Goal: Information Seeking & Learning: Learn about a topic

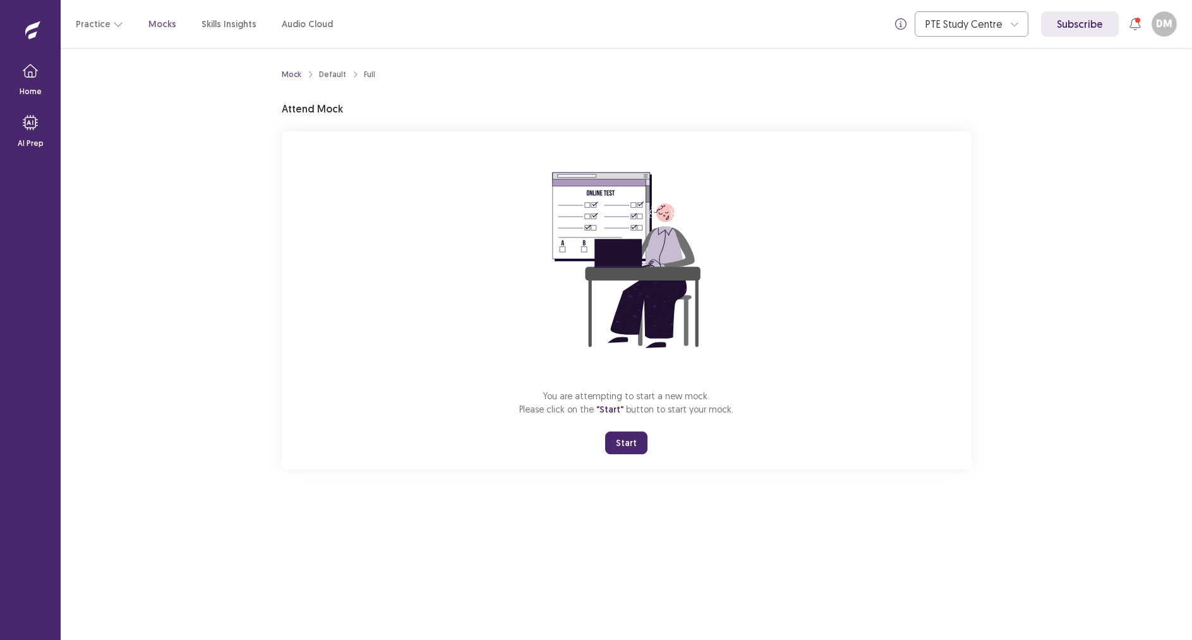
click at [627, 443] on button "Start" at bounding box center [626, 442] width 42 height 23
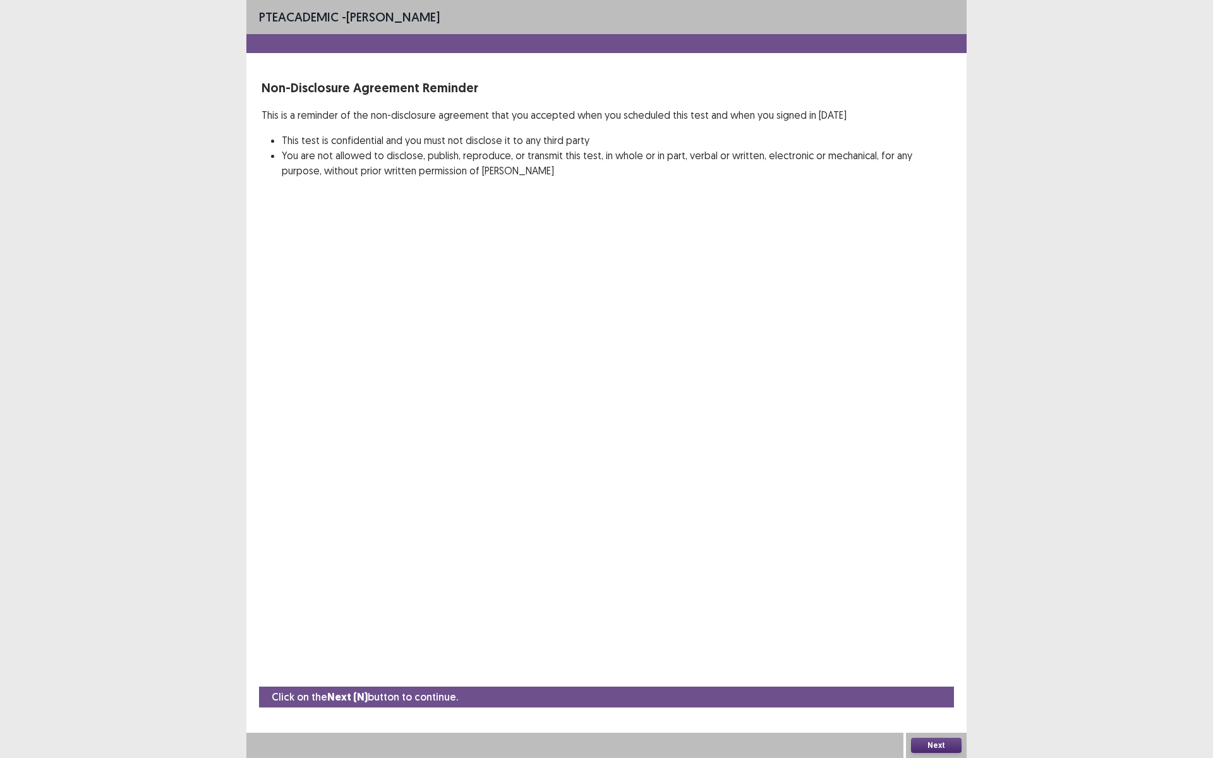
click at [925, 639] on button "Next" at bounding box center [936, 745] width 51 height 15
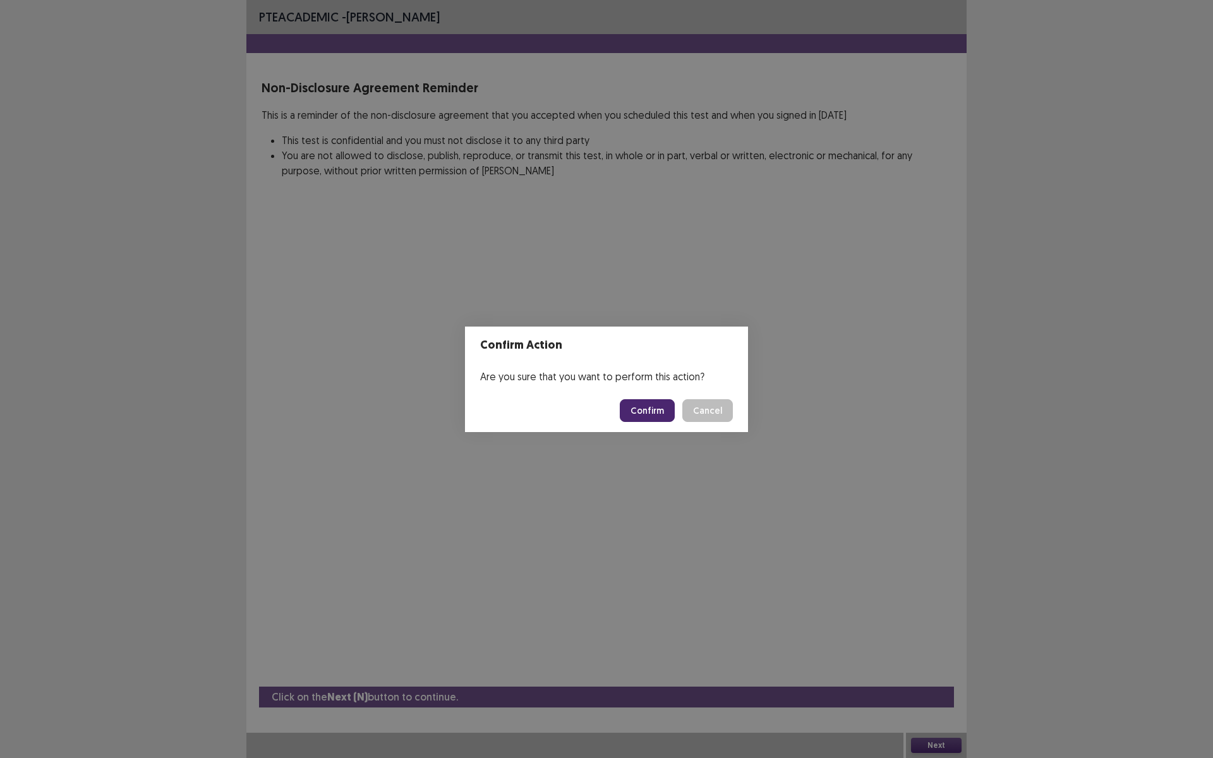
click at [657, 412] on button "Confirm" at bounding box center [647, 410] width 55 height 23
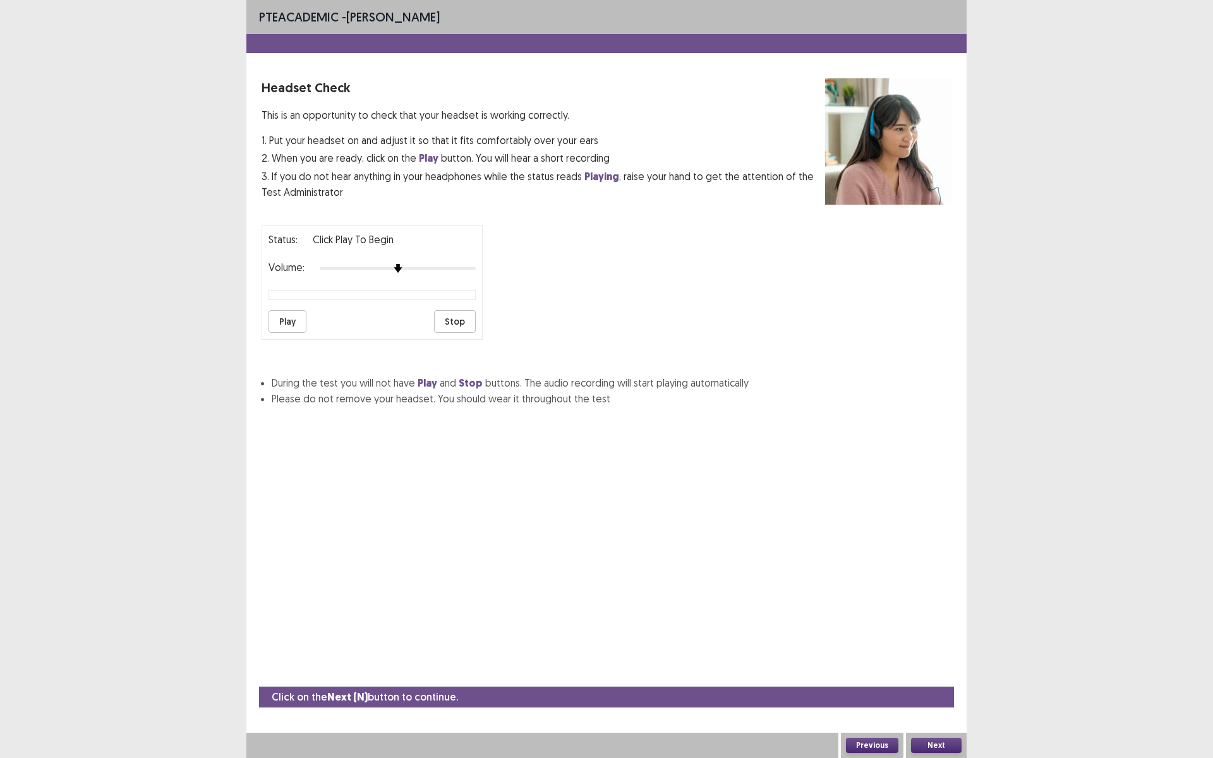
click at [289, 317] on button "Play" at bounding box center [287, 321] width 38 height 23
click at [440, 262] on div "Volume:" at bounding box center [371, 268] width 207 height 13
drag, startPoint x: 398, startPoint y: 268, endPoint x: 468, endPoint y: 263, distance: 70.3
click at [468, 263] on div "Volume:" at bounding box center [371, 268] width 207 height 13
click at [464, 265] on img at bounding box center [460, 268] width 10 height 10
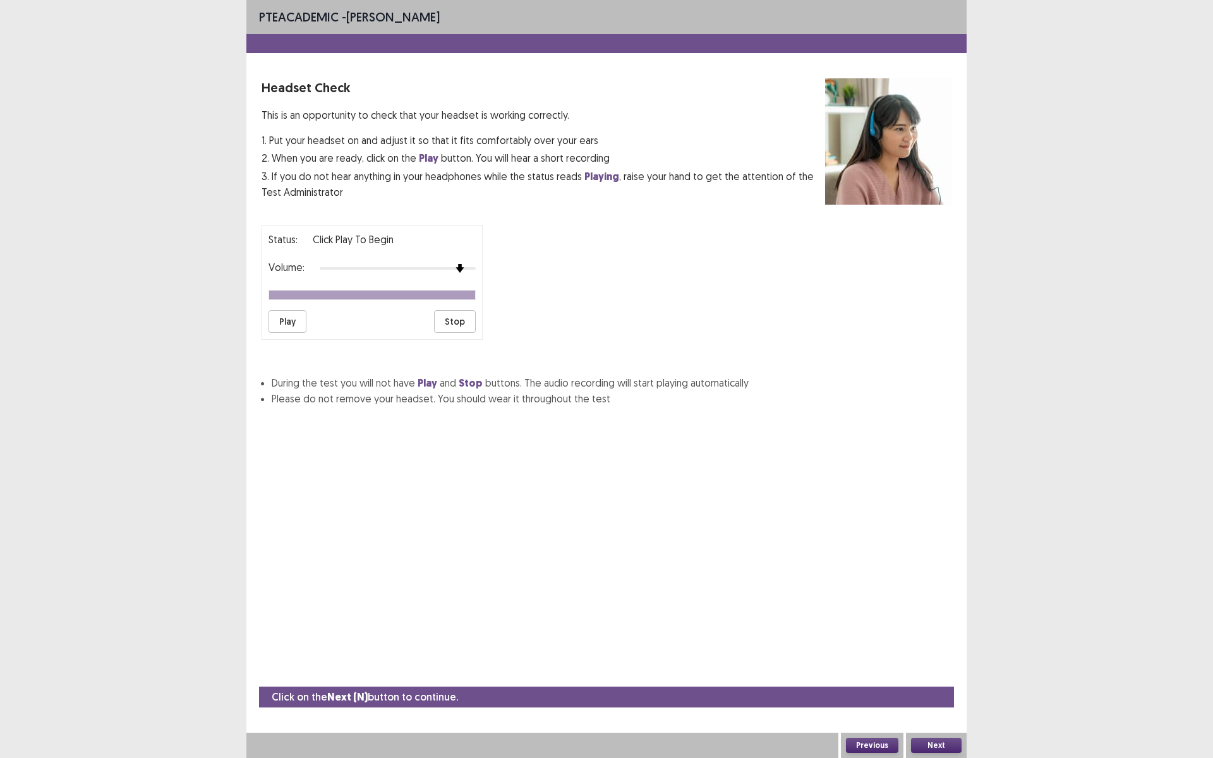
click at [286, 324] on button "Play" at bounding box center [287, 321] width 38 height 23
click at [922, 639] on button "Next" at bounding box center [936, 745] width 51 height 15
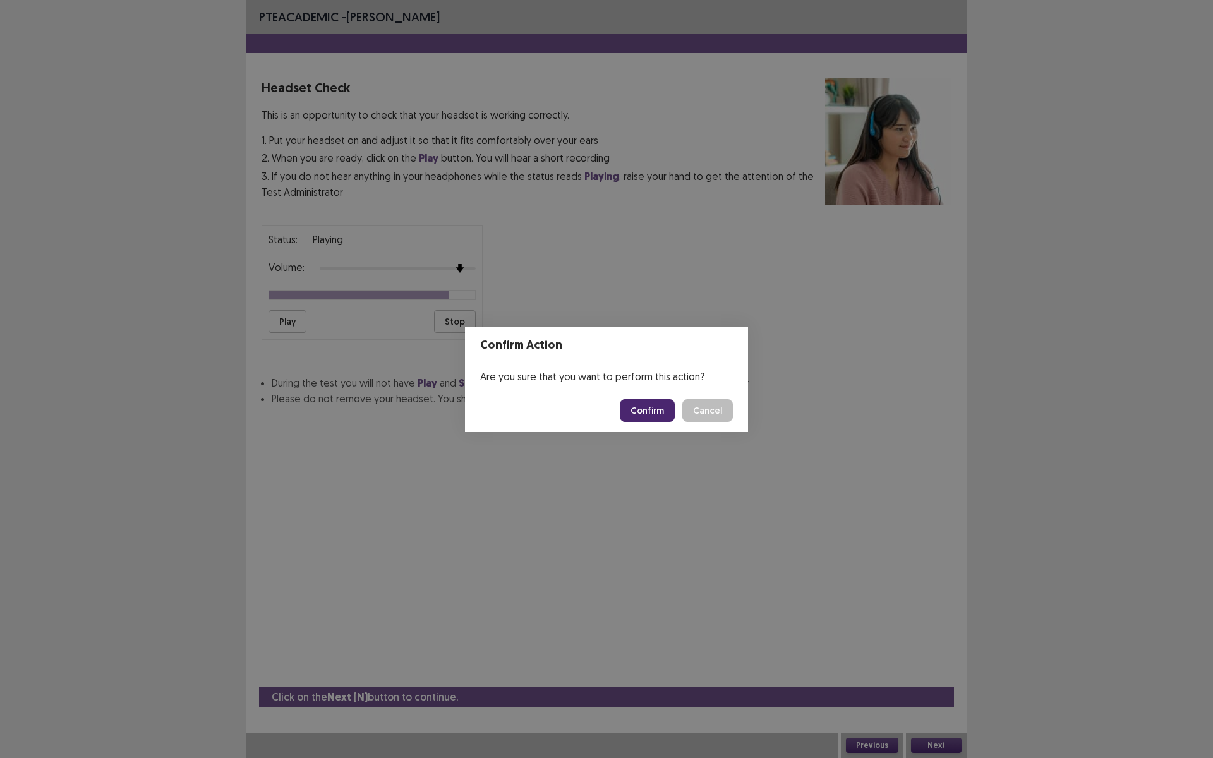
click at [661, 410] on button "Confirm" at bounding box center [647, 410] width 55 height 23
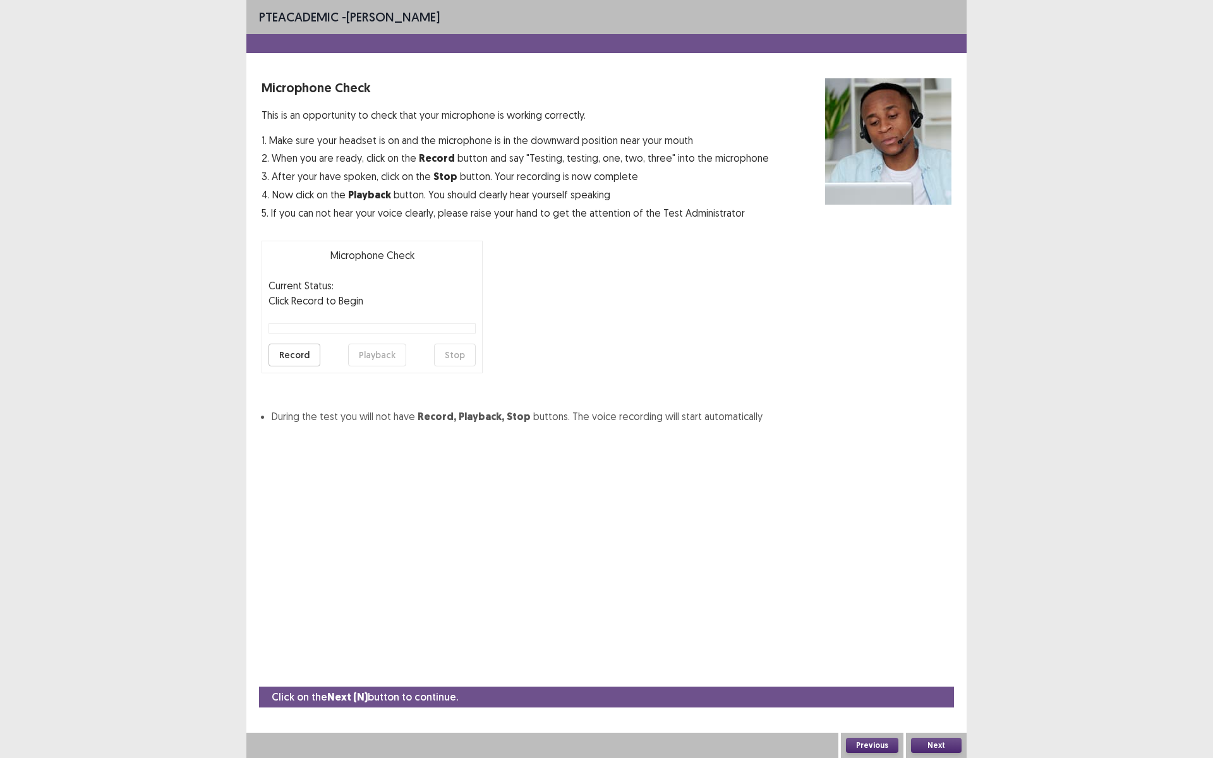
click at [289, 351] on button "Record" at bounding box center [294, 355] width 52 height 23
click at [450, 355] on button "Stop" at bounding box center [455, 355] width 42 height 23
click at [388, 354] on button "Playback" at bounding box center [377, 355] width 58 height 23
click at [297, 356] on button "Record" at bounding box center [294, 355] width 52 height 23
click at [449, 355] on button "Stop" at bounding box center [455, 355] width 42 height 23
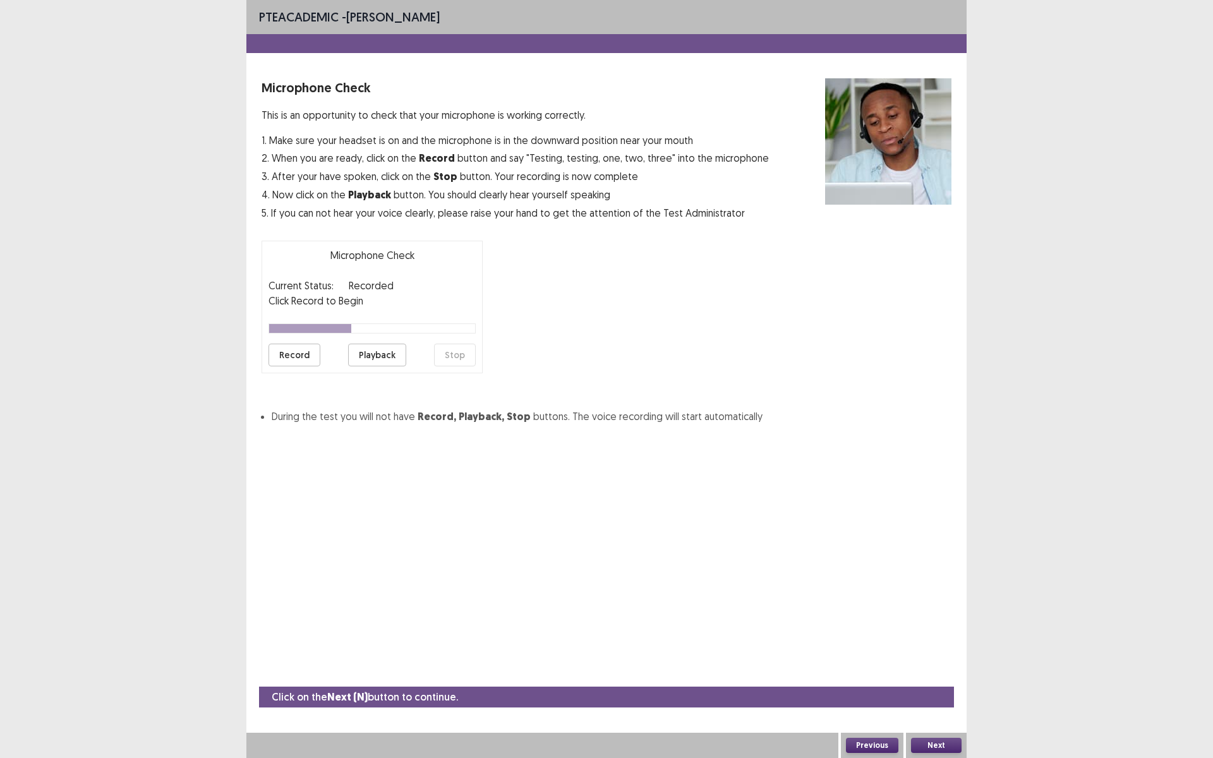
click at [382, 353] on button "Playback" at bounding box center [377, 355] width 58 height 23
click at [306, 351] on button "Record" at bounding box center [294, 355] width 52 height 23
click at [438, 354] on button "Stop" at bounding box center [455, 355] width 42 height 23
click at [366, 356] on button "Playback" at bounding box center [377, 355] width 58 height 23
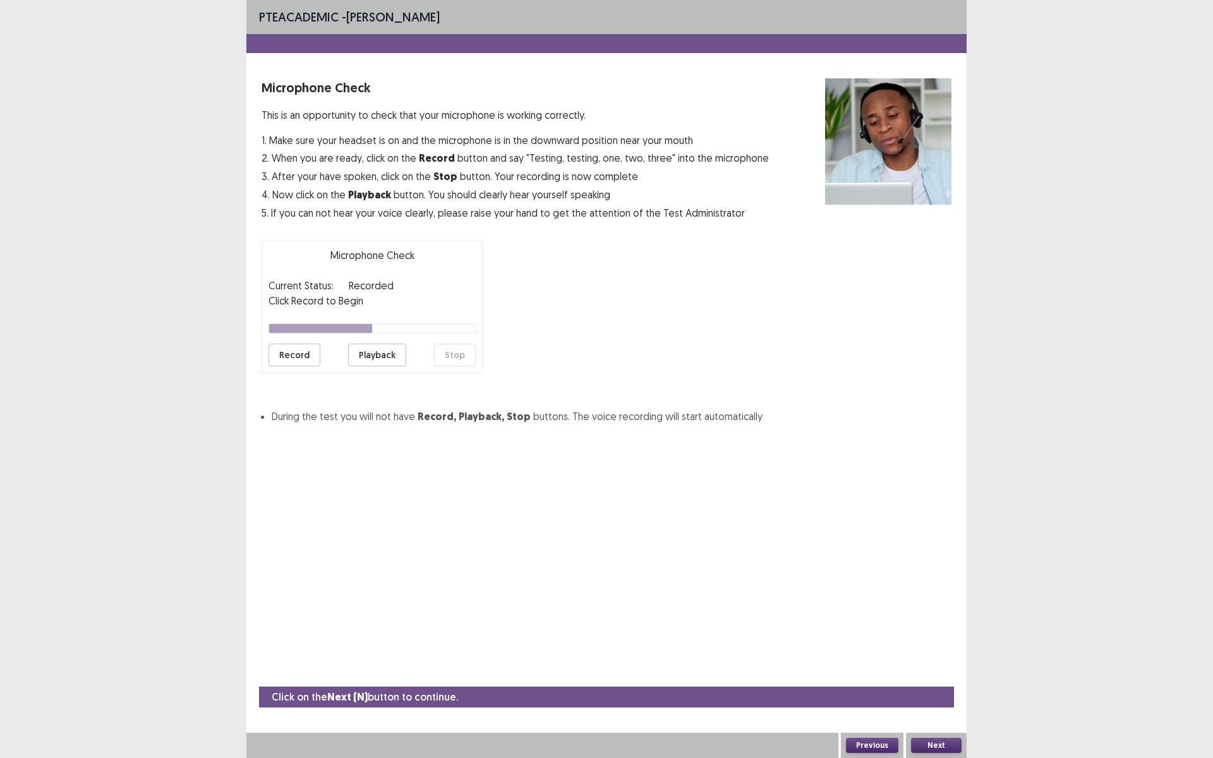
click at [943, 639] on button "Next" at bounding box center [936, 745] width 51 height 15
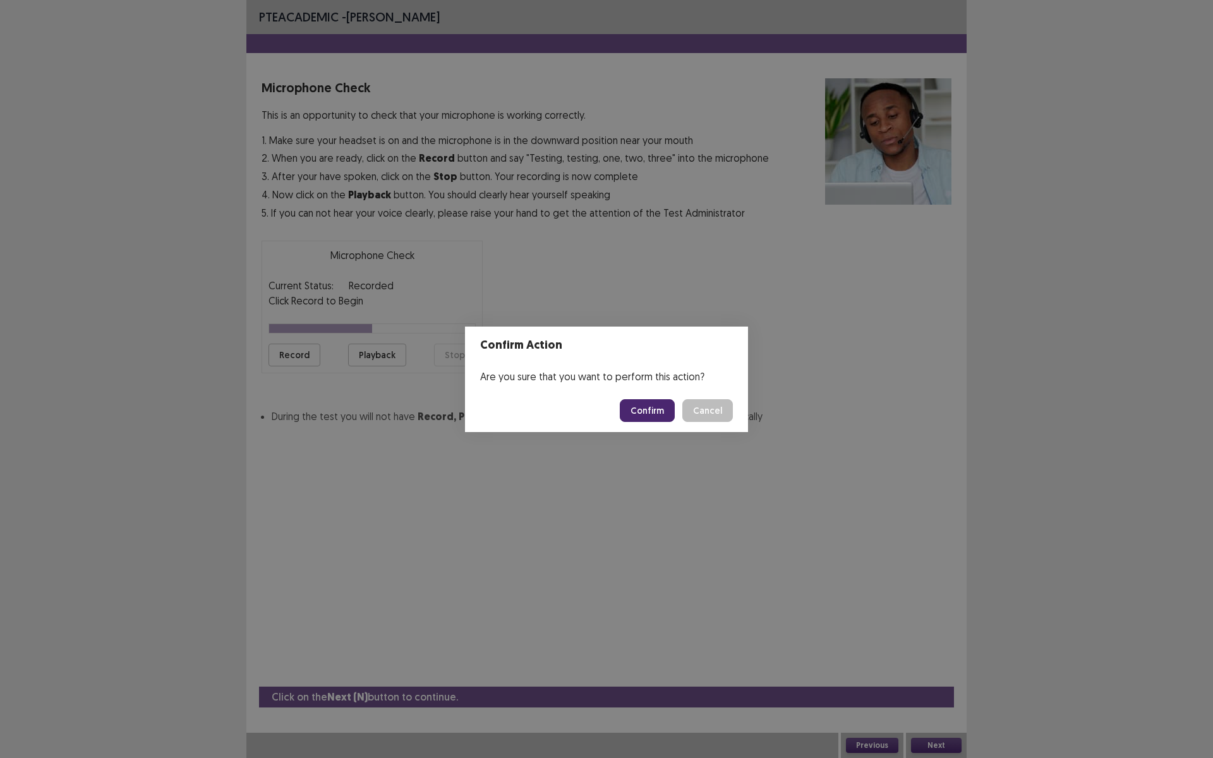
click at [645, 407] on button "Confirm" at bounding box center [647, 410] width 55 height 23
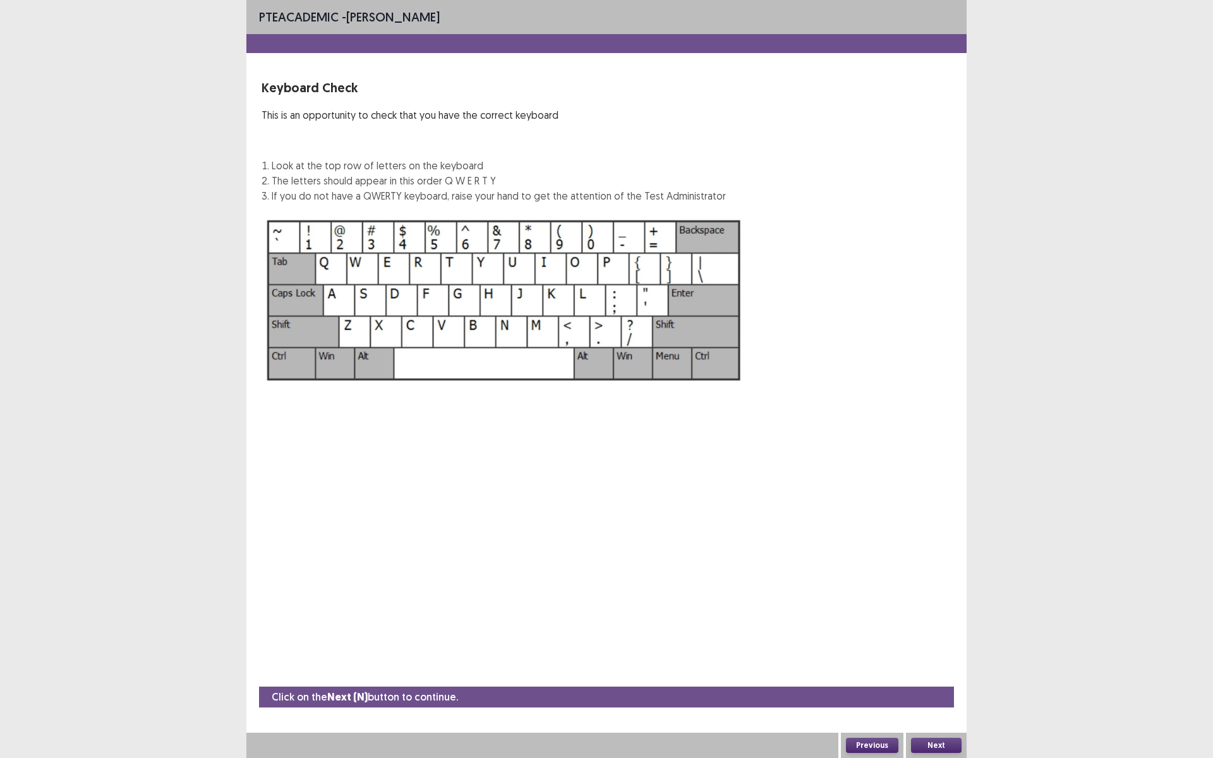
click at [936, 639] on button "Next" at bounding box center [936, 745] width 51 height 15
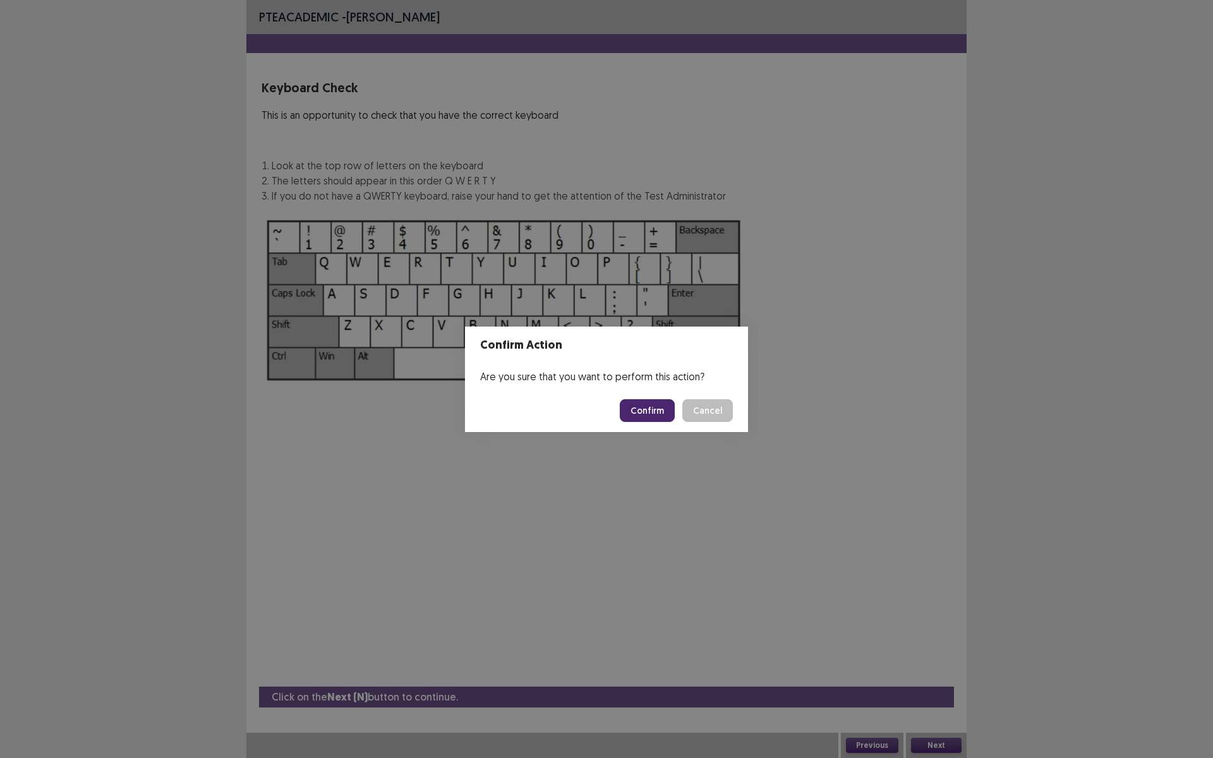
click at [653, 407] on button "Confirm" at bounding box center [647, 410] width 55 height 23
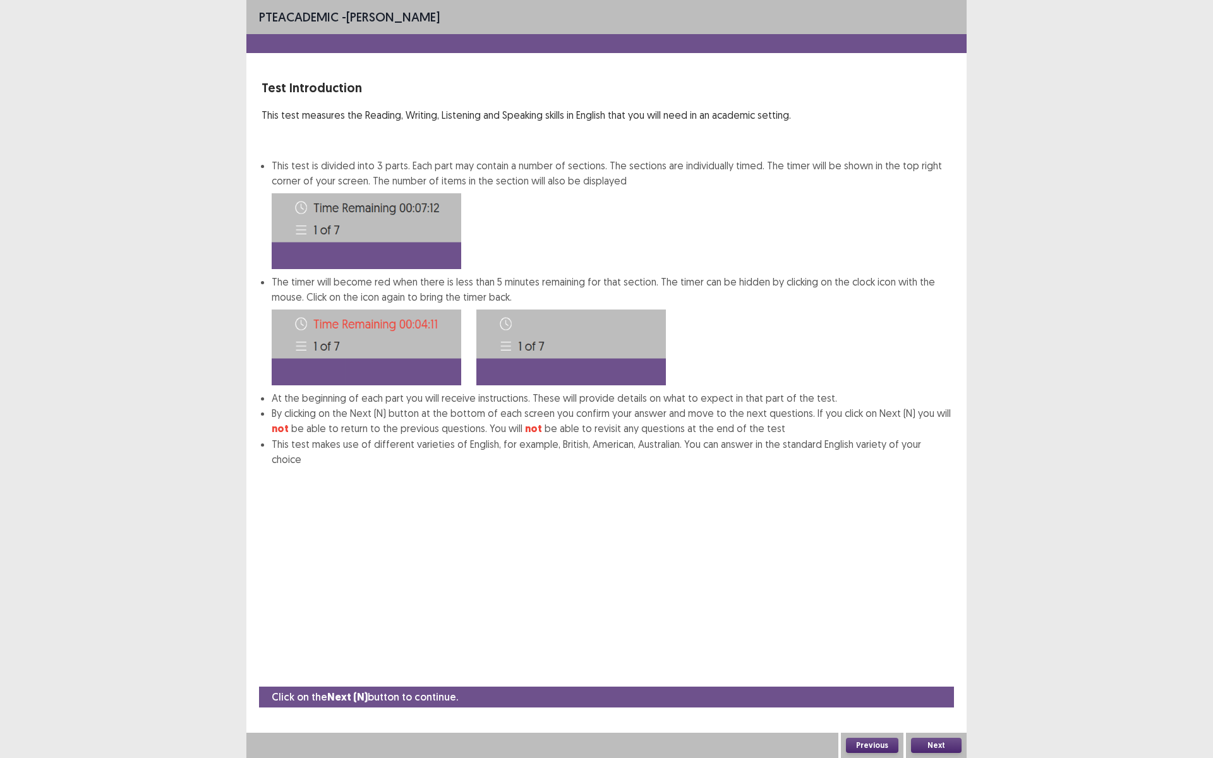
click at [932, 639] on button "Next" at bounding box center [936, 745] width 51 height 15
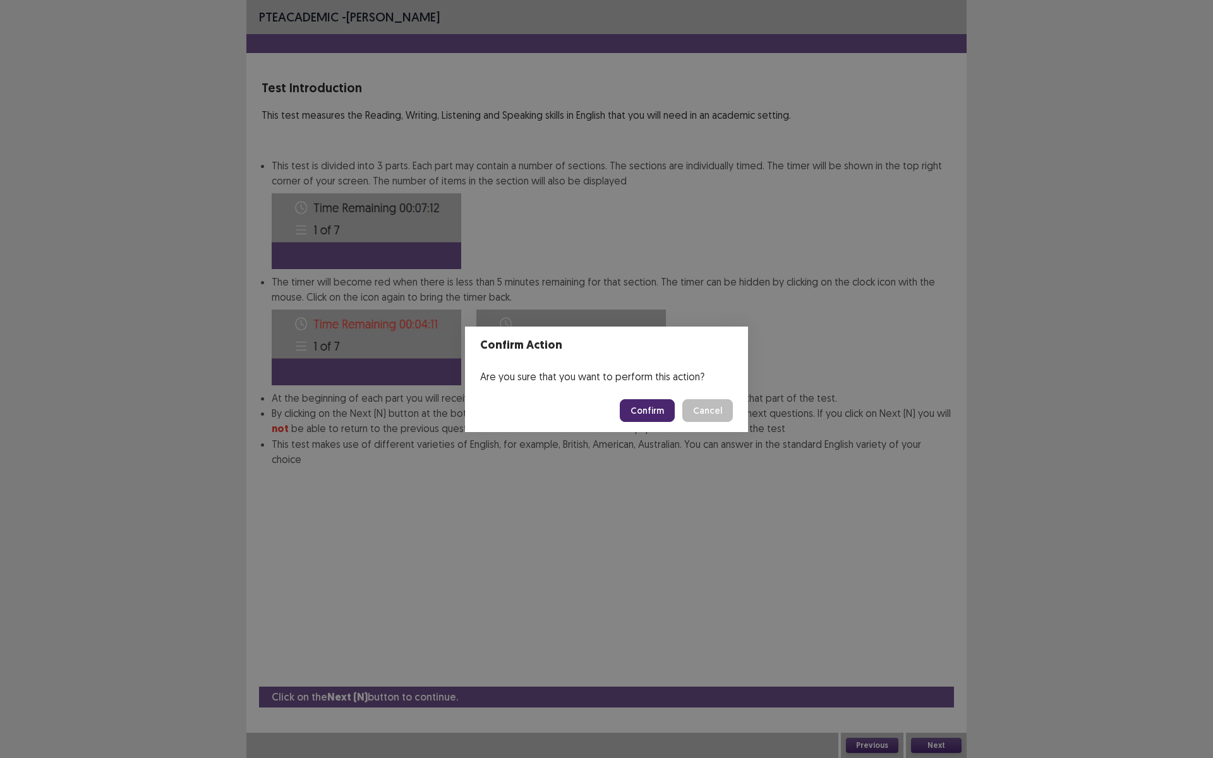
click at [641, 412] on button "Confirm" at bounding box center [647, 410] width 55 height 23
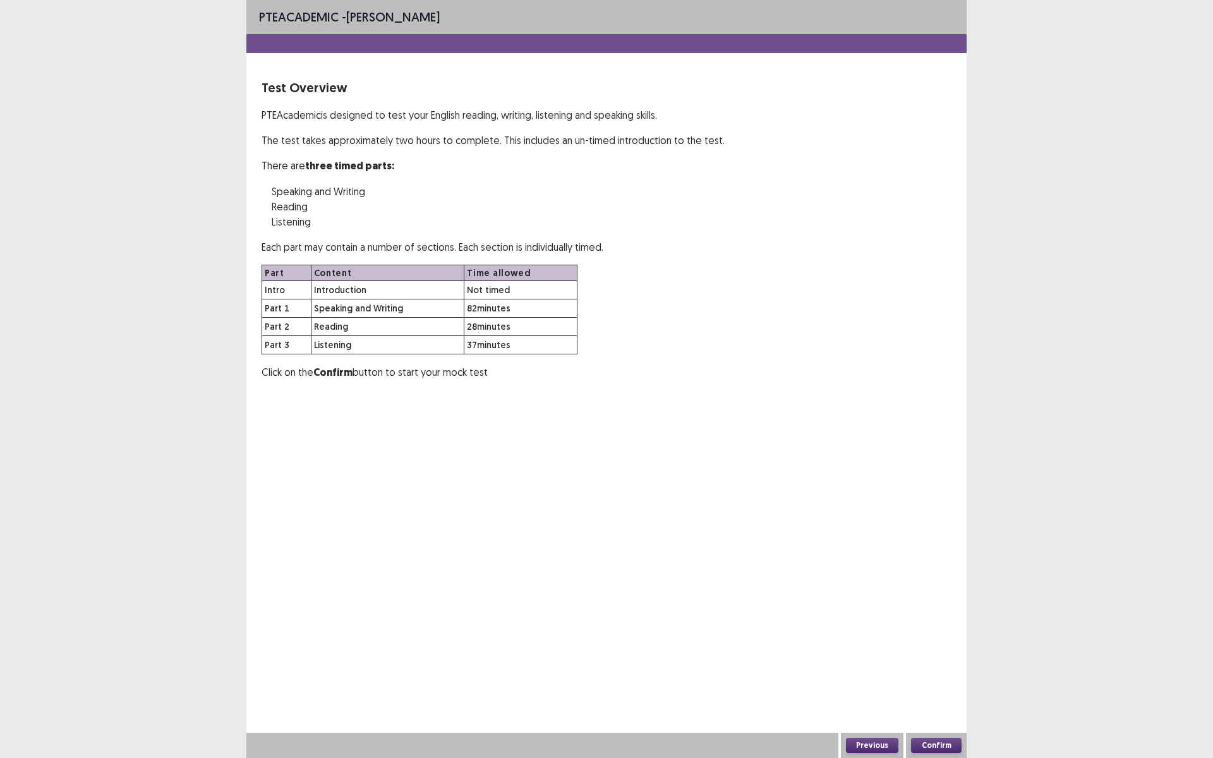
click at [932, 639] on button "Confirm" at bounding box center [936, 745] width 51 height 15
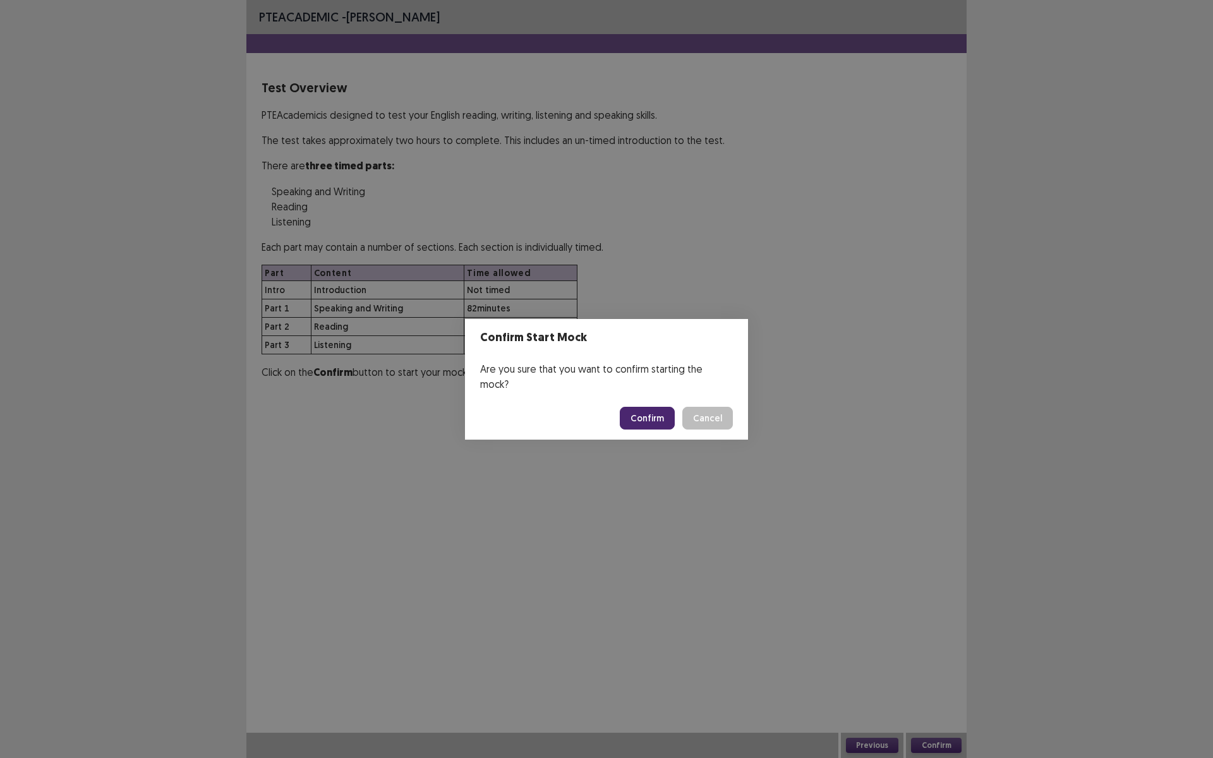
click at [652, 414] on button "Confirm" at bounding box center [647, 418] width 55 height 23
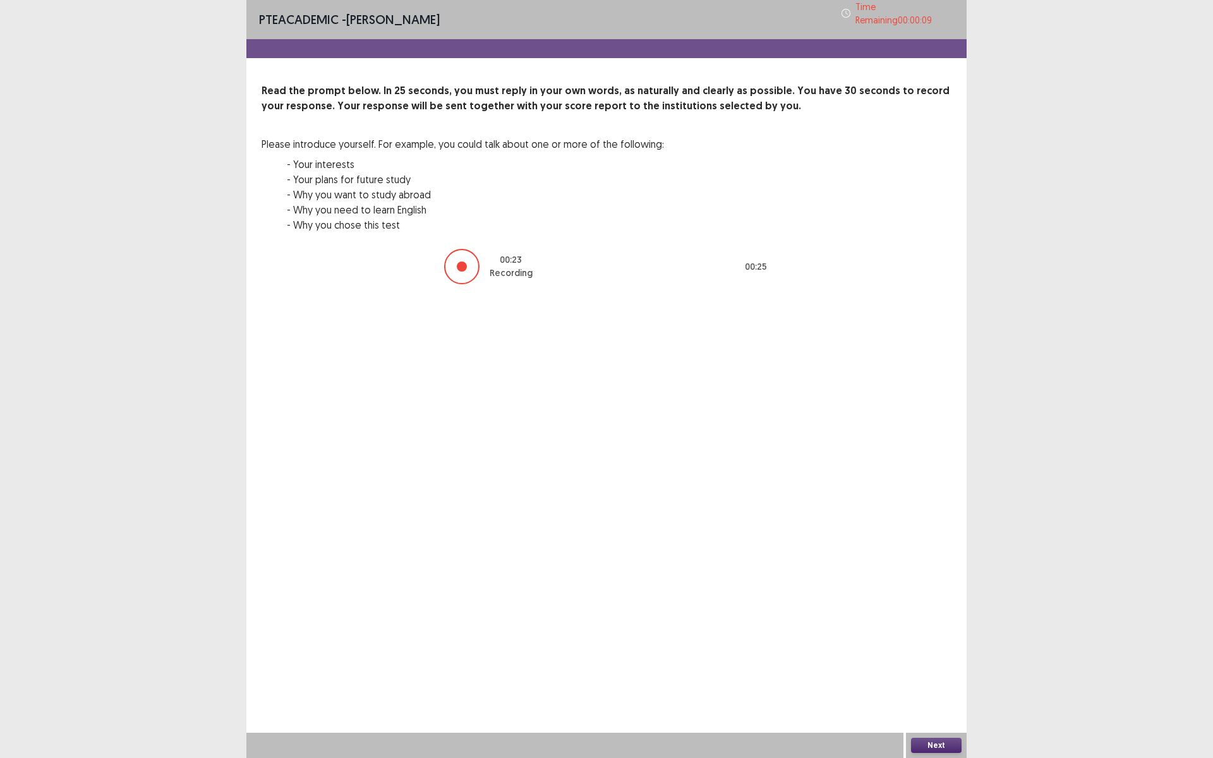
click at [936, 639] on button "Next" at bounding box center [936, 745] width 51 height 15
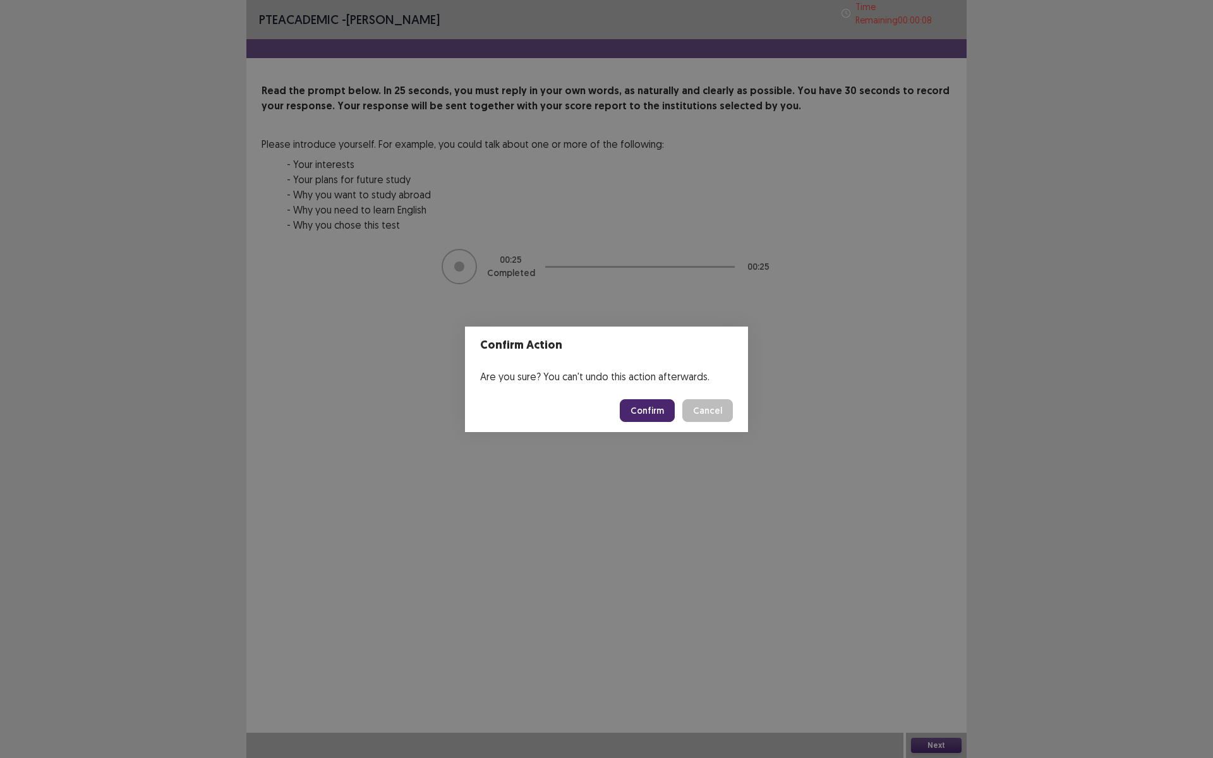
click at [653, 419] on button "Confirm" at bounding box center [647, 410] width 55 height 23
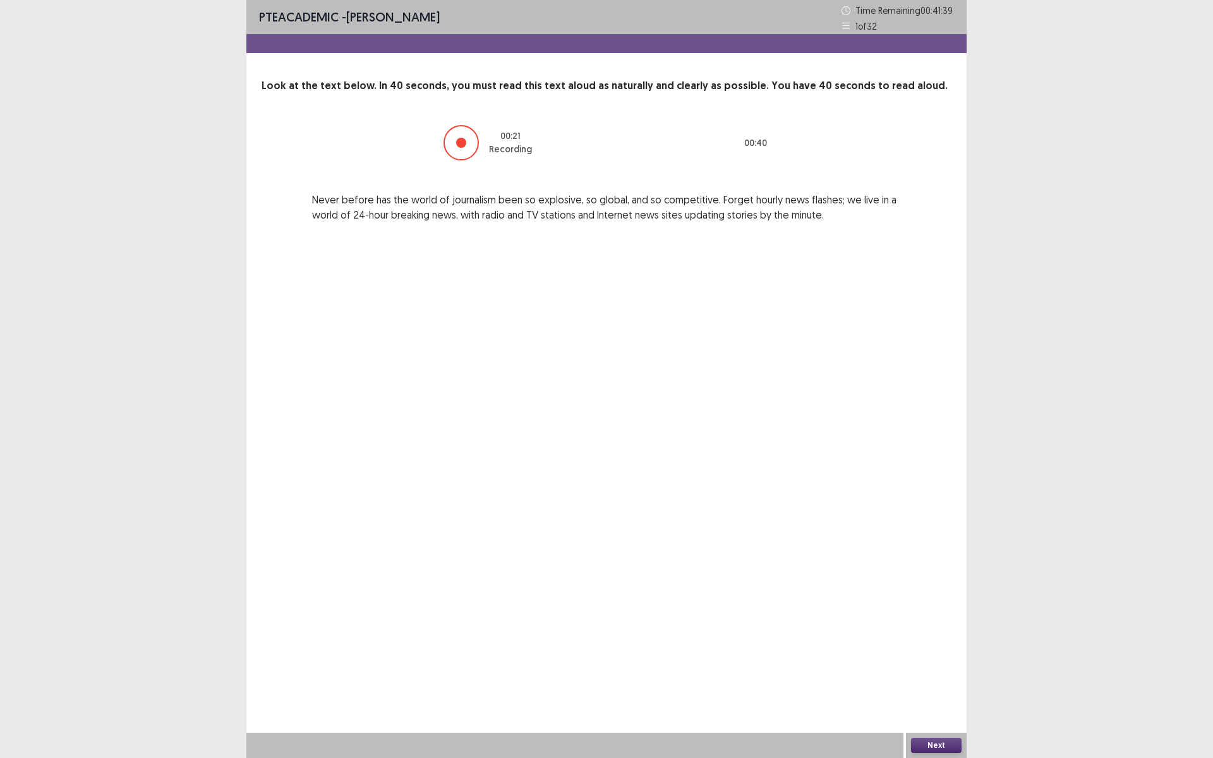
click at [939, 639] on button "Next" at bounding box center [936, 745] width 51 height 15
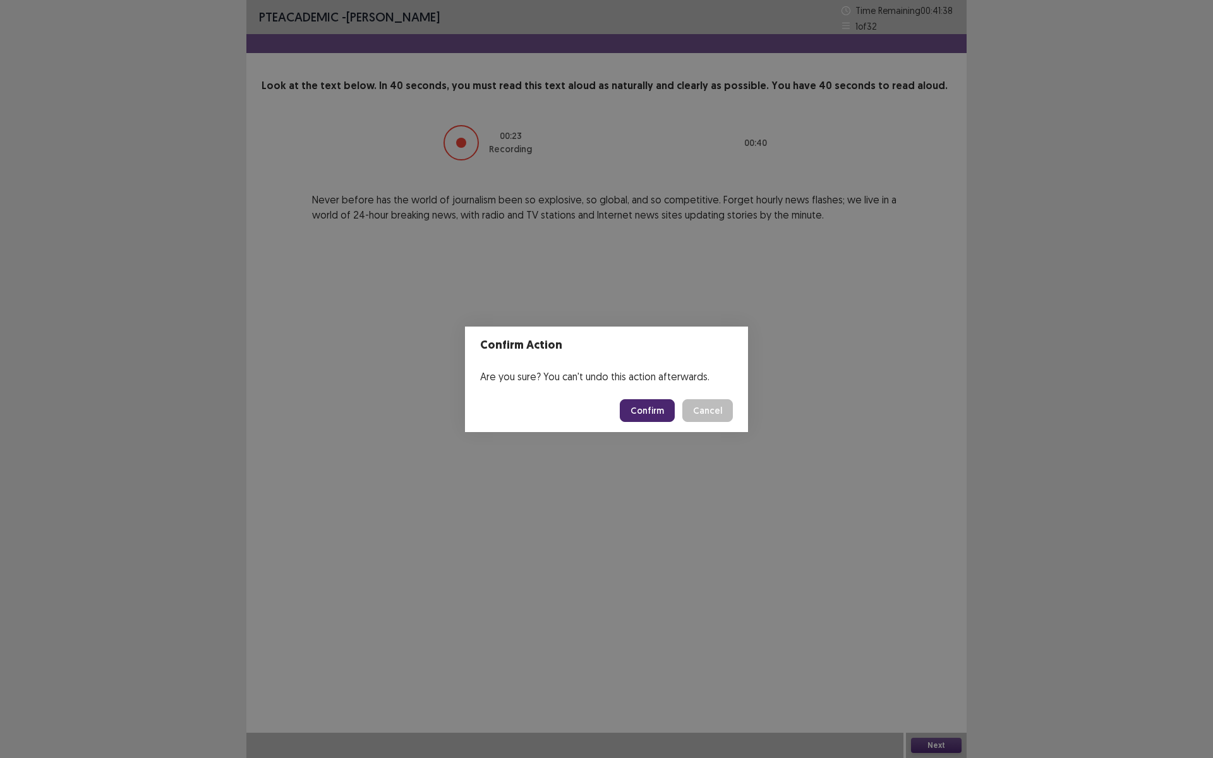
click at [656, 417] on button "Confirm" at bounding box center [647, 410] width 55 height 23
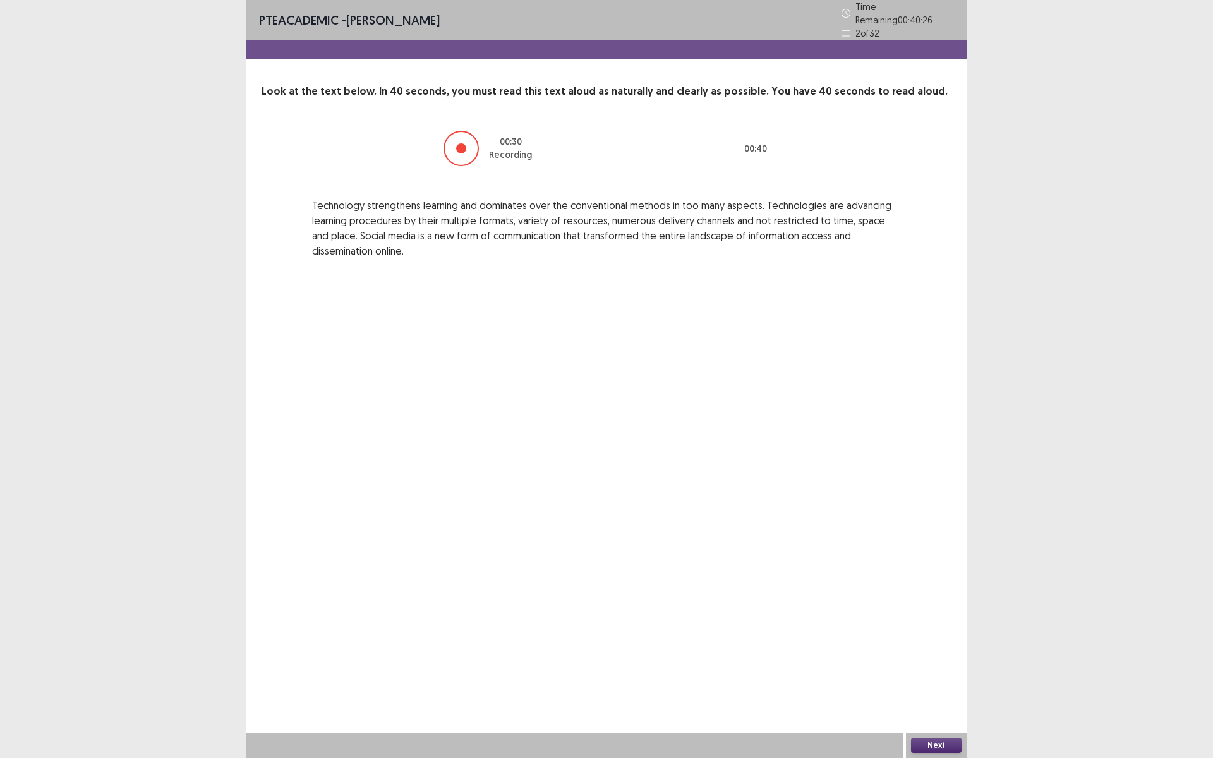
click at [932, 639] on button "Next" at bounding box center [936, 745] width 51 height 15
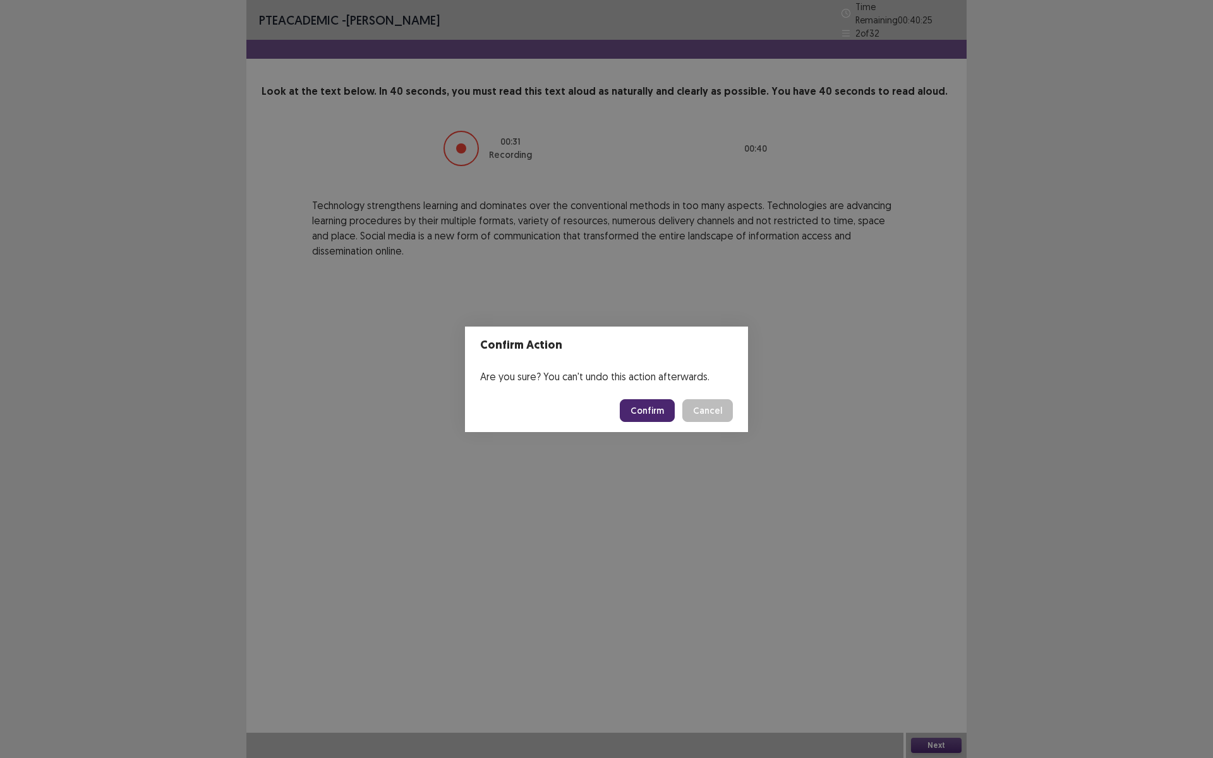
click at [649, 410] on button "Confirm" at bounding box center [647, 410] width 55 height 23
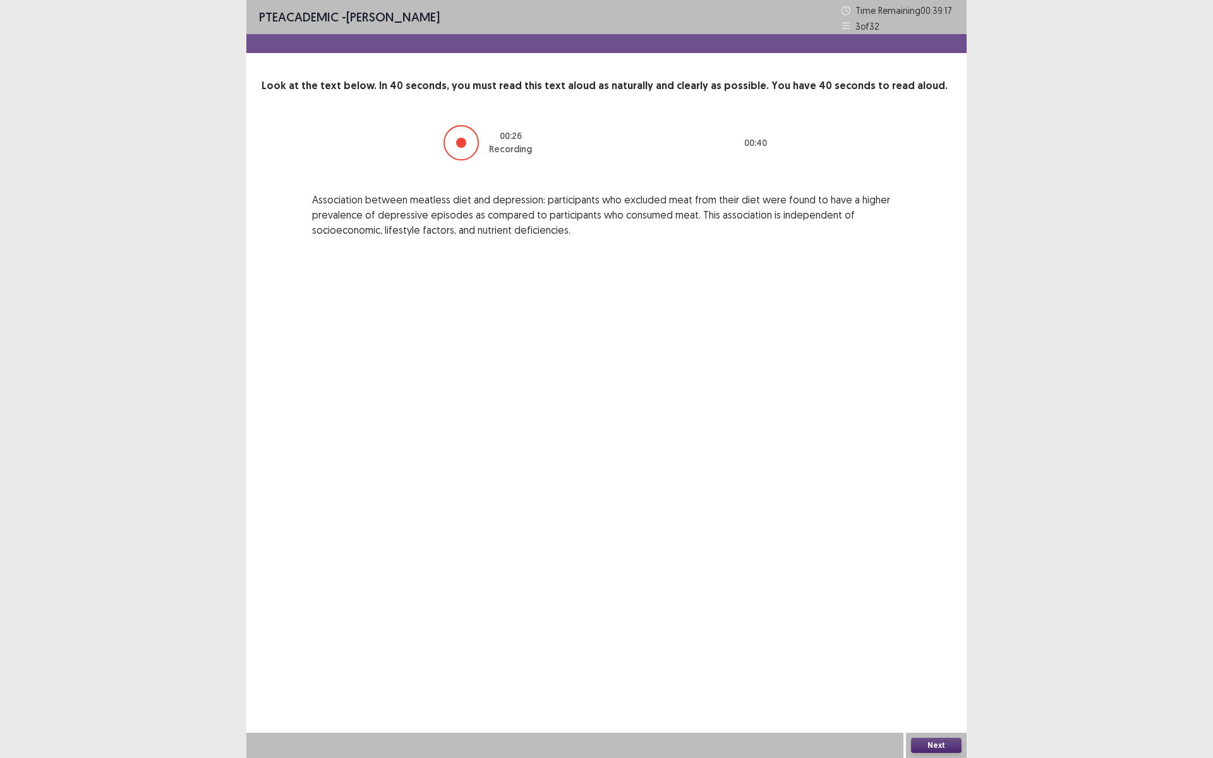
click at [934, 639] on button "Next" at bounding box center [936, 745] width 51 height 15
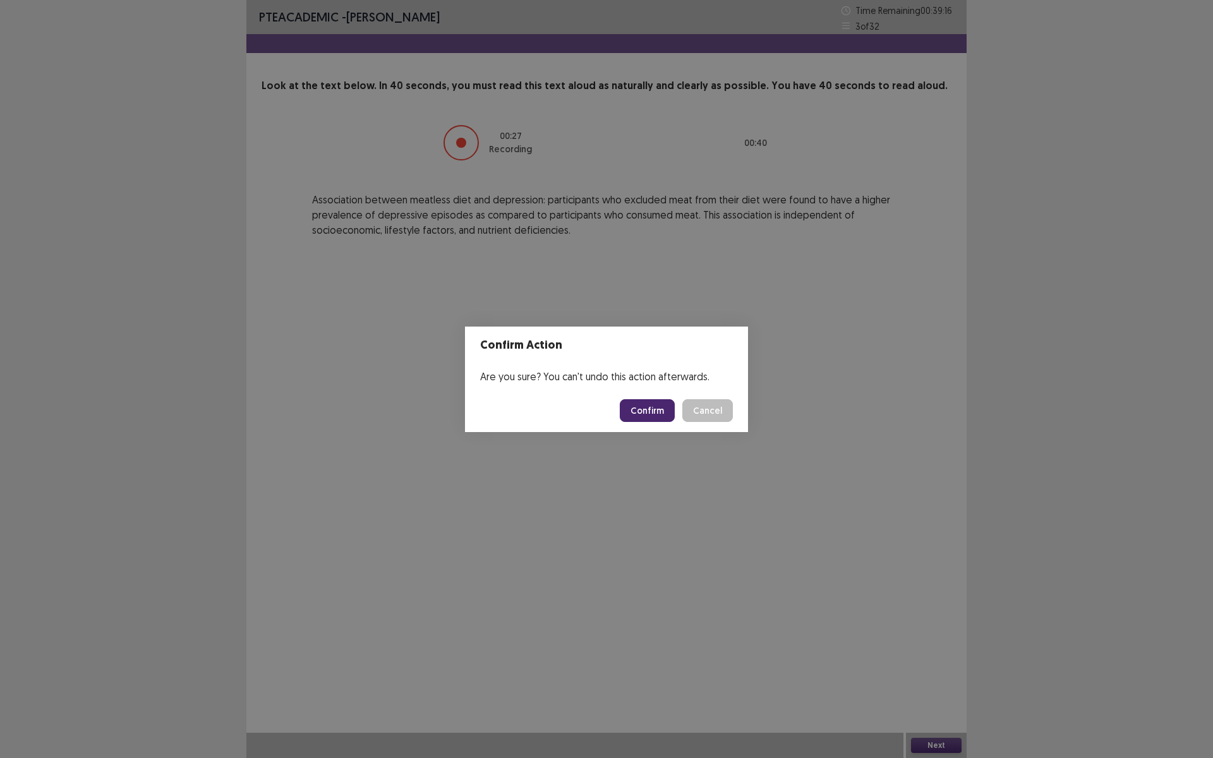
click at [642, 413] on button "Confirm" at bounding box center [647, 410] width 55 height 23
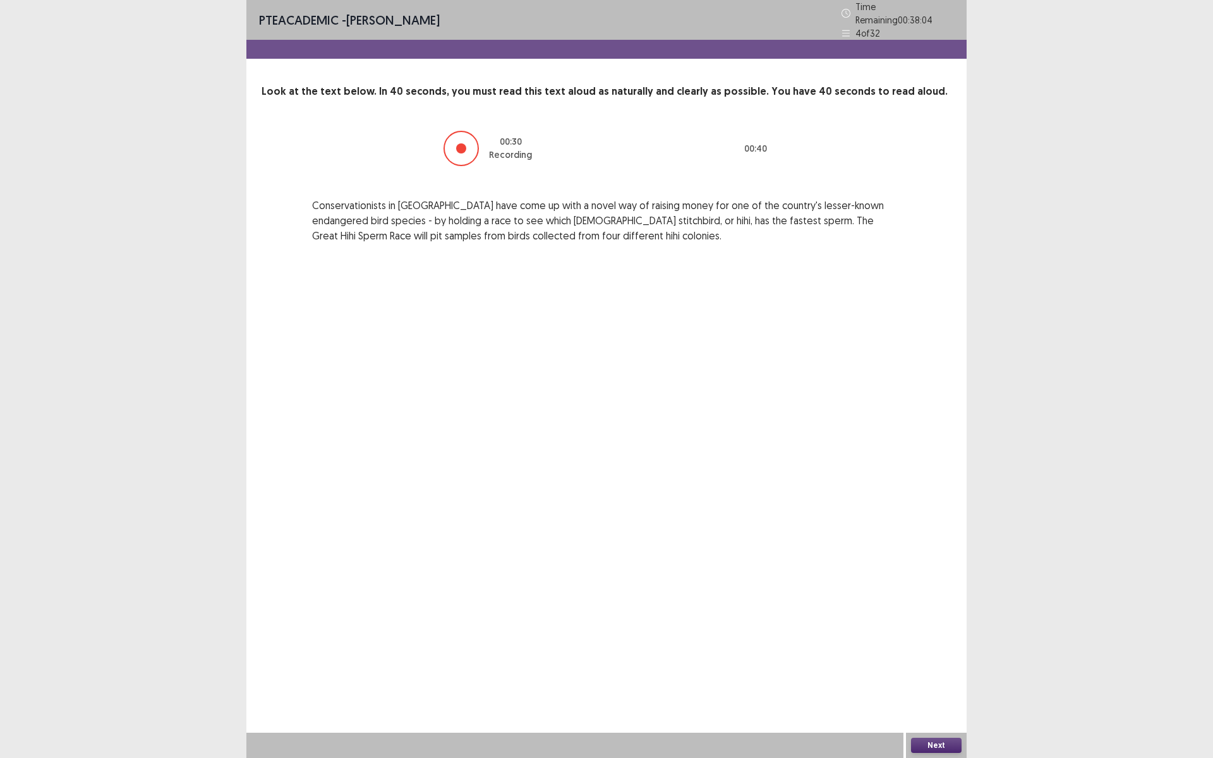
click at [932, 639] on button "Next" at bounding box center [936, 745] width 51 height 15
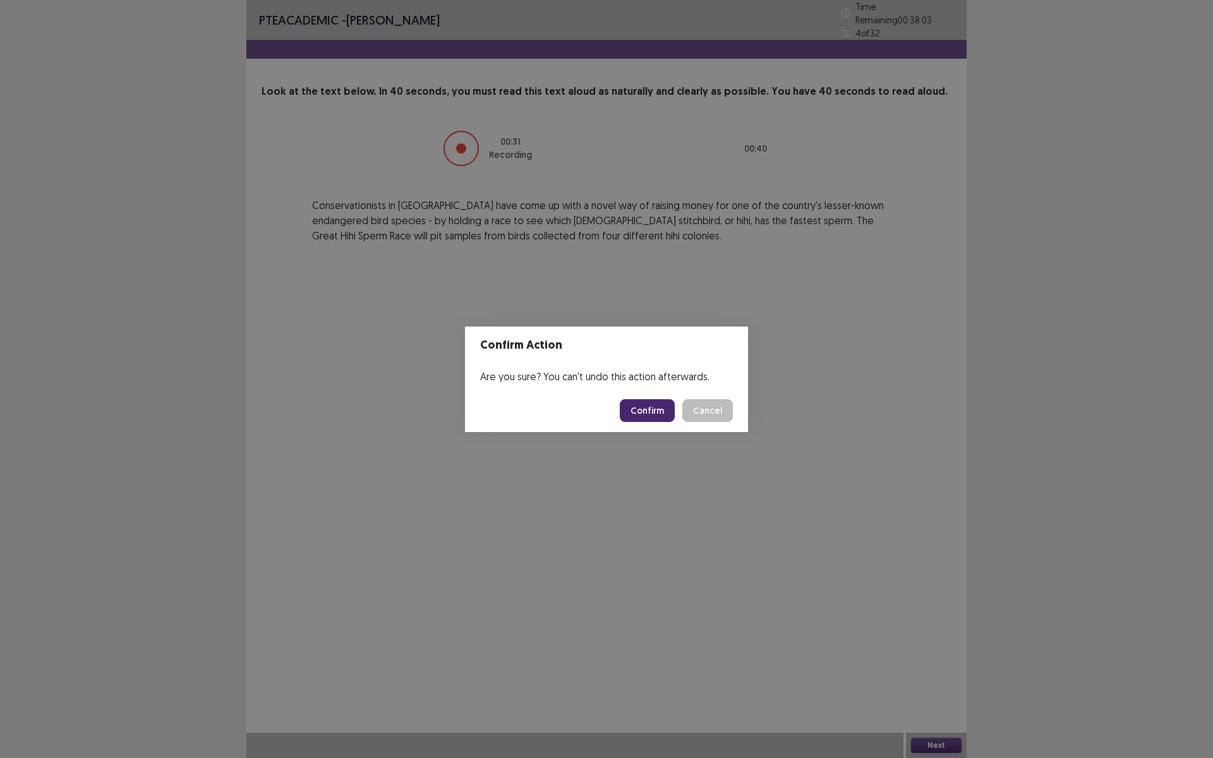
click at [652, 415] on button "Confirm" at bounding box center [647, 410] width 55 height 23
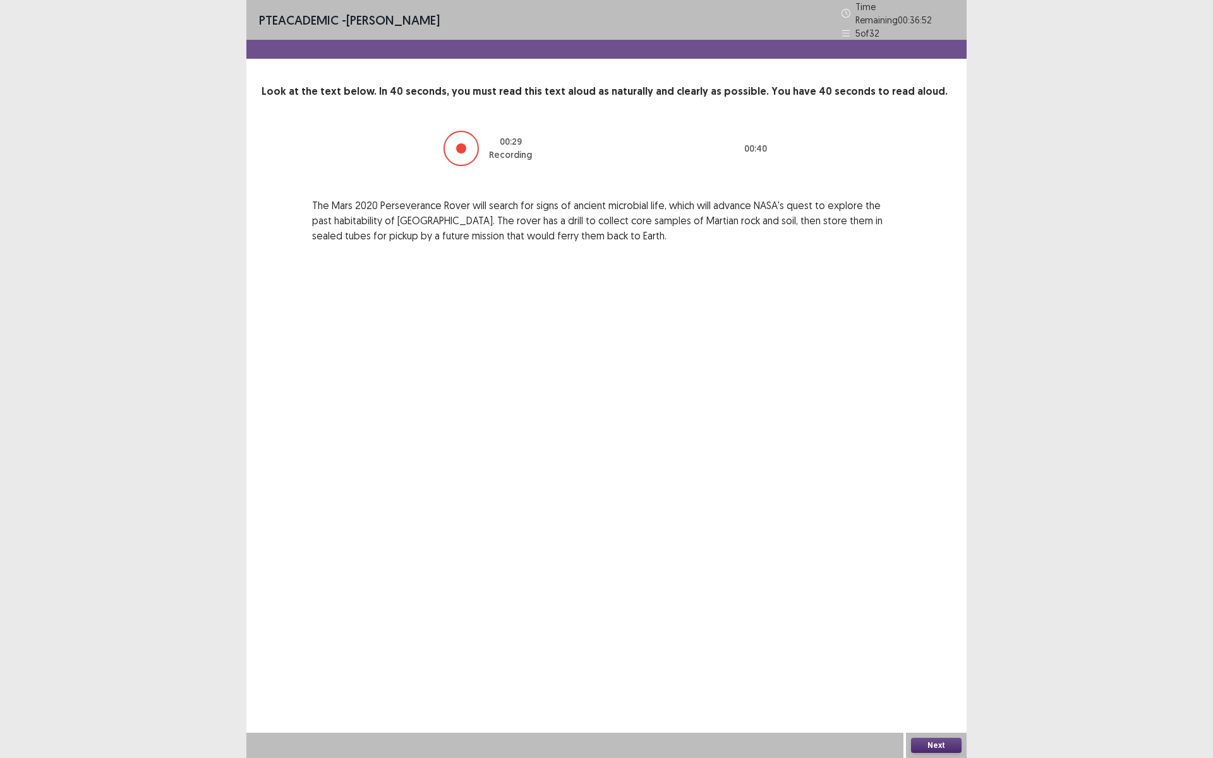
click at [933, 639] on button "Next" at bounding box center [936, 745] width 51 height 15
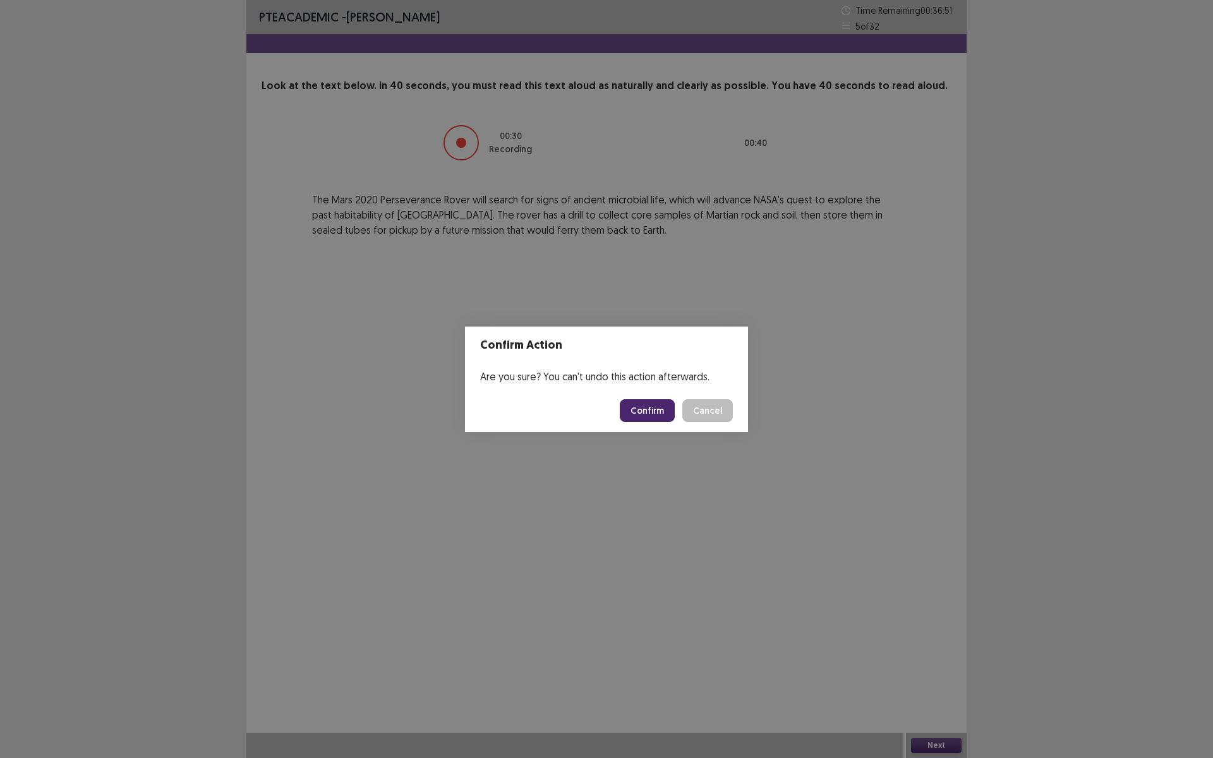
click at [639, 409] on button "Confirm" at bounding box center [647, 410] width 55 height 23
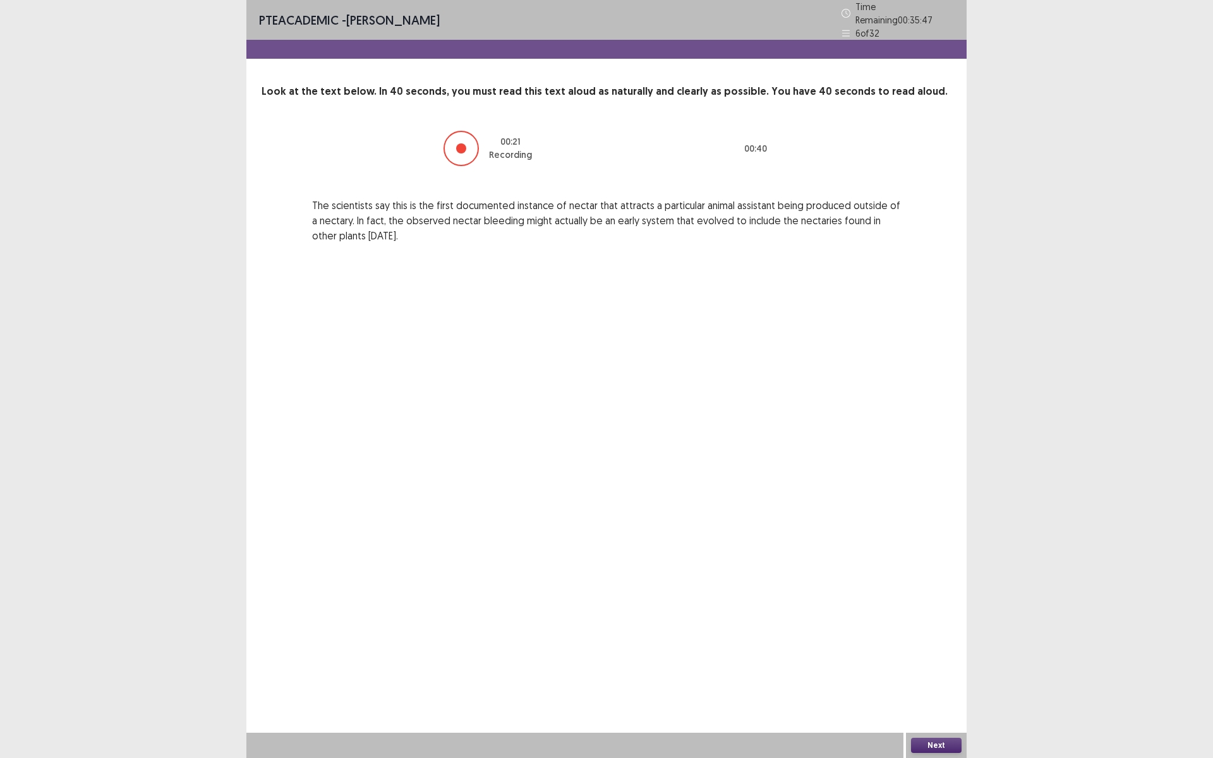
click at [933, 639] on button "Next" at bounding box center [936, 745] width 51 height 15
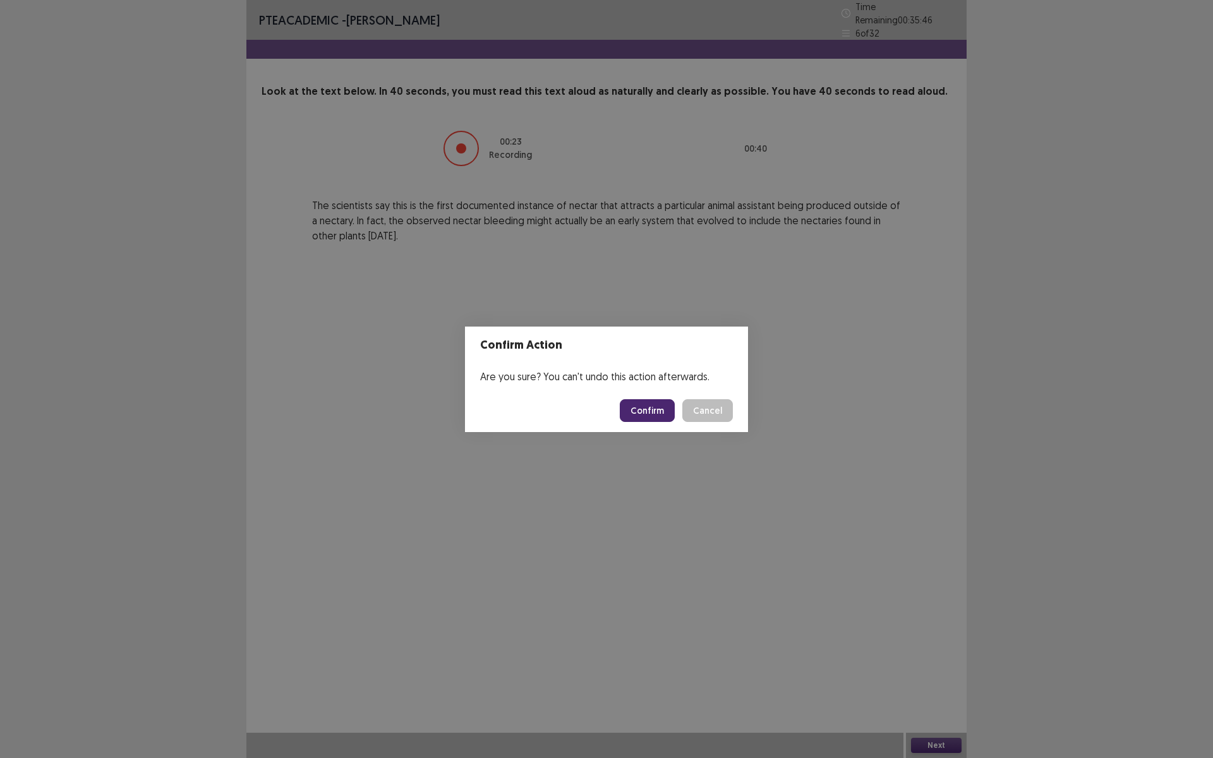
click at [651, 413] on button "Confirm" at bounding box center [647, 410] width 55 height 23
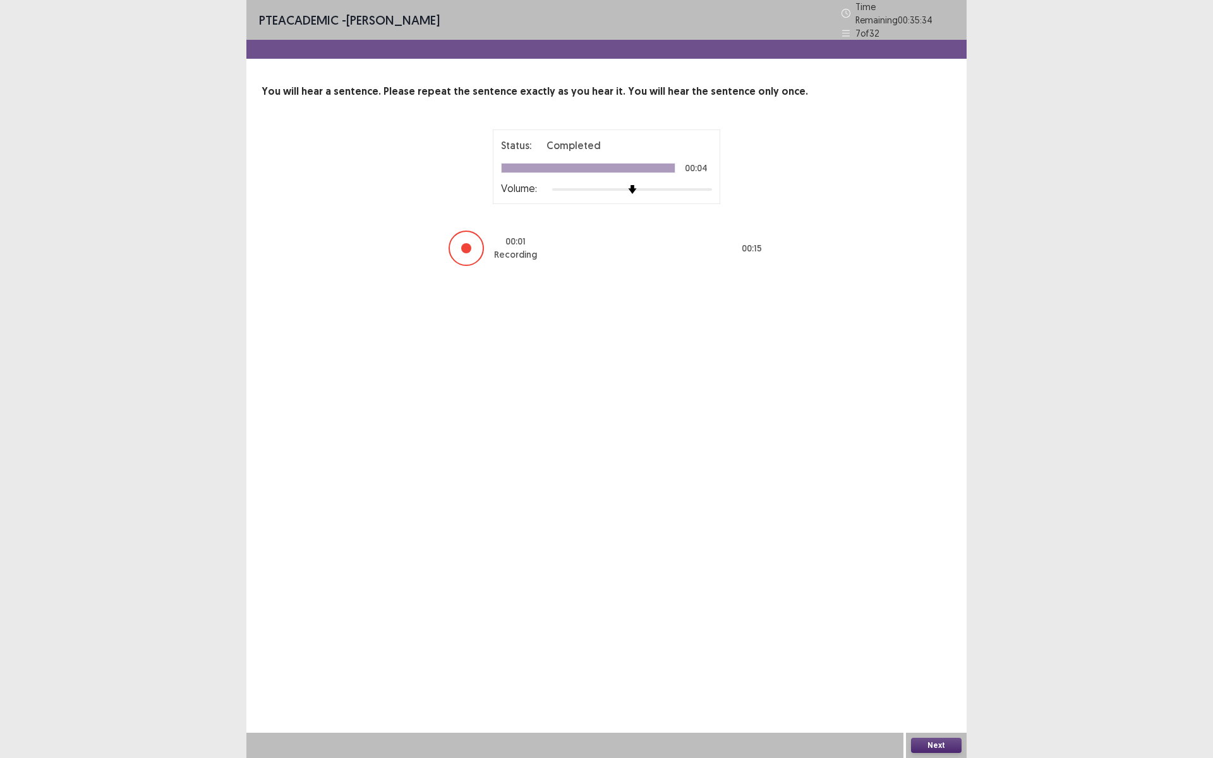
click at [942, 639] on button "Next" at bounding box center [936, 745] width 51 height 15
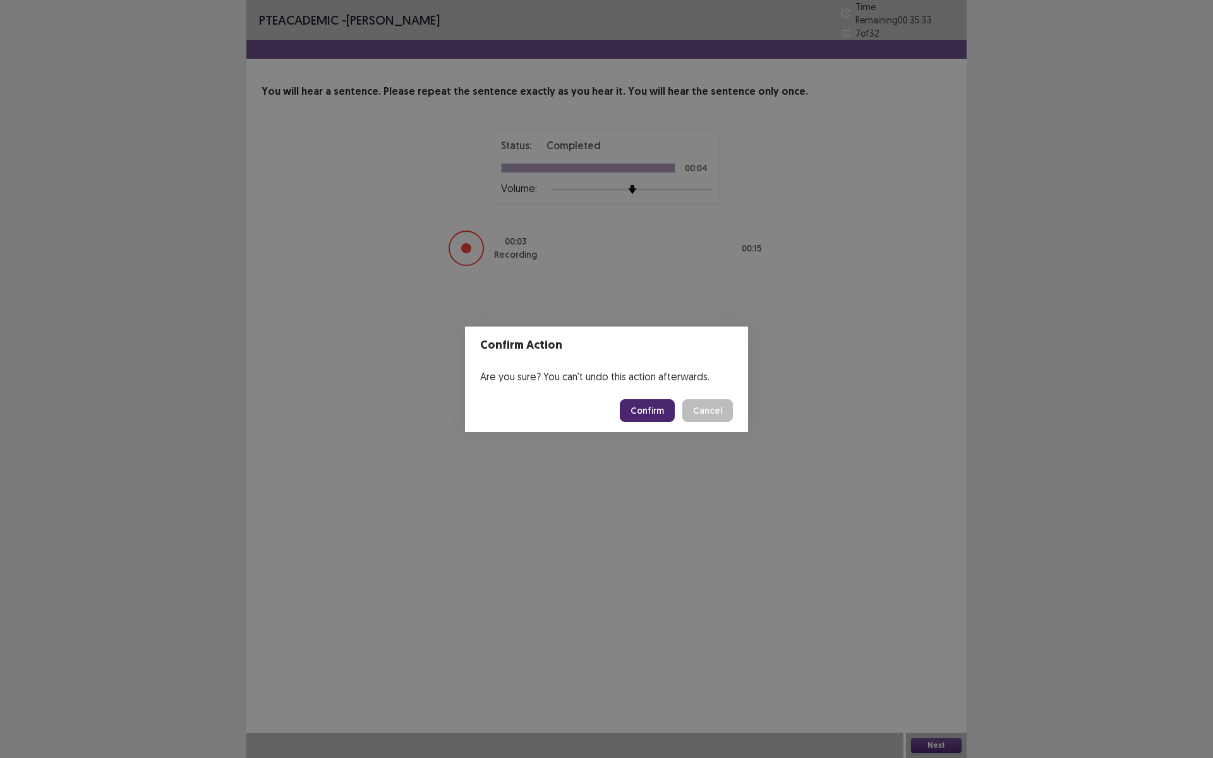
click at [666, 406] on button "Confirm" at bounding box center [647, 410] width 55 height 23
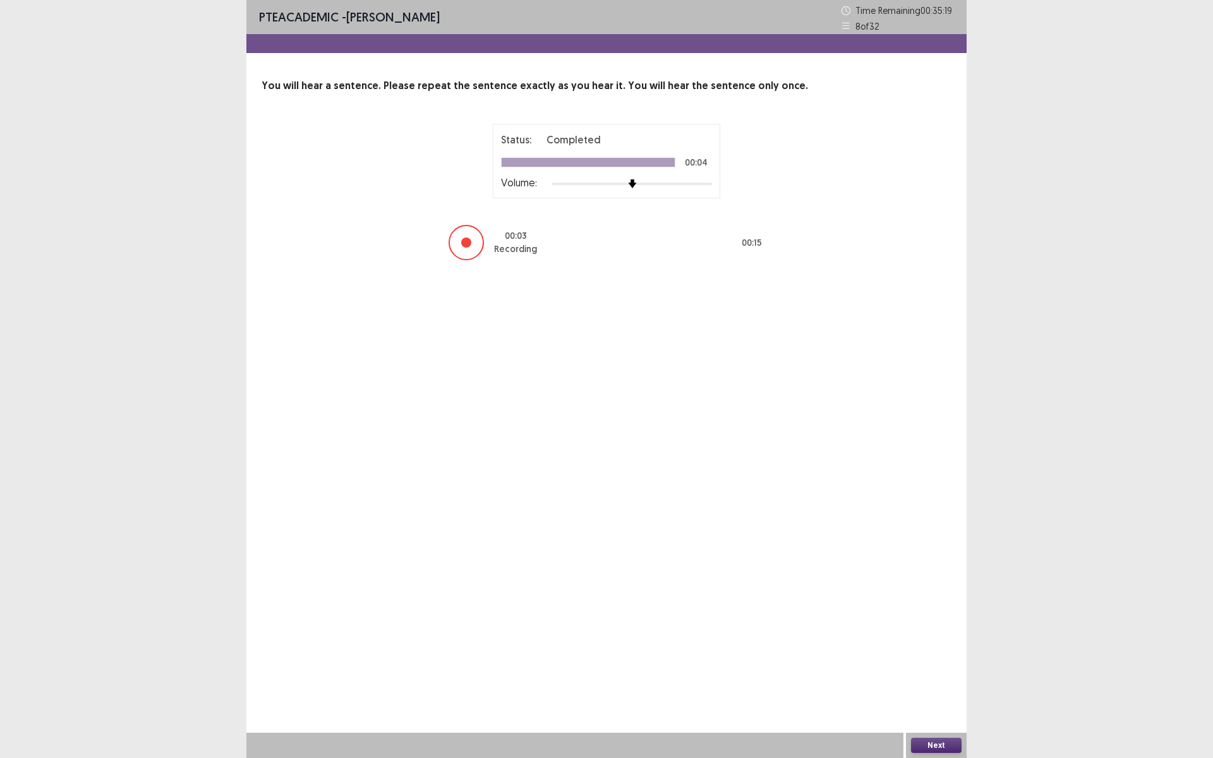
click at [927, 639] on button "Next" at bounding box center [936, 745] width 51 height 15
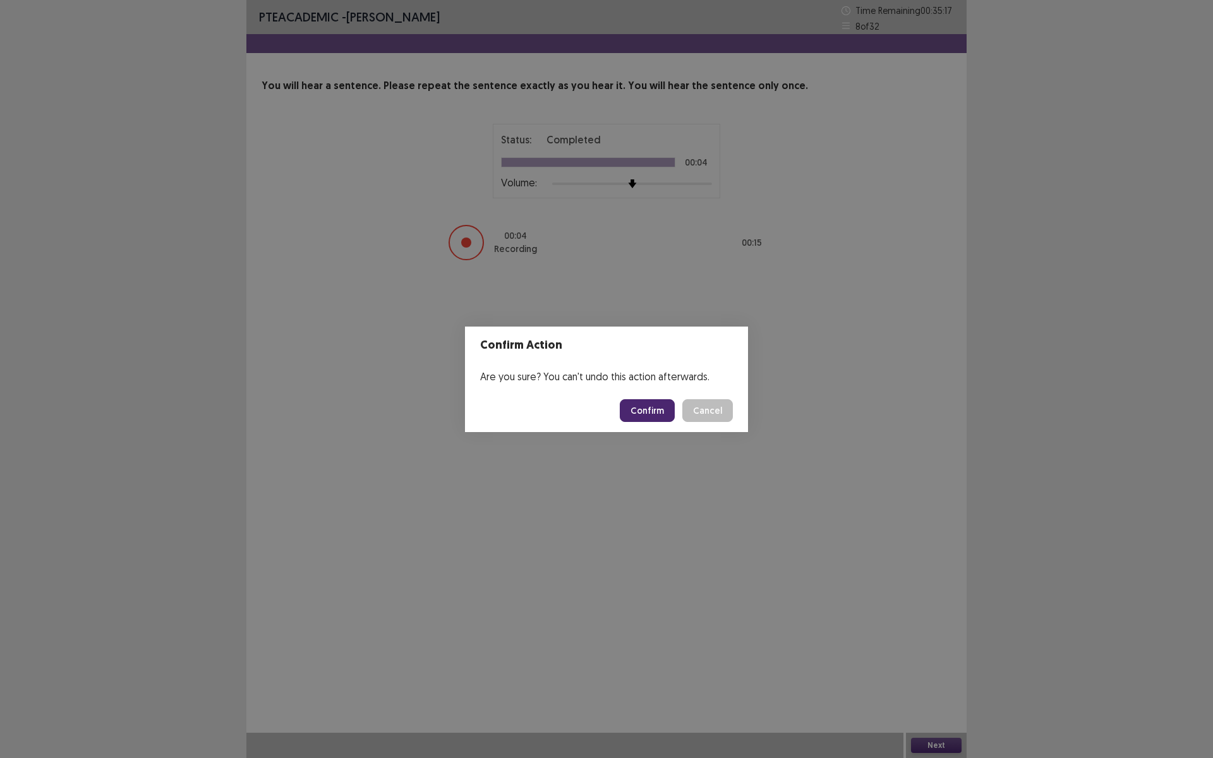
click at [668, 405] on button "Confirm" at bounding box center [647, 410] width 55 height 23
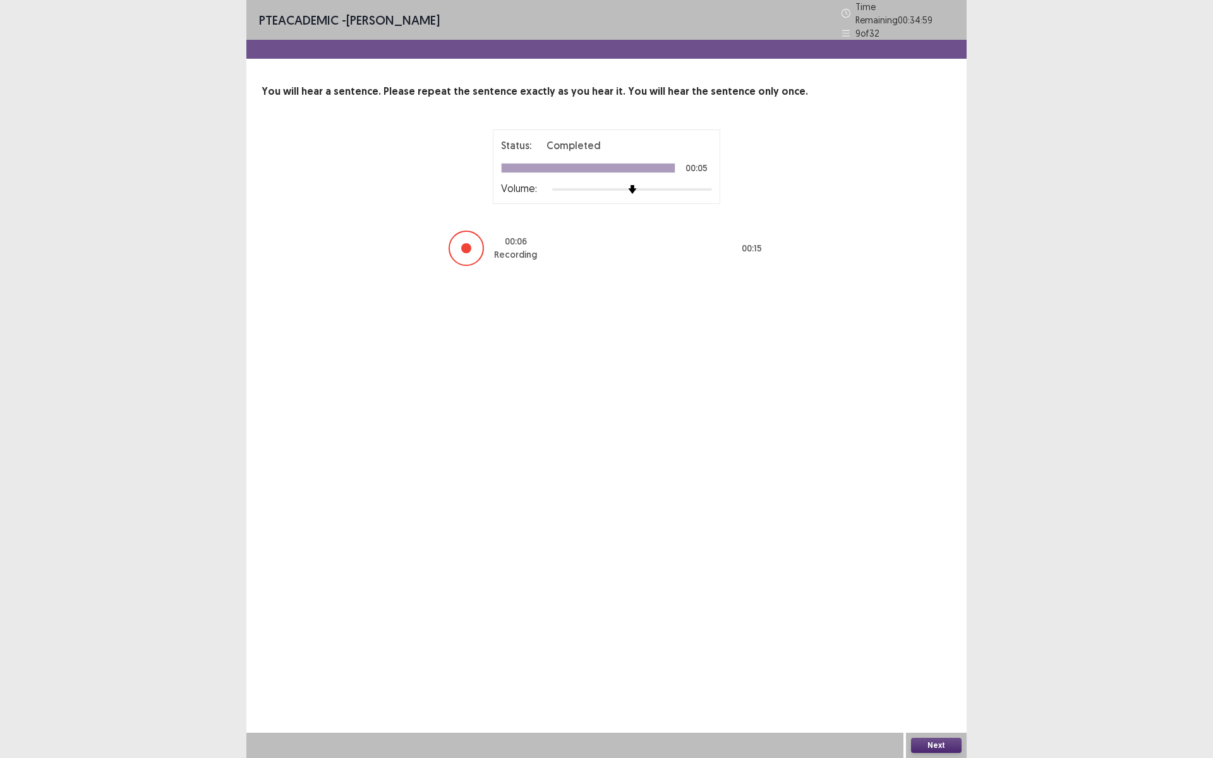
click at [931, 639] on button "Next" at bounding box center [936, 745] width 51 height 15
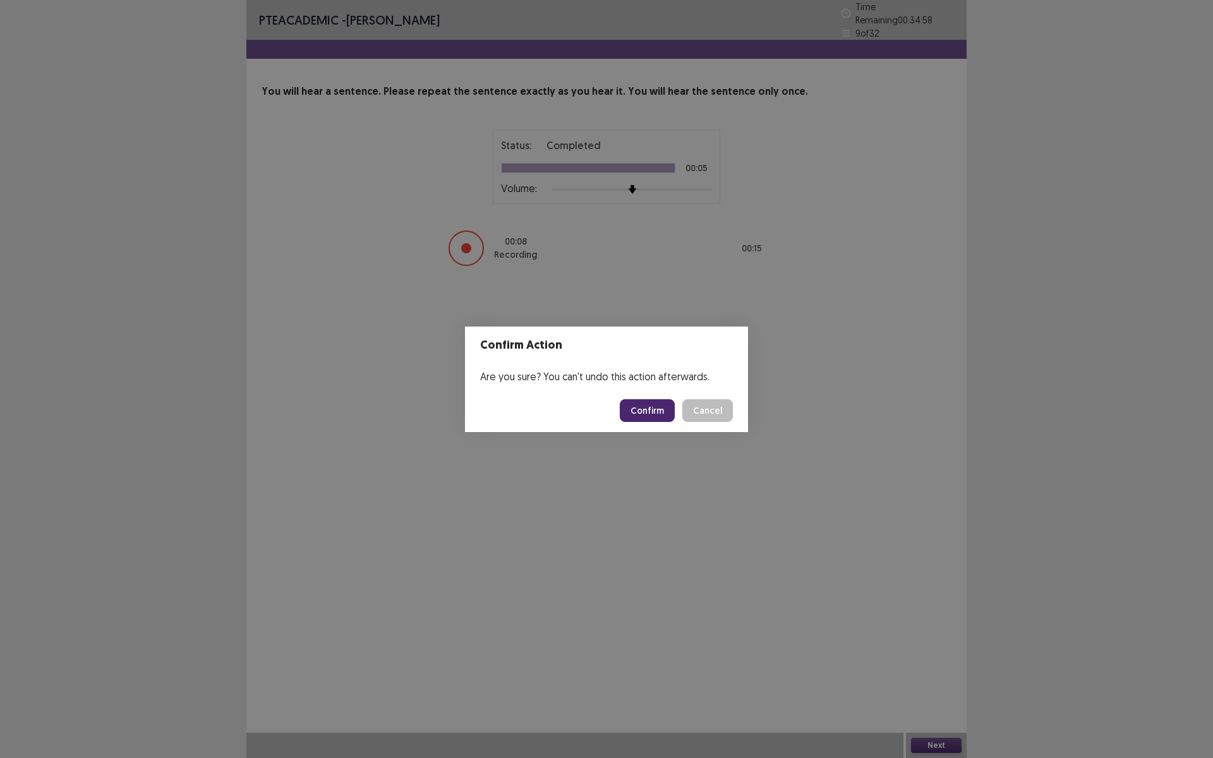
click at [630, 404] on button "Confirm" at bounding box center [647, 410] width 55 height 23
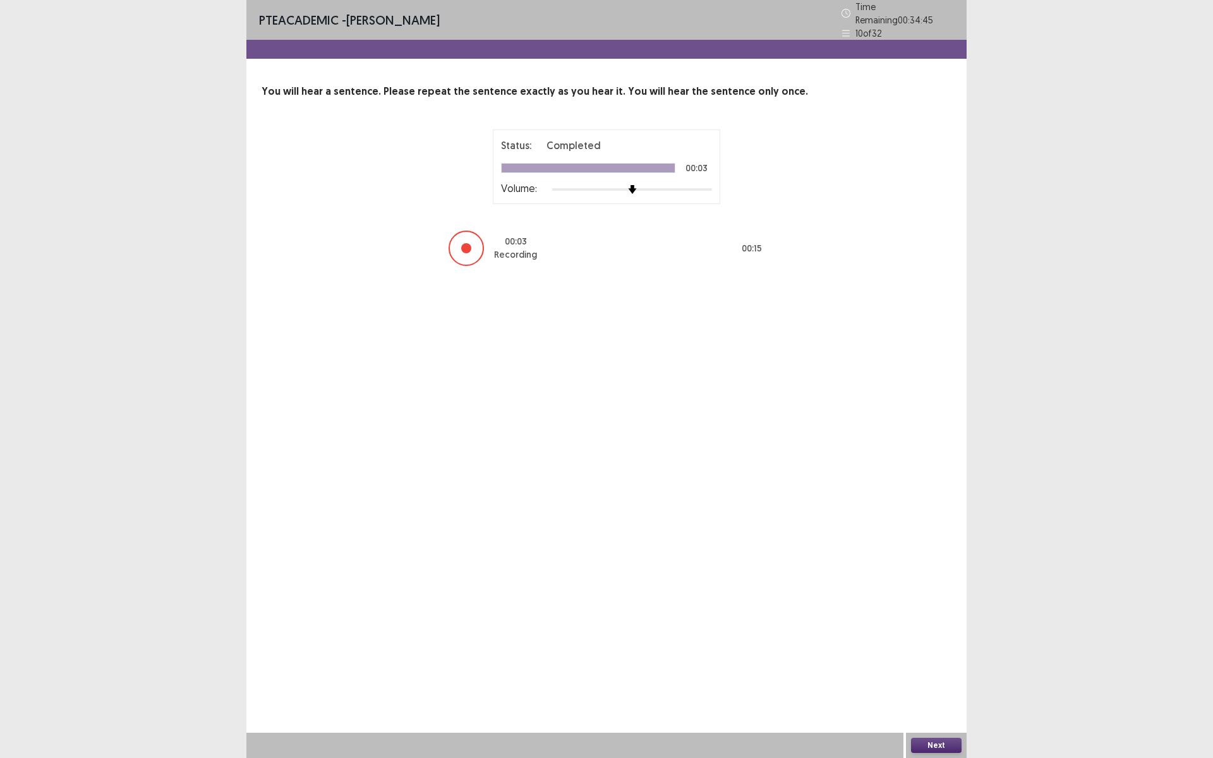
click at [932, 639] on button "Next" at bounding box center [936, 745] width 51 height 15
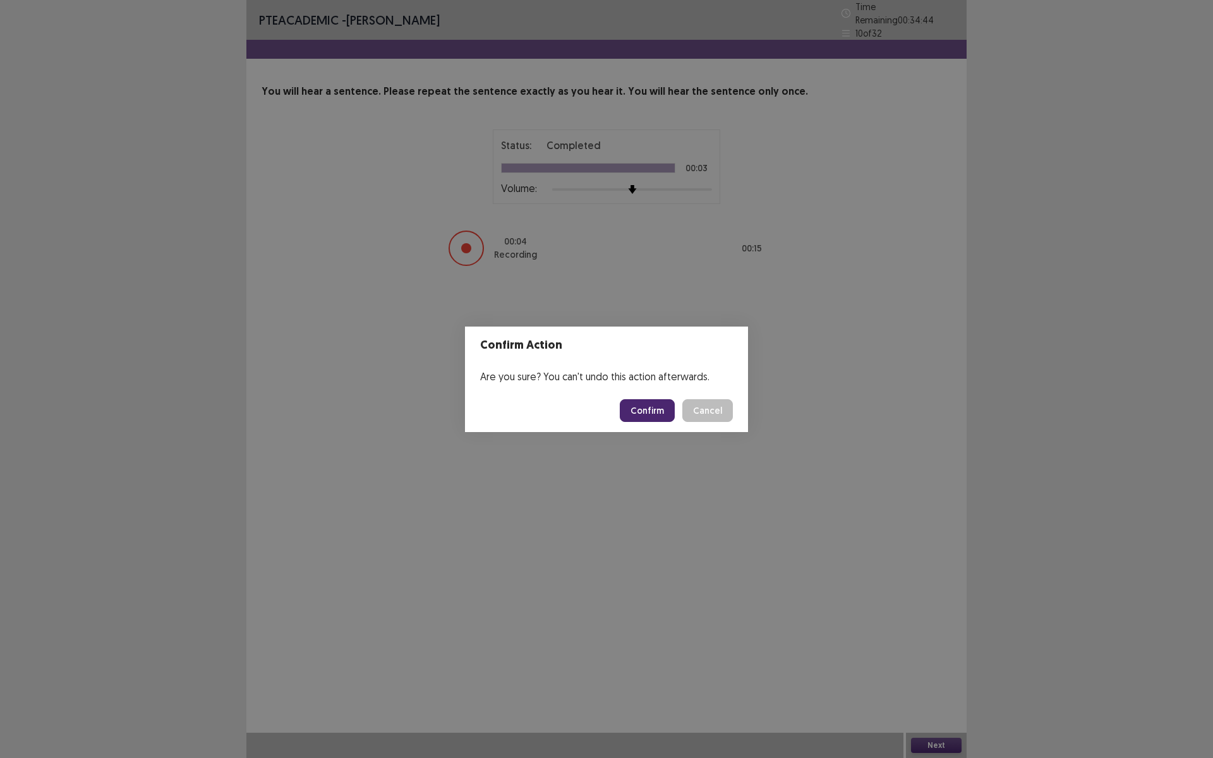
click at [656, 411] on button "Confirm" at bounding box center [647, 410] width 55 height 23
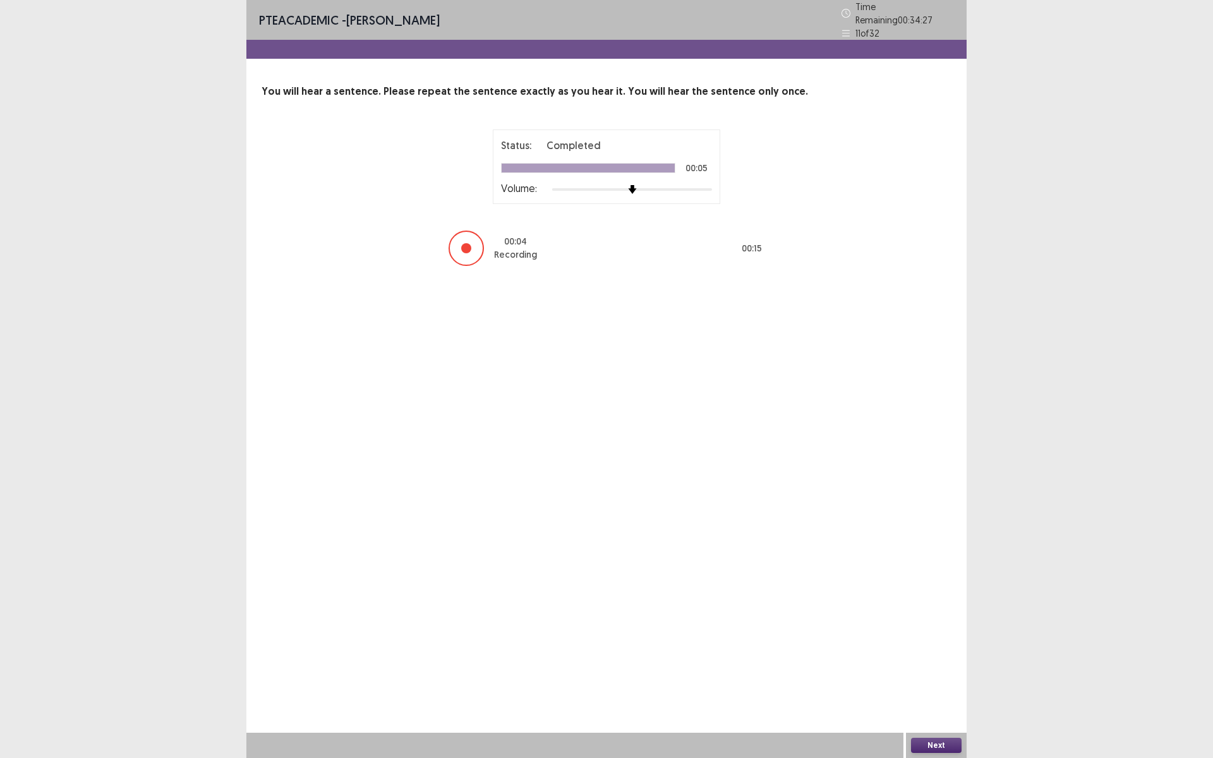
click at [931, 639] on button "Next" at bounding box center [936, 745] width 51 height 15
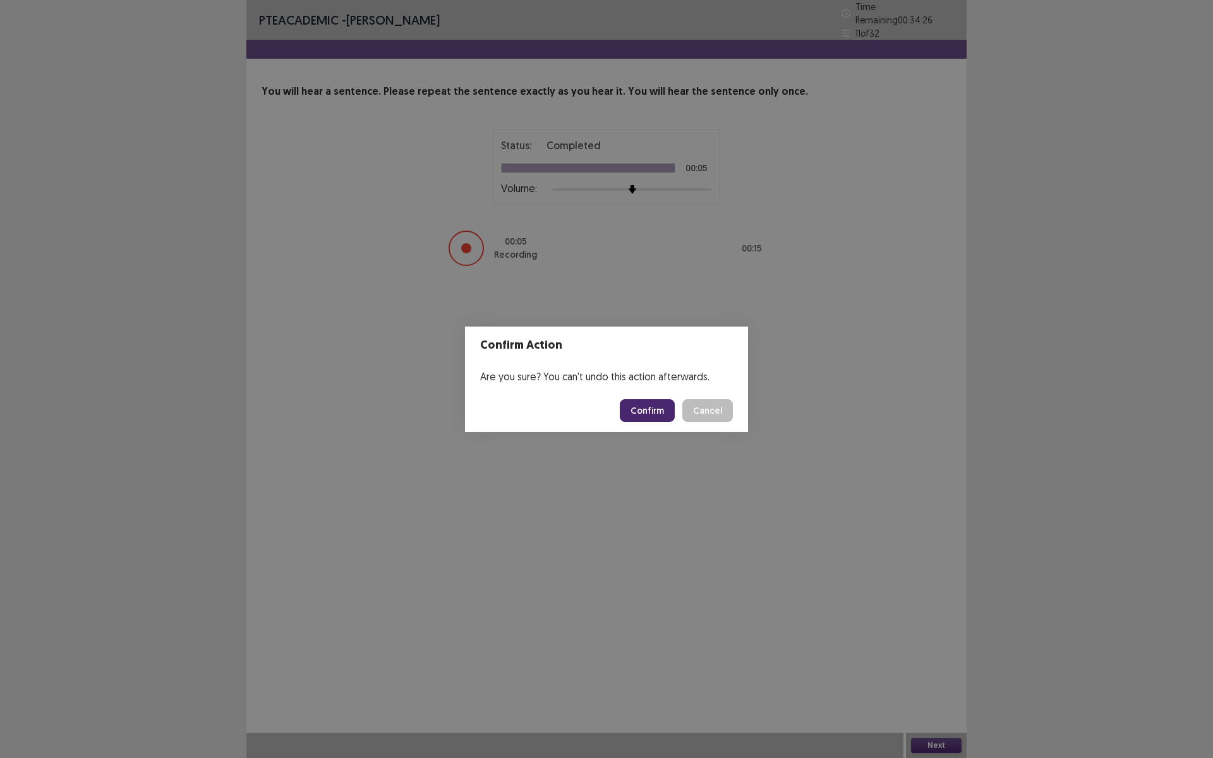
click at [673, 409] on button "Confirm" at bounding box center [647, 410] width 55 height 23
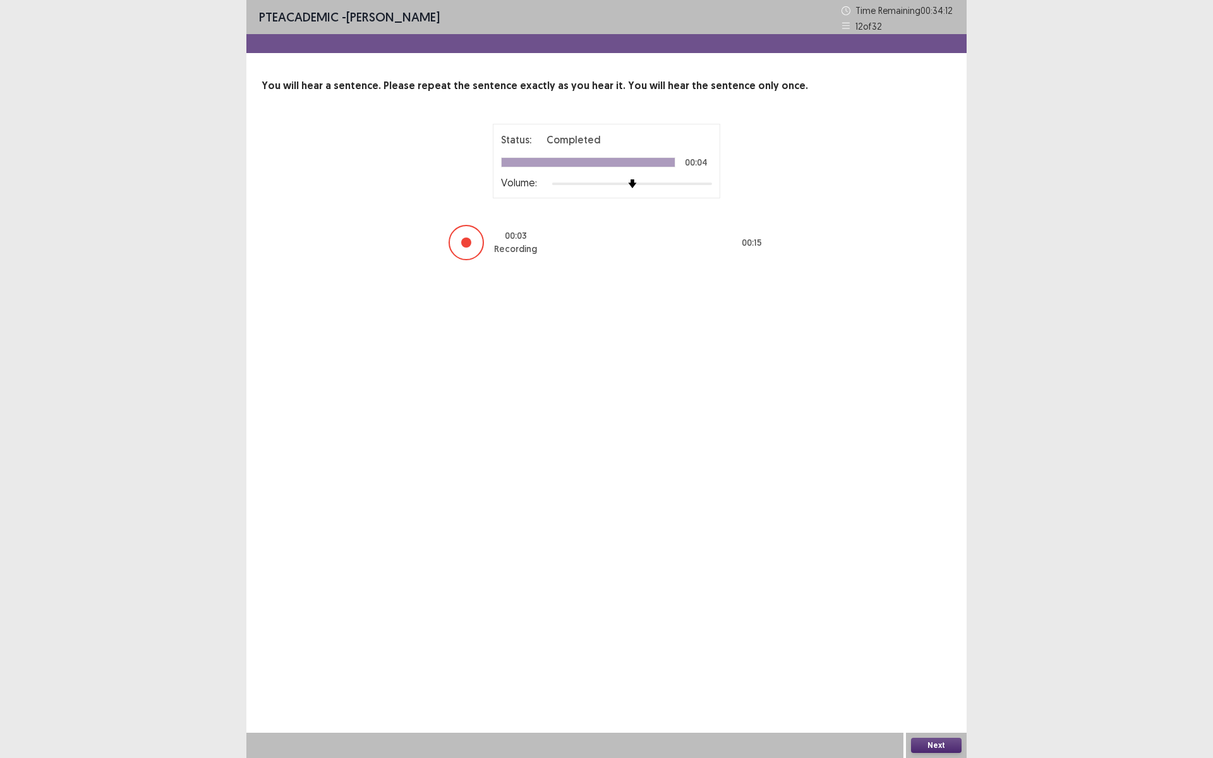
click at [922, 639] on button "Next" at bounding box center [936, 745] width 51 height 15
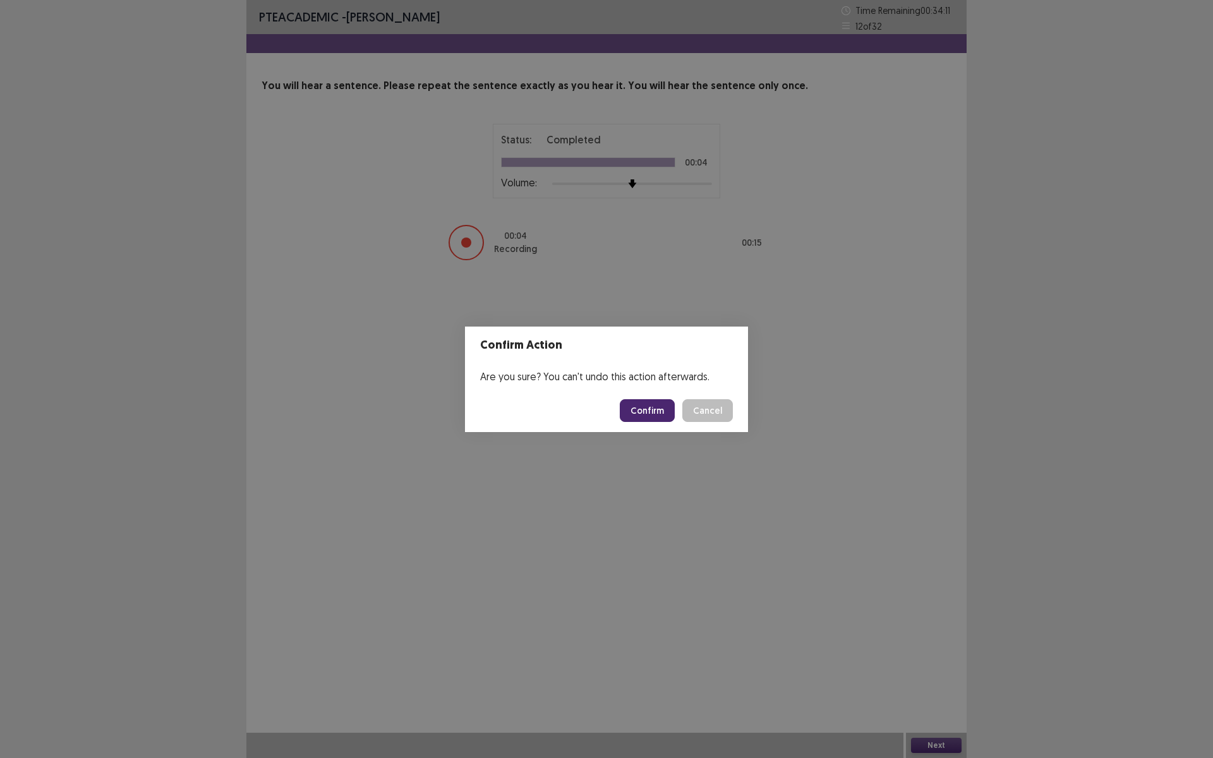
click at [660, 409] on button "Confirm" at bounding box center [647, 410] width 55 height 23
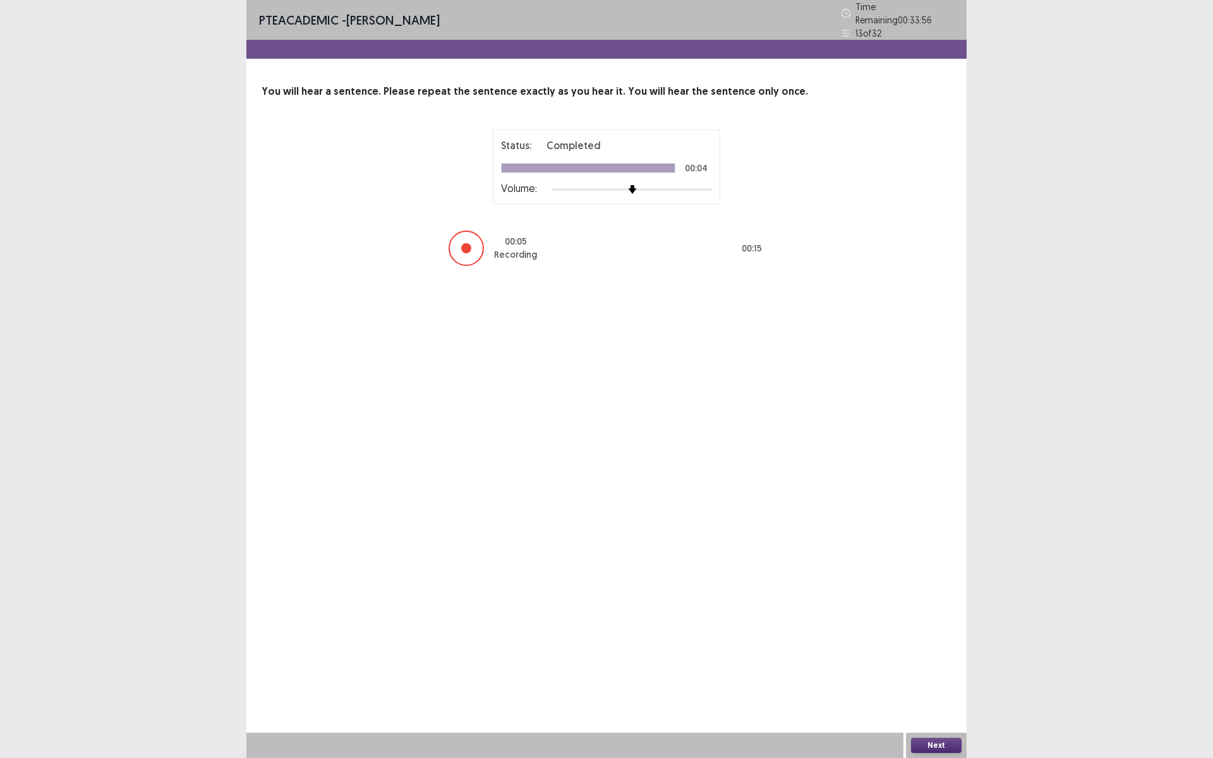
click at [936, 639] on button "Next" at bounding box center [936, 745] width 51 height 15
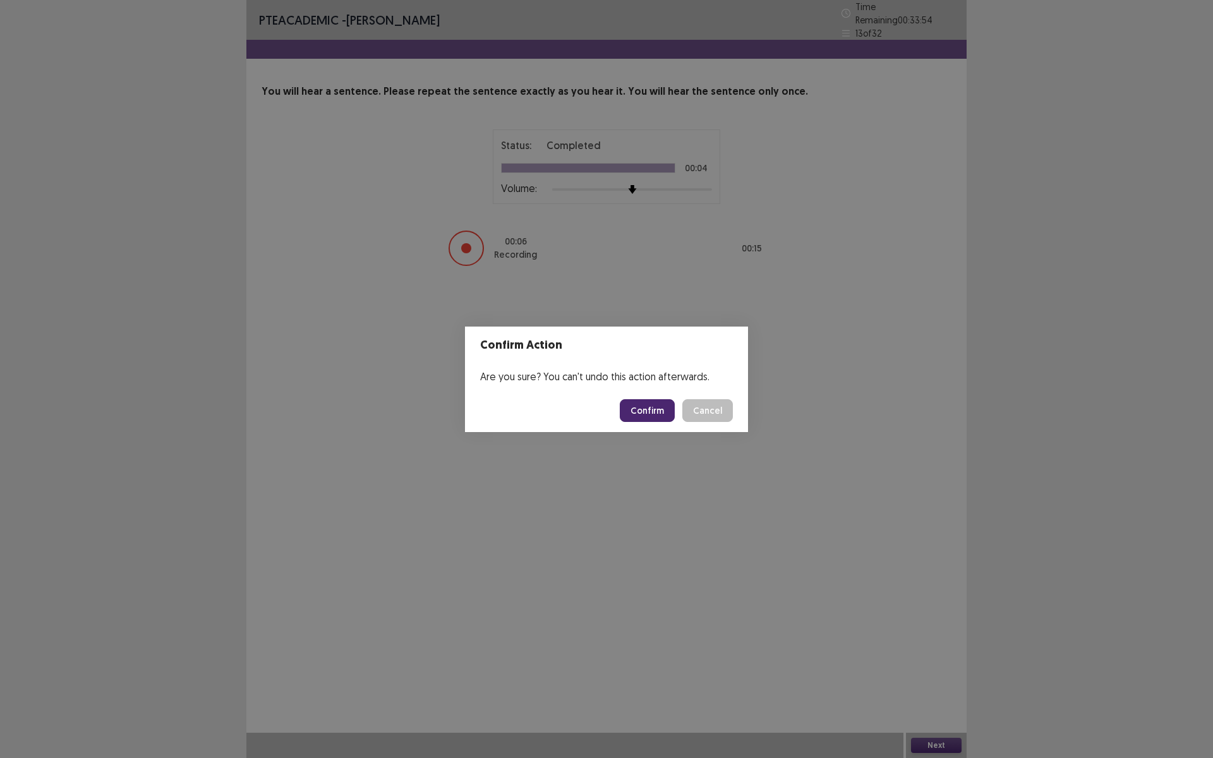
click at [642, 420] on button "Confirm" at bounding box center [647, 410] width 55 height 23
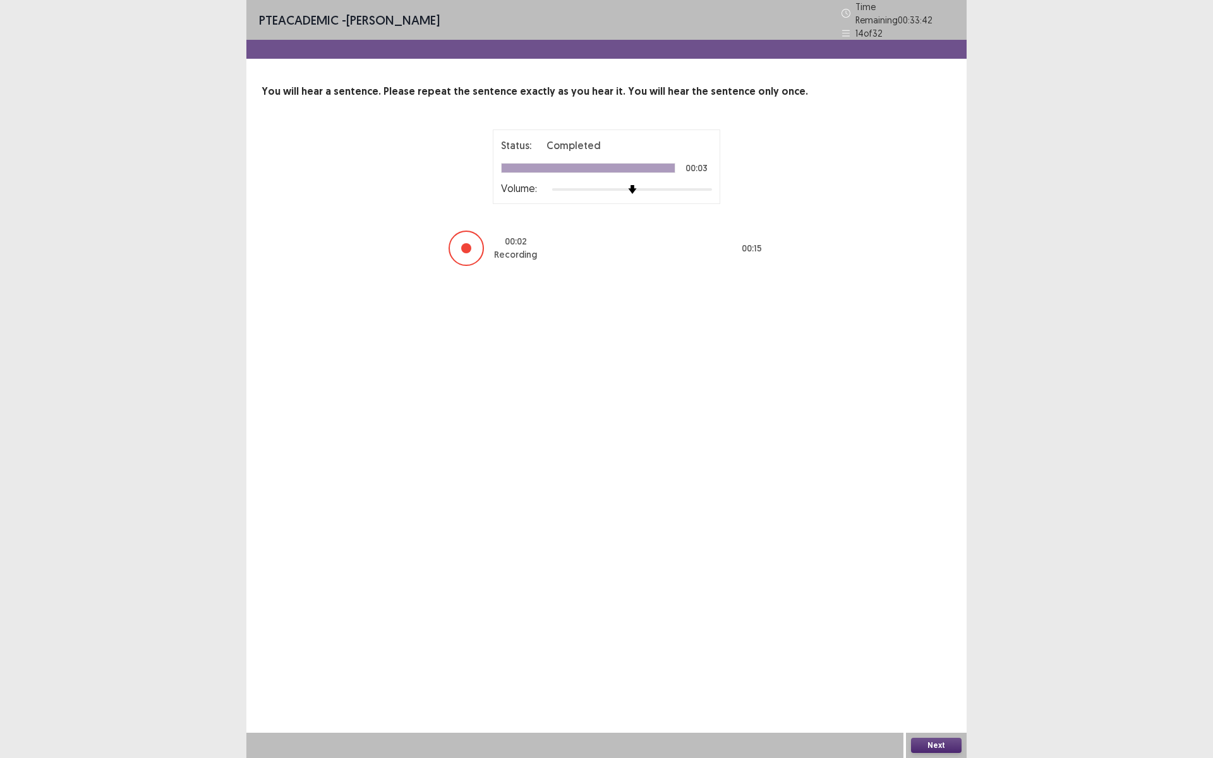
click at [931, 639] on button "Next" at bounding box center [936, 745] width 51 height 15
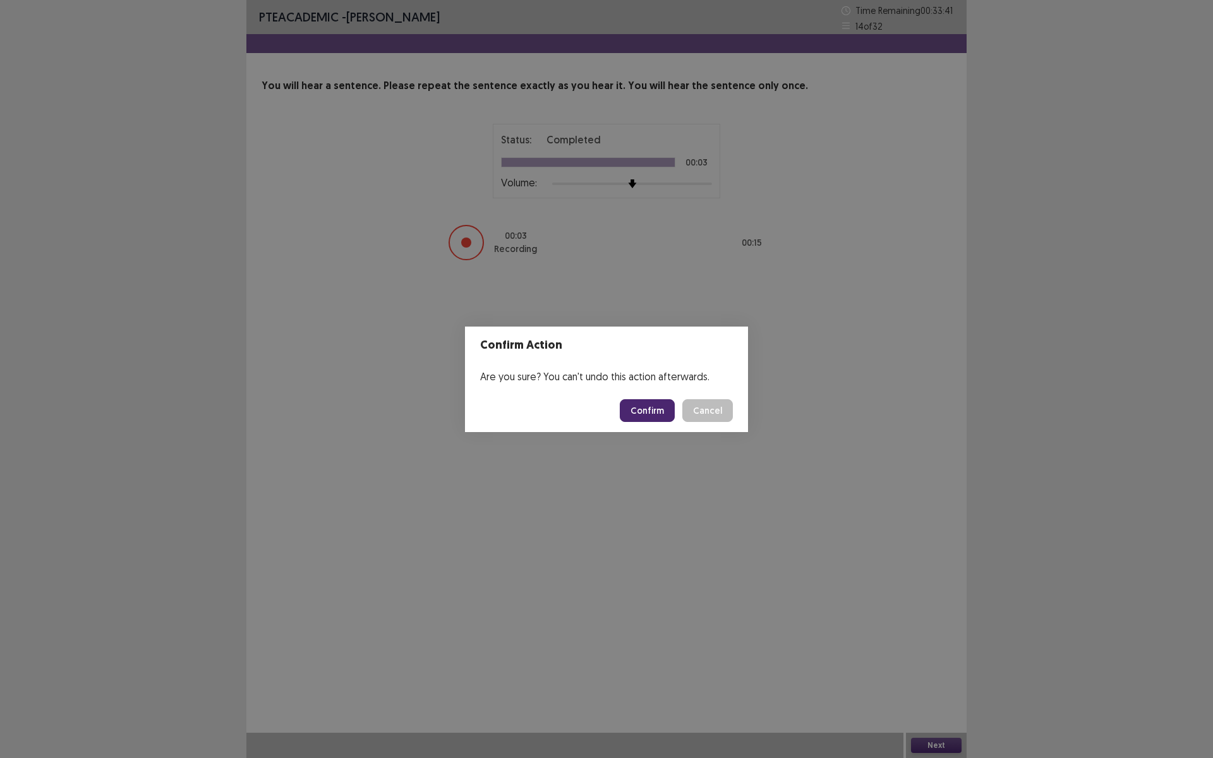
click at [655, 416] on button "Confirm" at bounding box center [647, 410] width 55 height 23
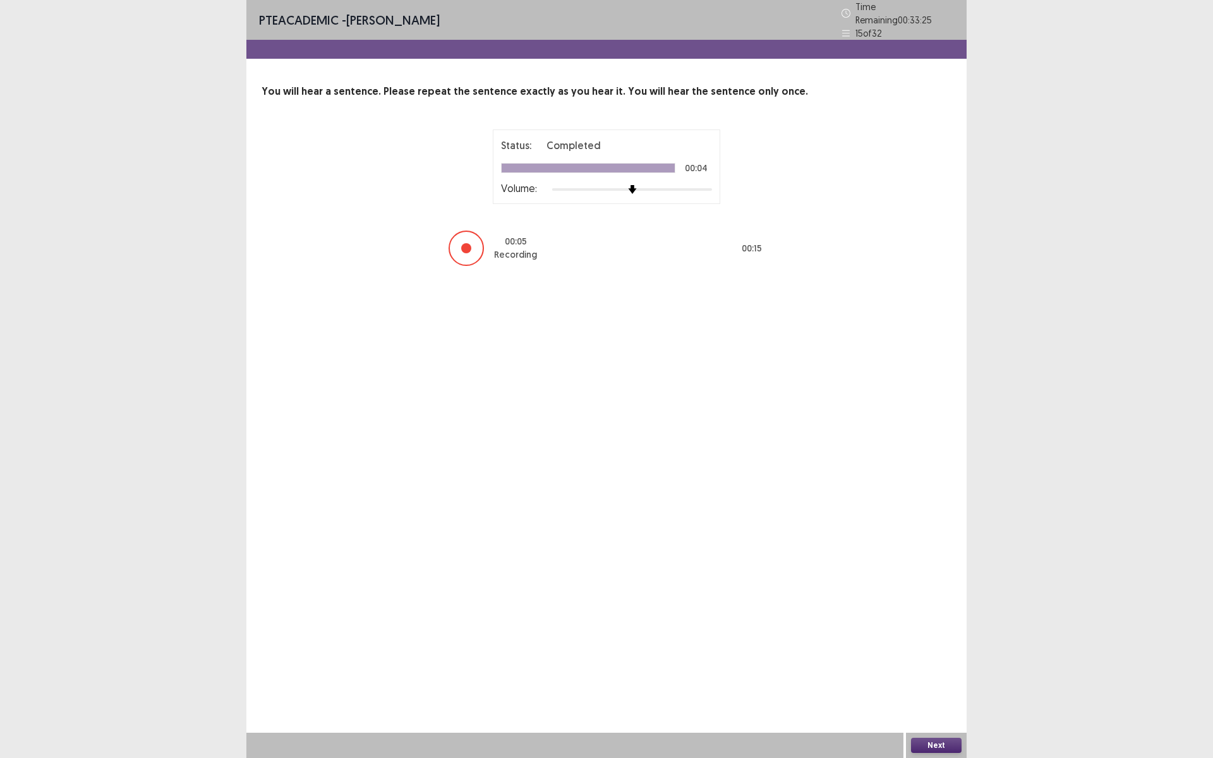
click at [927, 639] on button "Next" at bounding box center [936, 745] width 51 height 15
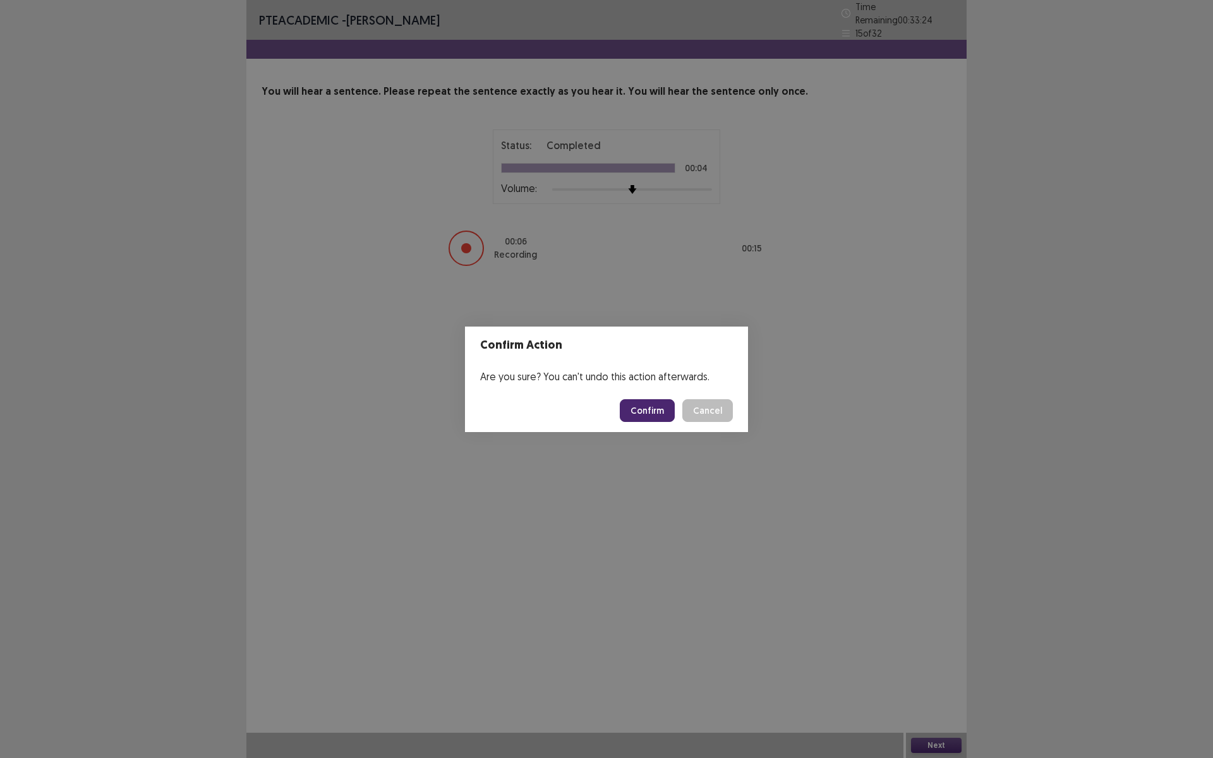
click at [650, 414] on button "Confirm" at bounding box center [647, 410] width 55 height 23
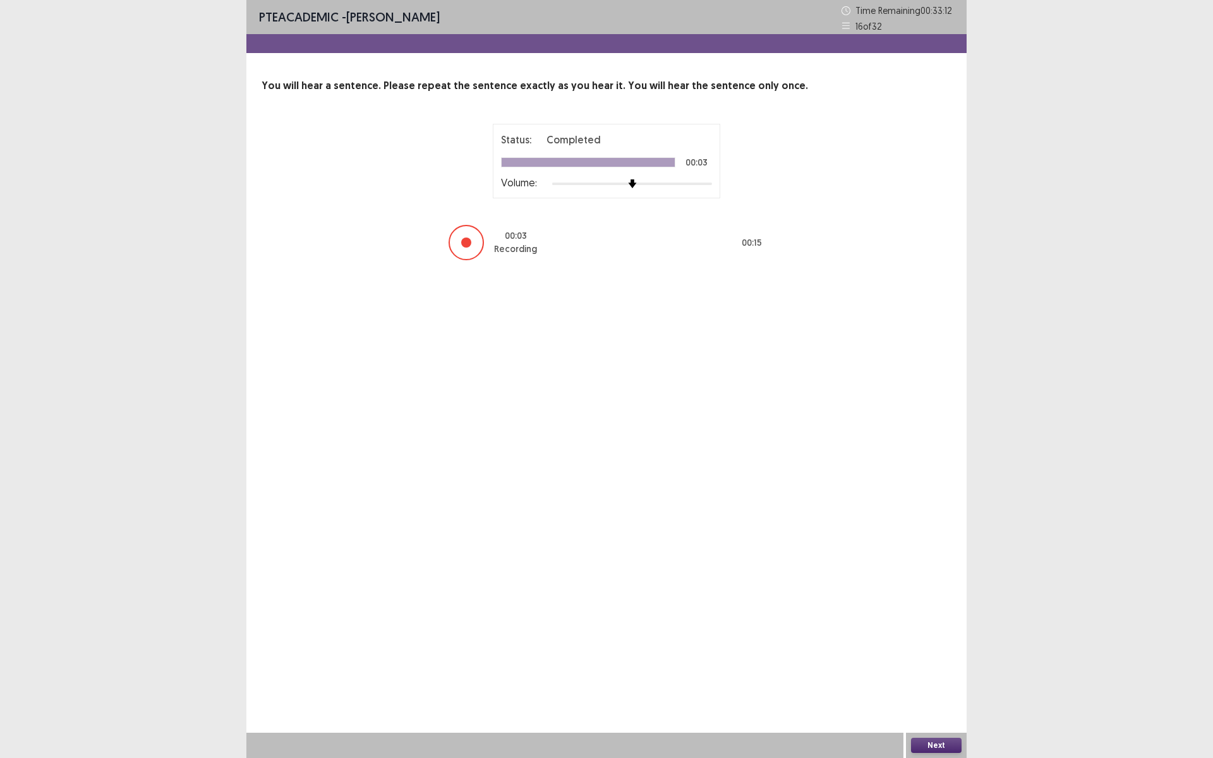
click at [945, 639] on button "Next" at bounding box center [936, 745] width 51 height 15
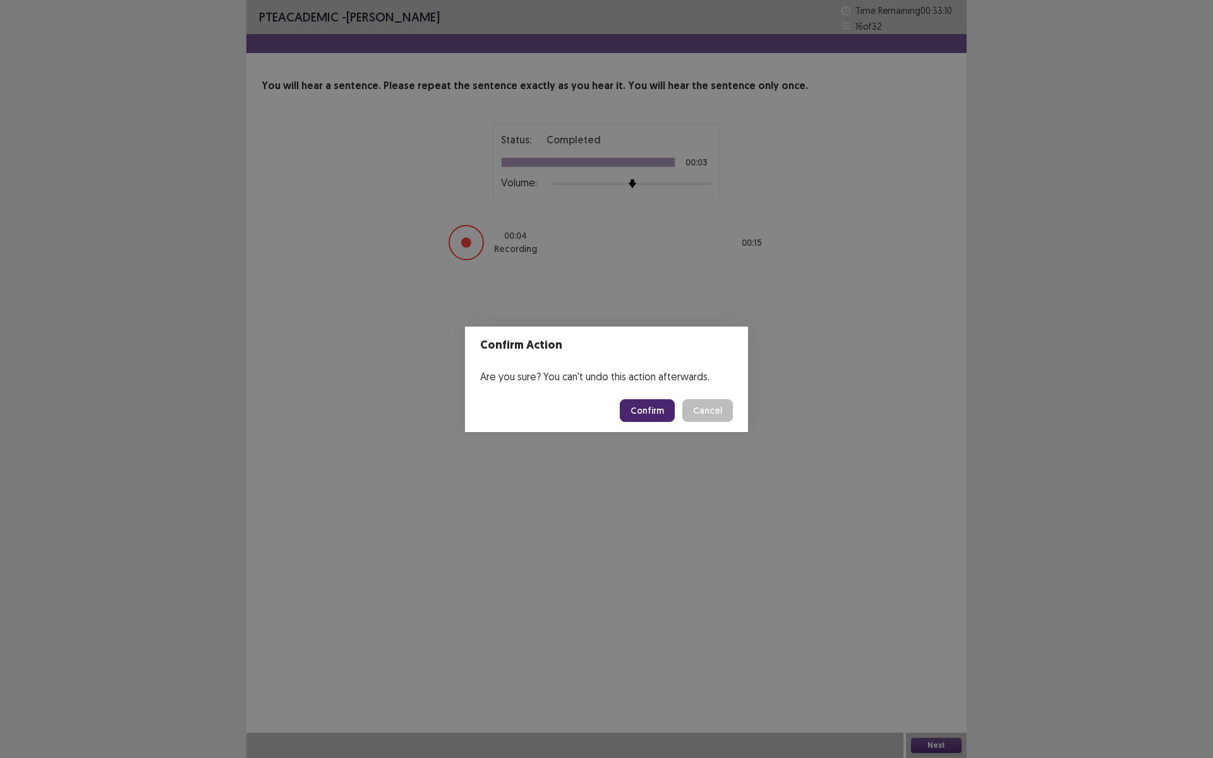
click at [644, 414] on button "Confirm" at bounding box center [647, 410] width 55 height 23
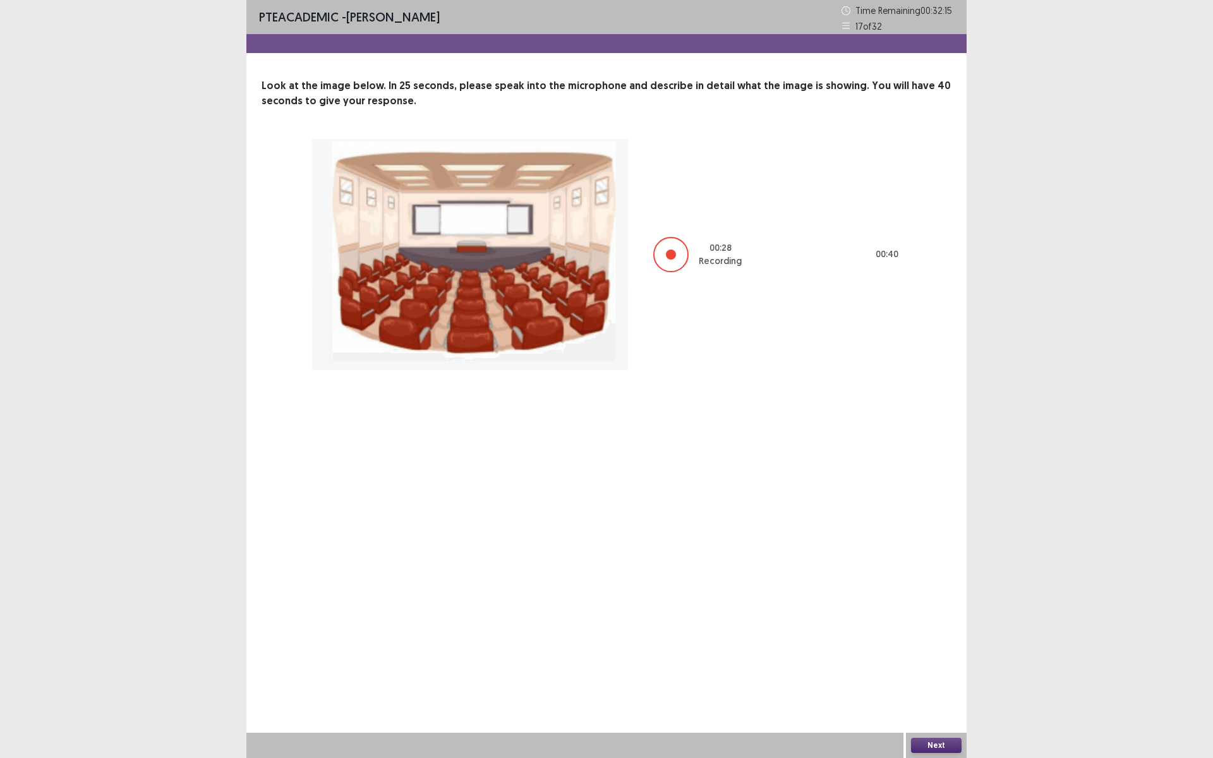
click at [939, 639] on button "Next" at bounding box center [936, 745] width 51 height 15
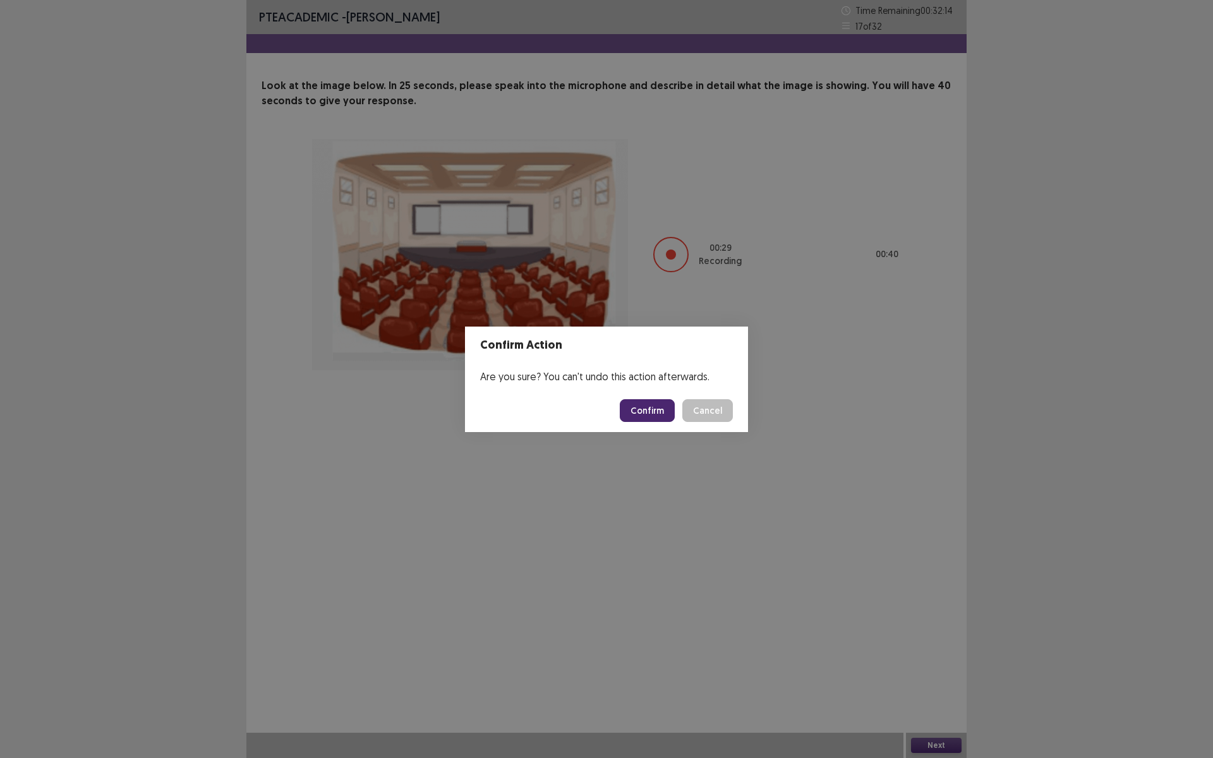
click at [661, 403] on button "Confirm" at bounding box center [647, 410] width 55 height 23
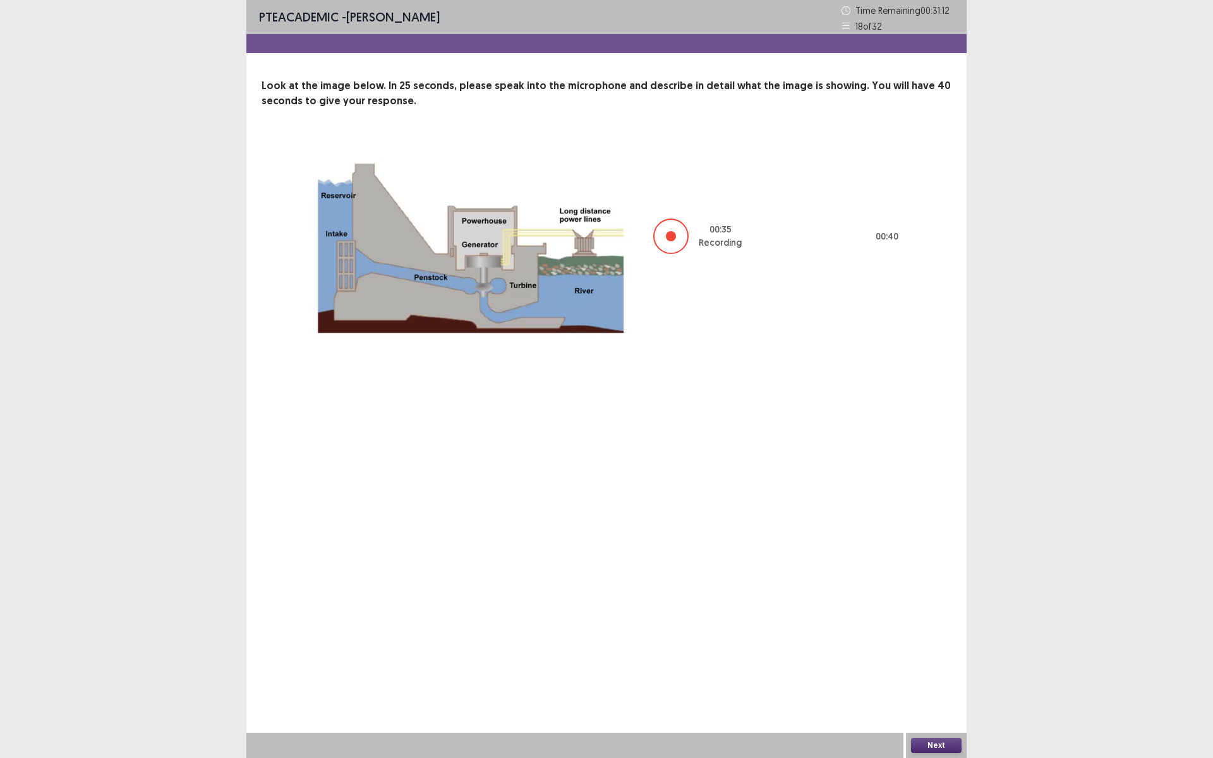
click at [925, 639] on button "Next" at bounding box center [936, 745] width 51 height 15
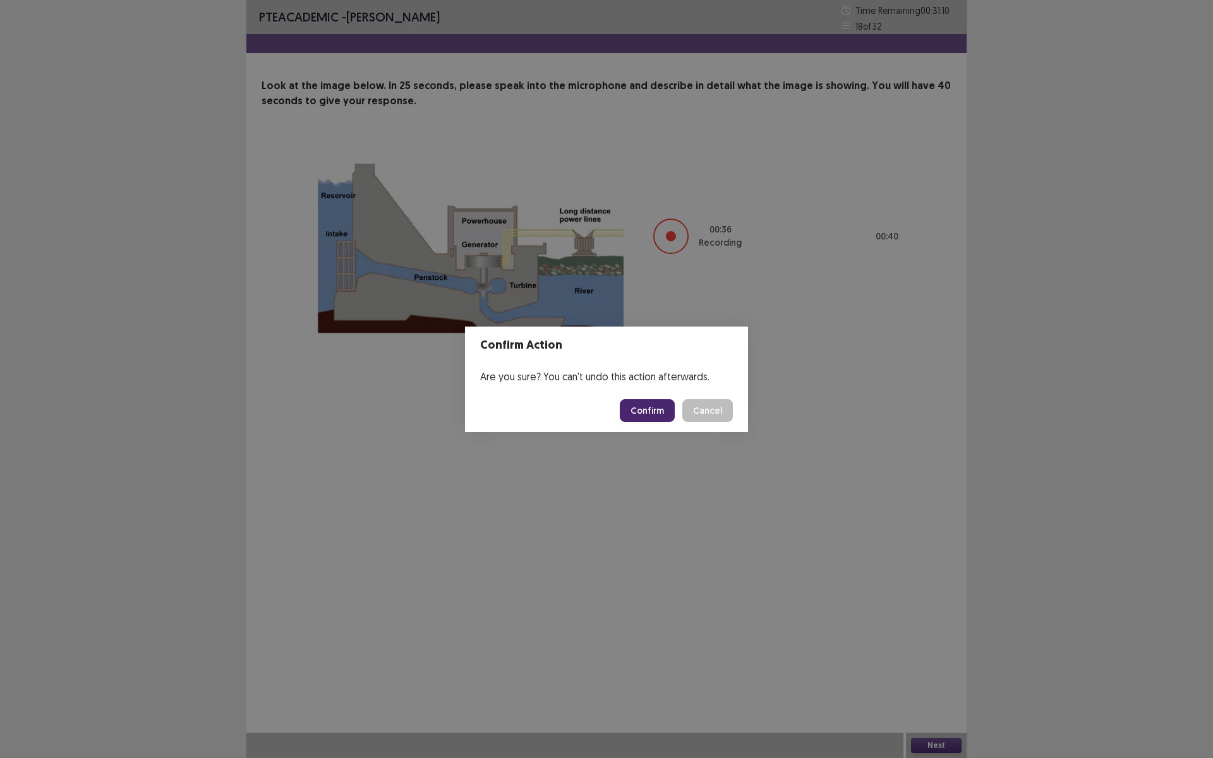
click at [662, 420] on button "Confirm" at bounding box center [647, 410] width 55 height 23
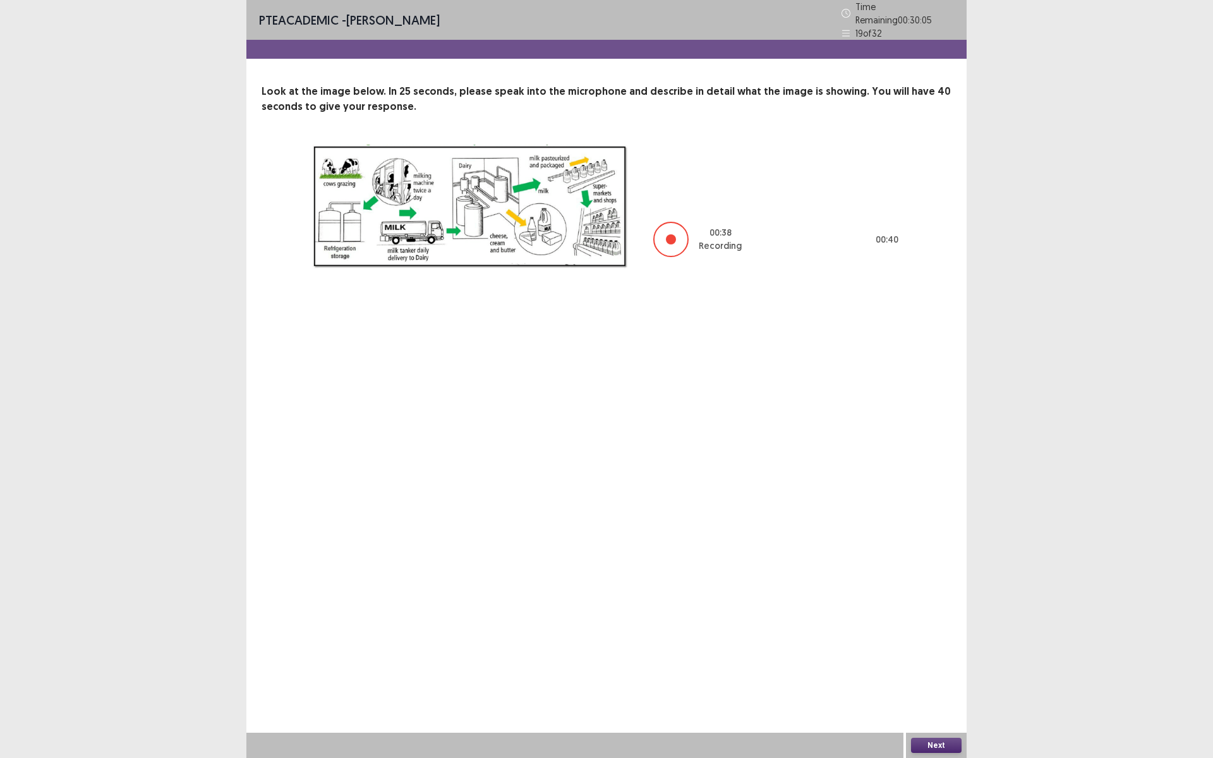
click at [936, 639] on button "Next" at bounding box center [936, 745] width 51 height 15
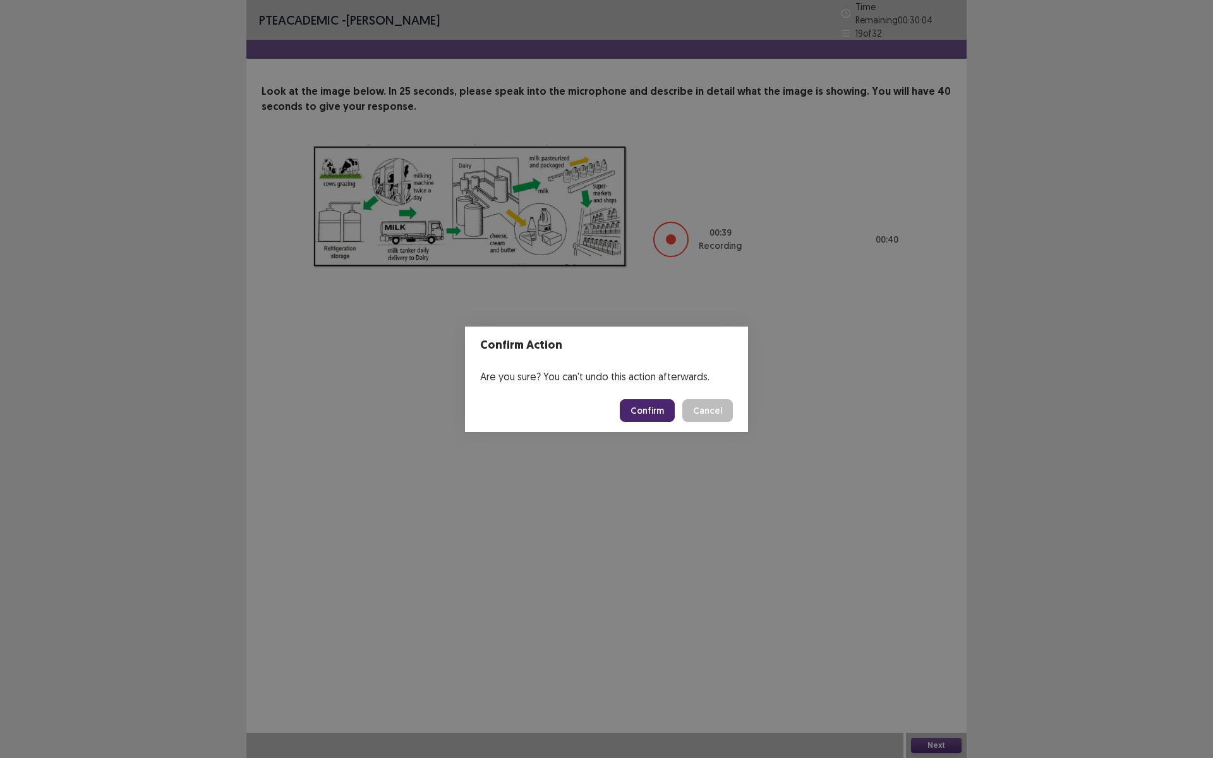
click at [644, 418] on button "Confirm" at bounding box center [647, 410] width 55 height 23
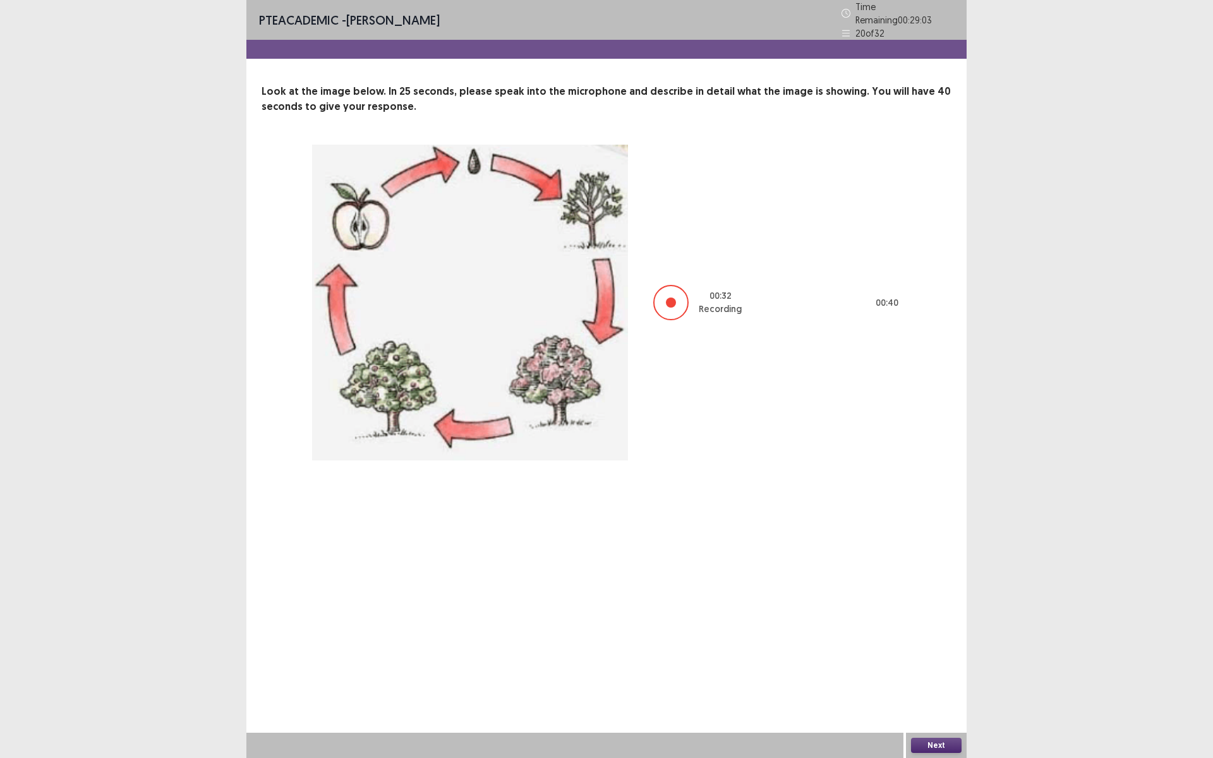
click at [927, 639] on button "Next" at bounding box center [936, 745] width 51 height 15
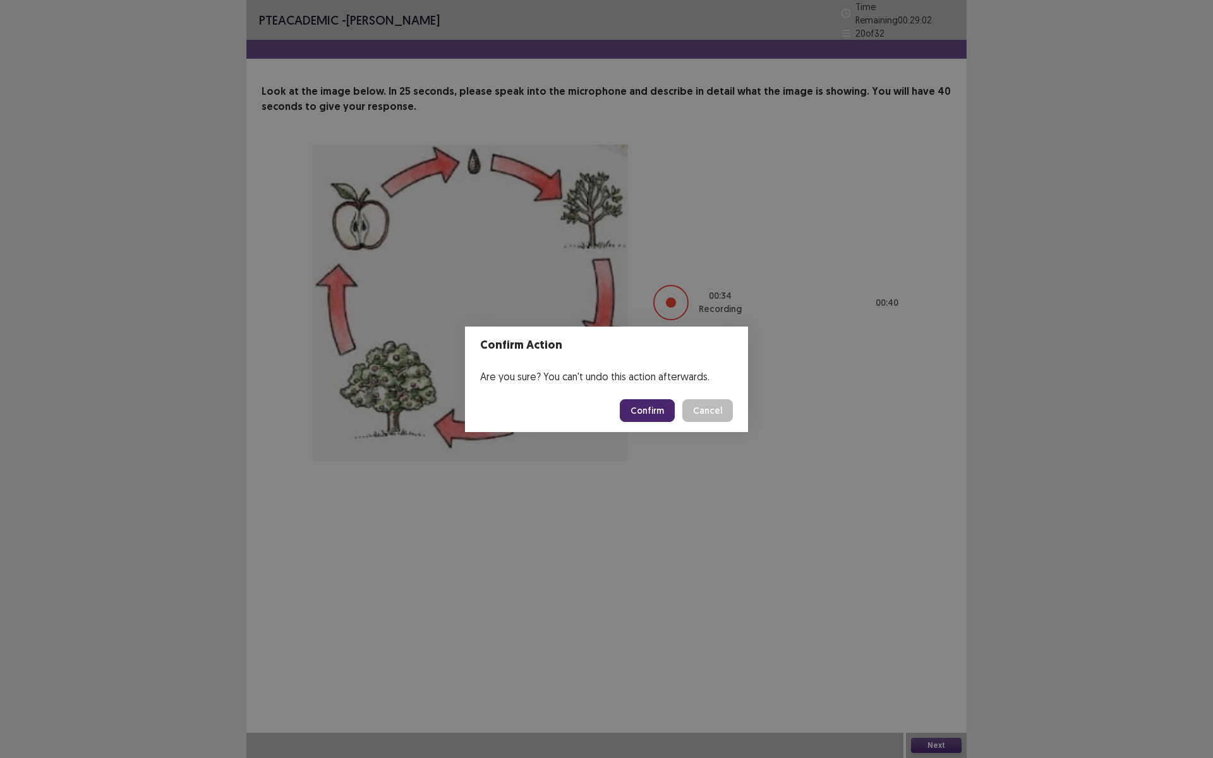
click at [661, 406] on button "Confirm" at bounding box center [647, 410] width 55 height 23
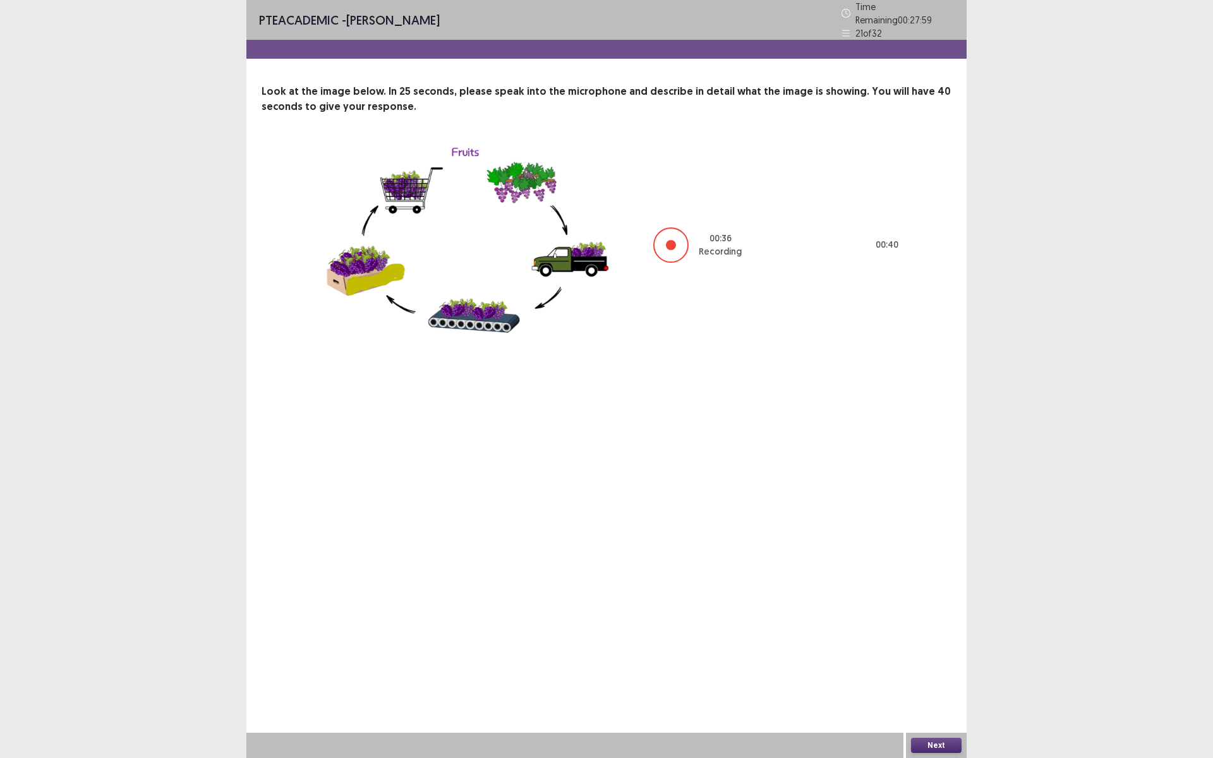
click at [931, 639] on div "Next" at bounding box center [936, 745] width 61 height 25
click at [931, 639] on button "Next" at bounding box center [936, 745] width 51 height 15
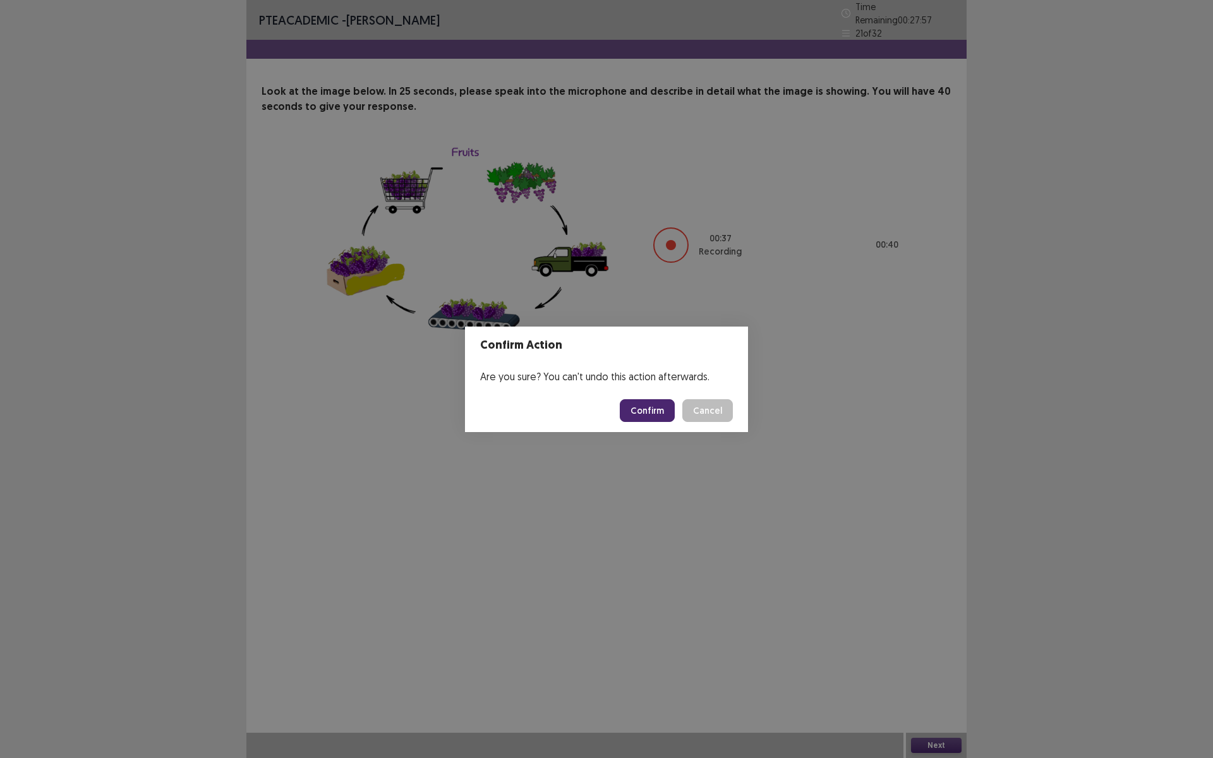
click at [643, 409] on button "Confirm" at bounding box center [647, 410] width 55 height 23
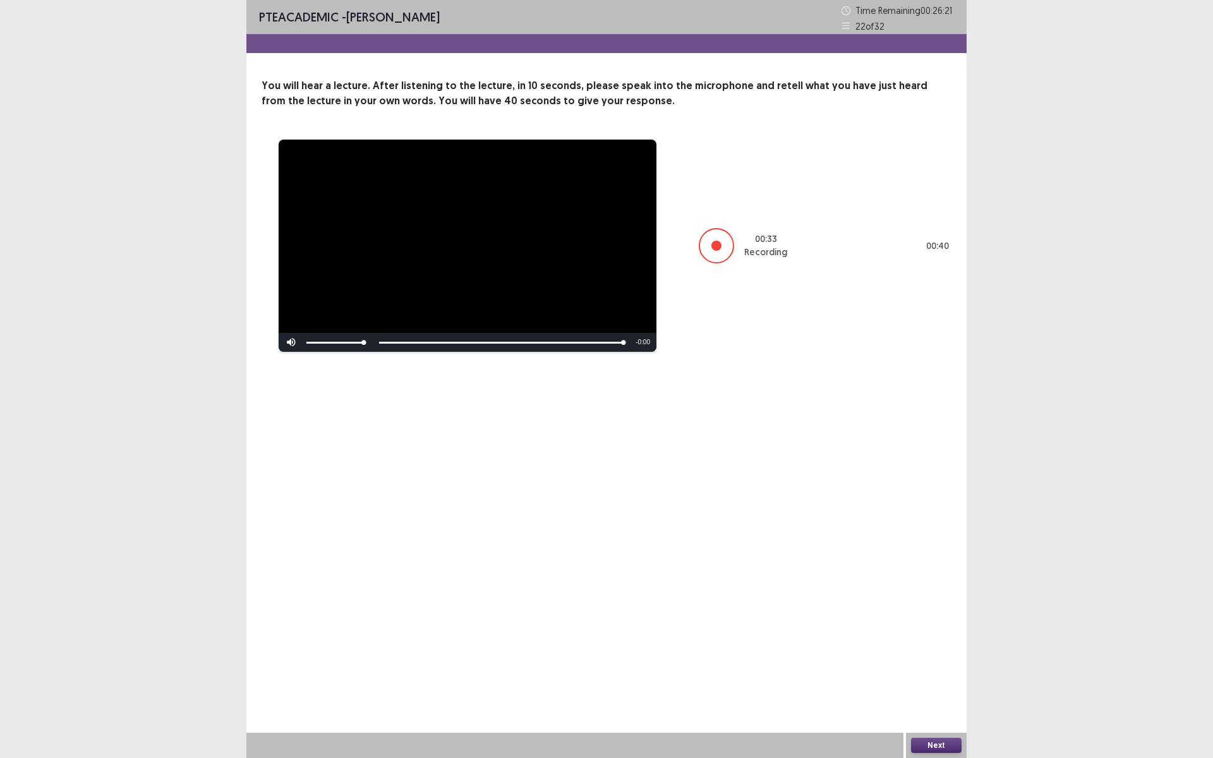
click at [929, 639] on button "Next" at bounding box center [936, 745] width 51 height 15
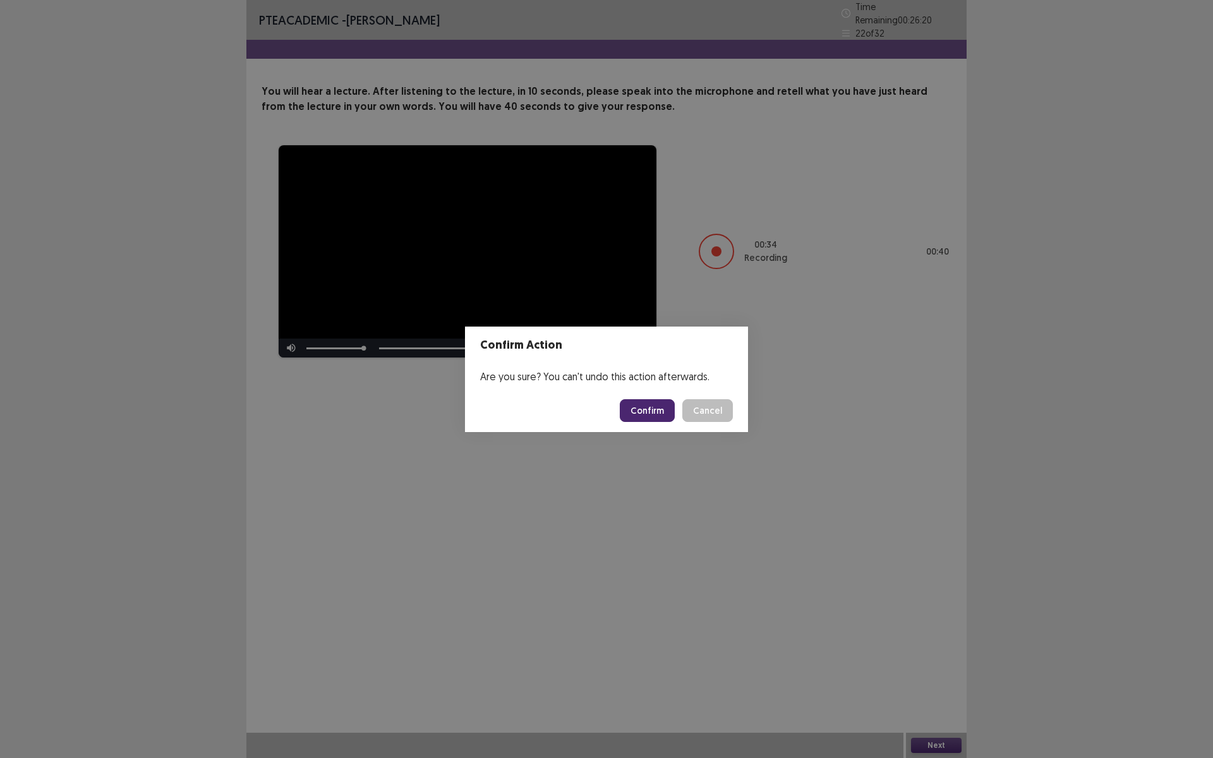
click at [648, 409] on button "Confirm" at bounding box center [647, 410] width 55 height 23
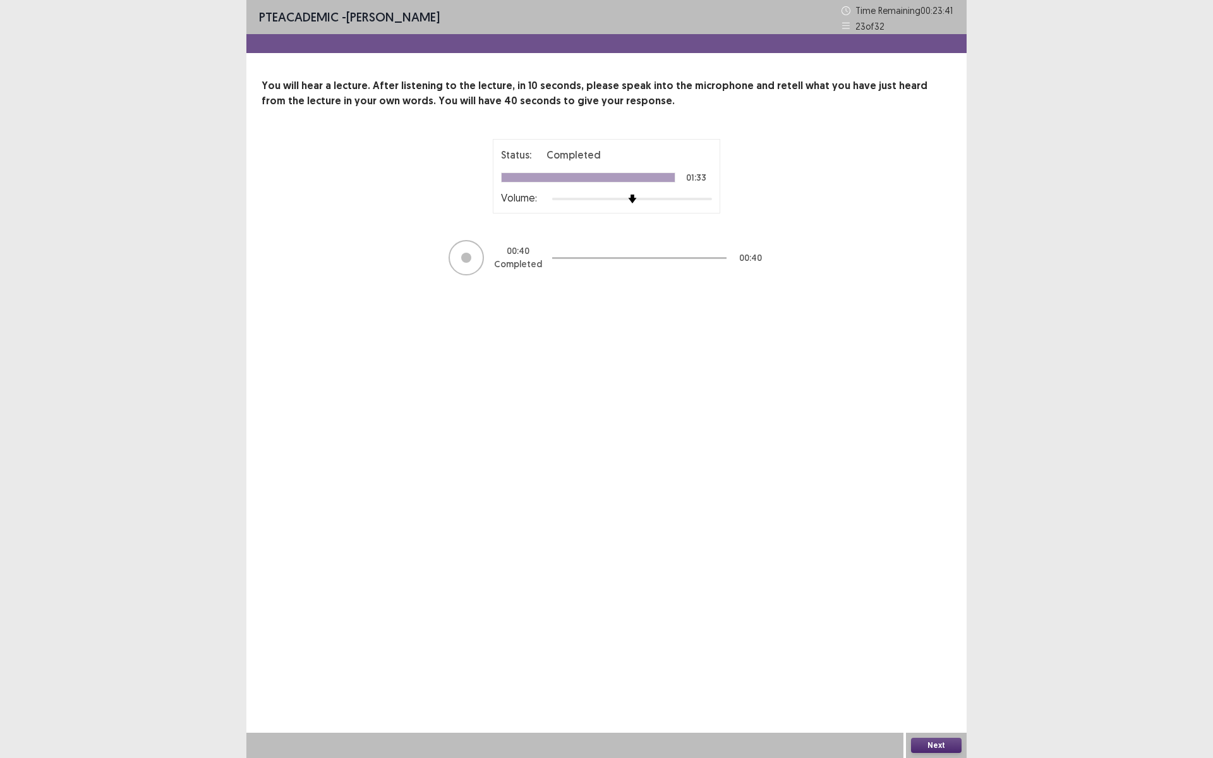
click at [942, 639] on button "Next" at bounding box center [936, 745] width 51 height 15
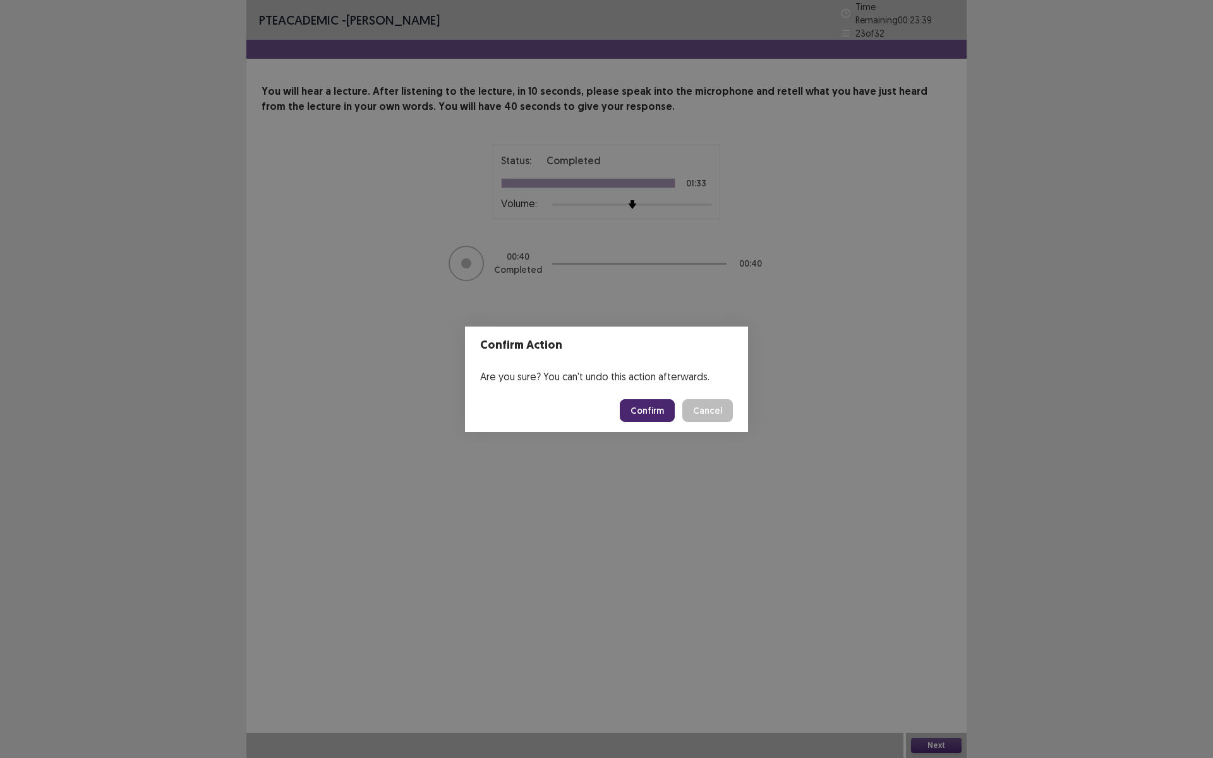
click at [649, 413] on button "Confirm" at bounding box center [647, 410] width 55 height 23
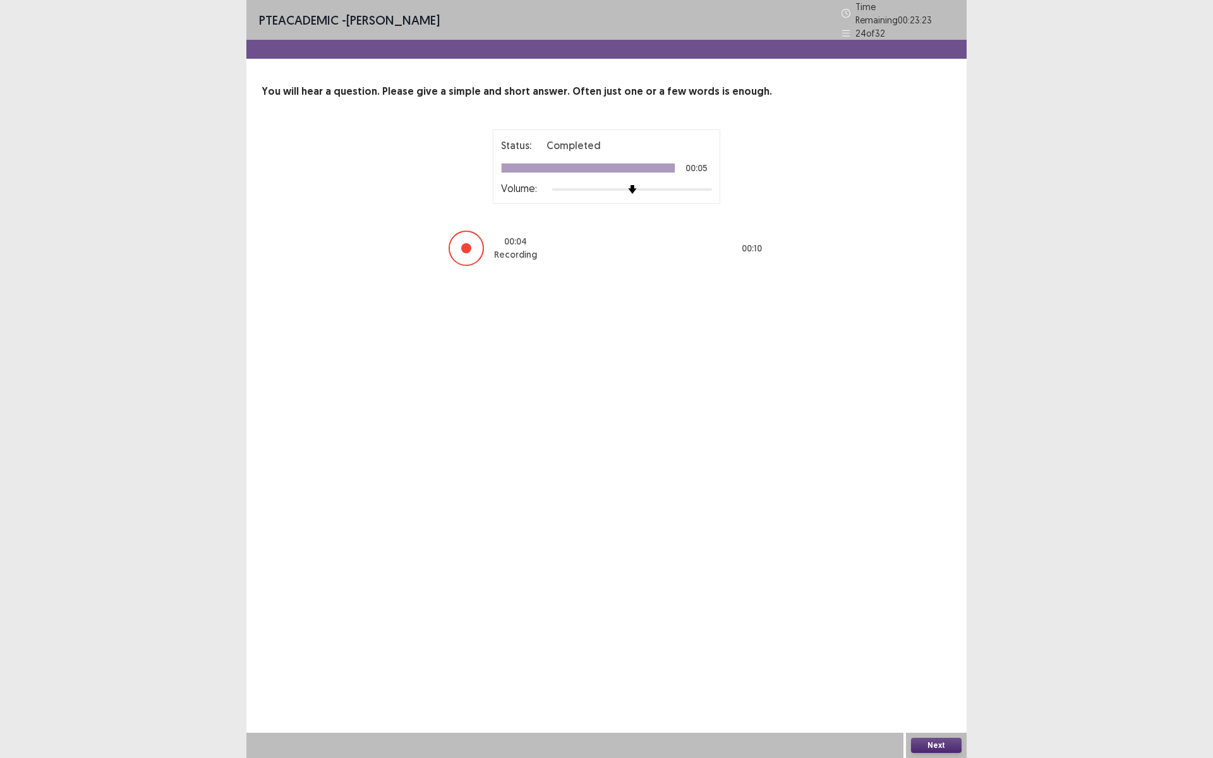
click at [939, 639] on button "Next" at bounding box center [936, 745] width 51 height 15
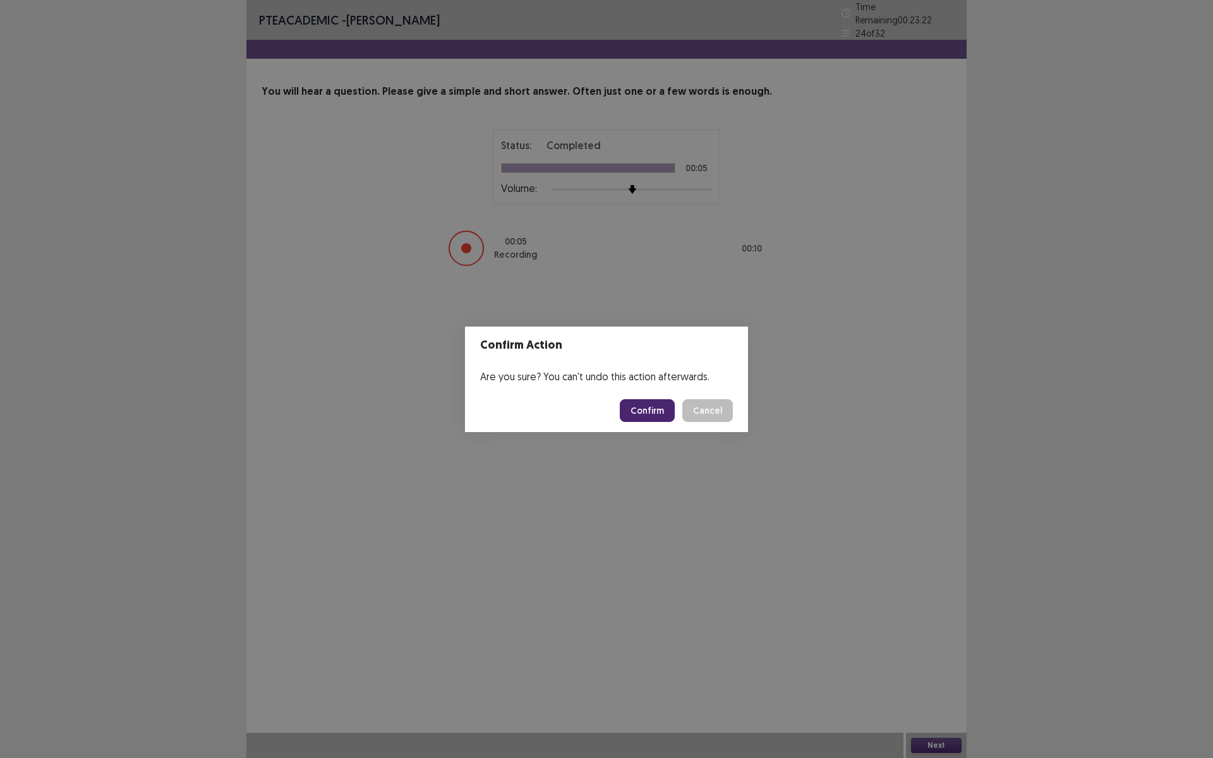
click at [660, 410] on button "Confirm" at bounding box center [647, 410] width 55 height 23
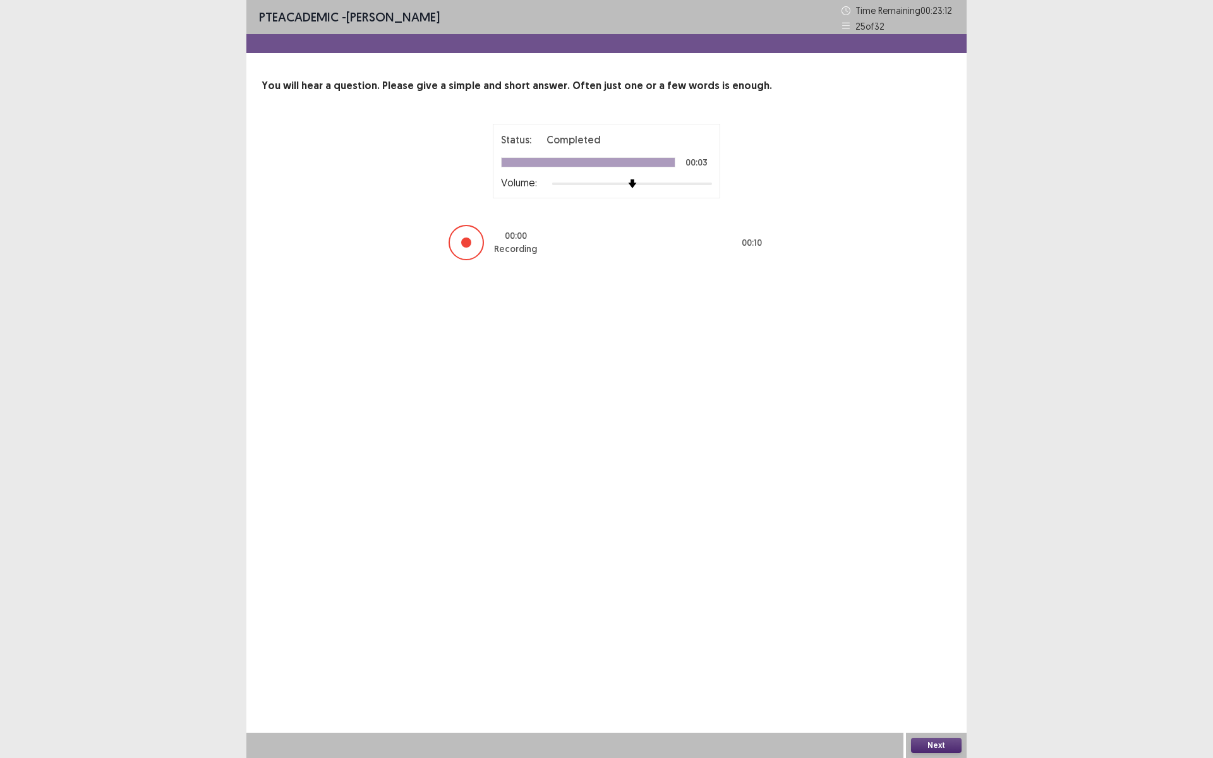
click at [943, 639] on button "Next" at bounding box center [936, 745] width 51 height 15
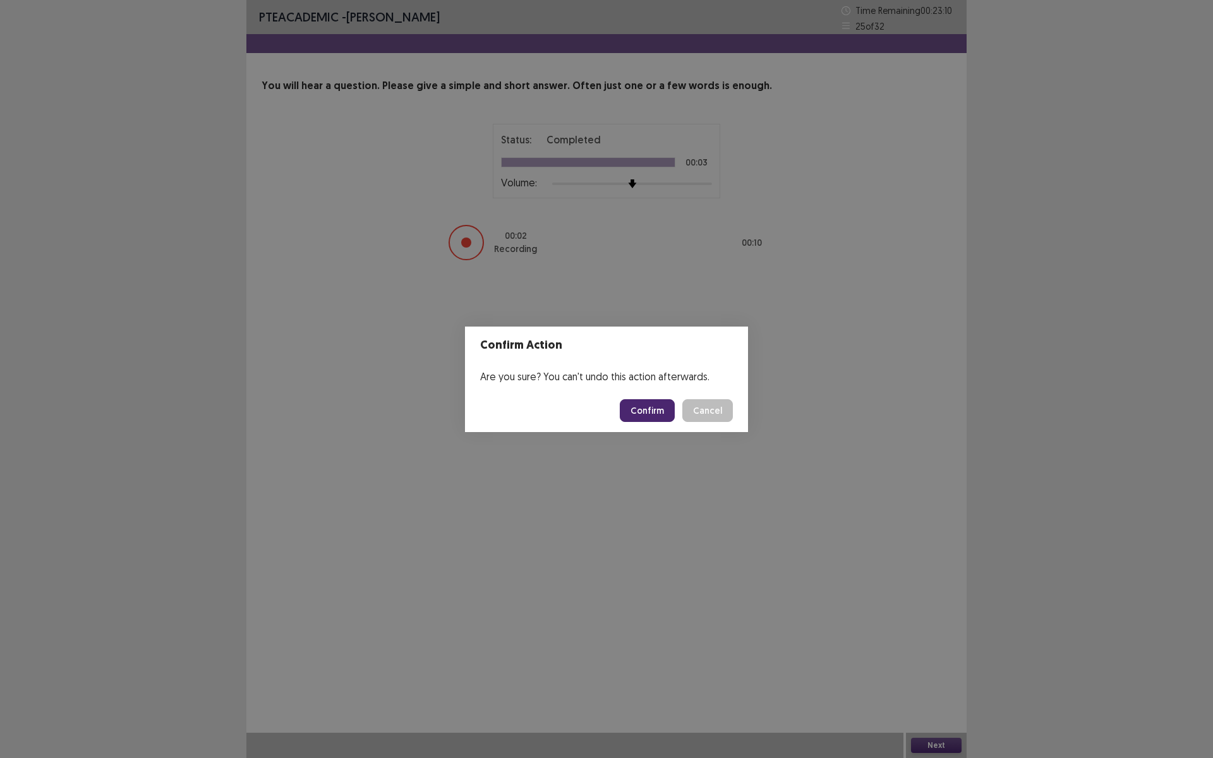
click at [653, 411] on button "Confirm" at bounding box center [647, 410] width 55 height 23
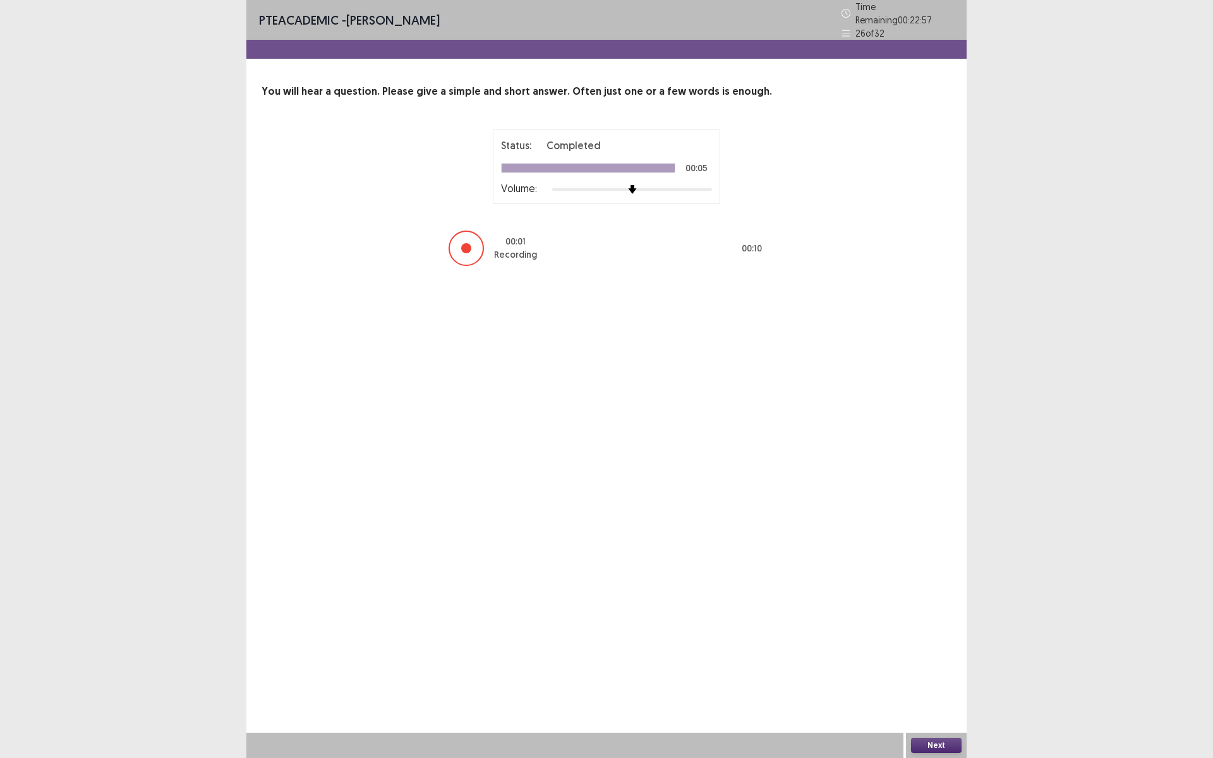
click at [927, 639] on button "Next" at bounding box center [936, 745] width 51 height 15
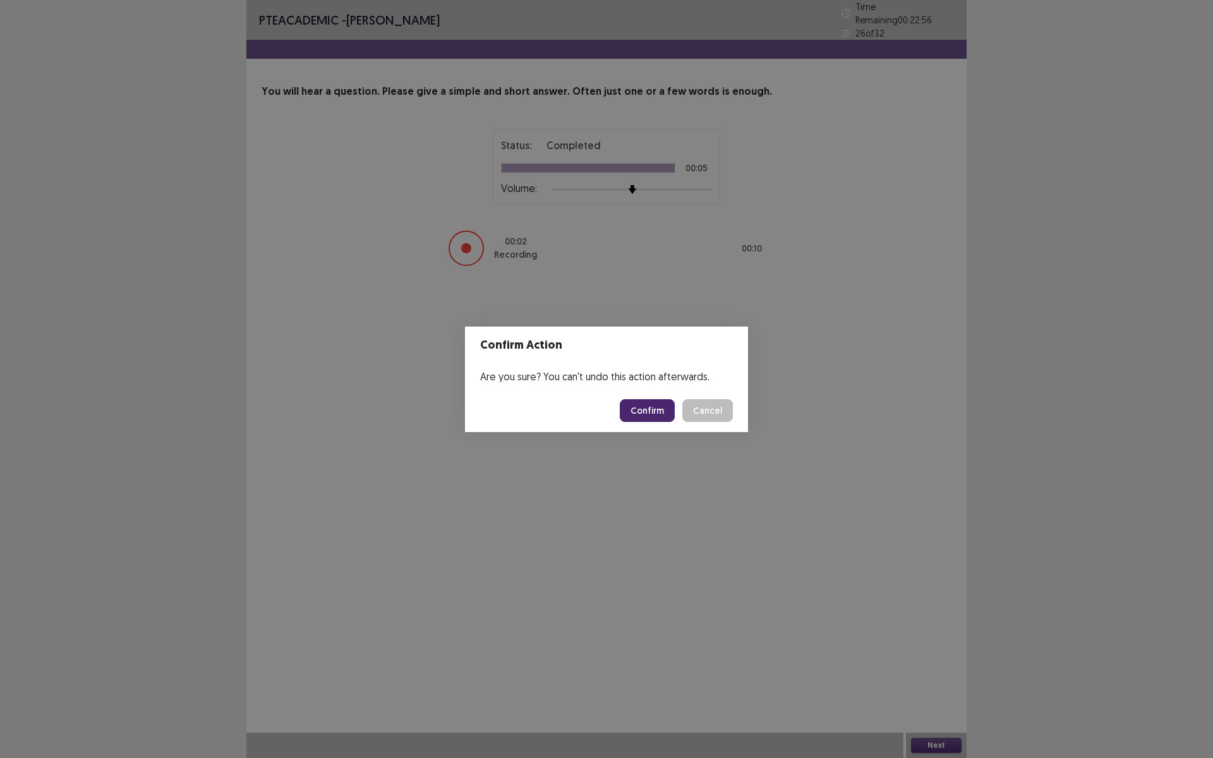
click at [639, 416] on button "Confirm" at bounding box center [647, 410] width 55 height 23
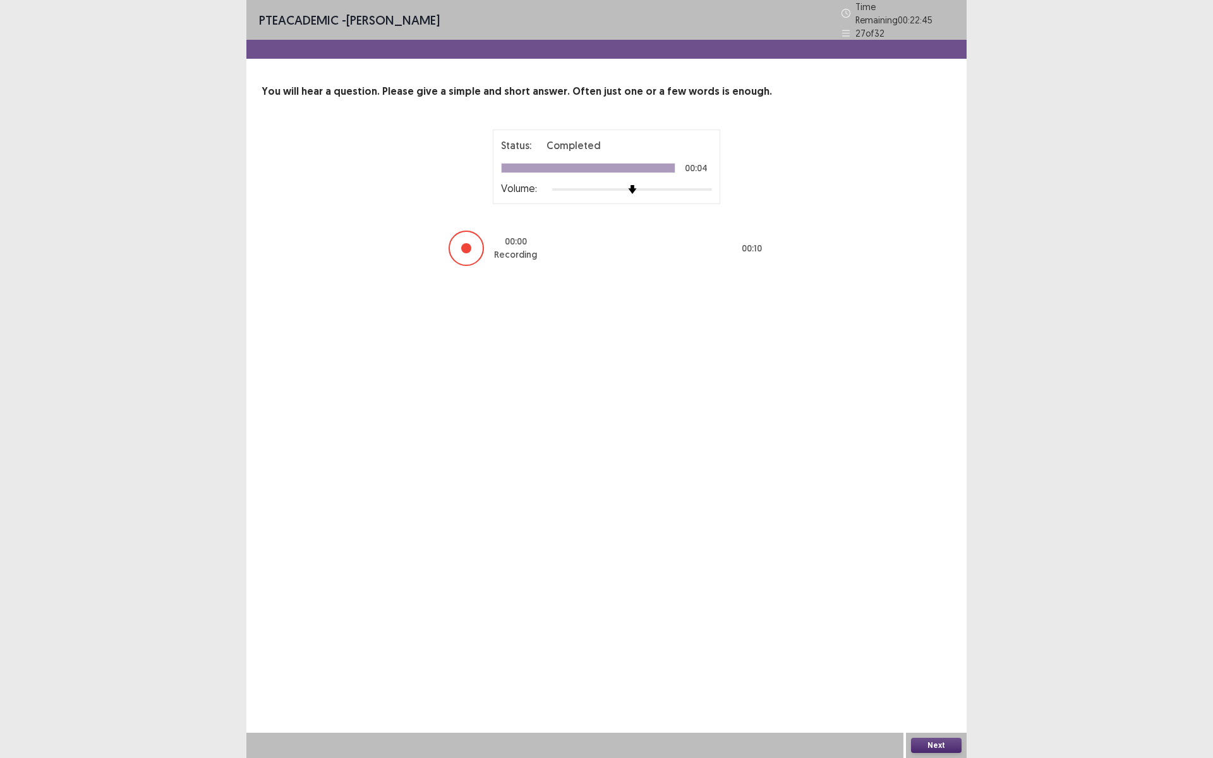
click at [940, 639] on button "Next" at bounding box center [936, 745] width 51 height 15
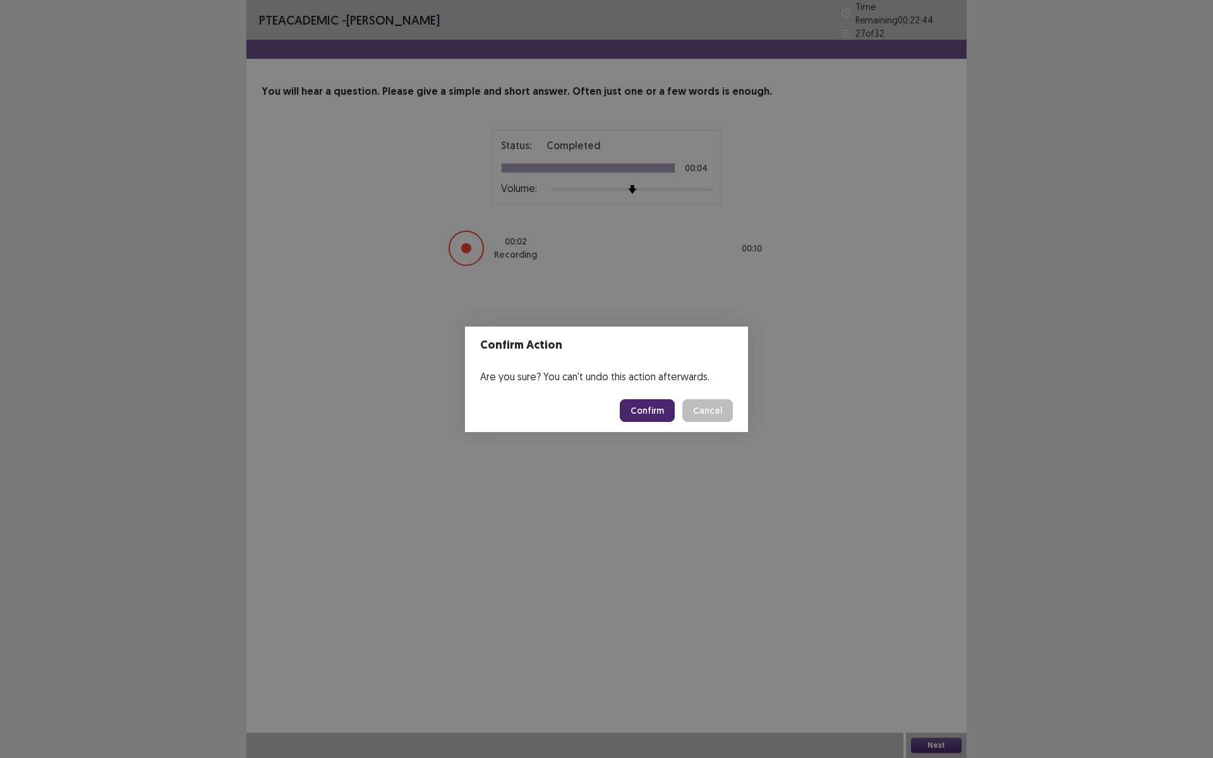
click at [644, 403] on button "Confirm" at bounding box center [647, 410] width 55 height 23
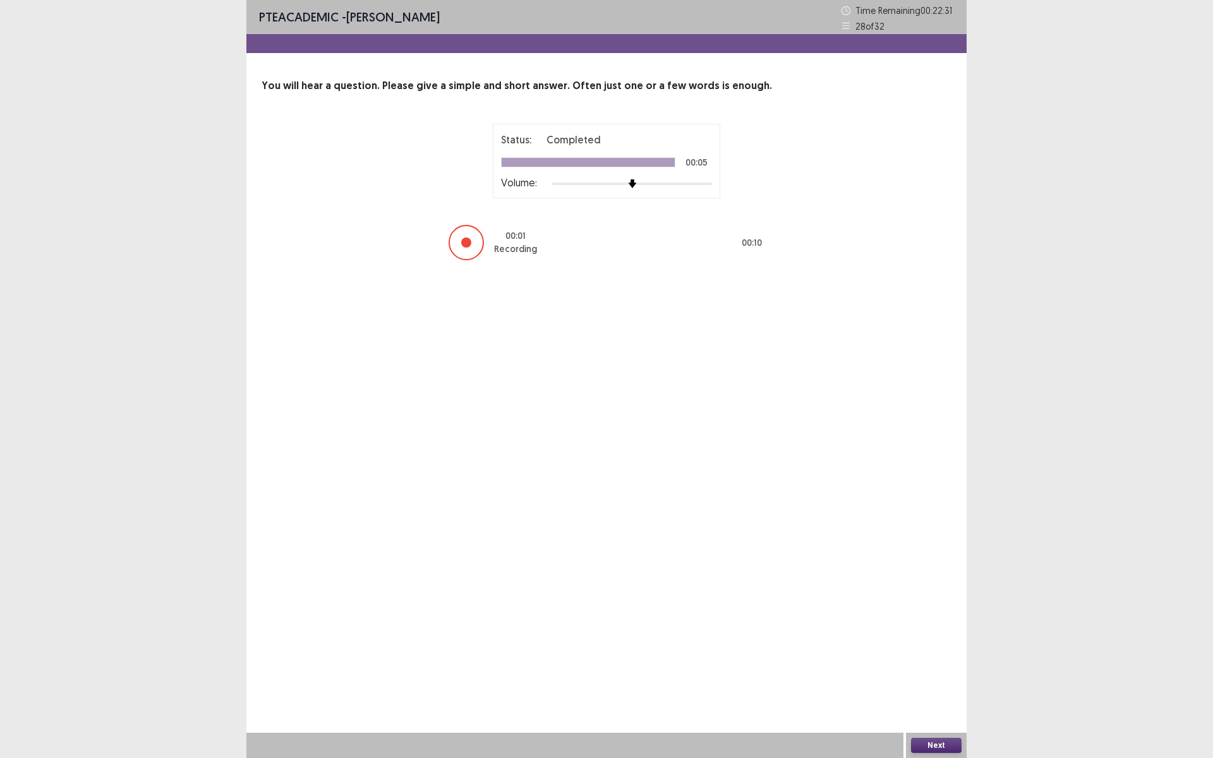
click at [929, 639] on button "Next" at bounding box center [936, 745] width 51 height 15
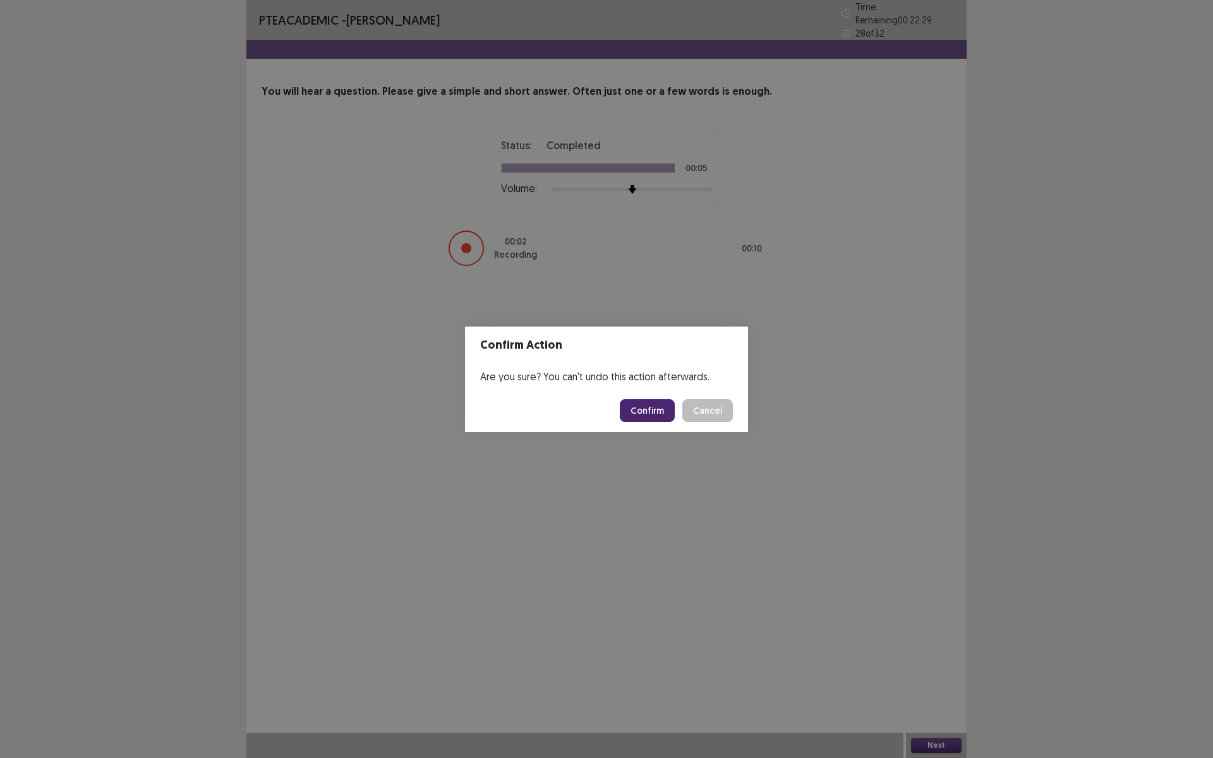
click at [636, 413] on button "Confirm" at bounding box center [647, 410] width 55 height 23
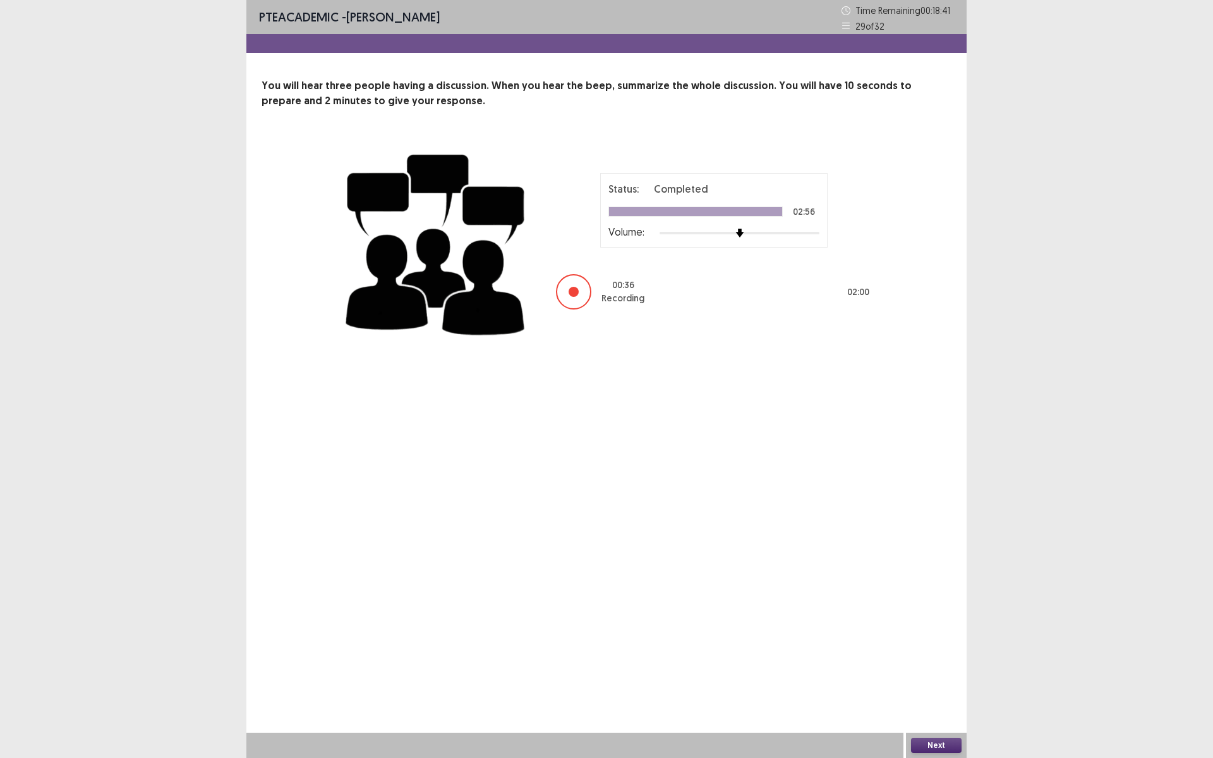
click at [924, 639] on button "Next" at bounding box center [936, 745] width 51 height 15
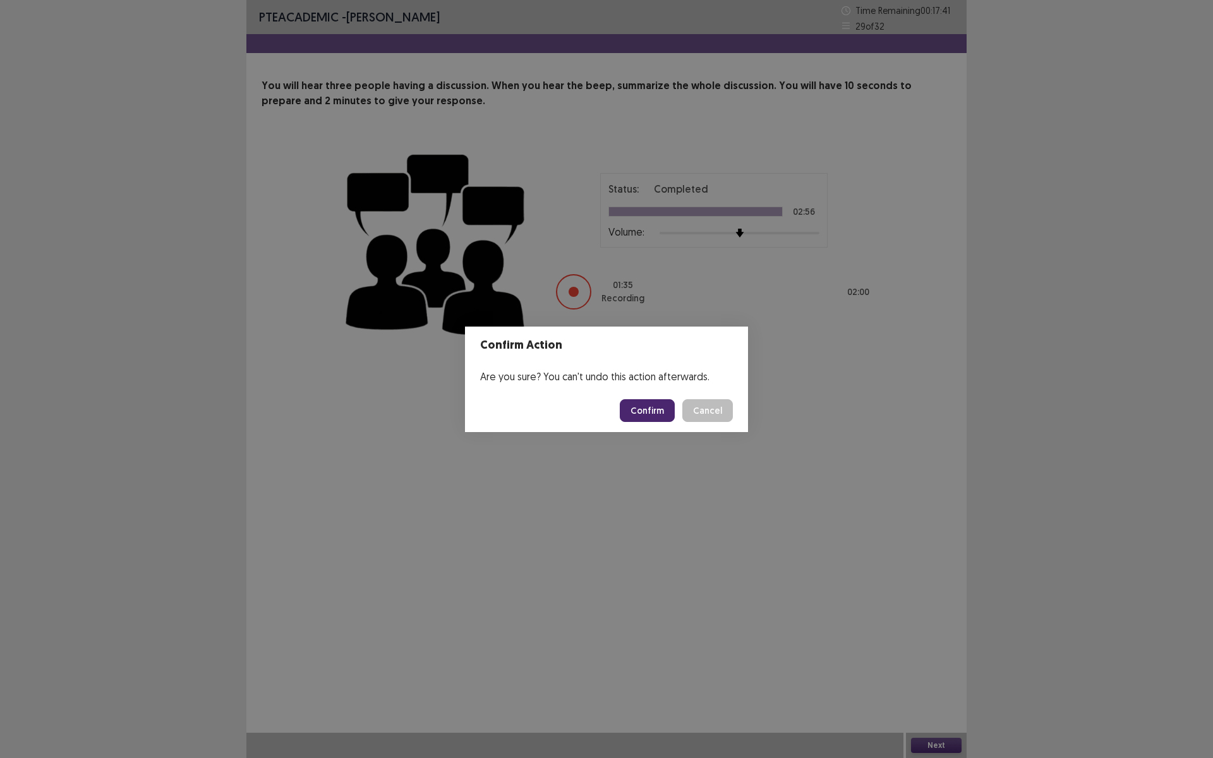
click at [663, 406] on button "Confirm" at bounding box center [647, 410] width 55 height 23
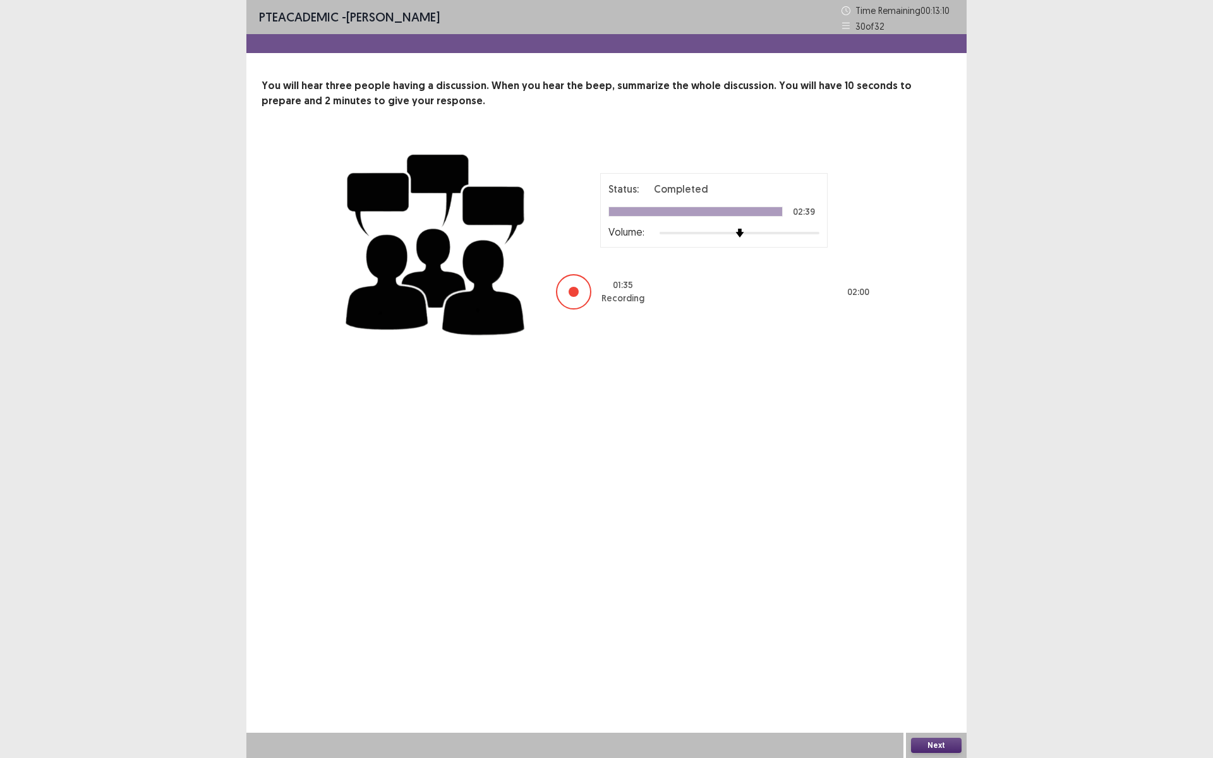
click at [953, 639] on button "Next" at bounding box center [936, 745] width 51 height 15
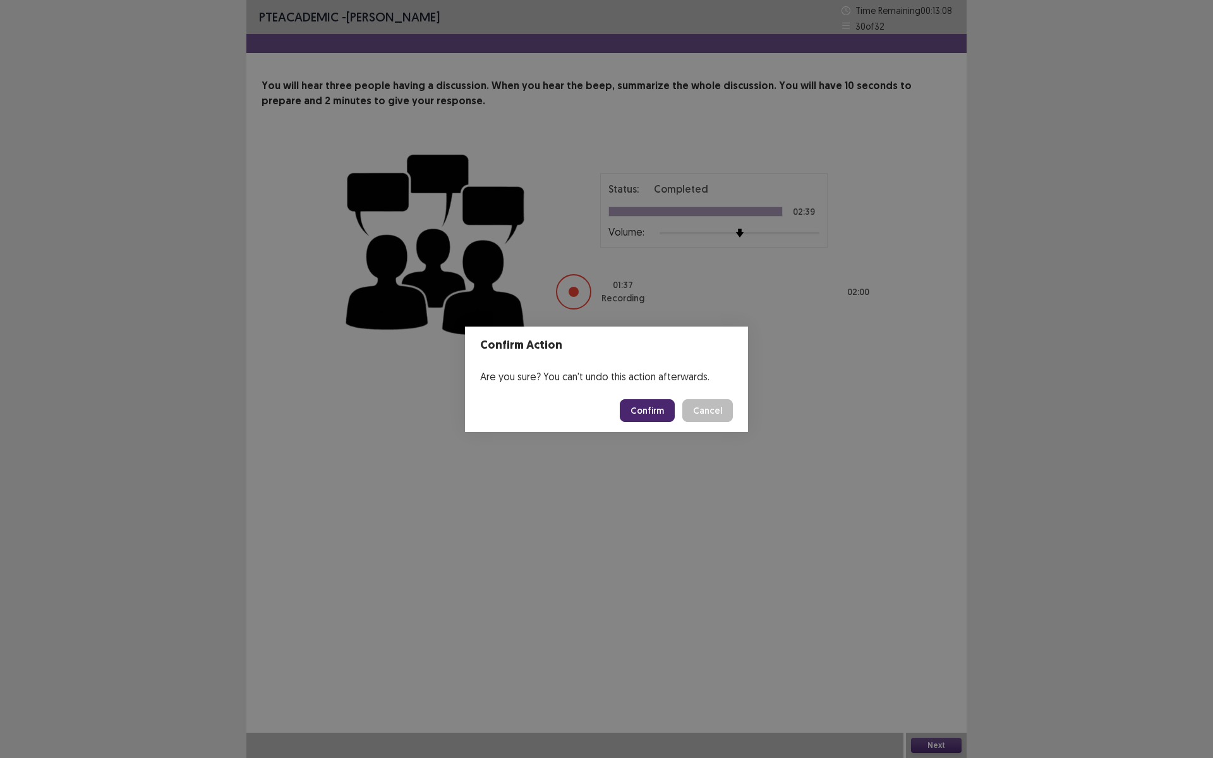
click at [643, 400] on button "Confirm" at bounding box center [647, 410] width 55 height 23
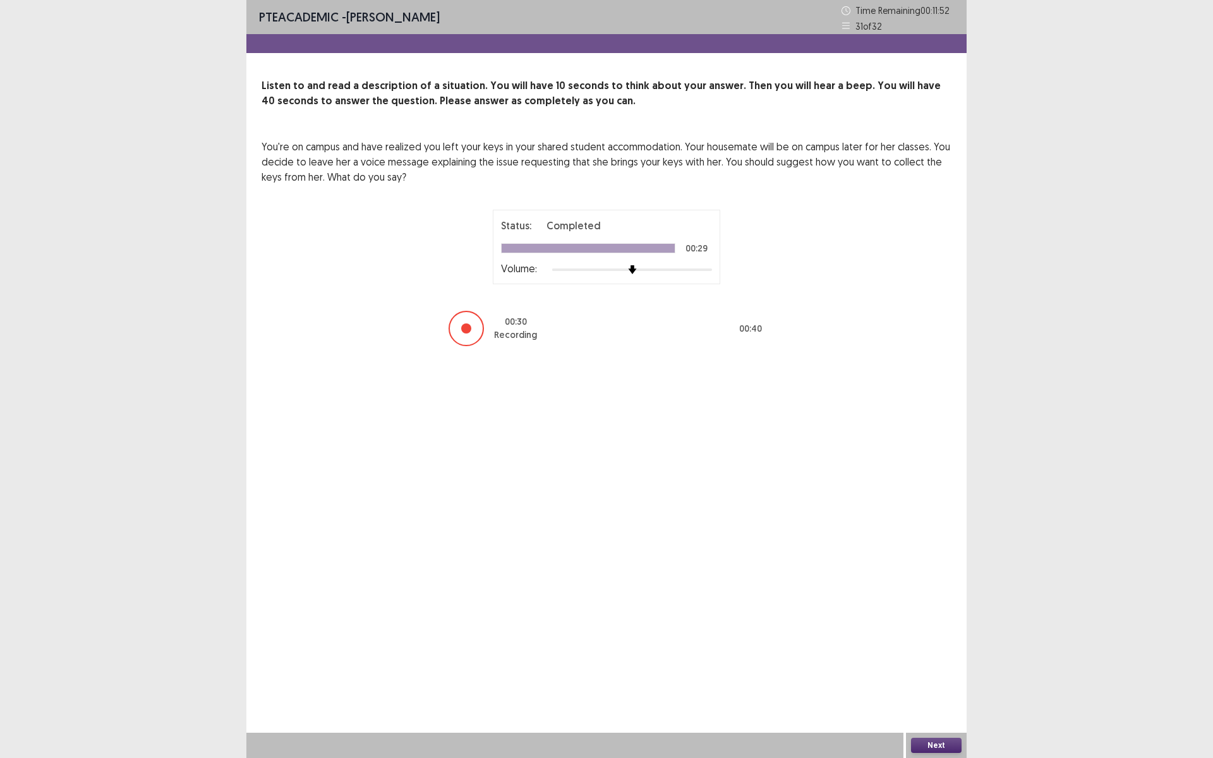
click at [932, 639] on button "Next" at bounding box center [936, 745] width 51 height 15
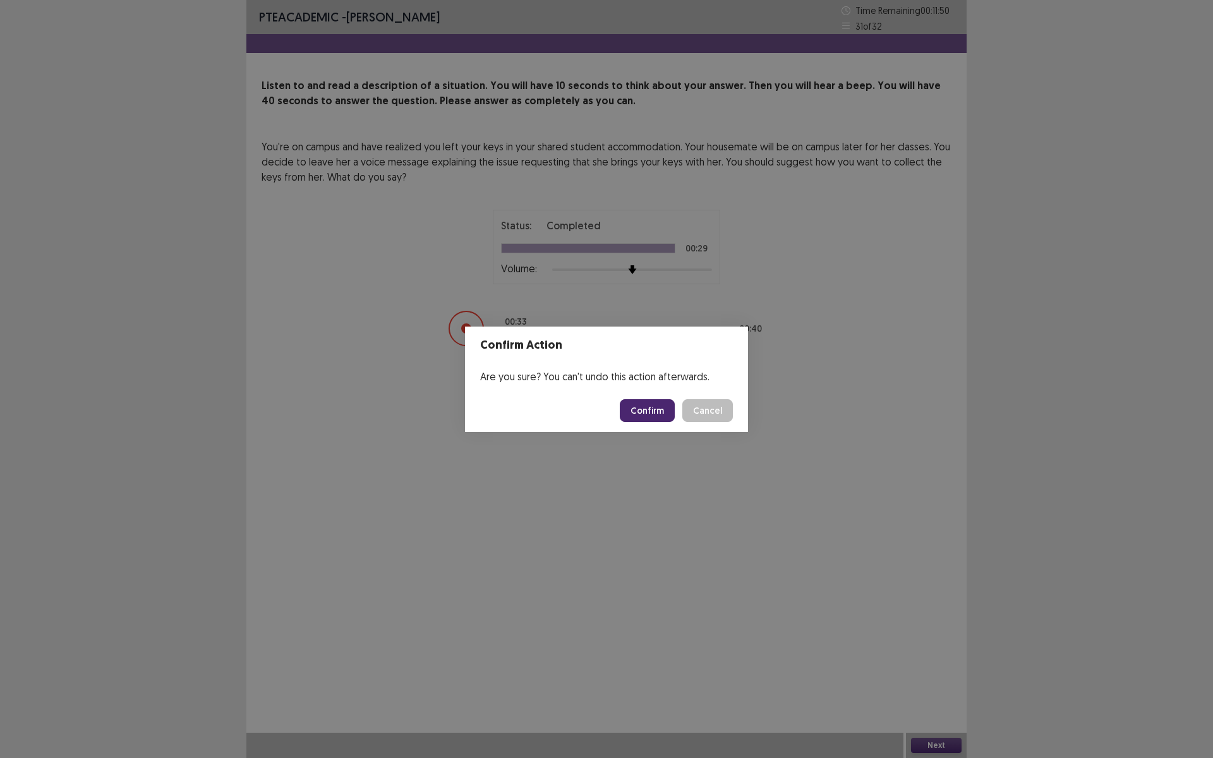
click at [649, 406] on button "Confirm" at bounding box center [647, 410] width 55 height 23
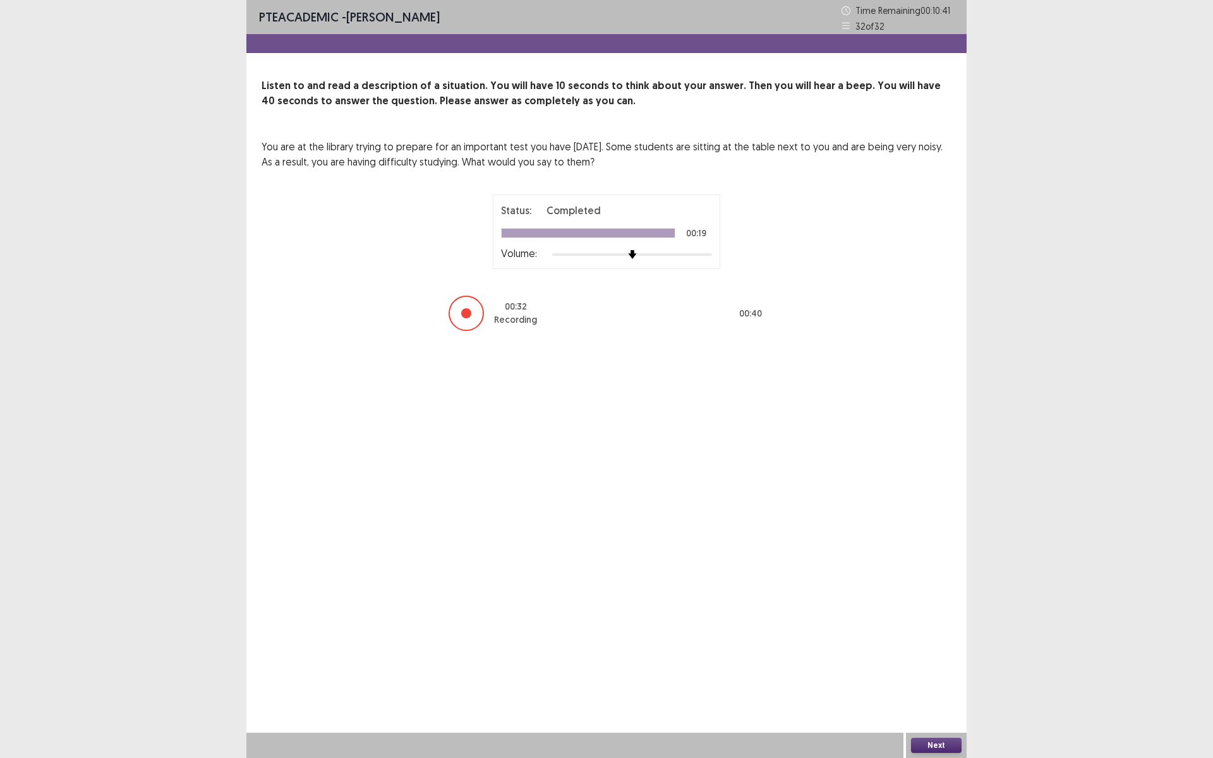
click at [923, 639] on button "Next" at bounding box center [936, 745] width 51 height 15
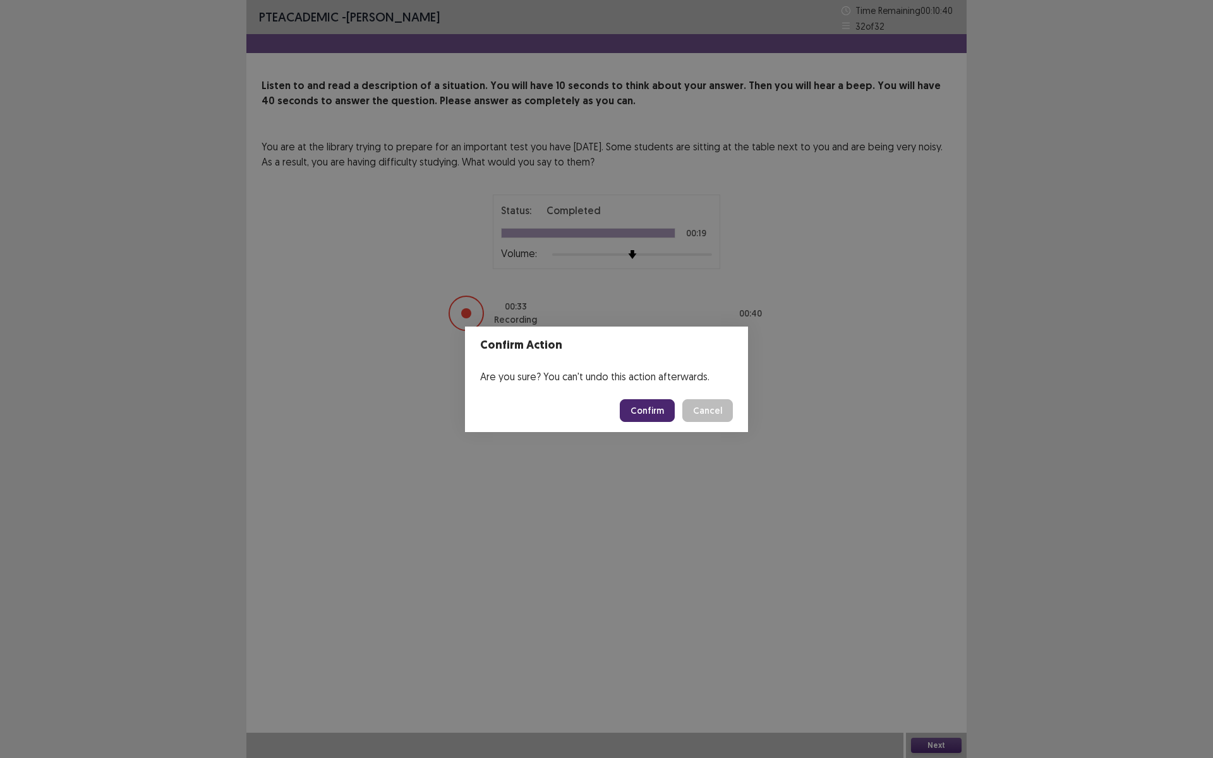
click at [648, 413] on button "Confirm" at bounding box center [647, 410] width 55 height 23
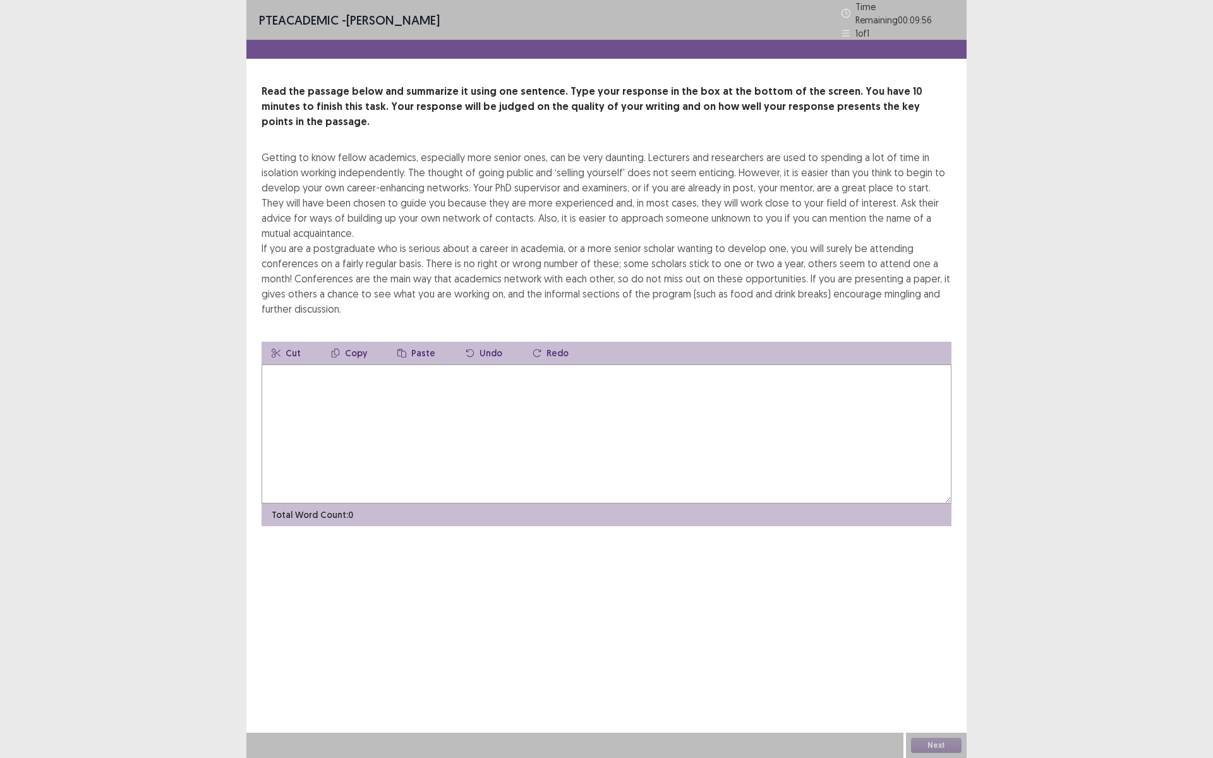
click at [435, 365] on textarea at bounding box center [607, 434] width 690 height 139
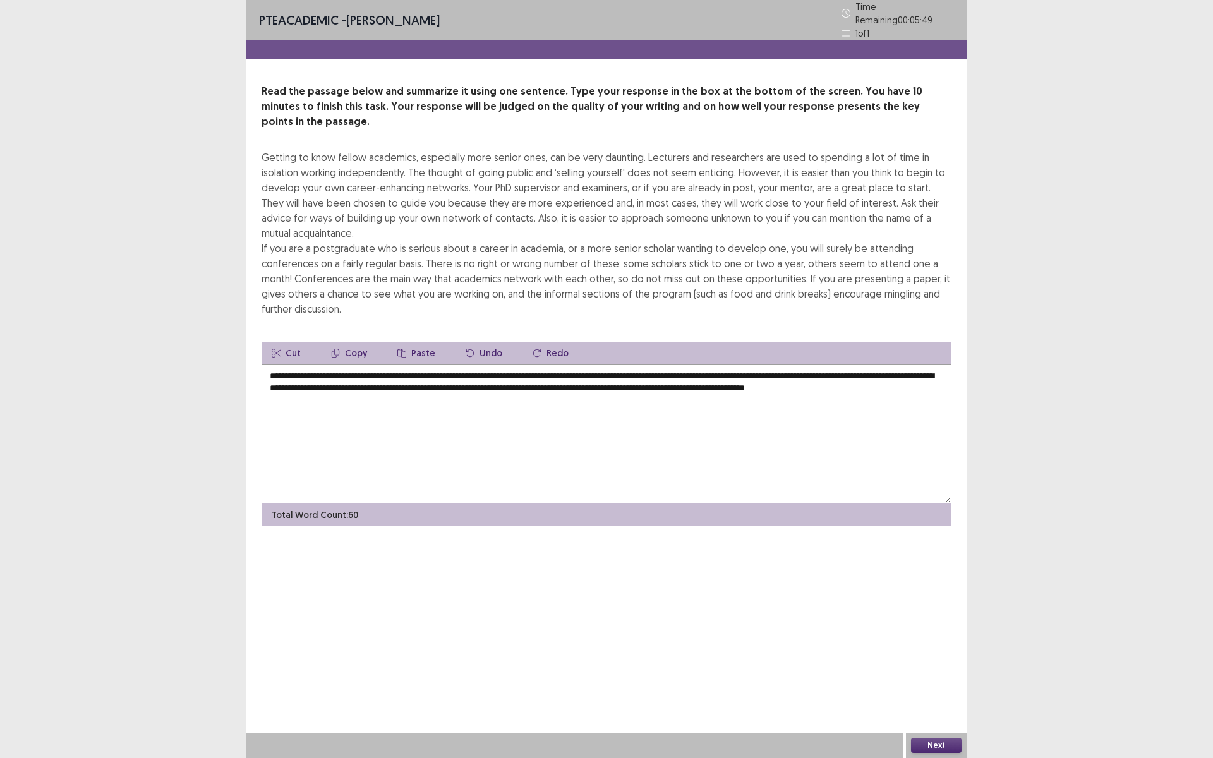
click at [823, 365] on textarea "**********" at bounding box center [607, 434] width 690 height 139
click at [932, 365] on textarea "**********" at bounding box center [607, 434] width 690 height 139
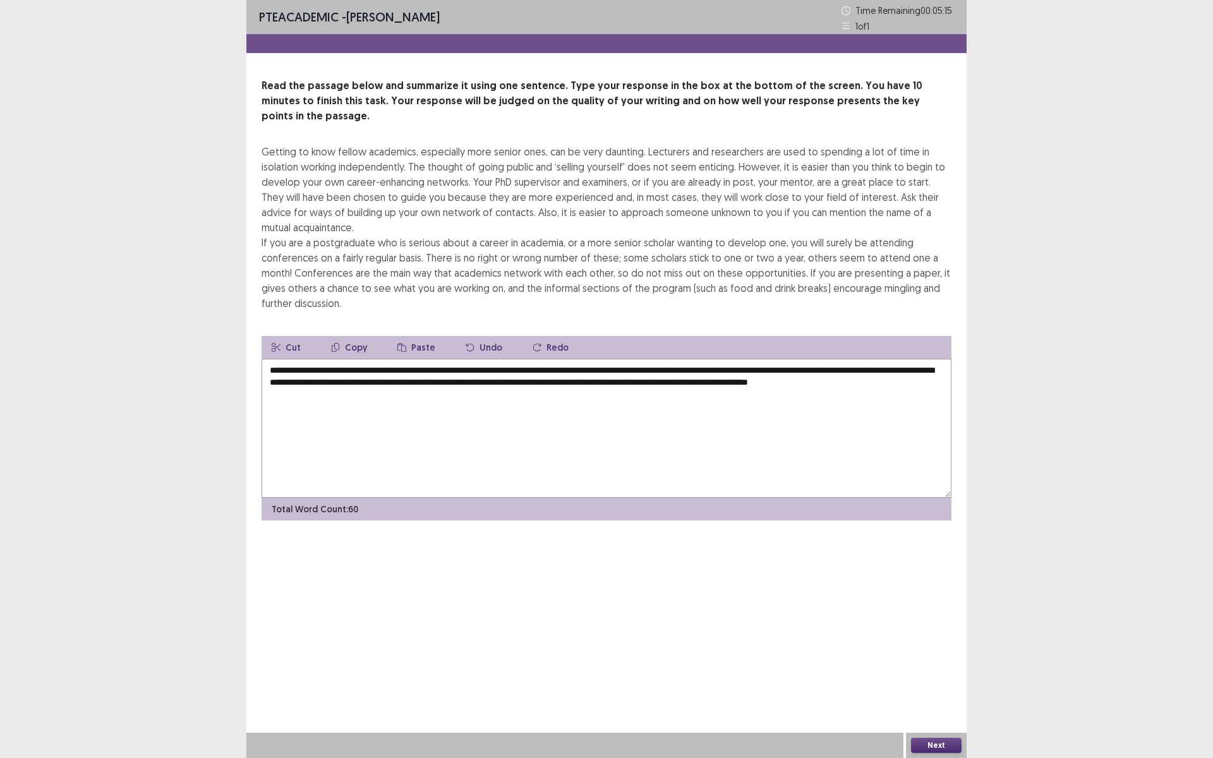
click at [331, 367] on textarea "**********" at bounding box center [607, 428] width 690 height 139
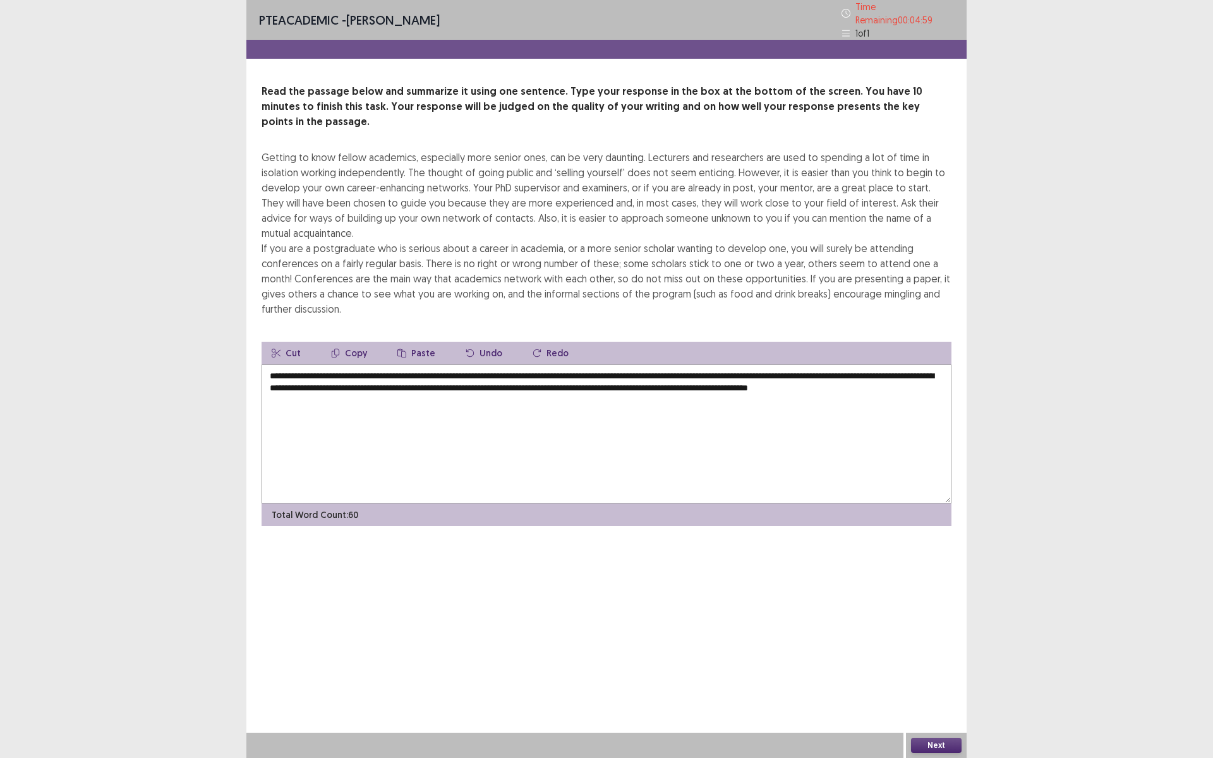
type textarea "**********"
click at [932, 639] on button "Next" at bounding box center [936, 745] width 51 height 15
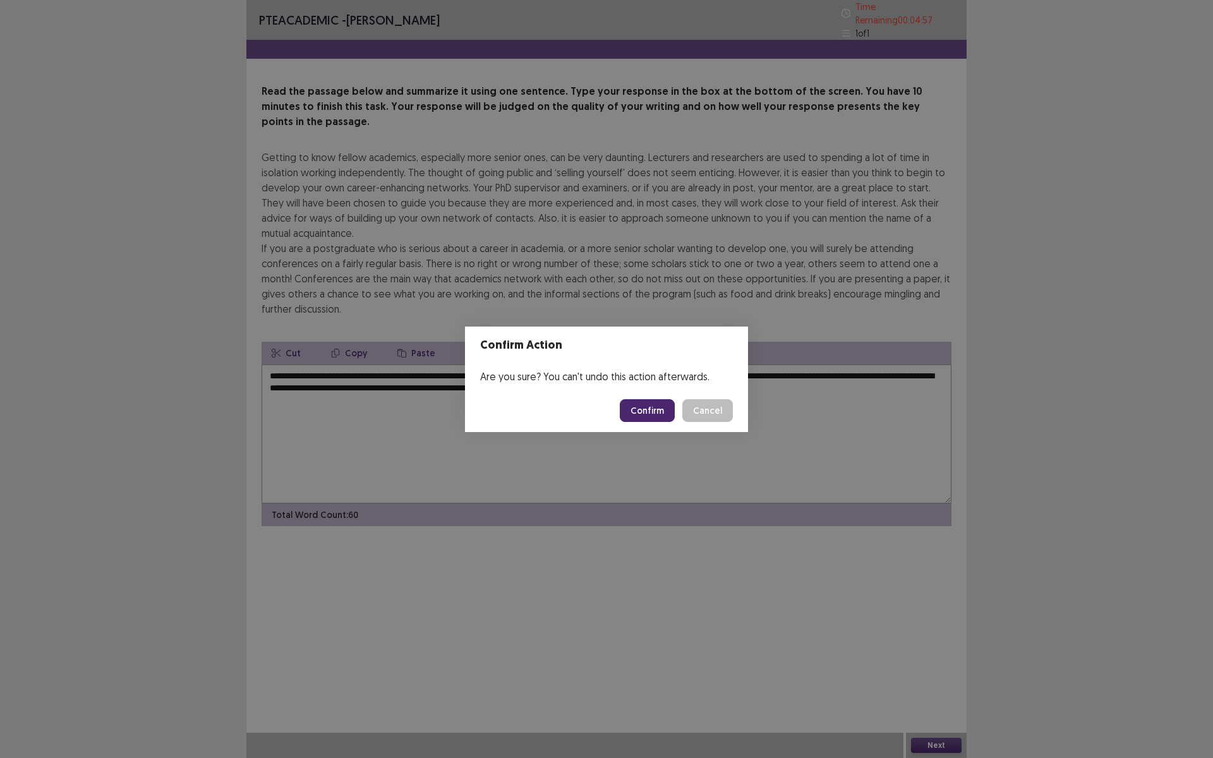
click at [658, 414] on button "Confirm" at bounding box center [647, 410] width 55 height 23
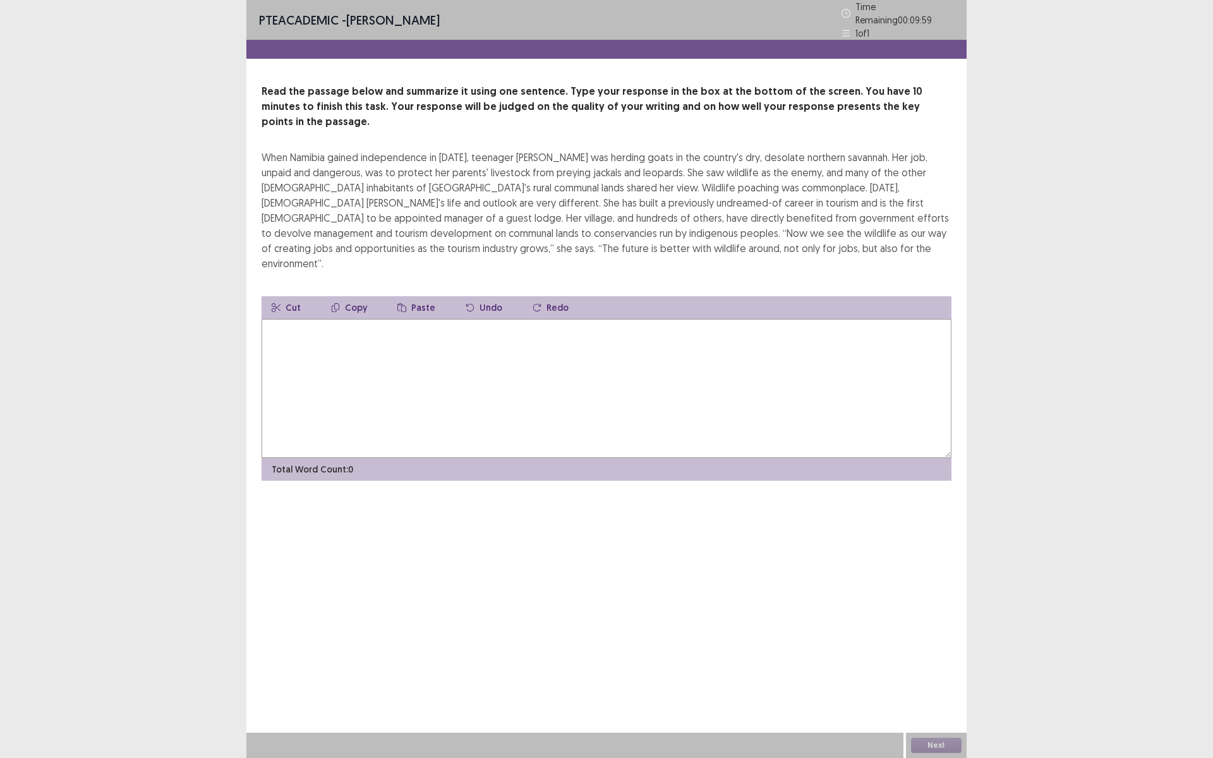
click at [399, 319] on textarea at bounding box center [607, 388] width 690 height 139
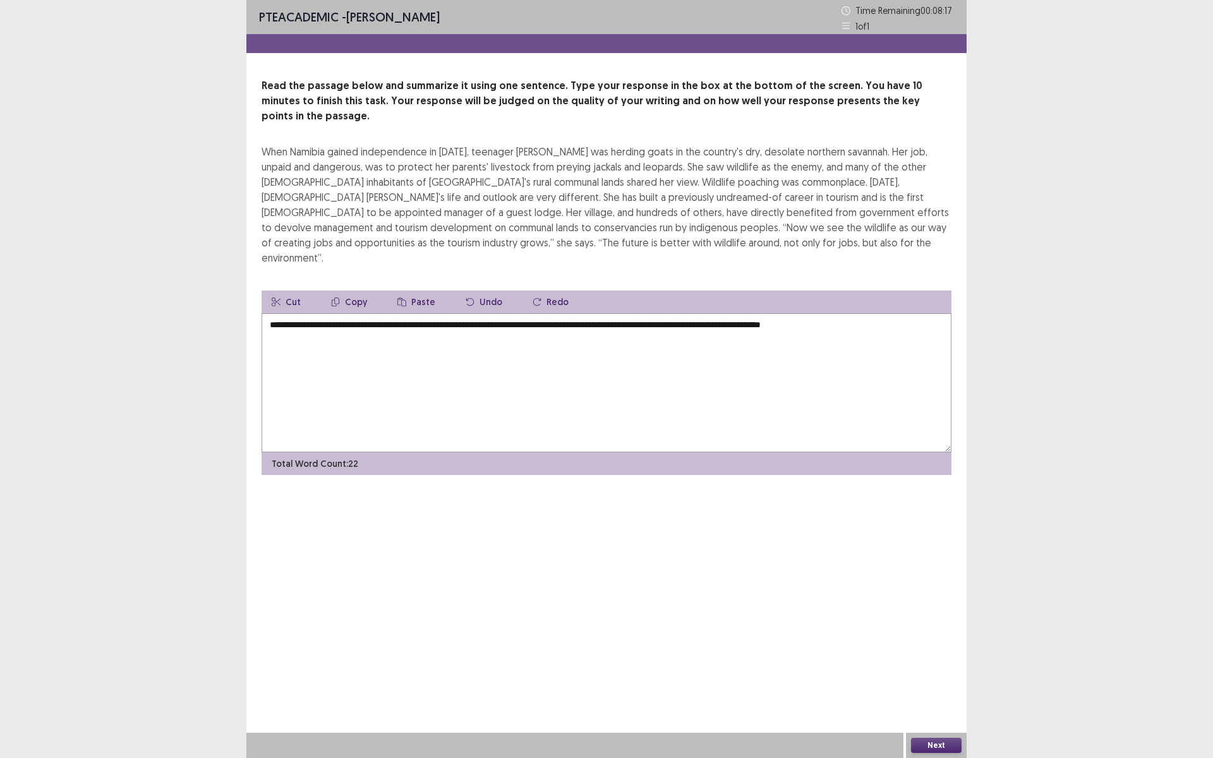
click at [861, 313] on textarea "**********" at bounding box center [607, 382] width 690 height 139
click at [902, 313] on textarea "**********" at bounding box center [607, 382] width 690 height 139
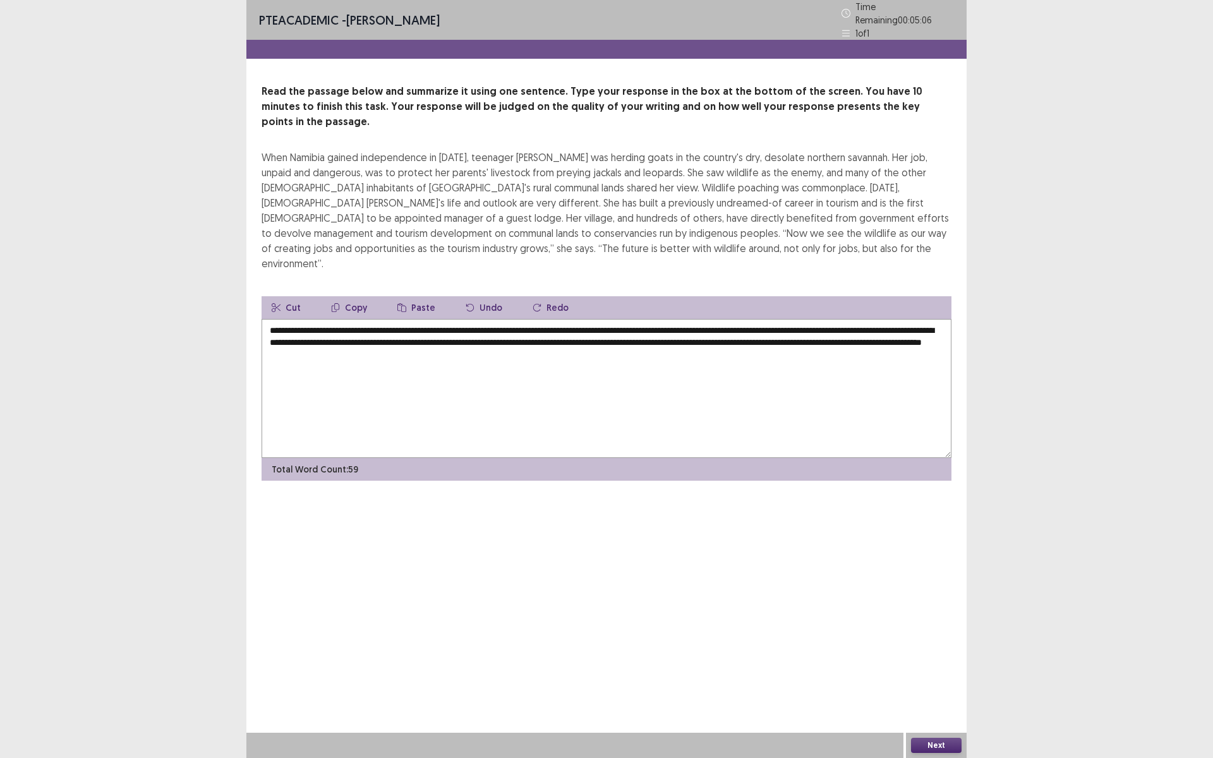
click at [358, 319] on textarea "**********" at bounding box center [607, 388] width 690 height 139
click at [883, 319] on textarea "**********" at bounding box center [607, 388] width 690 height 139
click at [419, 319] on textarea "**********" at bounding box center [607, 388] width 690 height 139
click at [673, 319] on textarea "**********" at bounding box center [607, 388] width 690 height 139
click at [685, 319] on textarea "**********" at bounding box center [607, 388] width 690 height 139
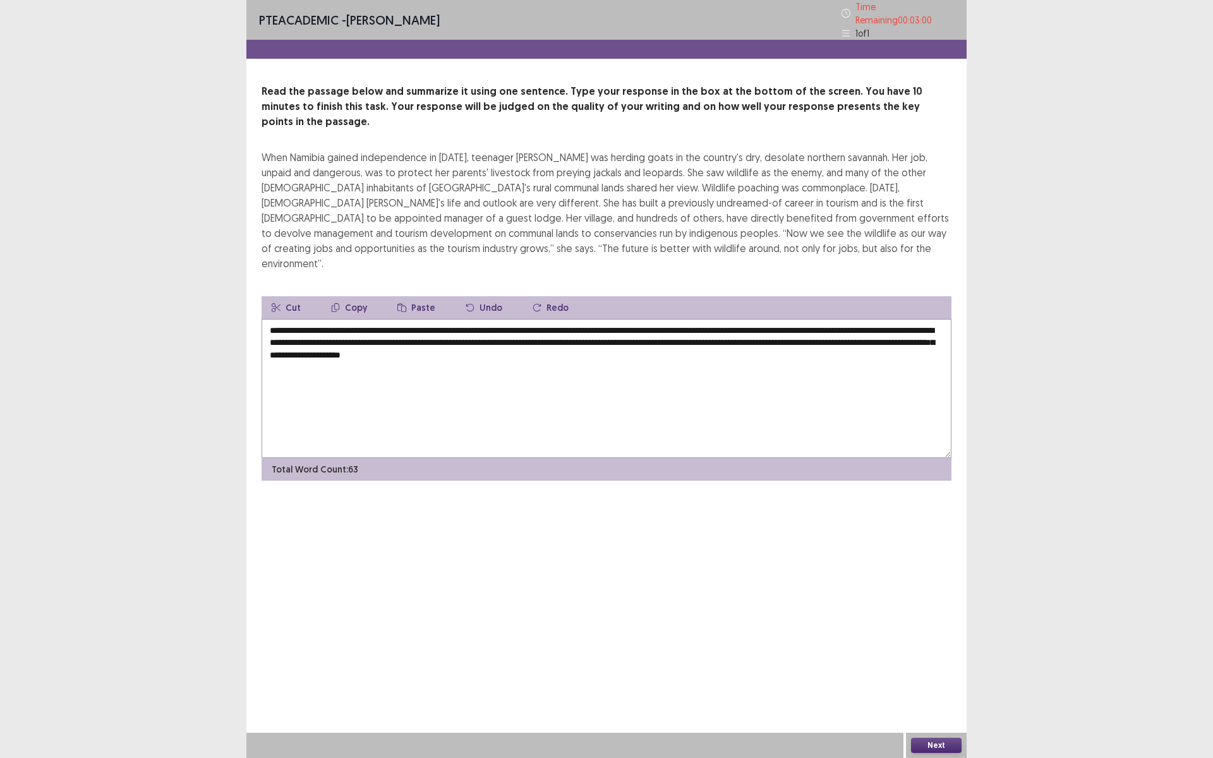
click at [920, 319] on textarea "**********" at bounding box center [607, 388] width 690 height 139
click at [368, 321] on textarea "**********" at bounding box center [607, 388] width 690 height 139
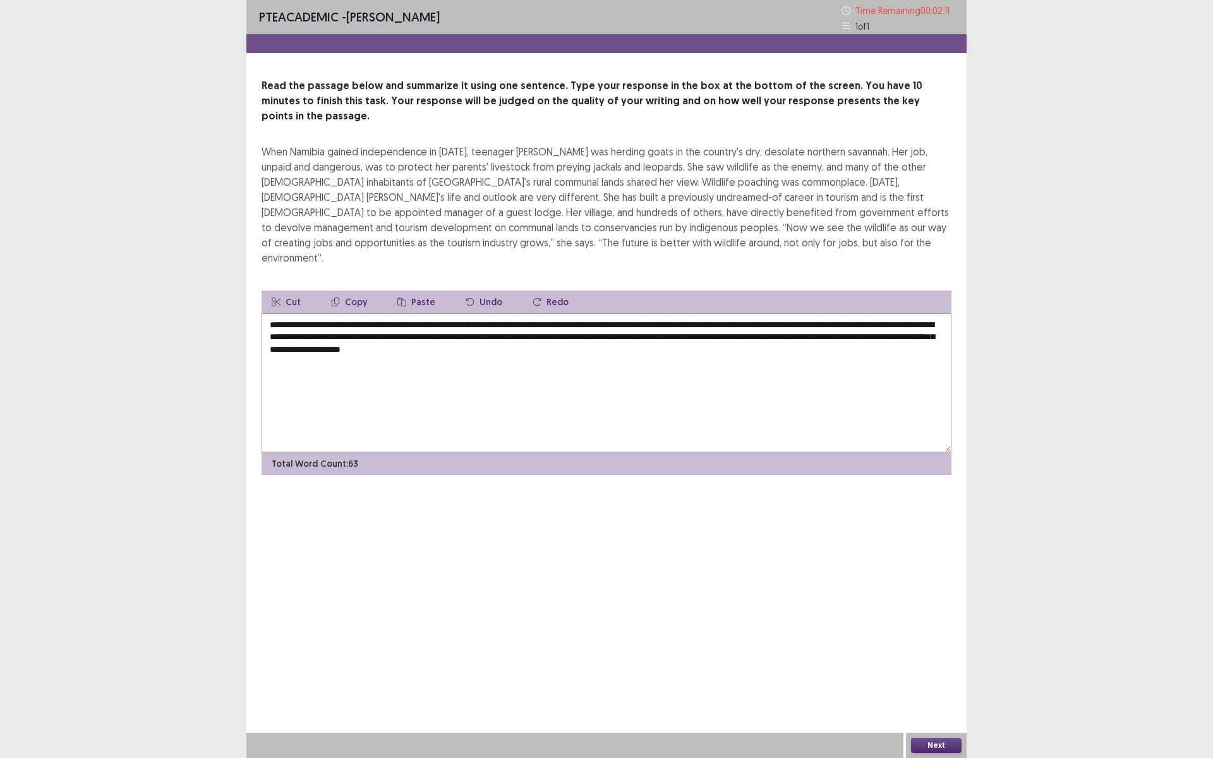
type textarea "**********"
click at [921, 639] on button "Next" at bounding box center [936, 745] width 51 height 15
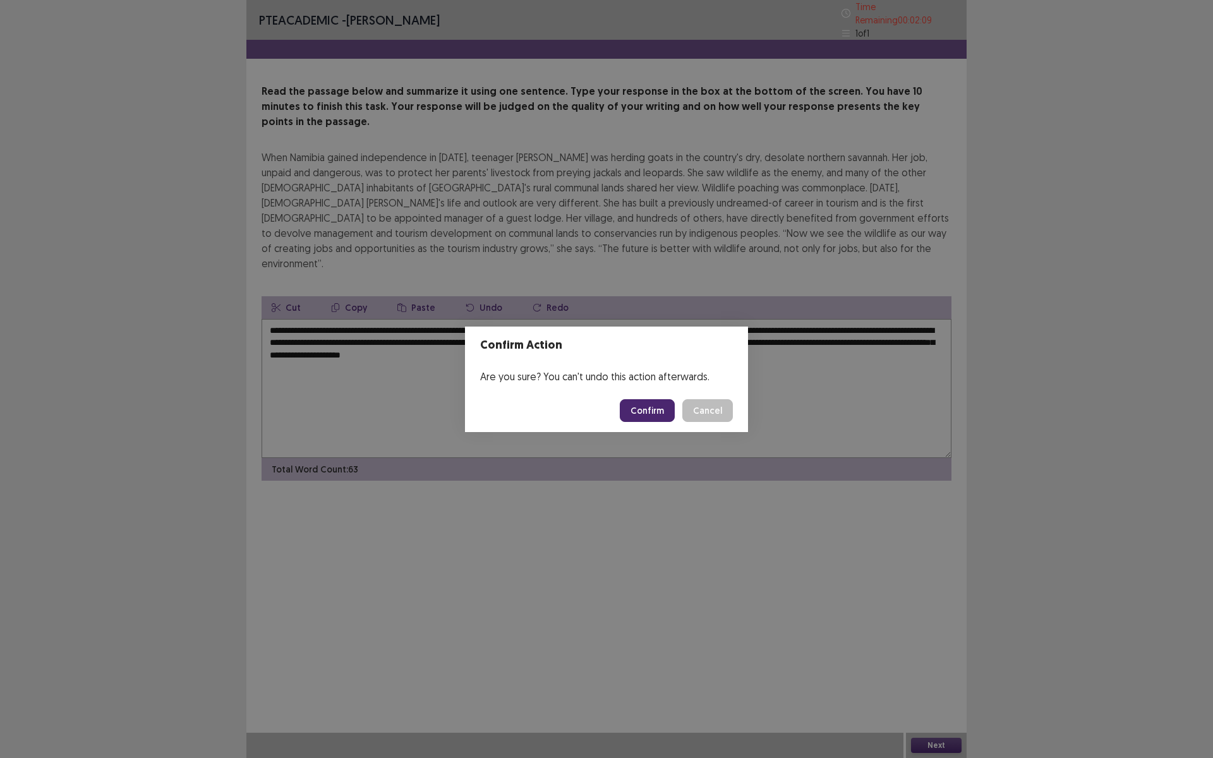
click at [665, 399] on div "Confirm Cancel" at bounding box center [676, 410] width 113 height 23
click at [658, 412] on button "Confirm" at bounding box center [647, 410] width 55 height 23
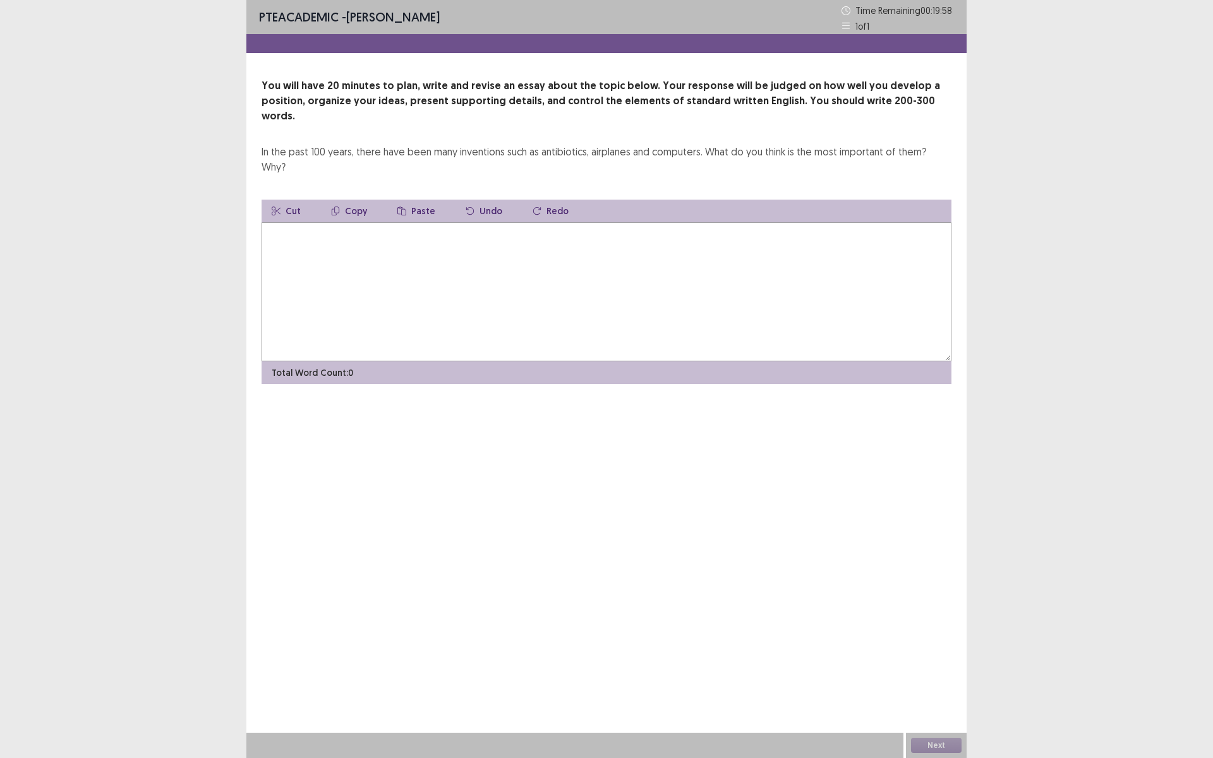
click at [363, 229] on textarea at bounding box center [607, 291] width 690 height 139
type textarea "*"
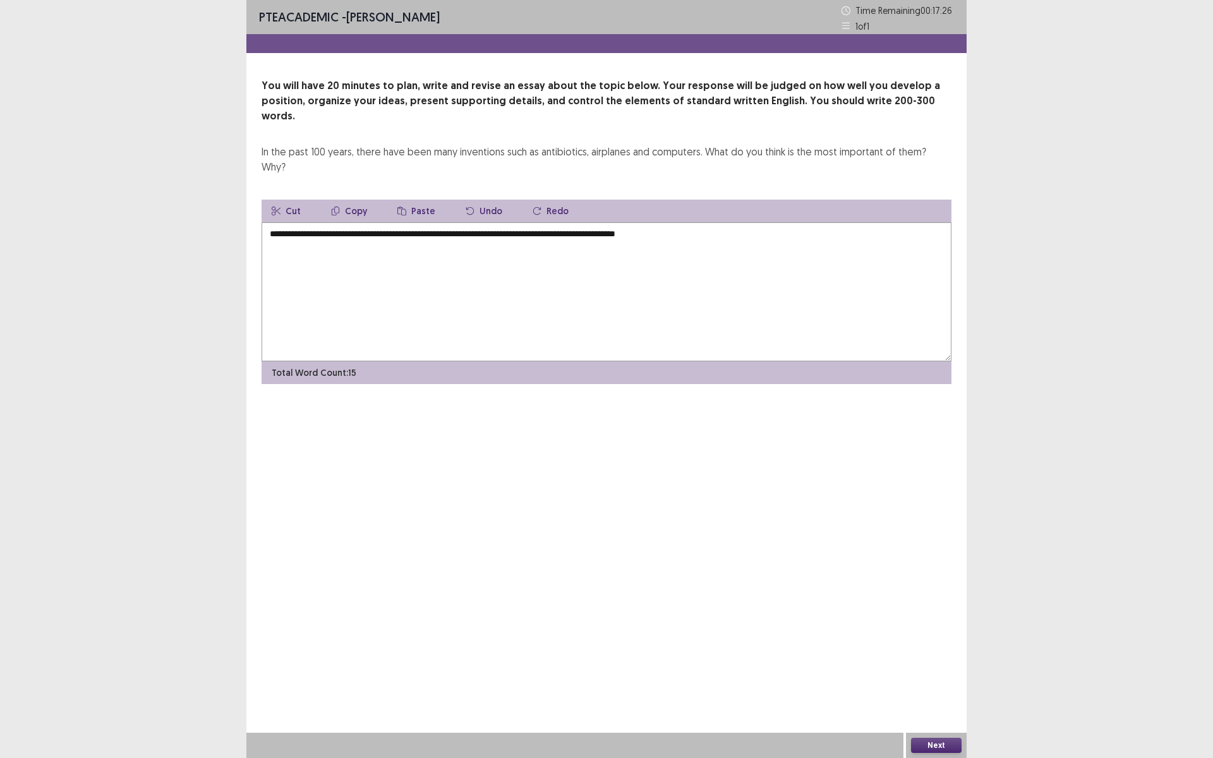
drag, startPoint x: 345, startPoint y: 205, endPoint x: 358, endPoint y: 204, distance: 13.3
click at [358, 222] on textarea "**********" at bounding box center [607, 291] width 690 height 139
drag, startPoint x: 358, startPoint y: 204, endPoint x: 371, endPoint y: 205, distance: 13.3
click at [371, 222] on textarea "**********" at bounding box center [607, 291] width 690 height 139
drag, startPoint x: 380, startPoint y: 207, endPoint x: 345, endPoint y: 207, distance: 34.7
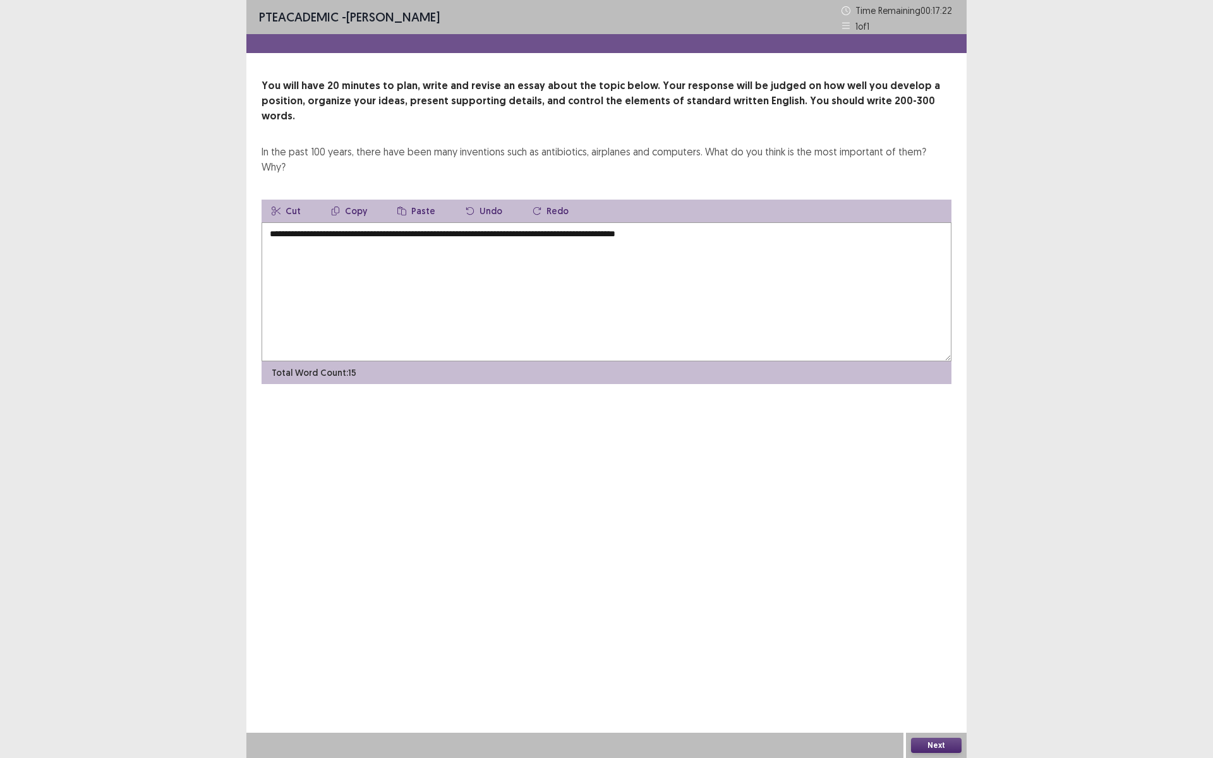
click at [345, 222] on textarea "**********" at bounding box center [607, 291] width 690 height 139
click at [642, 222] on textarea "**********" at bounding box center [607, 291] width 690 height 139
click at [819, 222] on textarea "**********" at bounding box center [607, 291] width 690 height 139
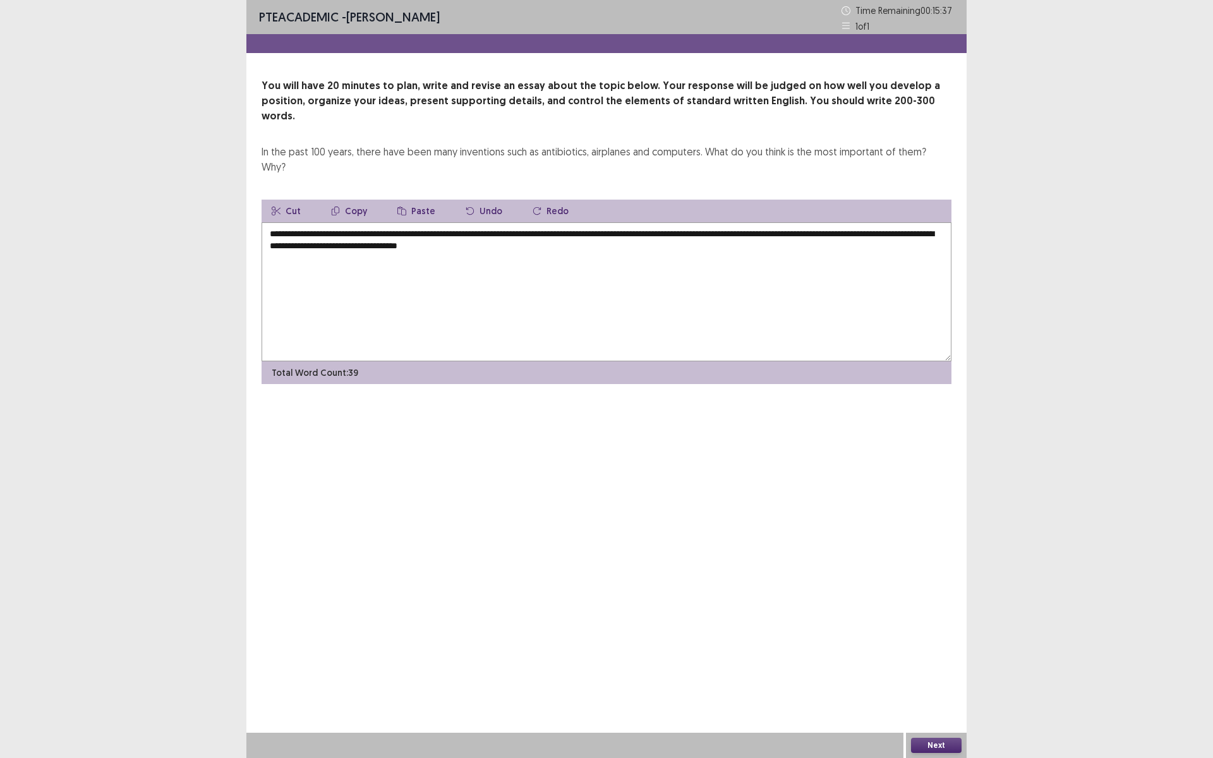
click at [421, 222] on textarea "**********" at bounding box center [607, 291] width 690 height 139
click at [627, 222] on textarea "**********" at bounding box center [607, 291] width 690 height 139
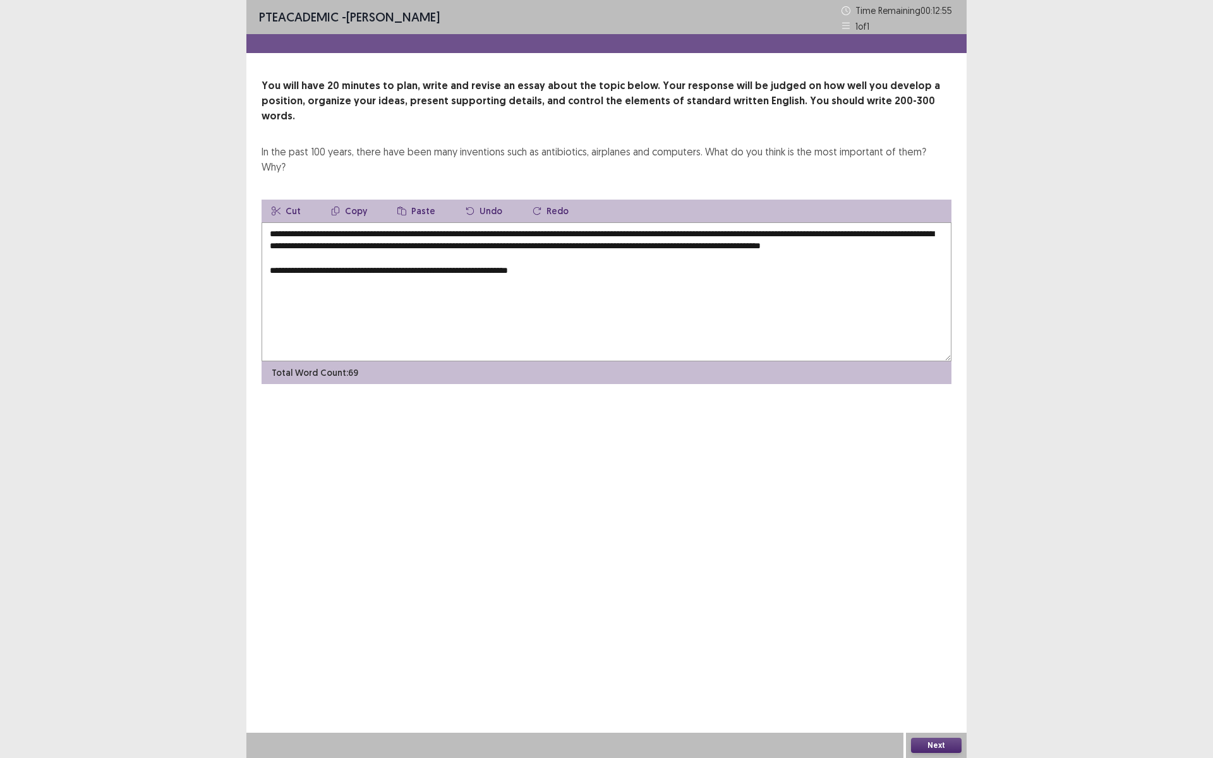
click at [520, 256] on textarea "**********" at bounding box center [607, 291] width 690 height 139
click at [584, 255] on textarea "**********" at bounding box center [607, 291] width 690 height 139
click at [591, 256] on textarea "**********" at bounding box center [607, 291] width 690 height 139
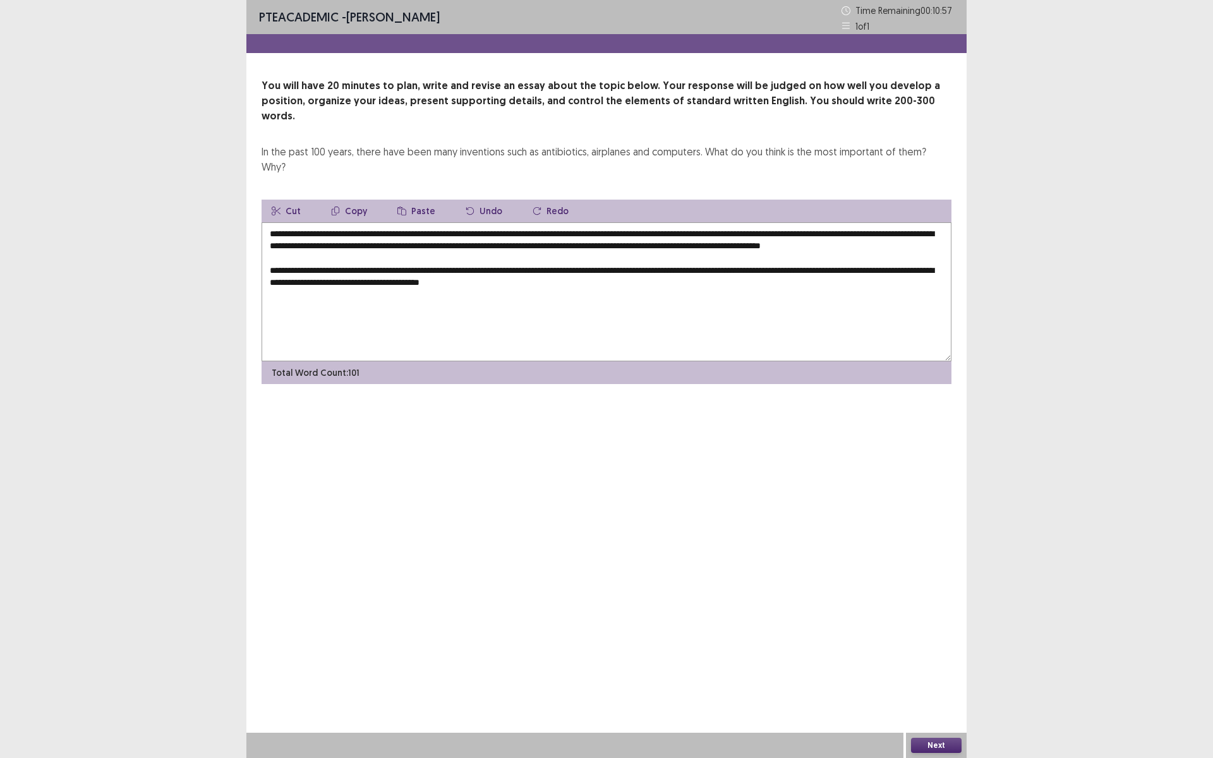
click at [615, 268] on textarea "**********" at bounding box center [607, 291] width 690 height 139
click at [302, 272] on textarea "**********" at bounding box center [607, 291] width 690 height 139
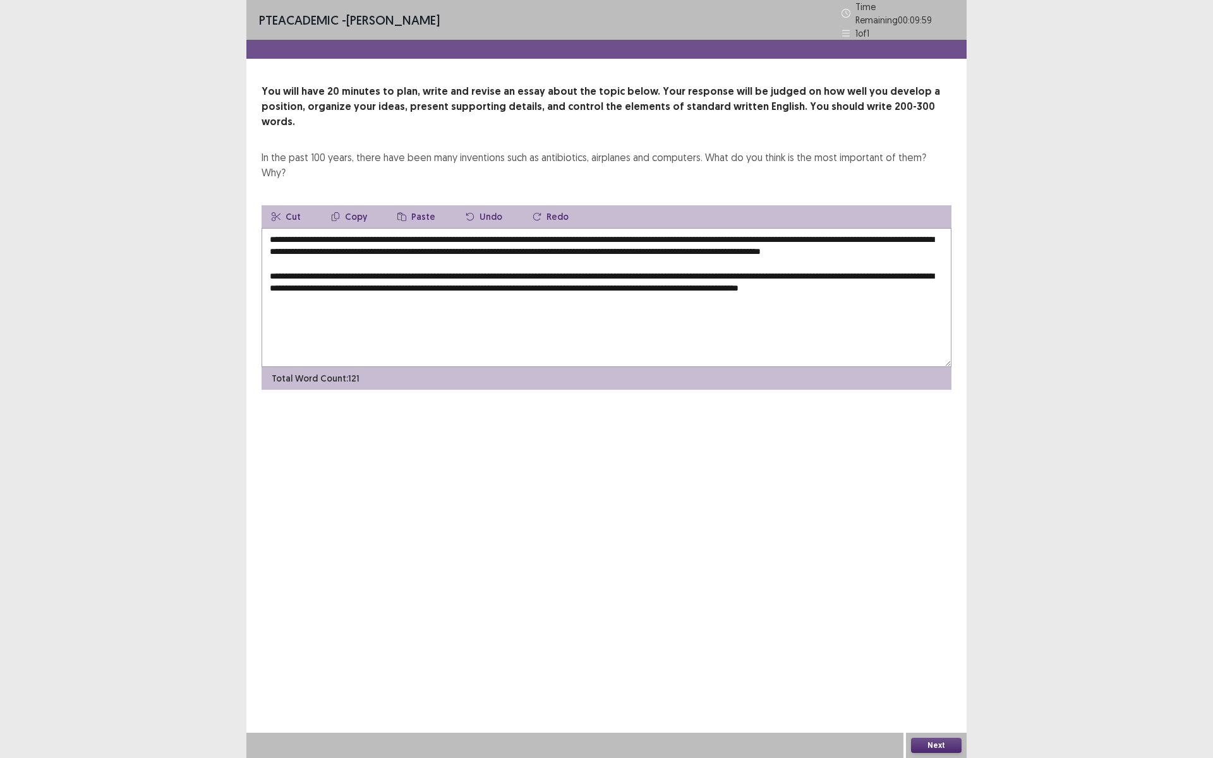
click at [354, 282] on textarea "**********" at bounding box center [607, 297] width 690 height 139
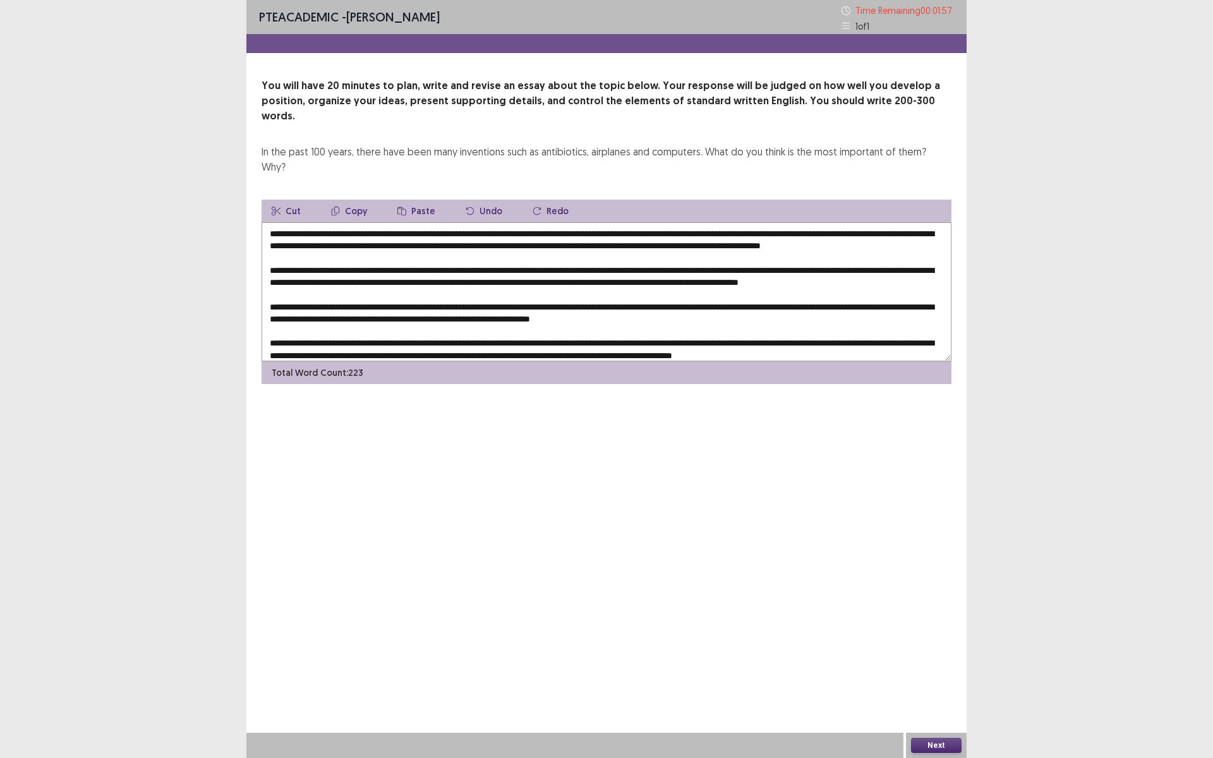
click at [272, 299] on textarea at bounding box center [607, 291] width 690 height 139
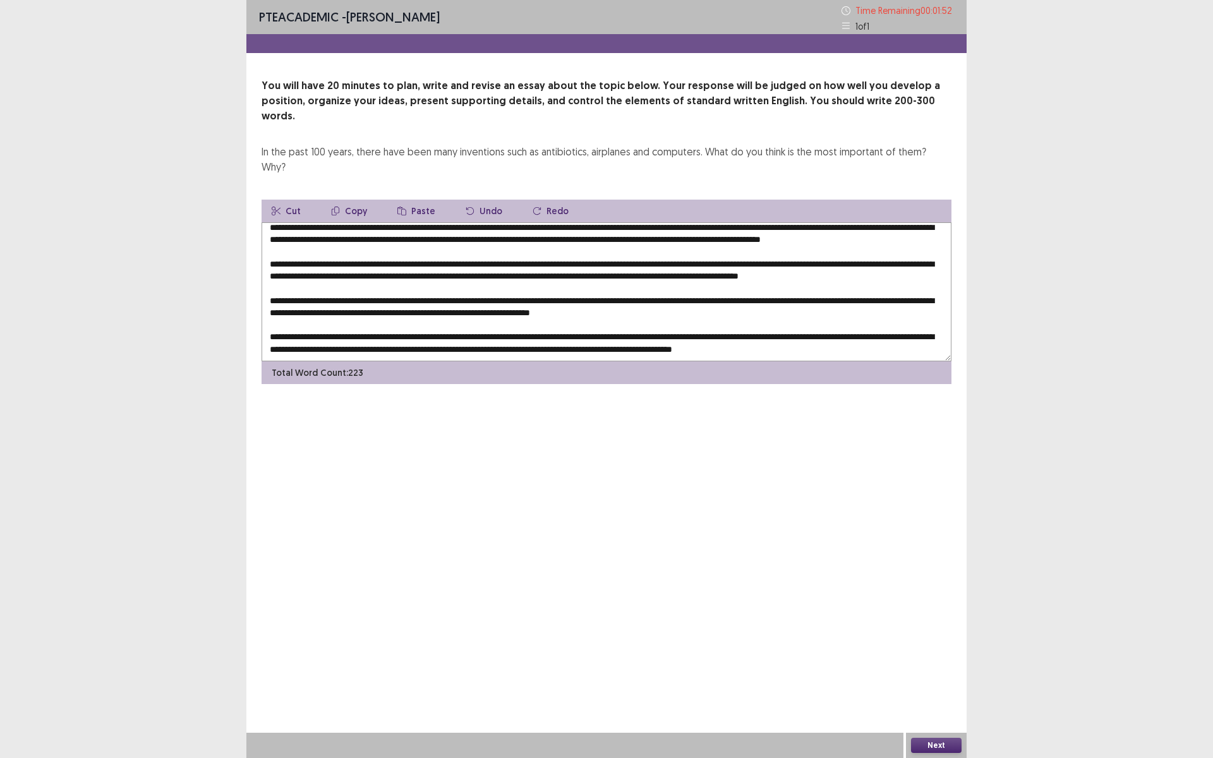
type textarea "**********"
click at [950, 639] on button "Next" at bounding box center [936, 745] width 51 height 15
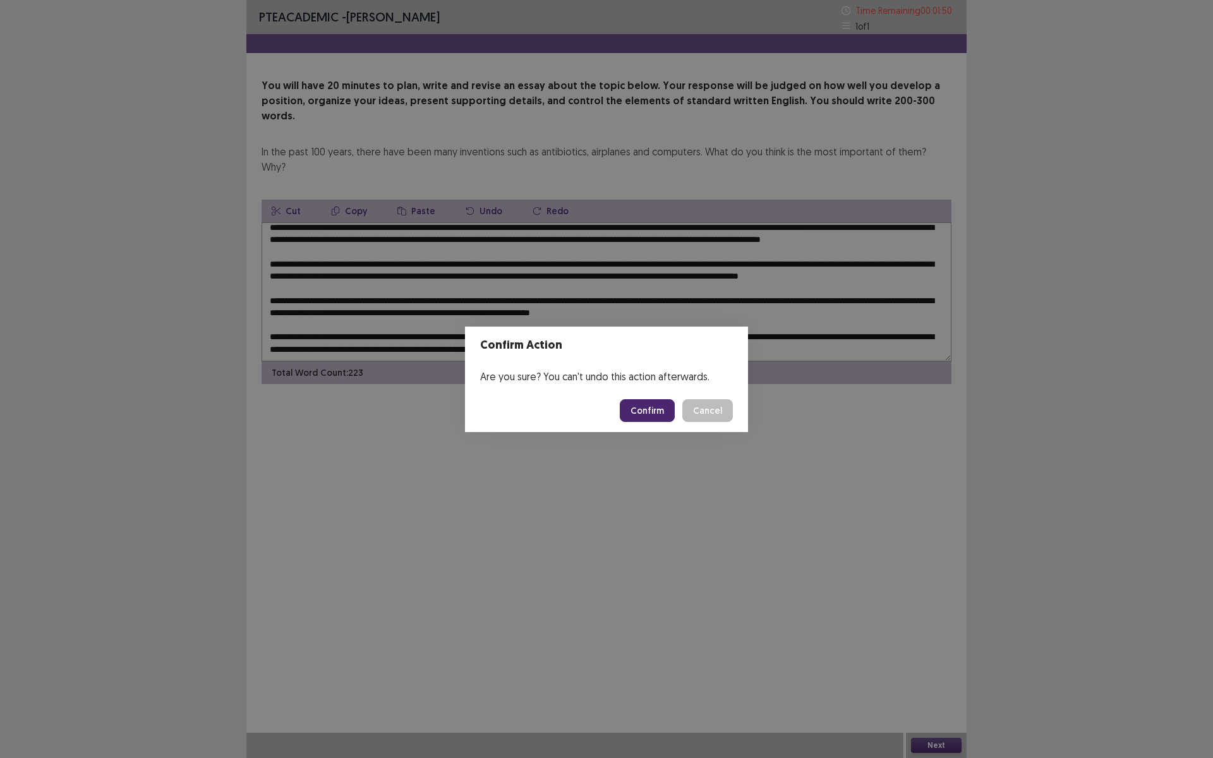
click at [640, 412] on button "Confirm" at bounding box center [647, 410] width 55 height 23
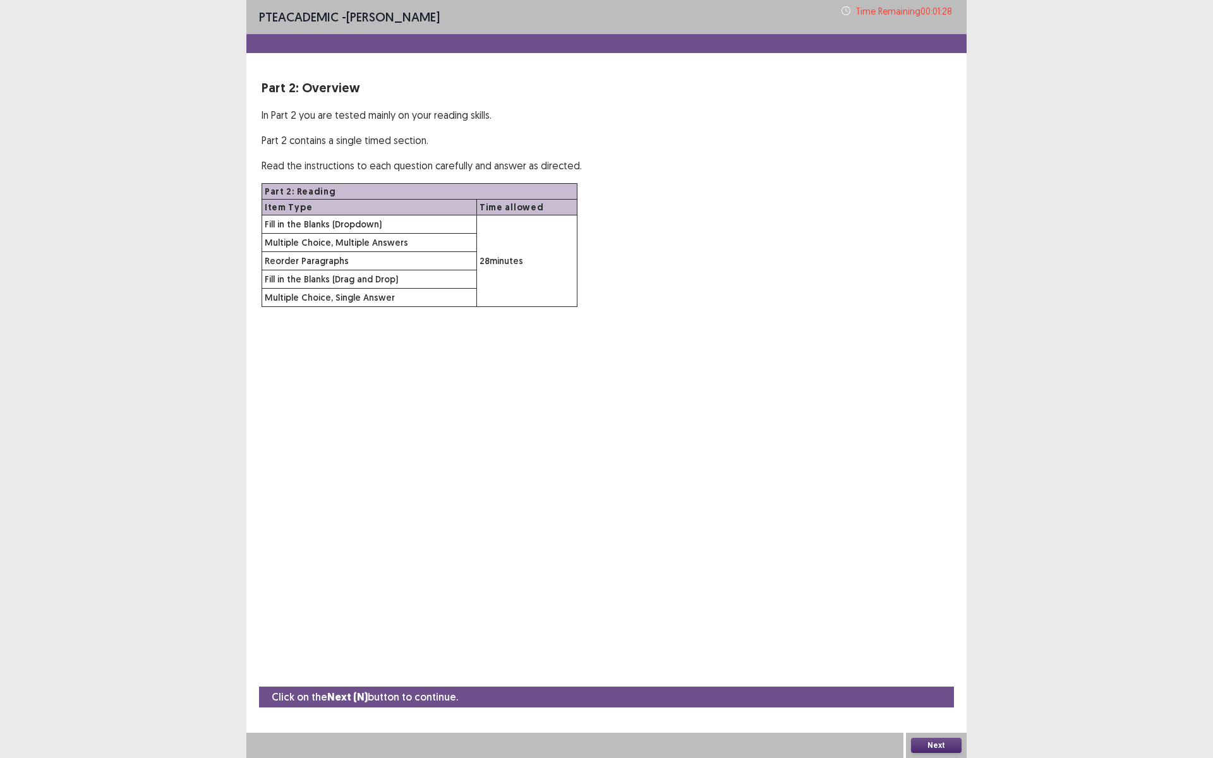
click at [929, 639] on button "Next" at bounding box center [936, 745] width 51 height 15
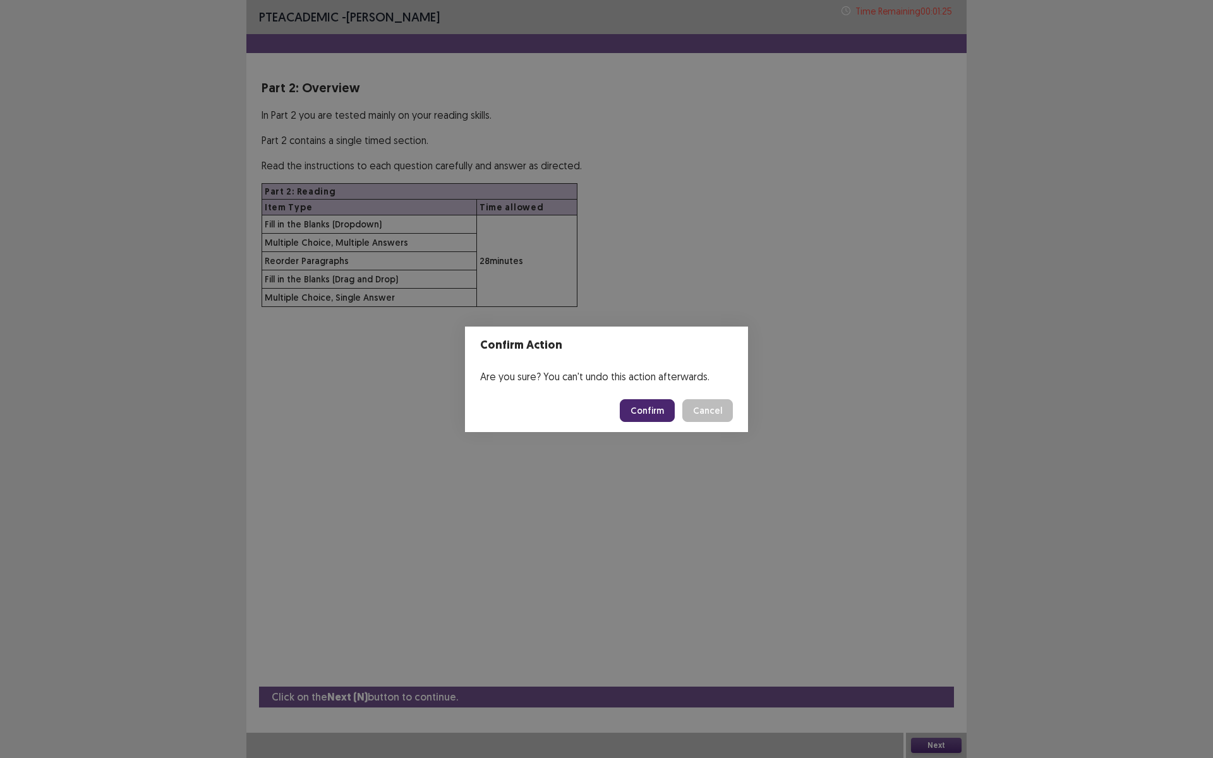
click at [653, 411] on button "Confirm" at bounding box center [647, 410] width 55 height 23
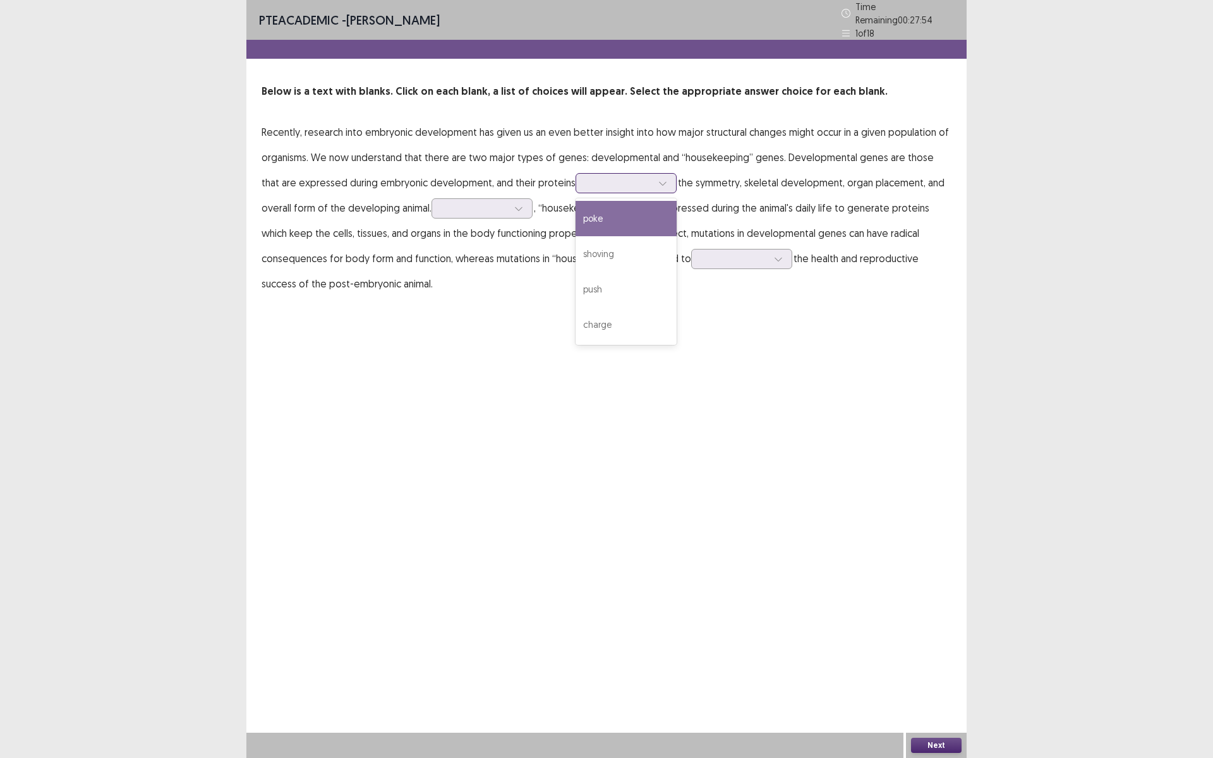
click at [618, 177] on div at bounding box center [619, 183] width 66 height 12
click at [590, 323] on div "charge" at bounding box center [626, 324] width 101 height 35
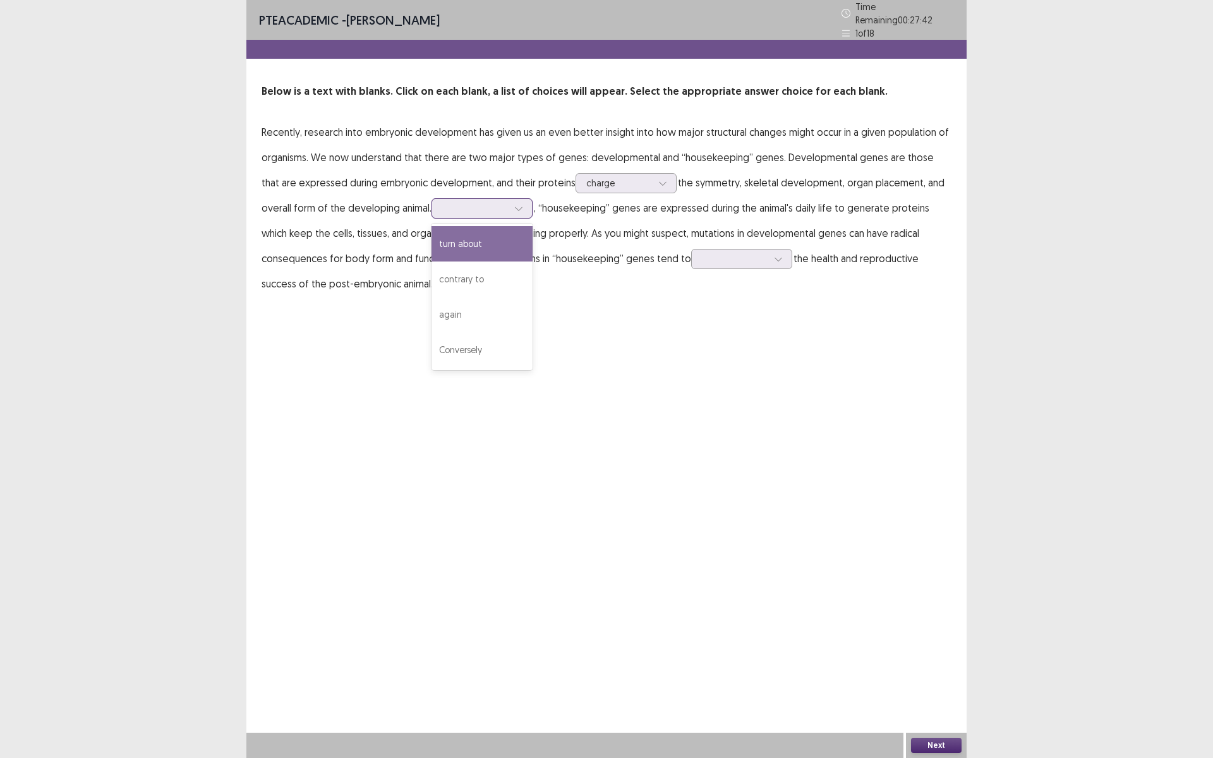
click at [482, 203] on div at bounding box center [475, 208] width 66 height 12
click at [469, 344] on div "Conversely" at bounding box center [481, 349] width 101 height 35
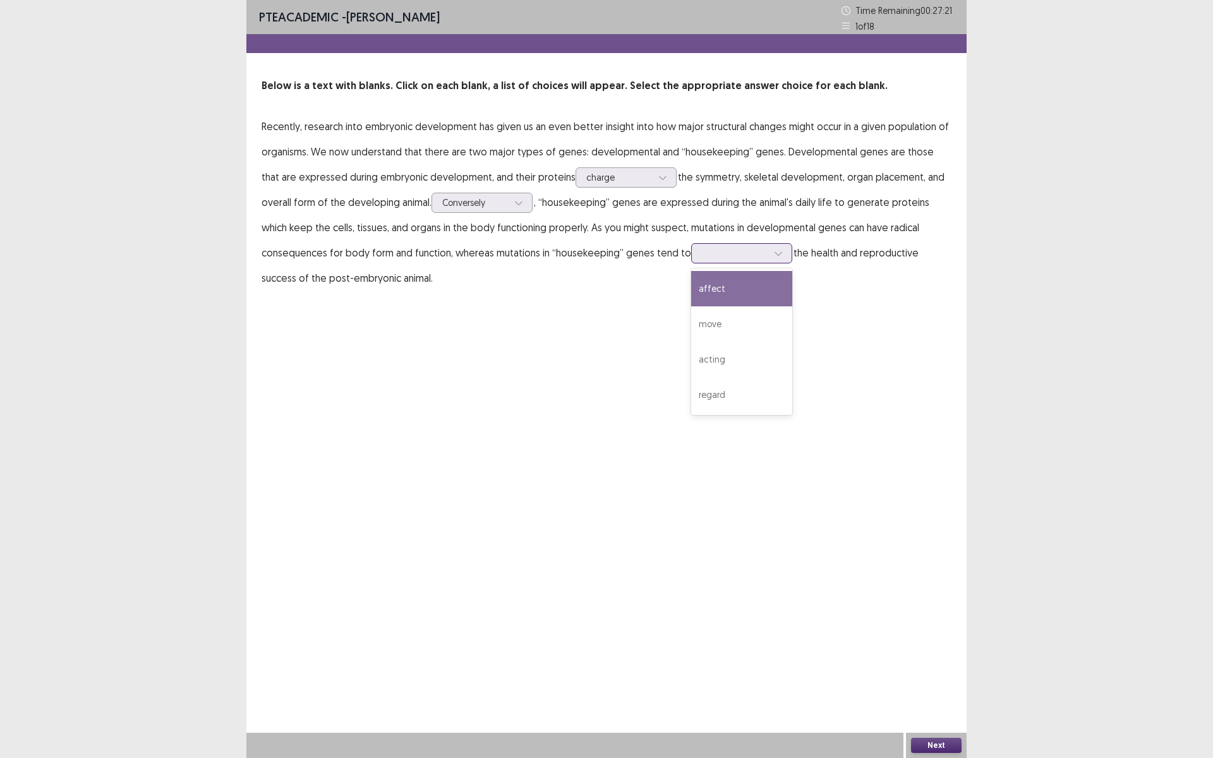
click at [711, 251] on div at bounding box center [735, 253] width 66 height 12
click at [711, 291] on div "affect" at bounding box center [741, 288] width 101 height 35
click at [711, 251] on div at bounding box center [735, 253] width 66 height 12
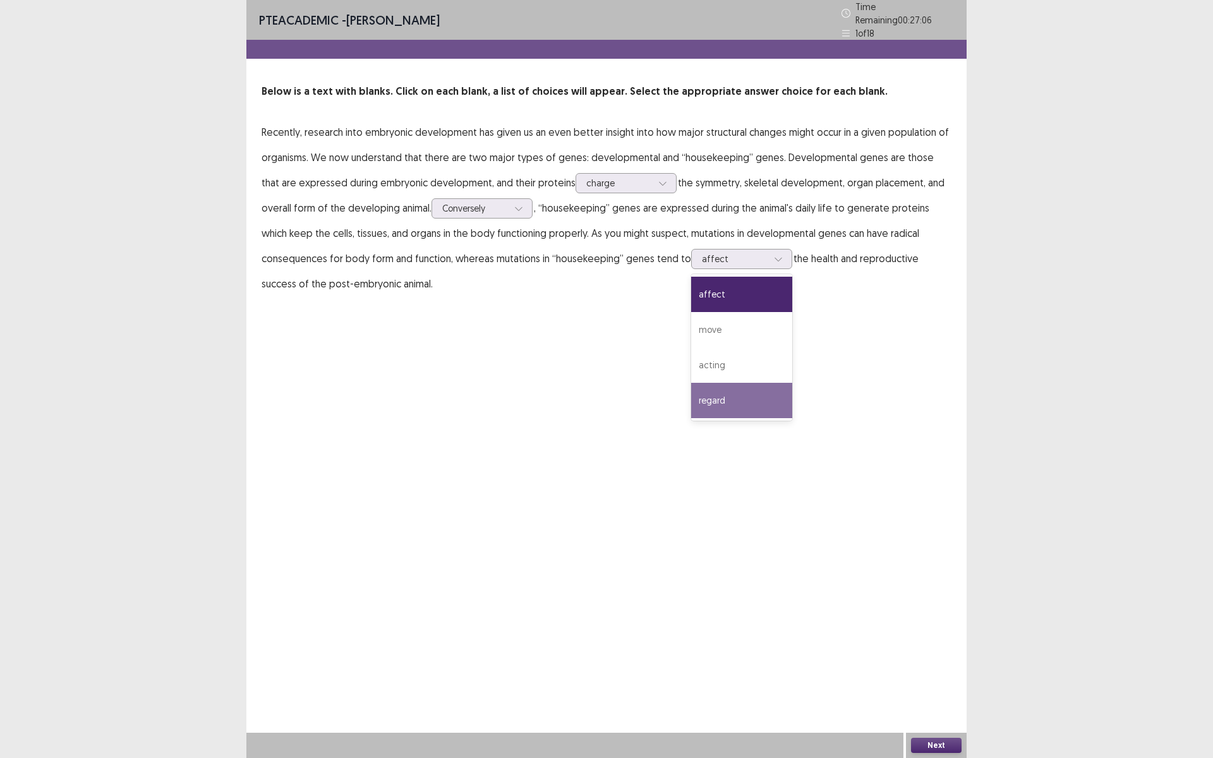
click at [931, 639] on button "Next" at bounding box center [936, 745] width 51 height 15
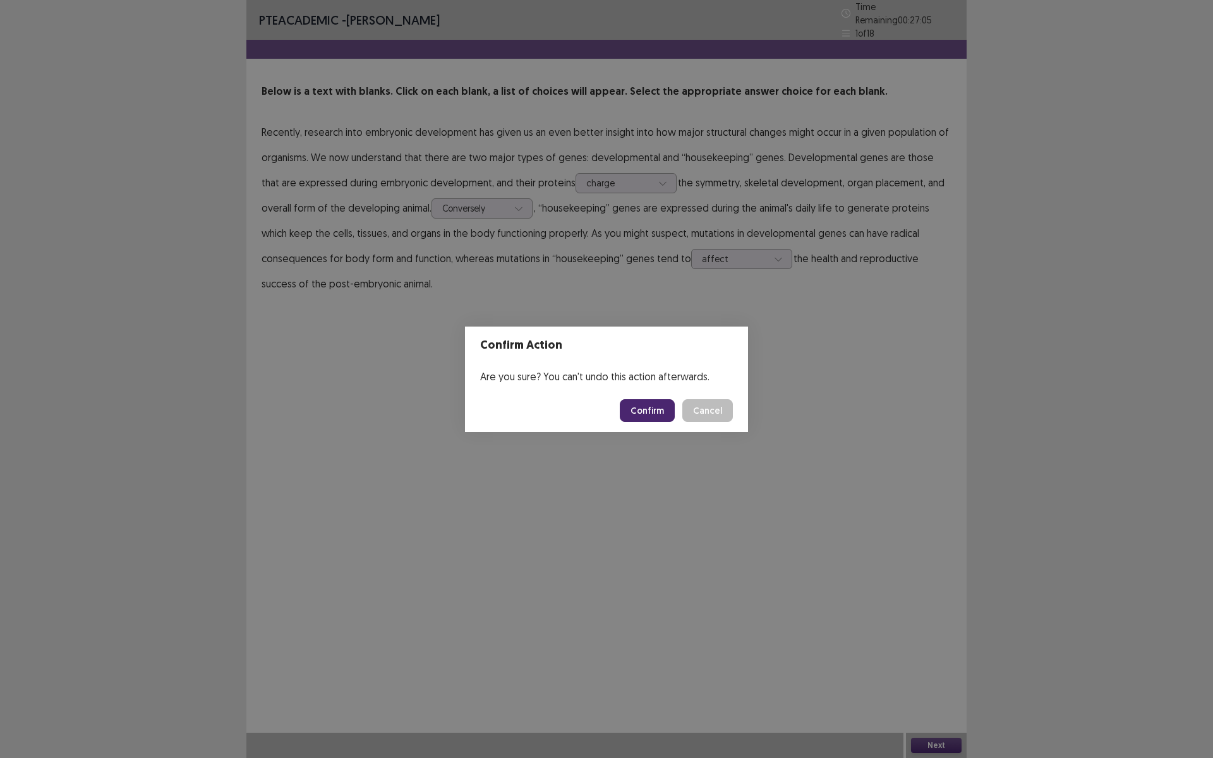
click at [634, 411] on button "Confirm" at bounding box center [647, 410] width 55 height 23
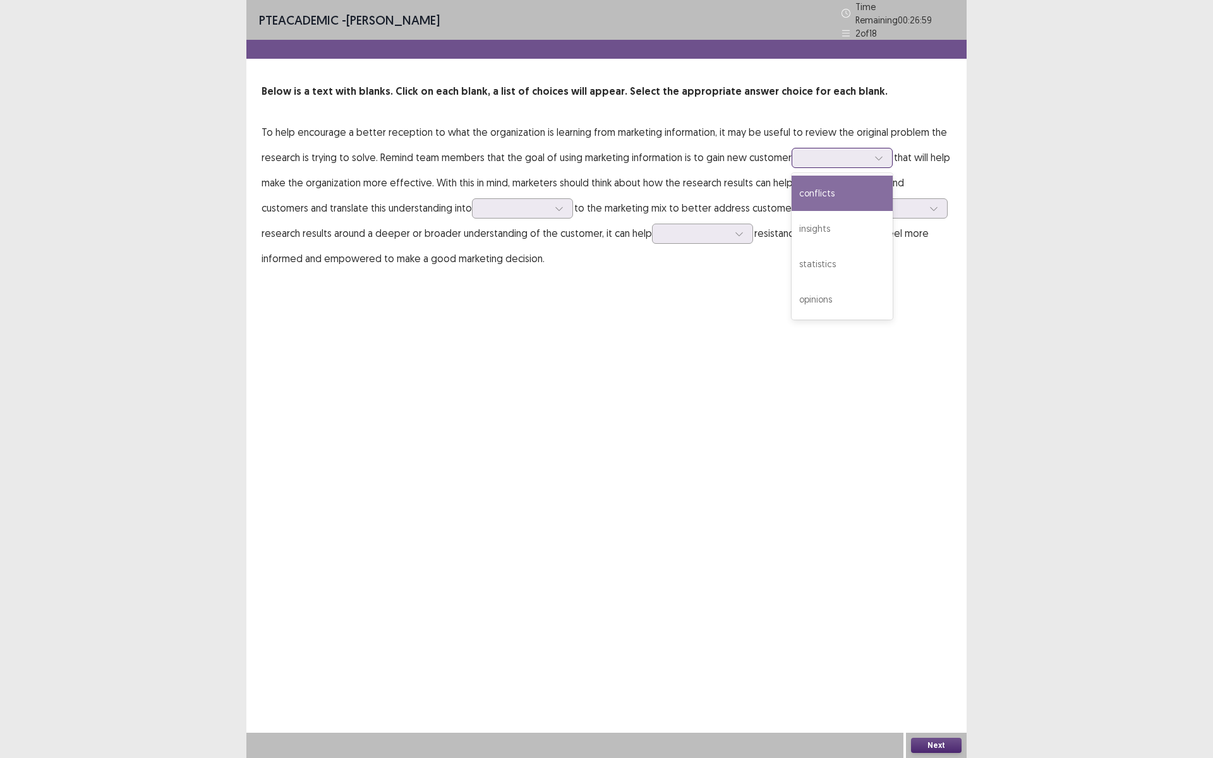
click at [807, 157] on div at bounding box center [835, 158] width 66 height 12
click at [824, 260] on div "statistics" at bounding box center [842, 263] width 101 height 35
click at [830, 159] on div "statistics" at bounding box center [835, 157] width 66 height 19
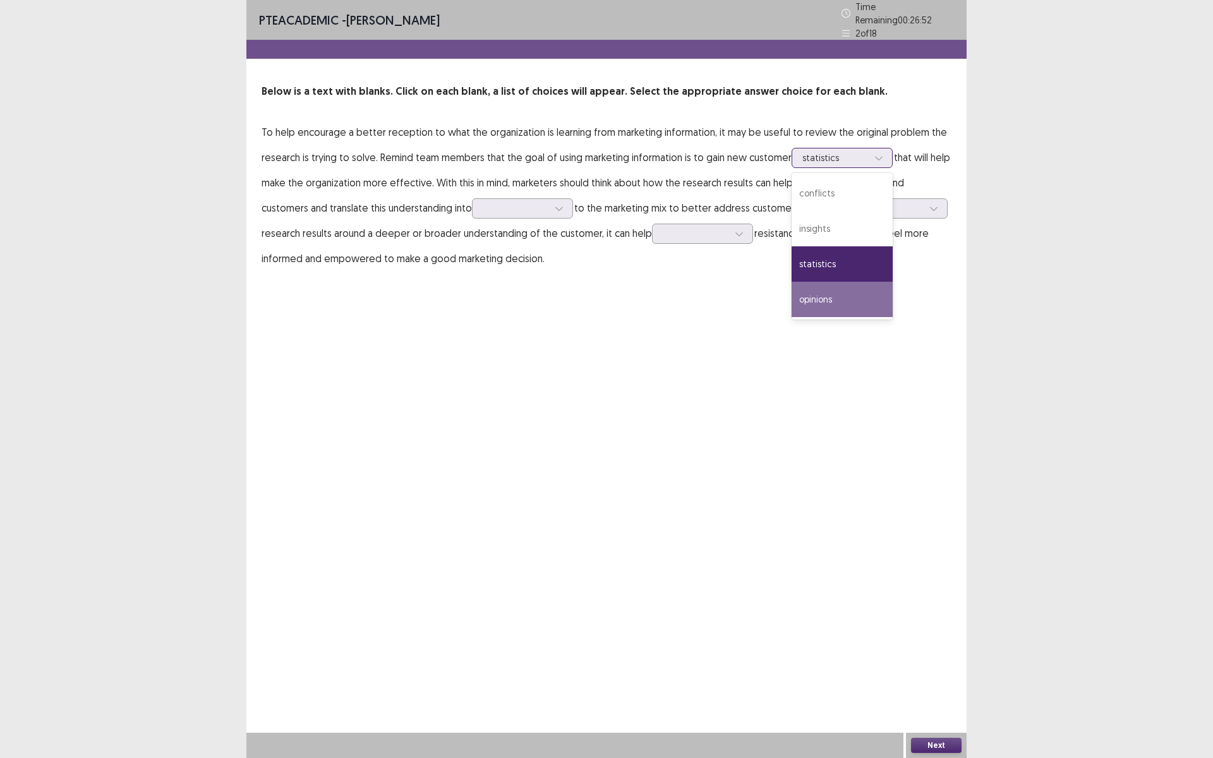
click at [835, 293] on div "opinions" at bounding box center [842, 299] width 101 height 35
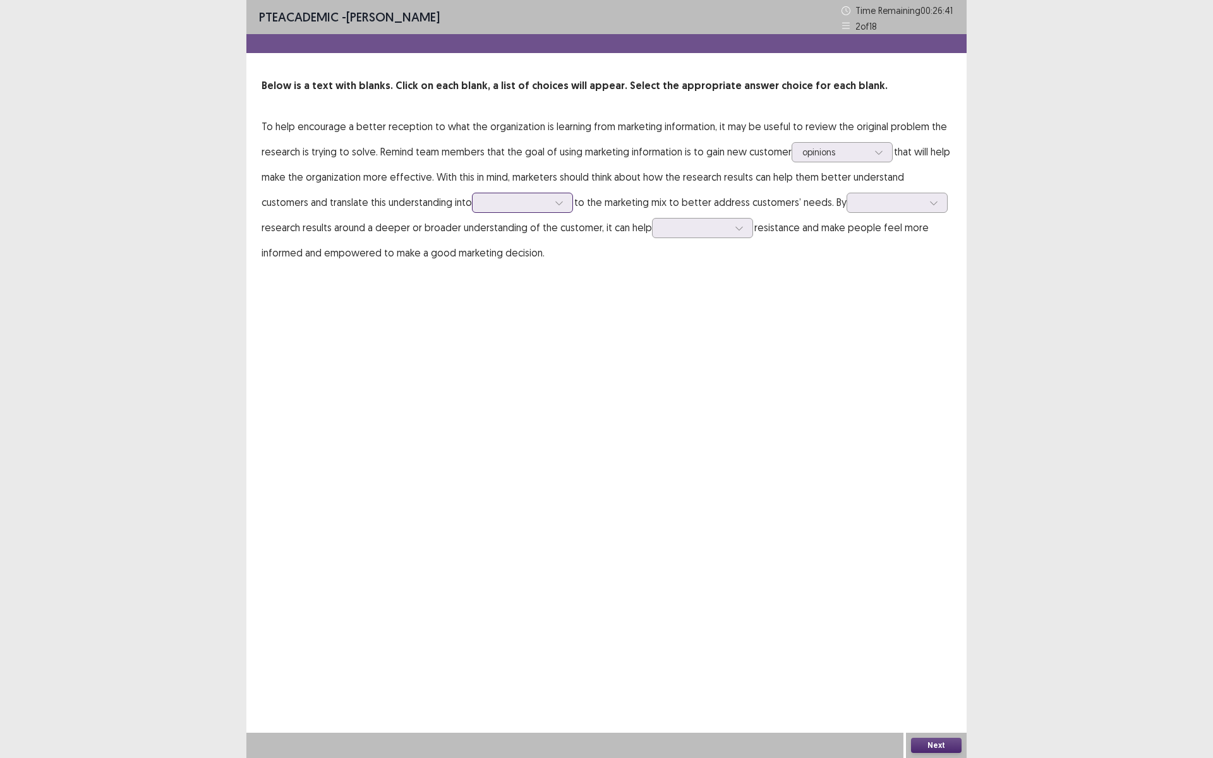
click at [483, 201] on div at bounding box center [516, 202] width 66 height 12
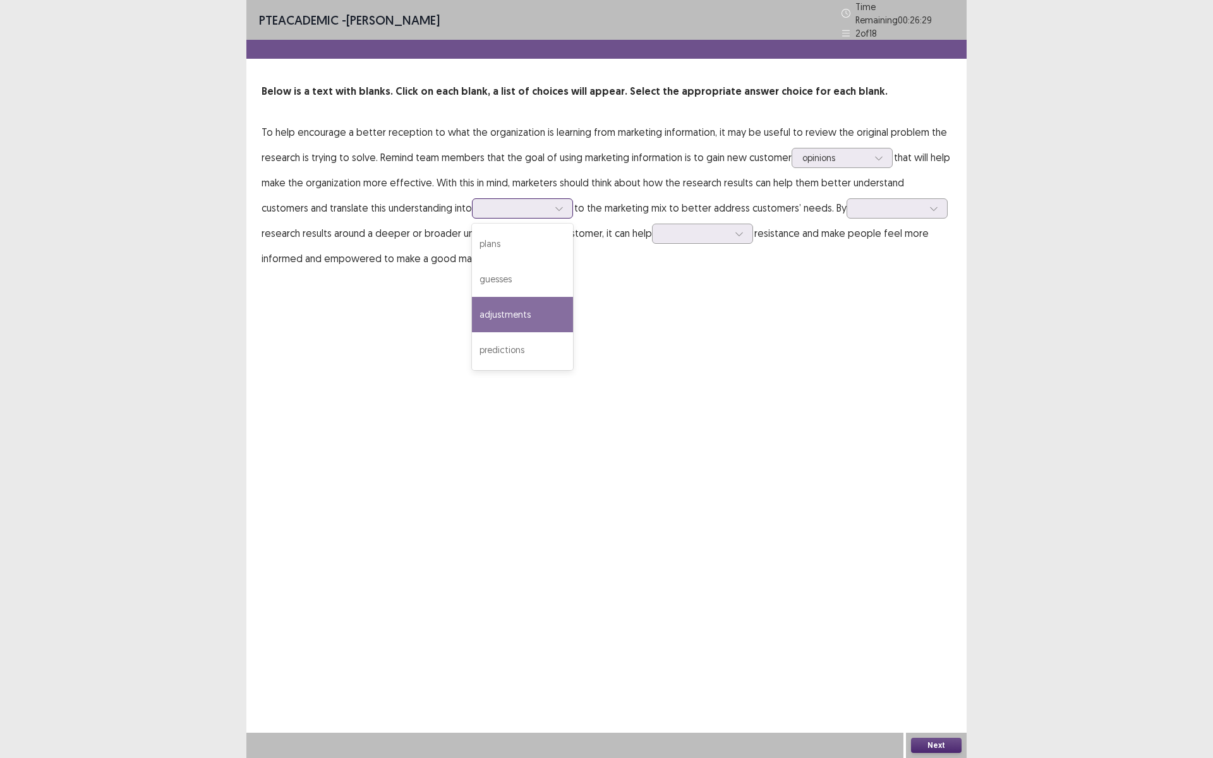
click at [472, 303] on div "adjustments" at bounding box center [522, 314] width 101 height 35
click at [857, 208] on div at bounding box center [890, 208] width 66 height 12
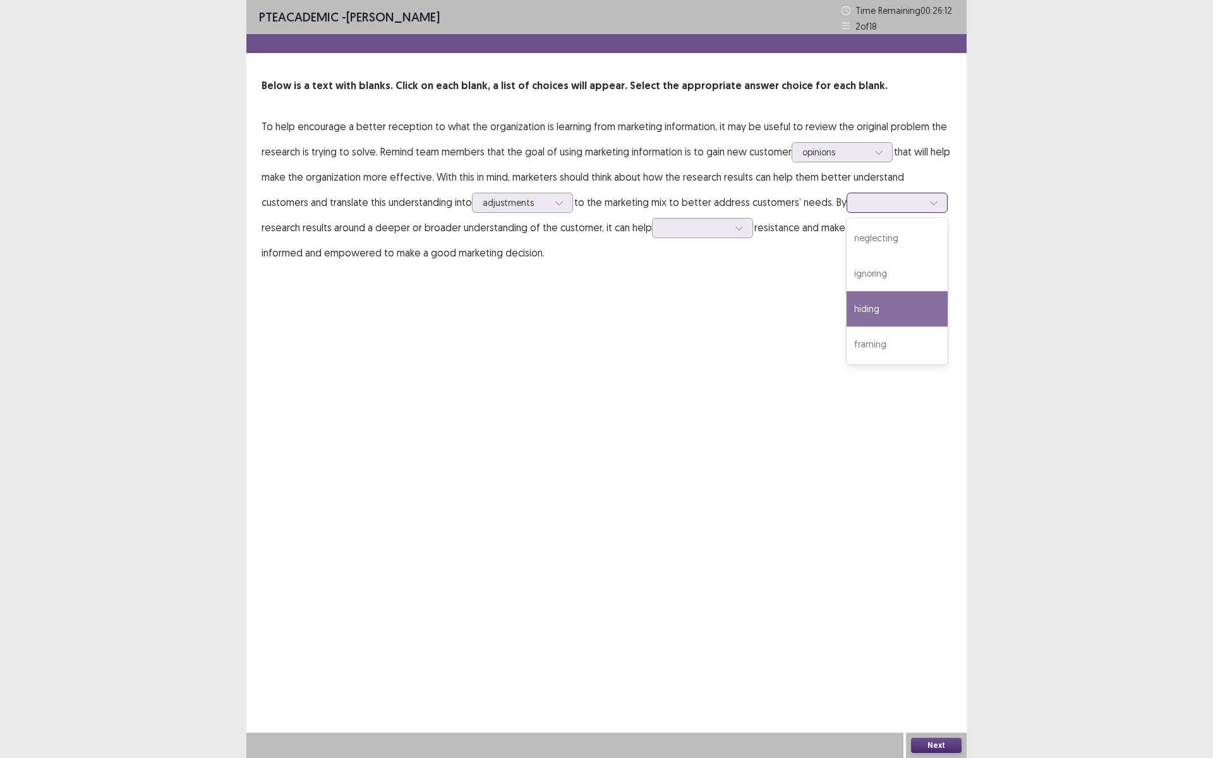
click at [847, 308] on div "hiding" at bounding box center [897, 308] width 101 height 35
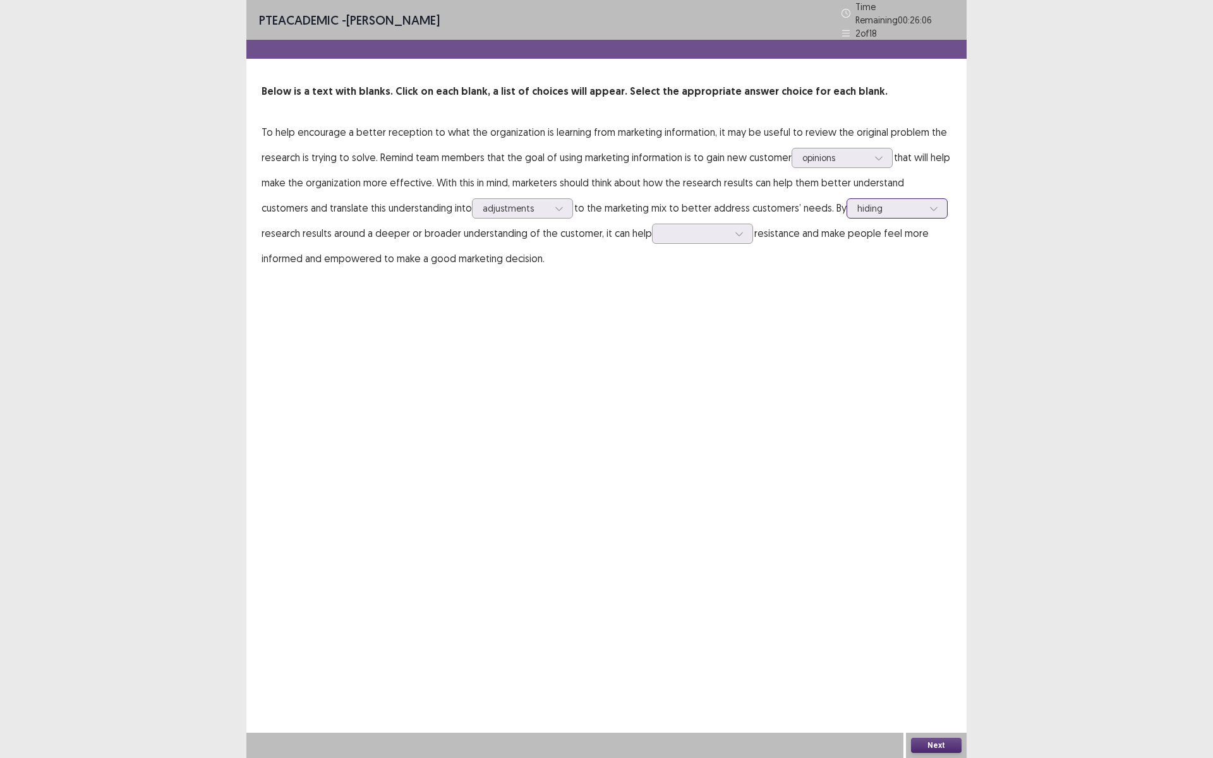
click at [857, 202] on div at bounding box center [890, 208] width 66 height 12
click at [847, 344] on div "framing" at bounding box center [897, 349] width 101 height 35
click at [735, 229] on icon at bounding box center [739, 233] width 9 height 9
click at [665, 298] on div "create" at bounding box center [702, 304] width 101 height 35
click at [663, 227] on div at bounding box center [696, 233] width 66 height 12
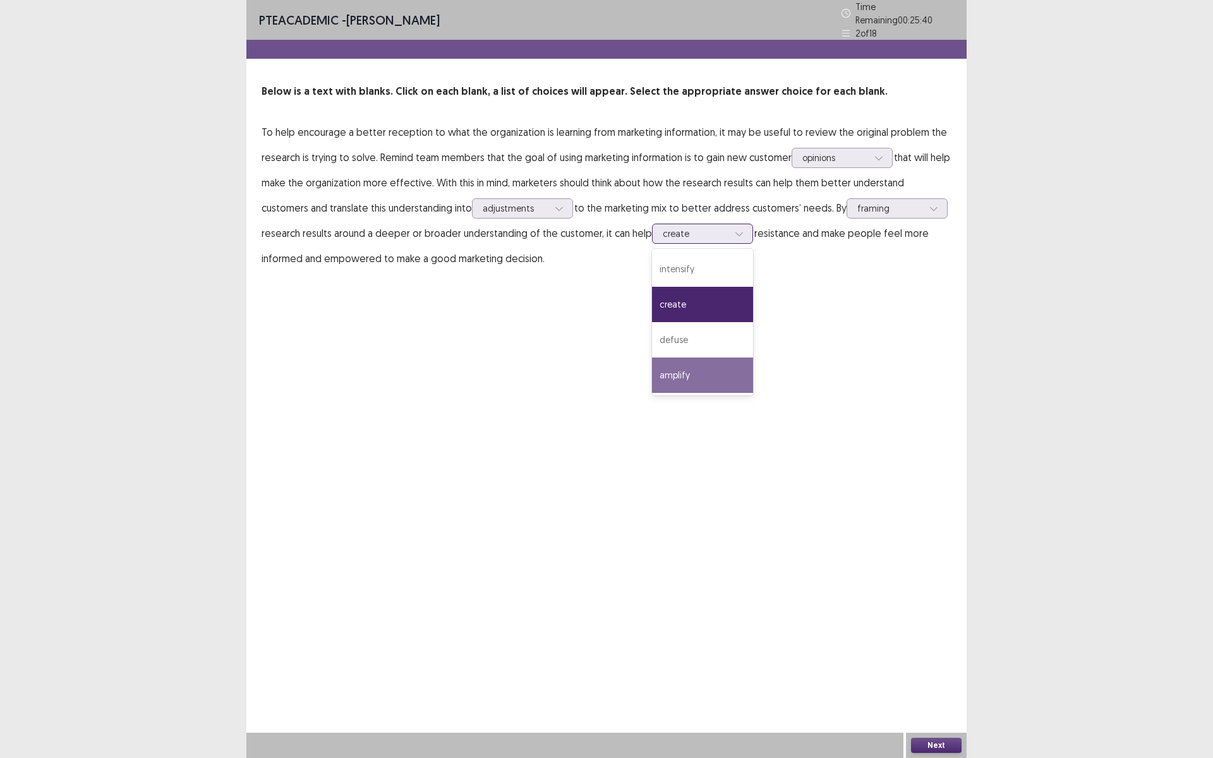
click at [652, 374] on div "amplify" at bounding box center [702, 375] width 101 height 35
click at [951, 639] on button "Next" at bounding box center [936, 745] width 51 height 15
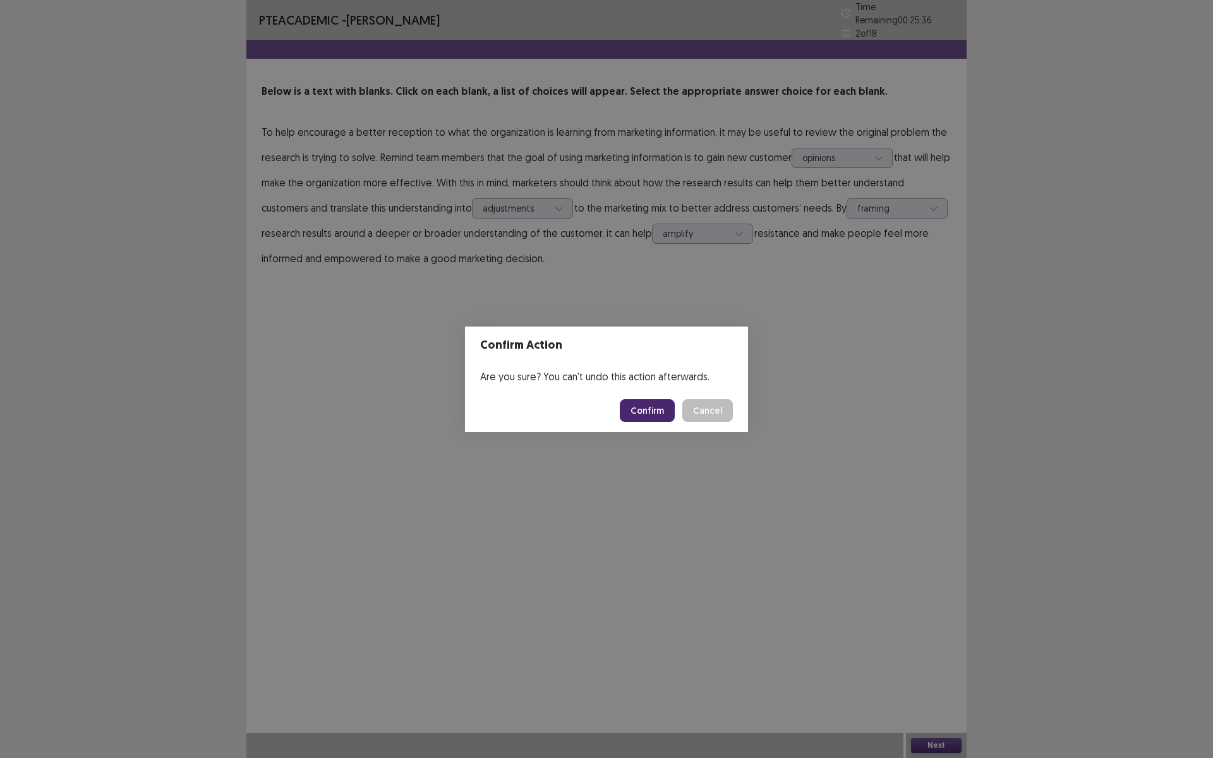
click at [652, 412] on button "Confirm" at bounding box center [647, 410] width 55 height 23
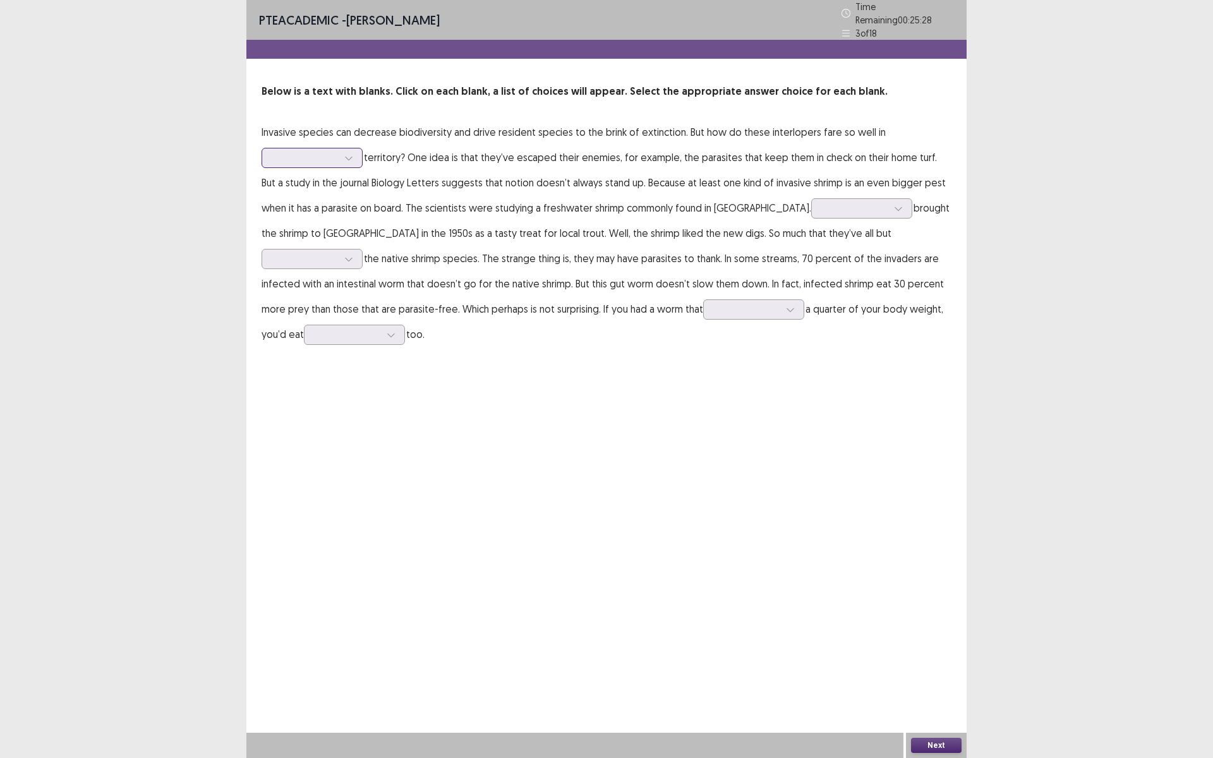
click at [332, 150] on div at bounding box center [305, 157] width 68 height 15
click at [294, 262] on div "unknown" at bounding box center [312, 263] width 101 height 35
click at [822, 203] on div at bounding box center [855, 208] width 66 height 12
click at [811, 267] on div "Fishermen" at bounding box center [861, 279] width 101 height 35
click at [338, 253] on div at bounding box center [305, 259] width 66 height 12
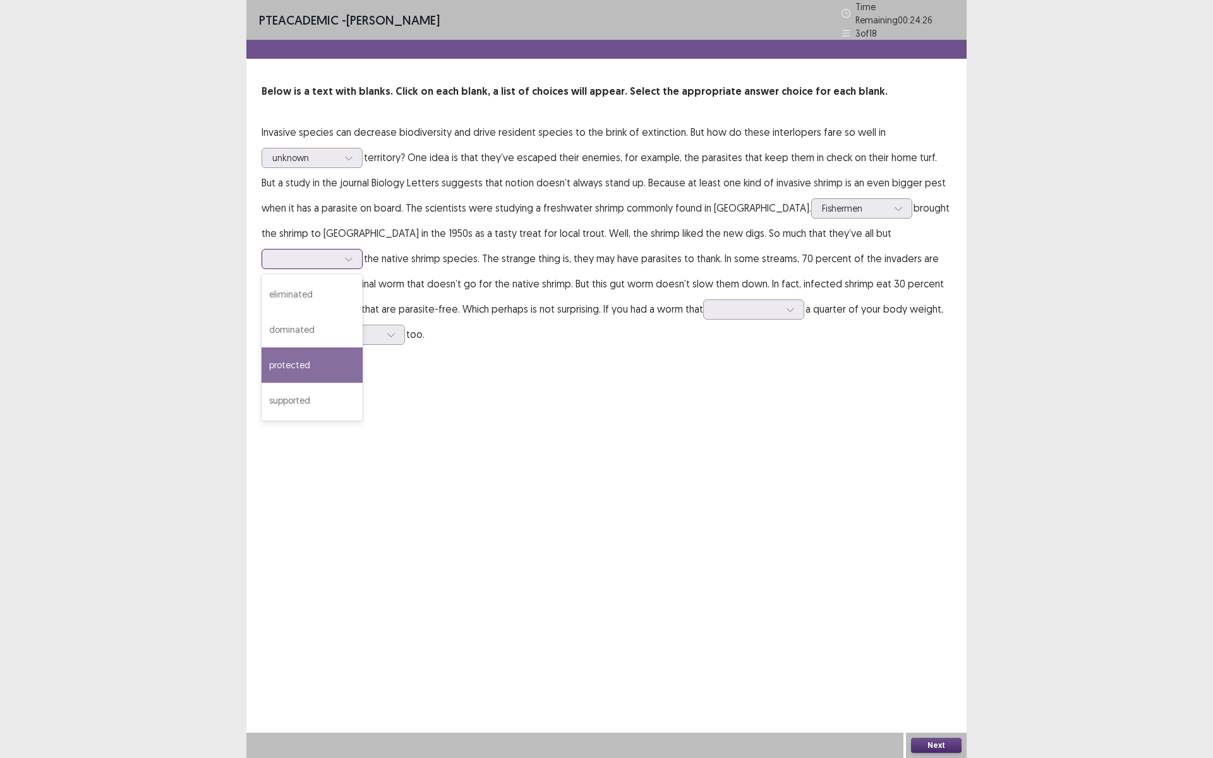
click at [363, 347] on div "protected" at bounding box center [312, 364] width 101 height 35
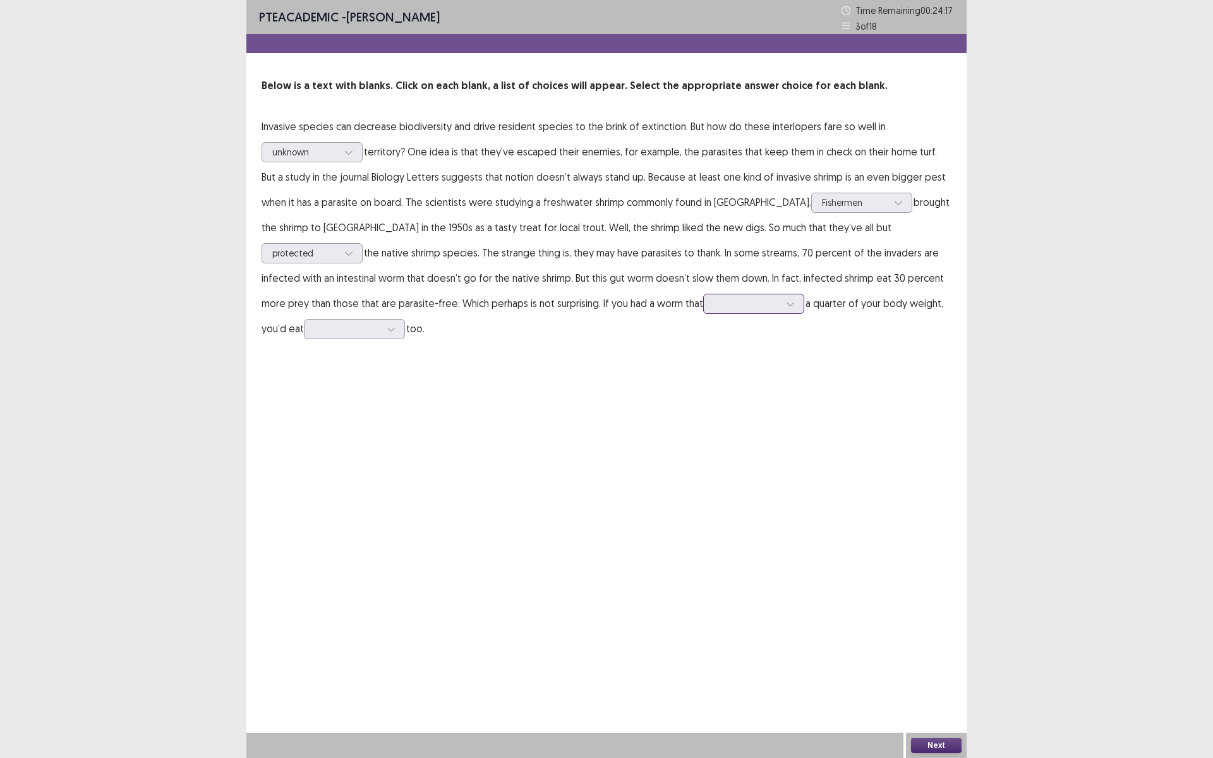
click at [714, 303] on div at bounding box center [747, 304] width 66 height 12
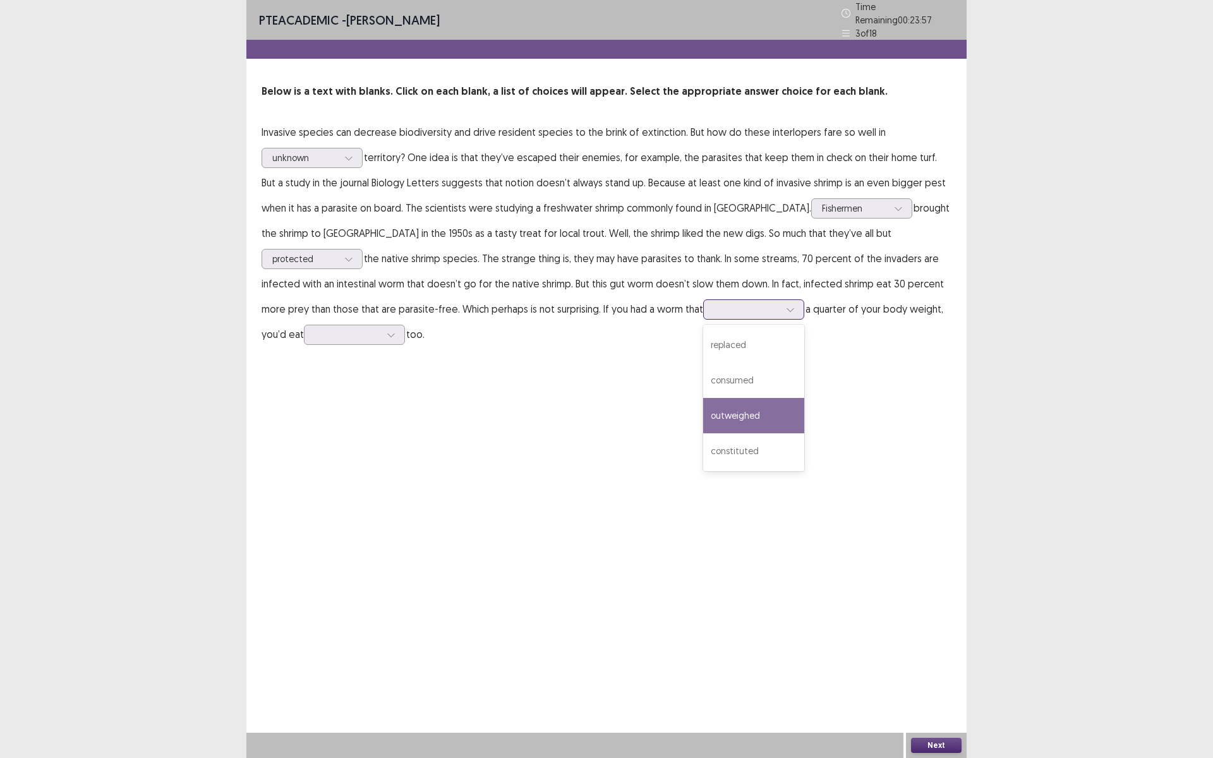
click at [703, 404] on div "outweighed" at bounding box center [753, 415] width 101 height 35
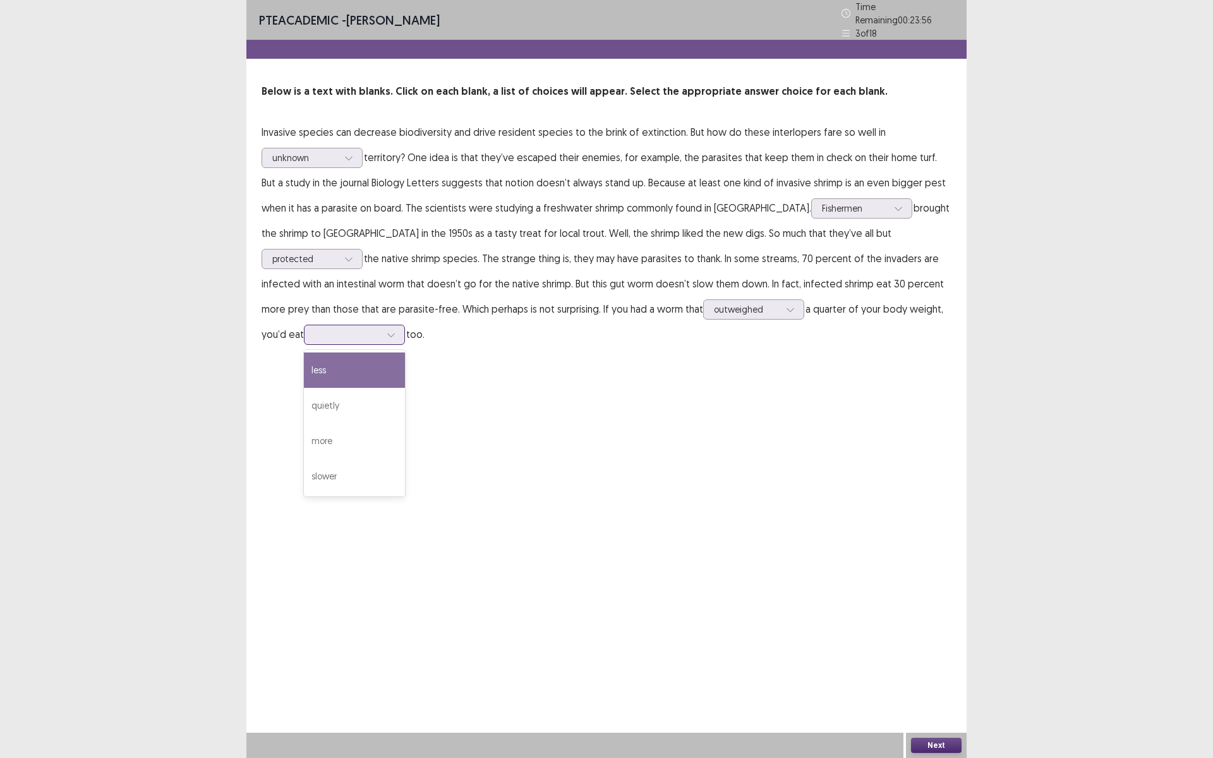
click at [380, 329] on div at bounding box center [348, 335] width 66 height 12
click at [405, 353] on div "less" at bounding box center [354, 370] width 101 height 35
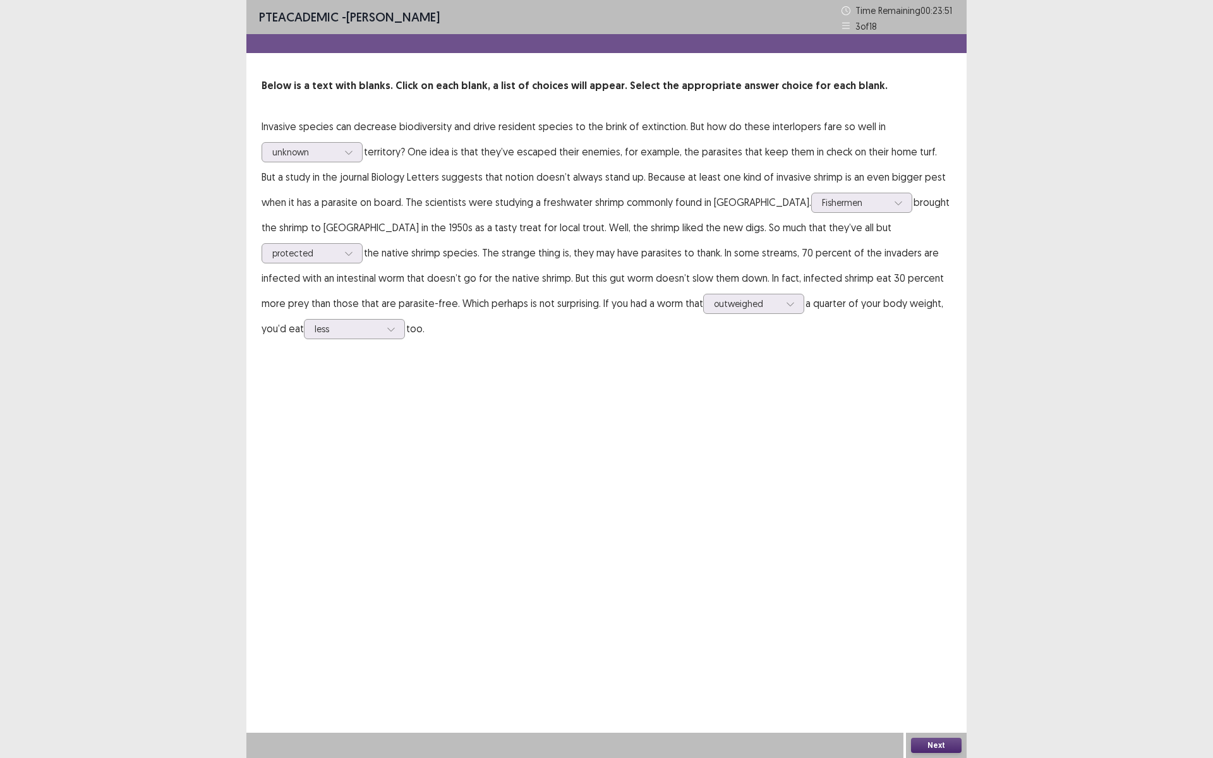
click at [928, 639] on button "Next" at bounding box center [936, 745] width 51 height 15
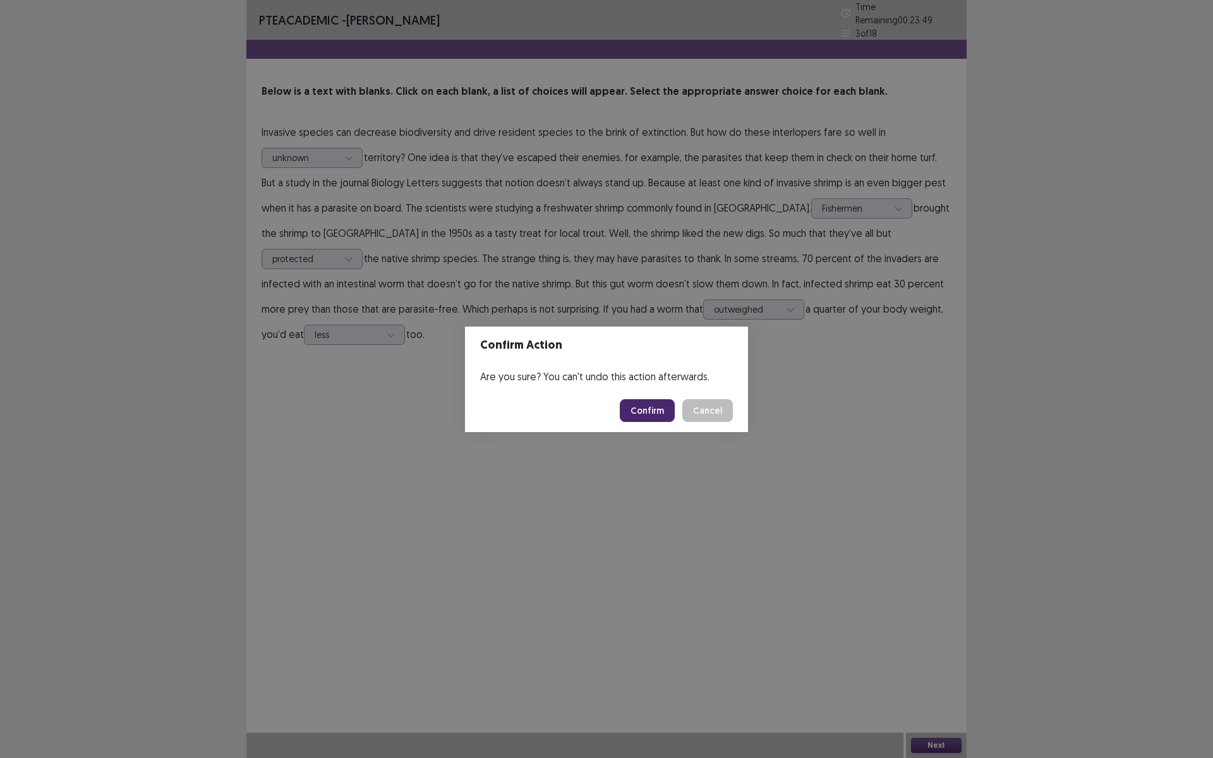
click at [649, 409] on button "Confirm" at bounding box center [647, 410] width 55 height 23
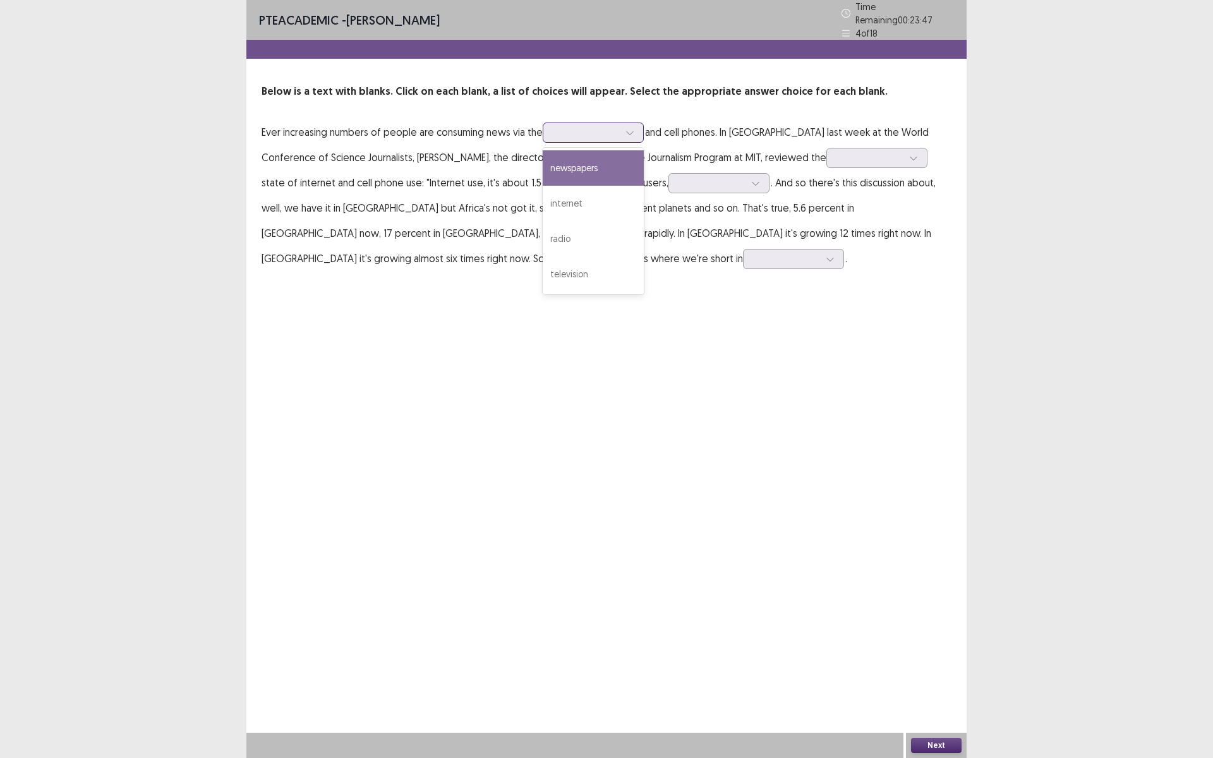
click at [564, 130] on div at bounding box center [586, 132] width 66 height 12
click at [567, 197] on div "internet" at bounding box center [593, 203] width 101 height 35
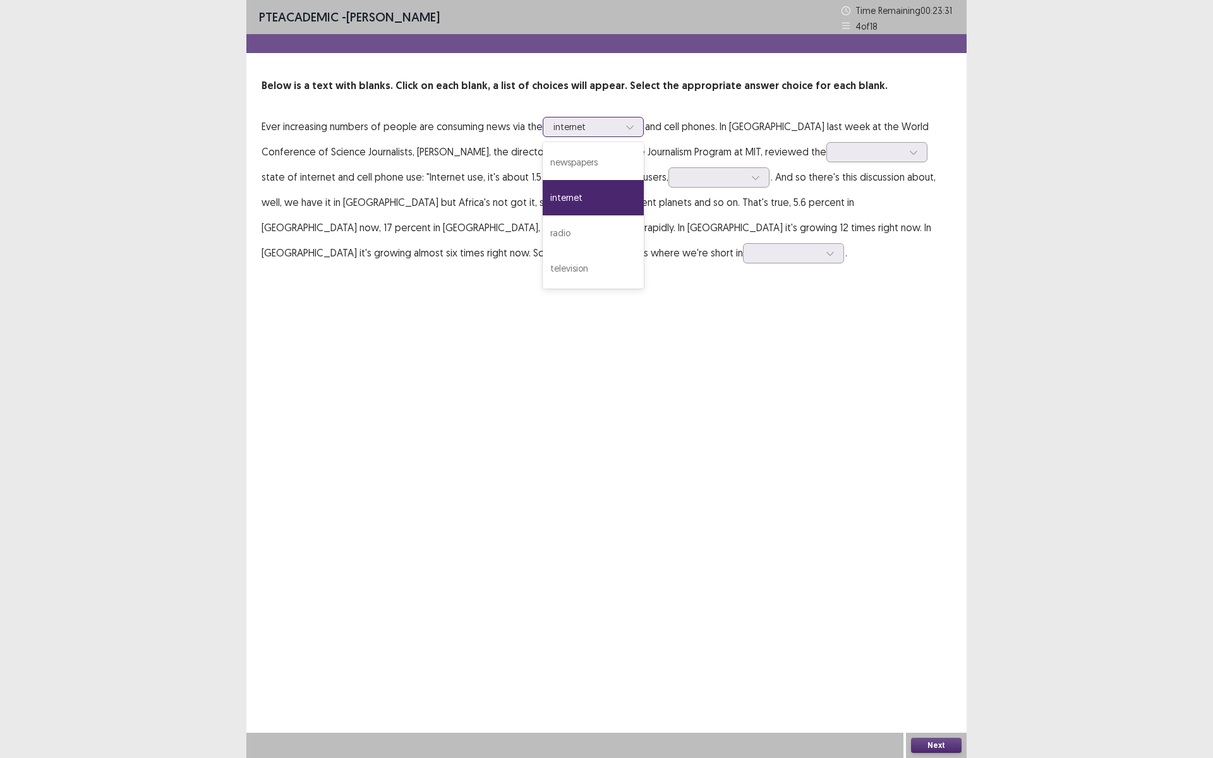
click at [637, 131] on div at bounding box center [629, 127] width 19 height 19
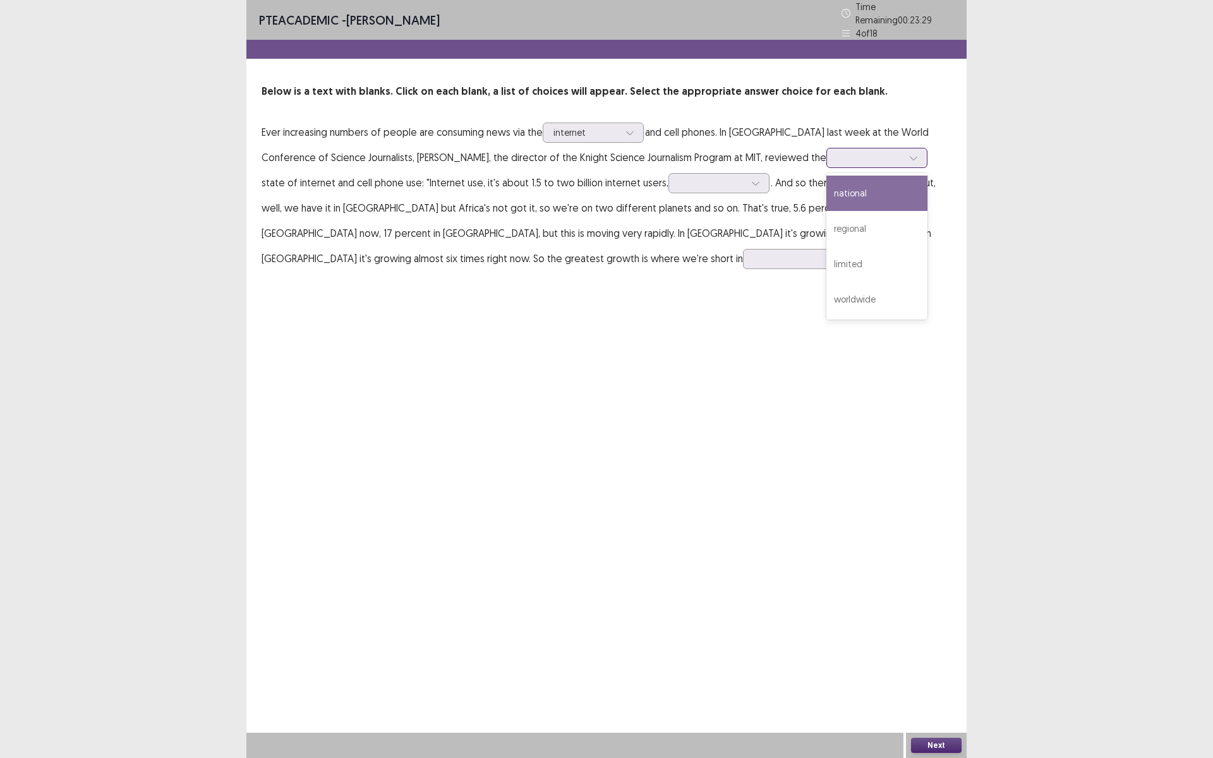
click at [837, 155] on div at bounding box center [870, 158] width 66 height 12
click at [826, 301] on div "worldwide" at bounding box center [876, 299] width 101 height 35
click at [679, 178] on div at bounding box center [712, 183] width 66 height 12
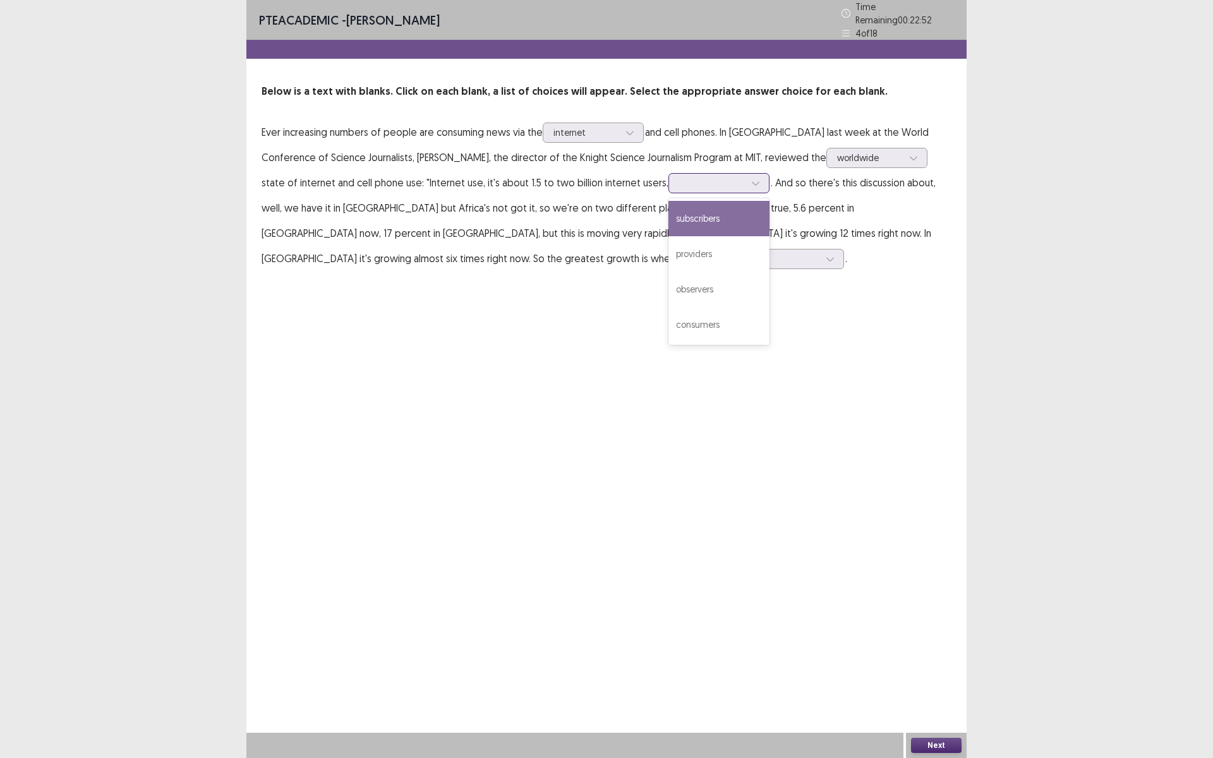
click at [668, 215] on div "subscribers" at bounding box center [718, 218] width 101 height 35
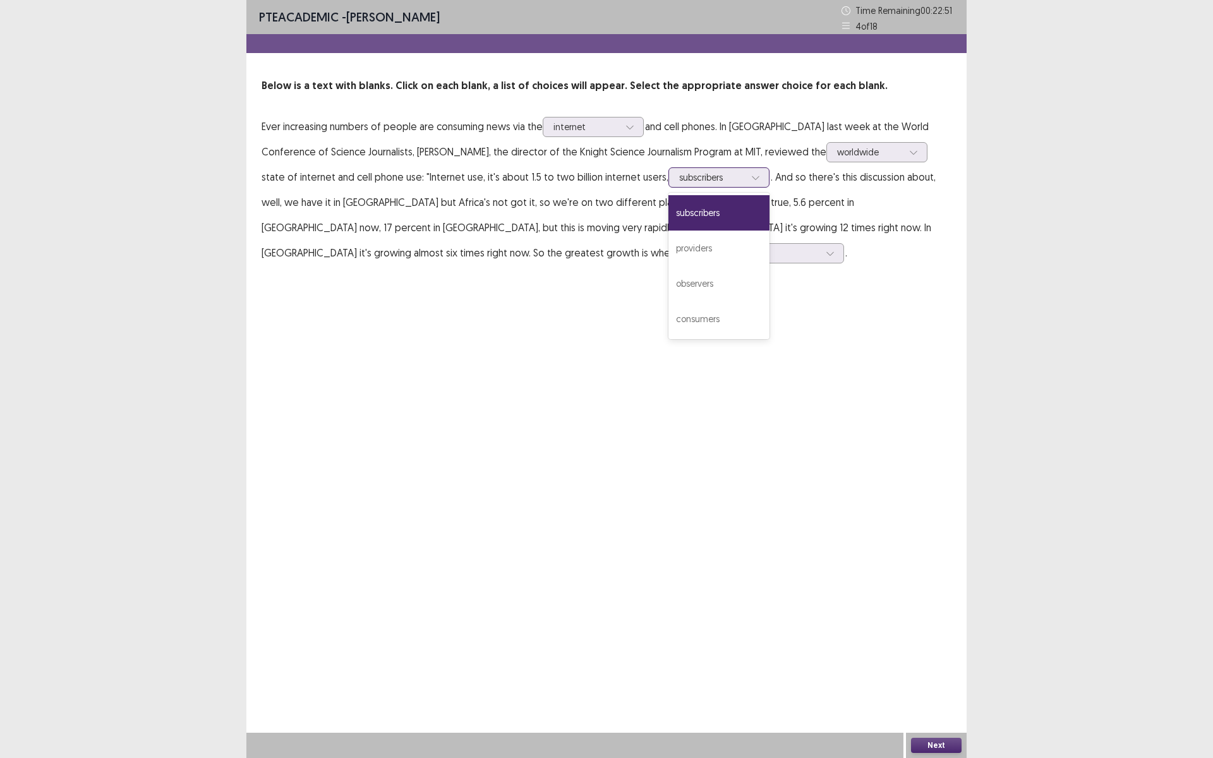
click at [679, 178] on div at bounding box center [712, 177] width 66 height 12
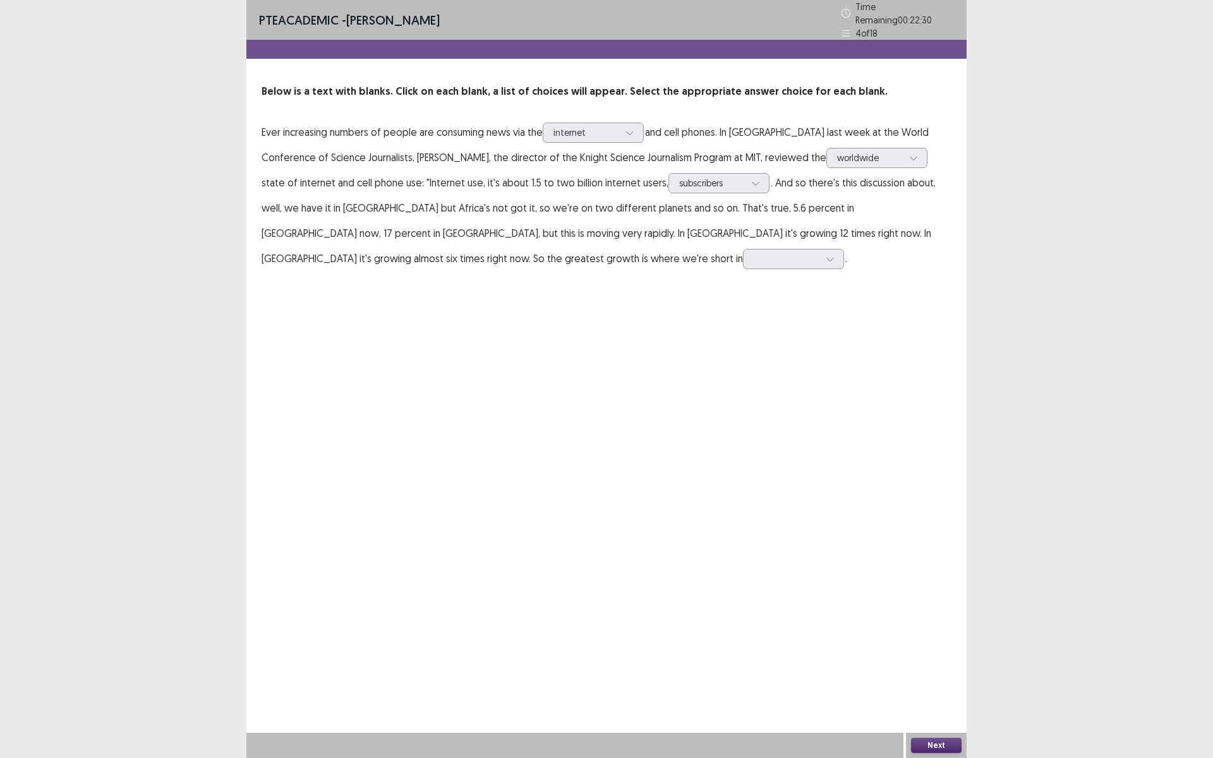
click at [769, 280] on div "PTE academic - [PERSON_NAME] Time Remaining 00 : 22 : 30 4 of 18 Below is a tex…" at bounding box center [606, 148] width 720 height 296
click at [679, 177] on div at bounding box center [712, 183] width 66 height 12
click at [668, 256] on div "providers" at bounding box center [718, 253] width 101 height 35
click at [837, 157] on div at bounding box center [870, 158] width 66 height 12
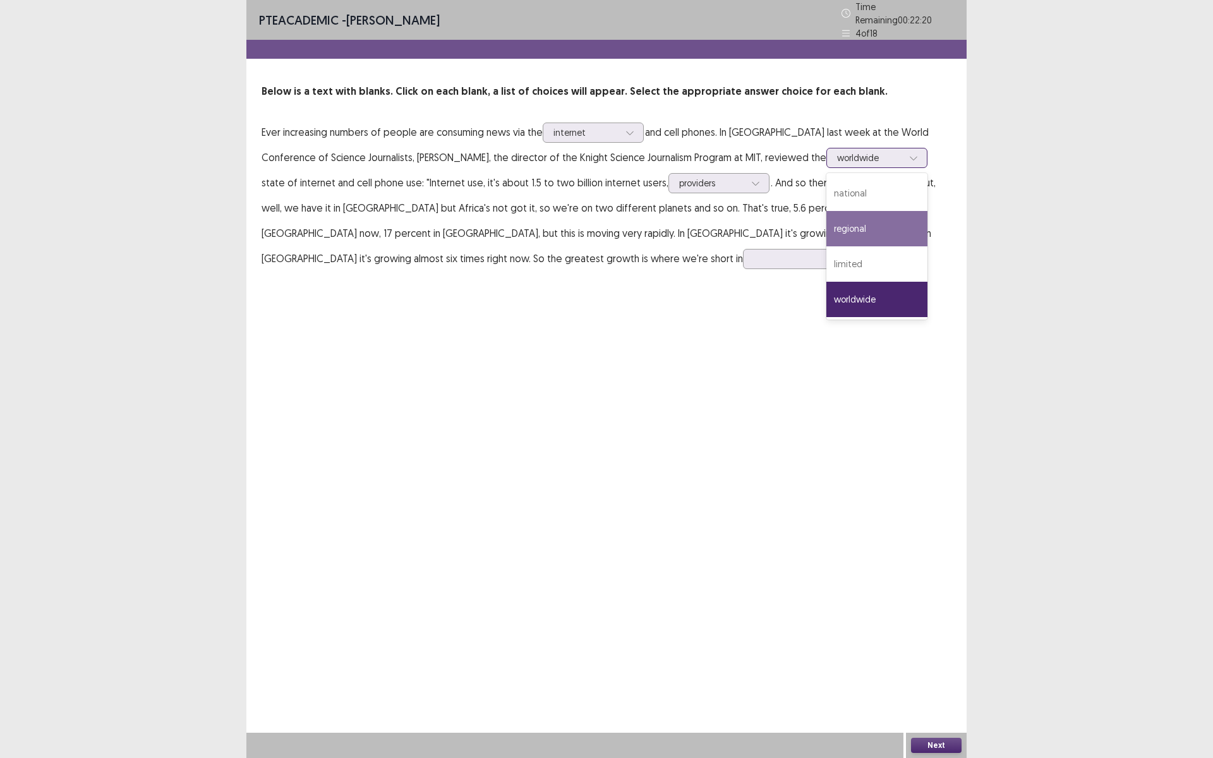
click at [826, 224] on div "regional" at bounding box center [876, 228] width 101 height 35
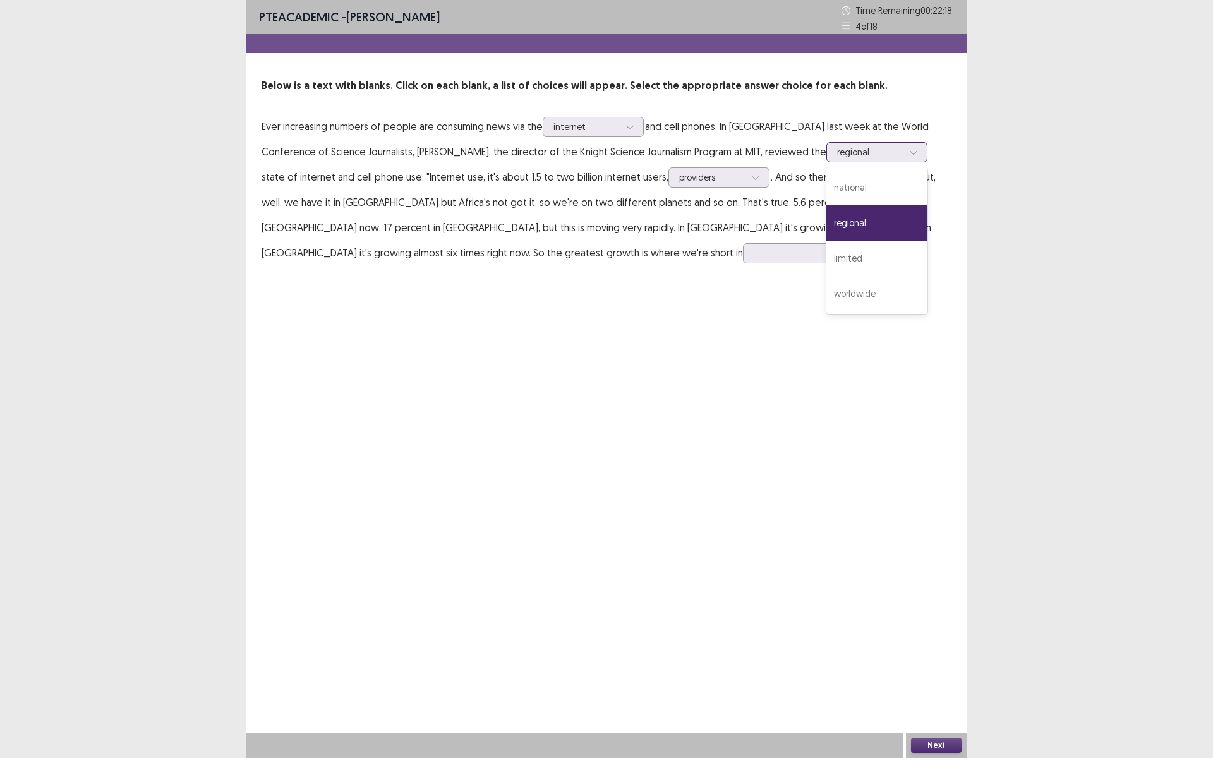
click at [837, 152] on input "text" at bounding box center [838, 151] width 3 height 9
click at [826, 291] on div "worldwide" at bounding box center [876, 293] width 101 height 35
click at [837, 157] on div at bounding box center [870, 152] width 66 height 12
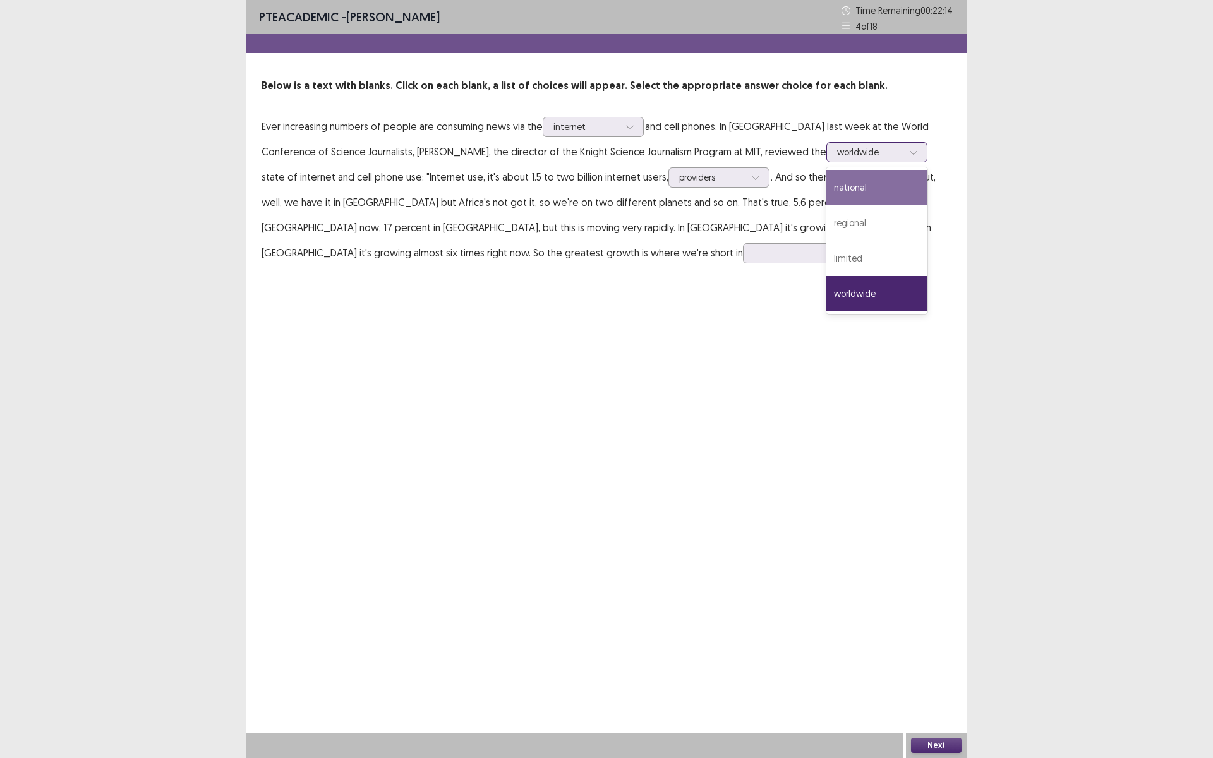
click at [826, 190] on div "national" at bounding box center [876, 187] width 101 height 35
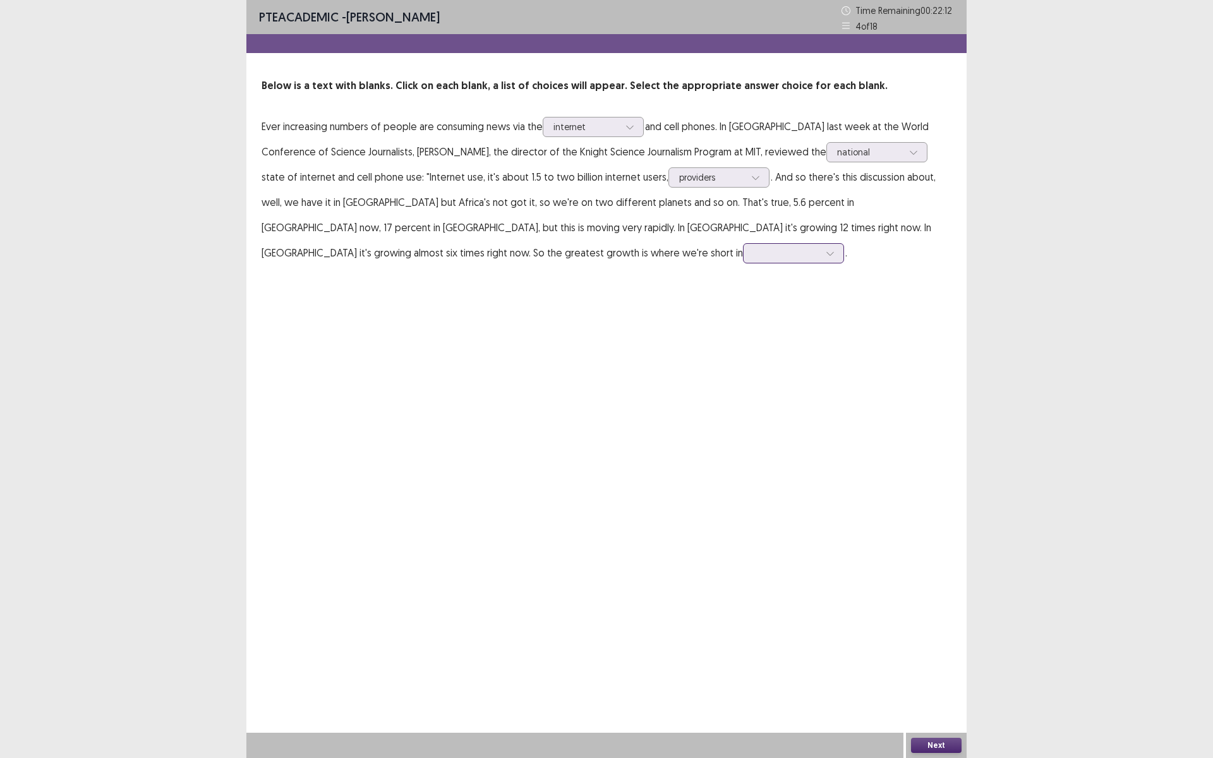
click at [743, 262] on div at bounding box center [793, 253] width 101 height 20
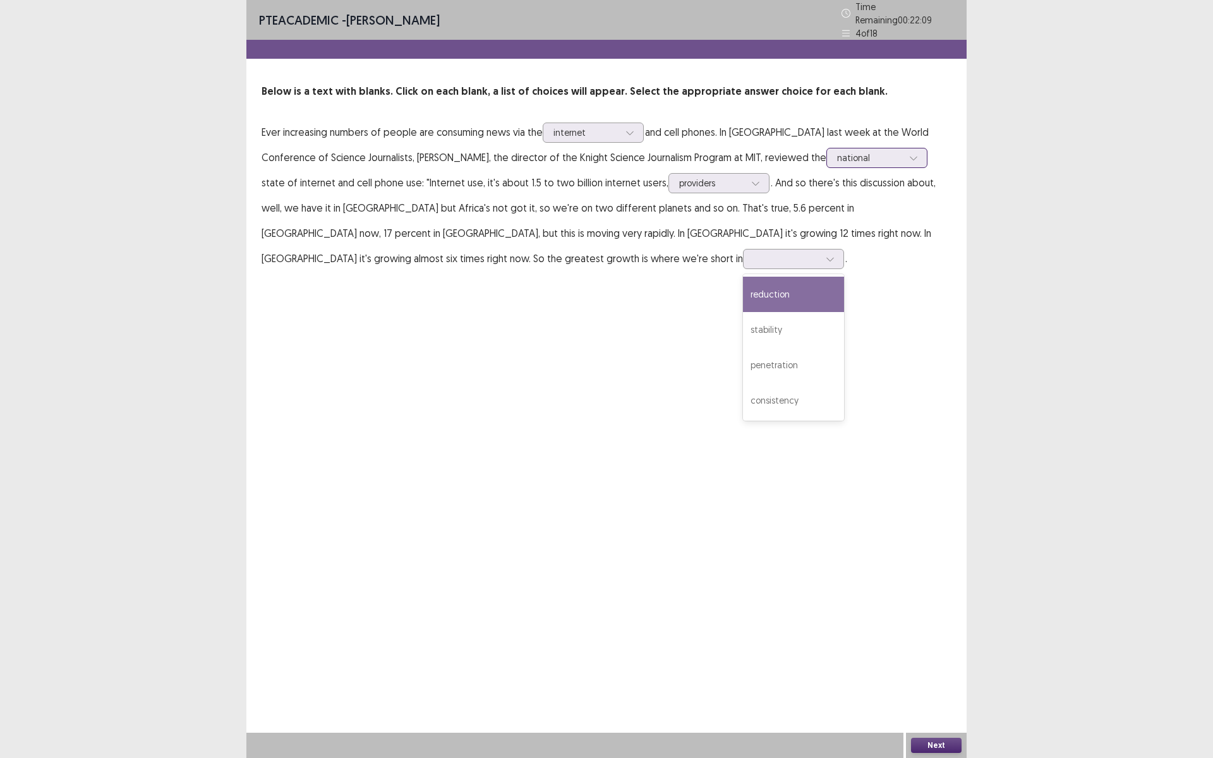
click at [904, 161] on div at bounding box center [913, 157] width 19 height 19
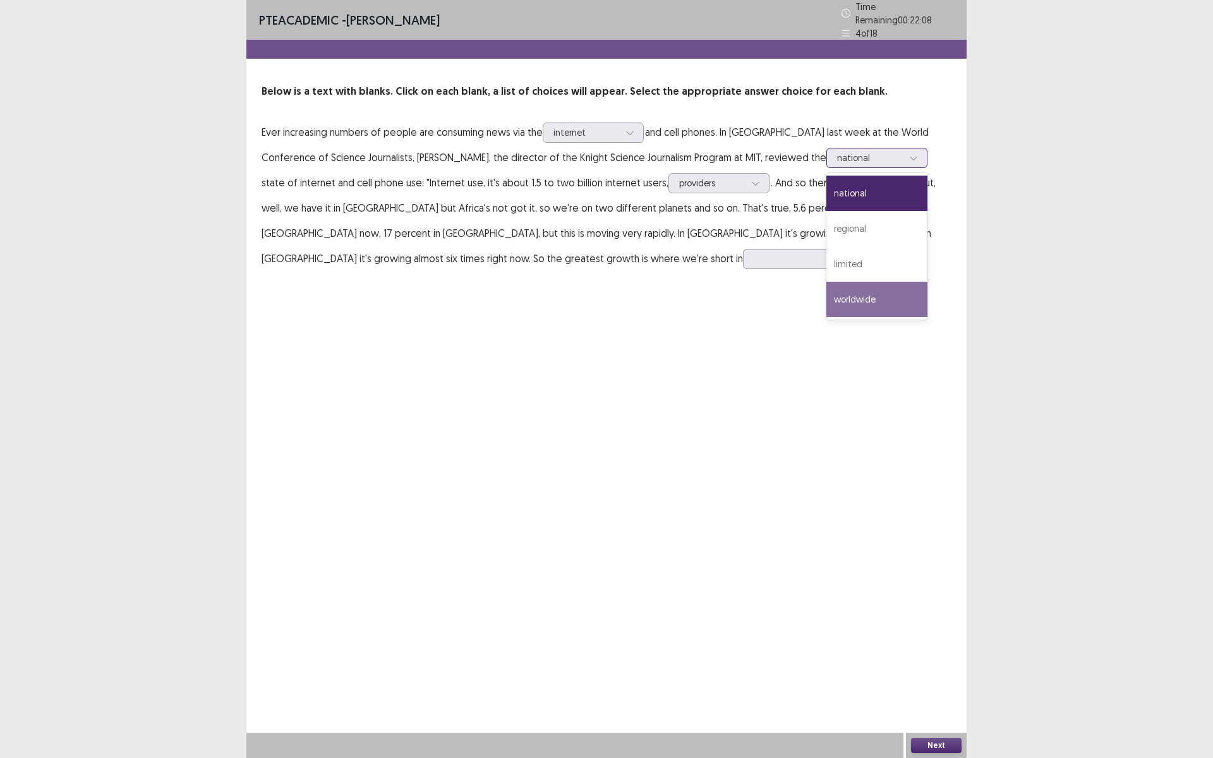
click at [826, 299] on div "worldwide" at bounding box center [876, 299] width 101 height 35
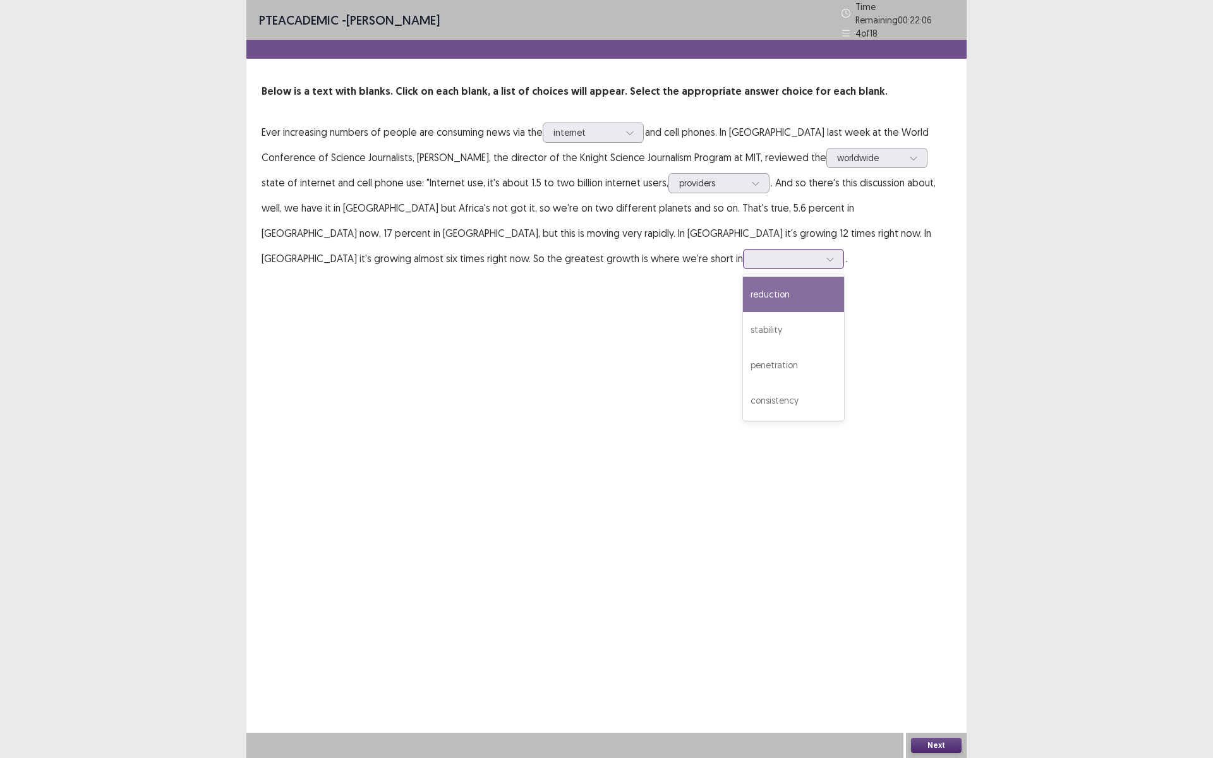
click at [752, 261] on div at bounding box center [786, 258] width 68 height 15
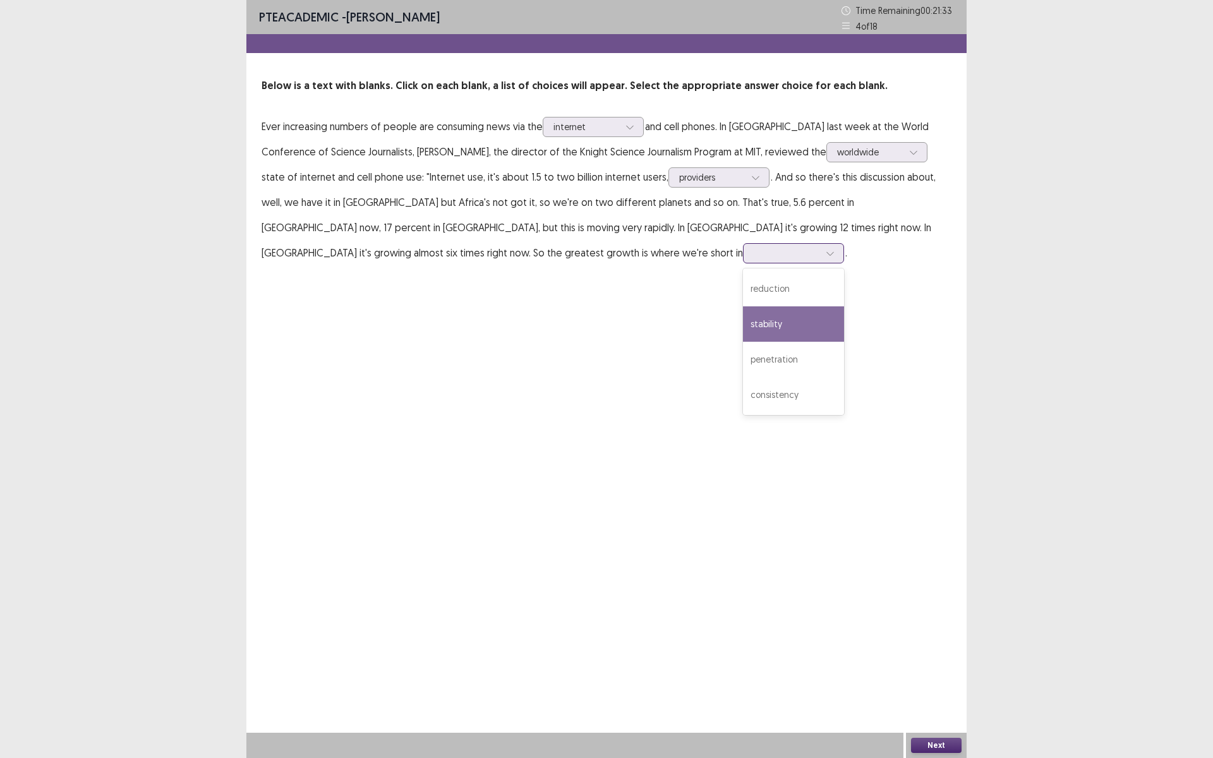
click at [743, 318] on div "stability" at bounding box center [793, 323] width 101 height 35
click at [938, 639] on button "Next" at bounding box center [936, 745] width 51 height 15
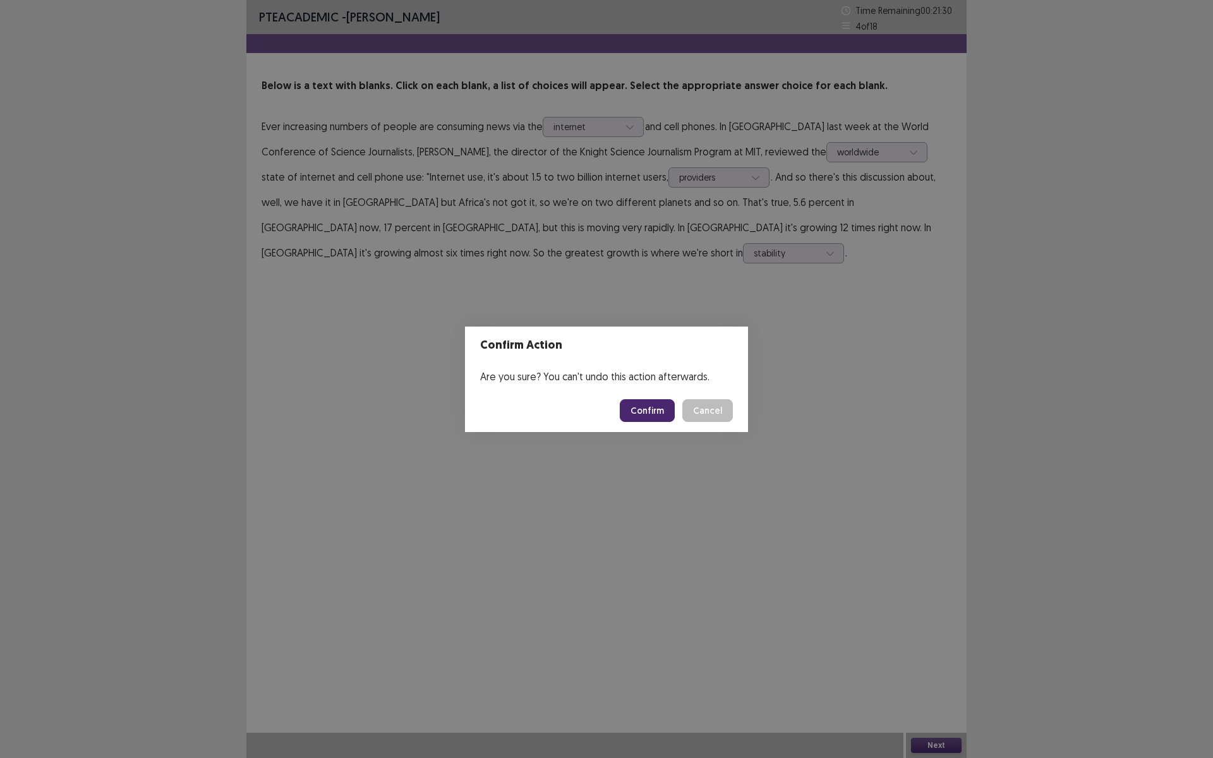
click at [655, 414] on button "Confirm" at bounding box center [647, 410] width 55 height 23
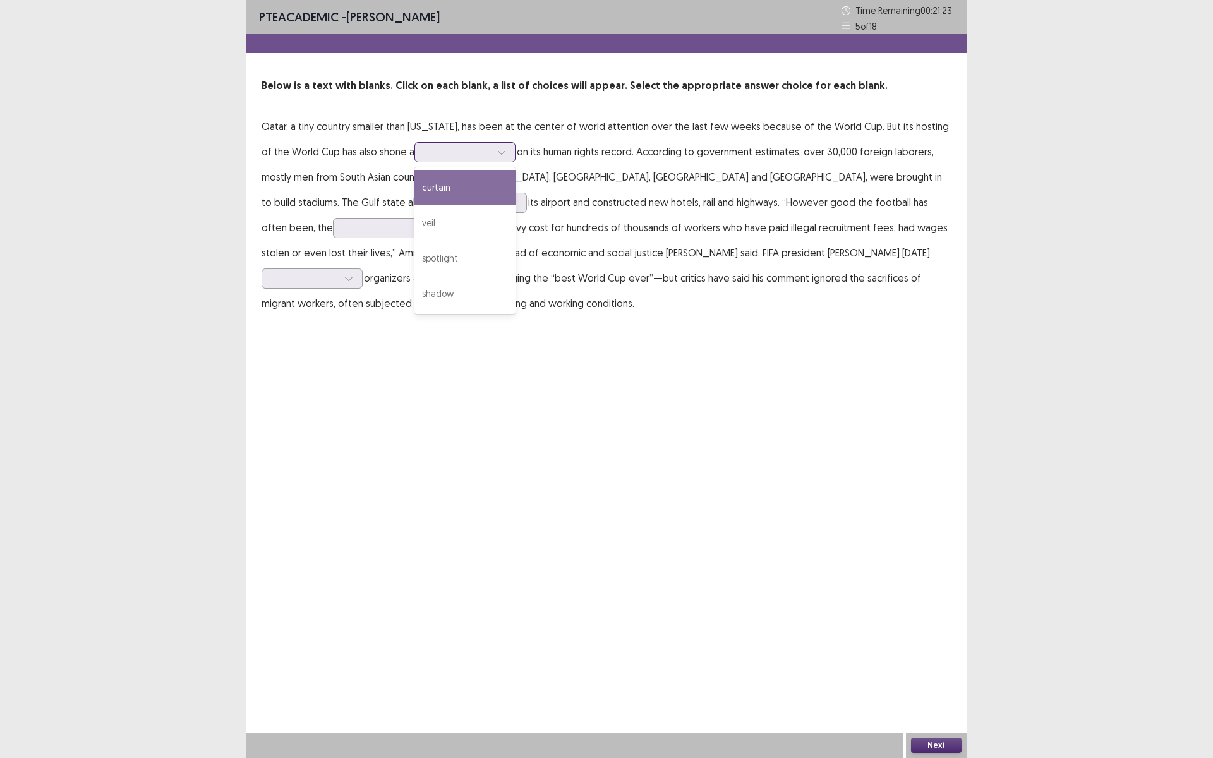
click at [460, 155] on div at bounding box center [458, 152] width 66 height 12
click at [454, 227] on div "veil" at bounding box center [464, 222] width 101 height 35
click at [432, 149] on div at bounding box center [458, 152] width 66 height 12
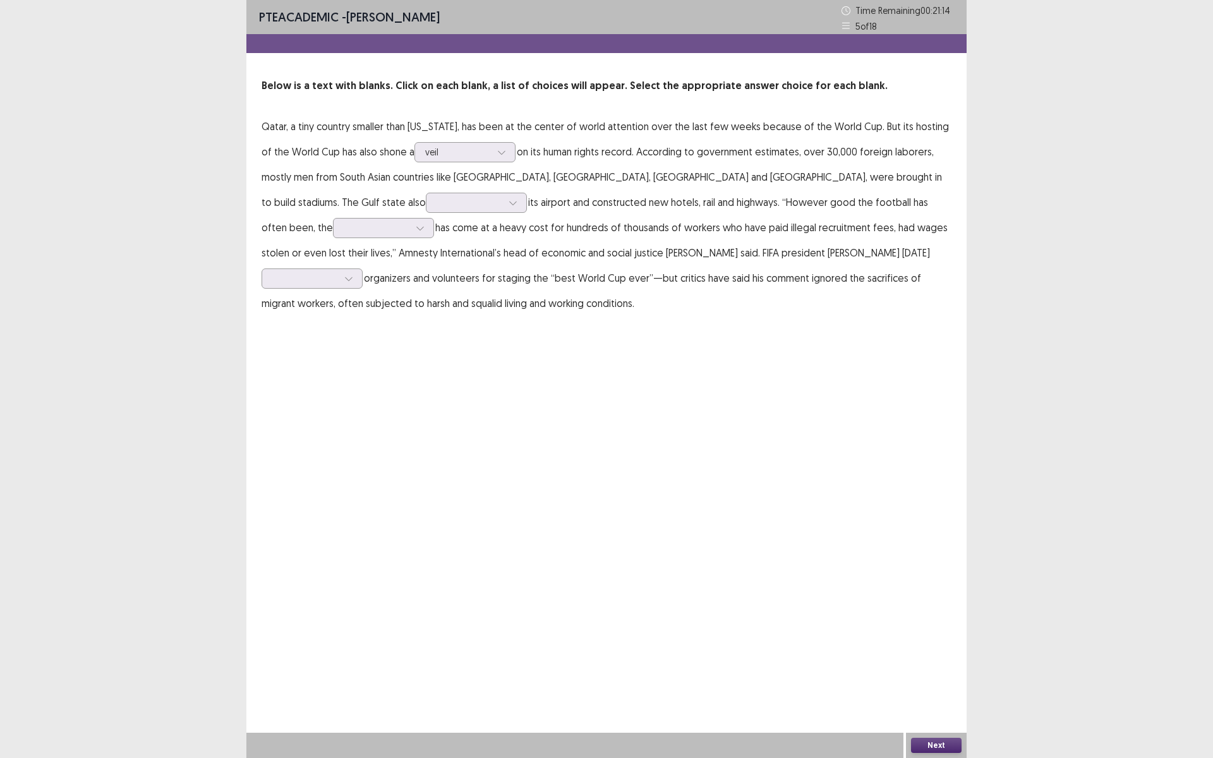
click at [629, 294] on p "Qatar, a tiny country smaller than [US_STATE], has been at the center of world …" at bounding box center [607, 215] width 690 height 202
click at [435, 202] on div at bounding box center [469, 202] width 68 height 15
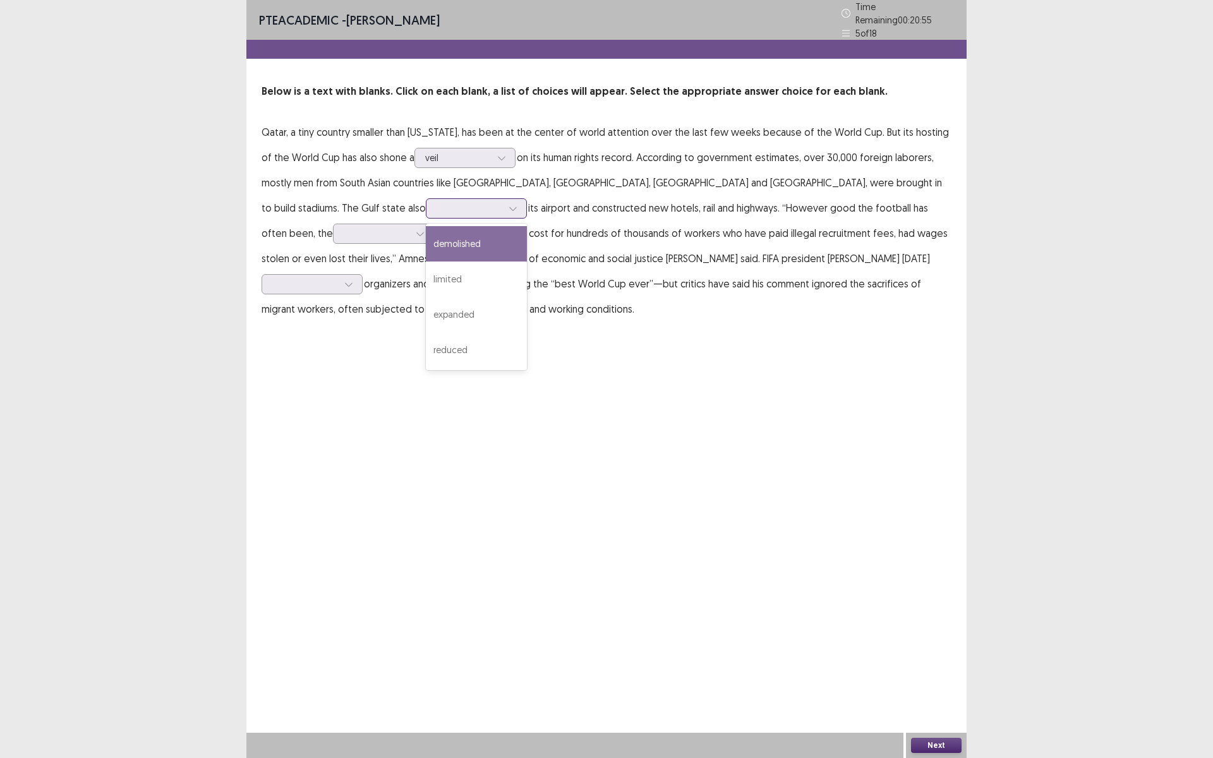
click at [426, 244] on div "demolished" at bounding box center [476, 243] width 101 height 35
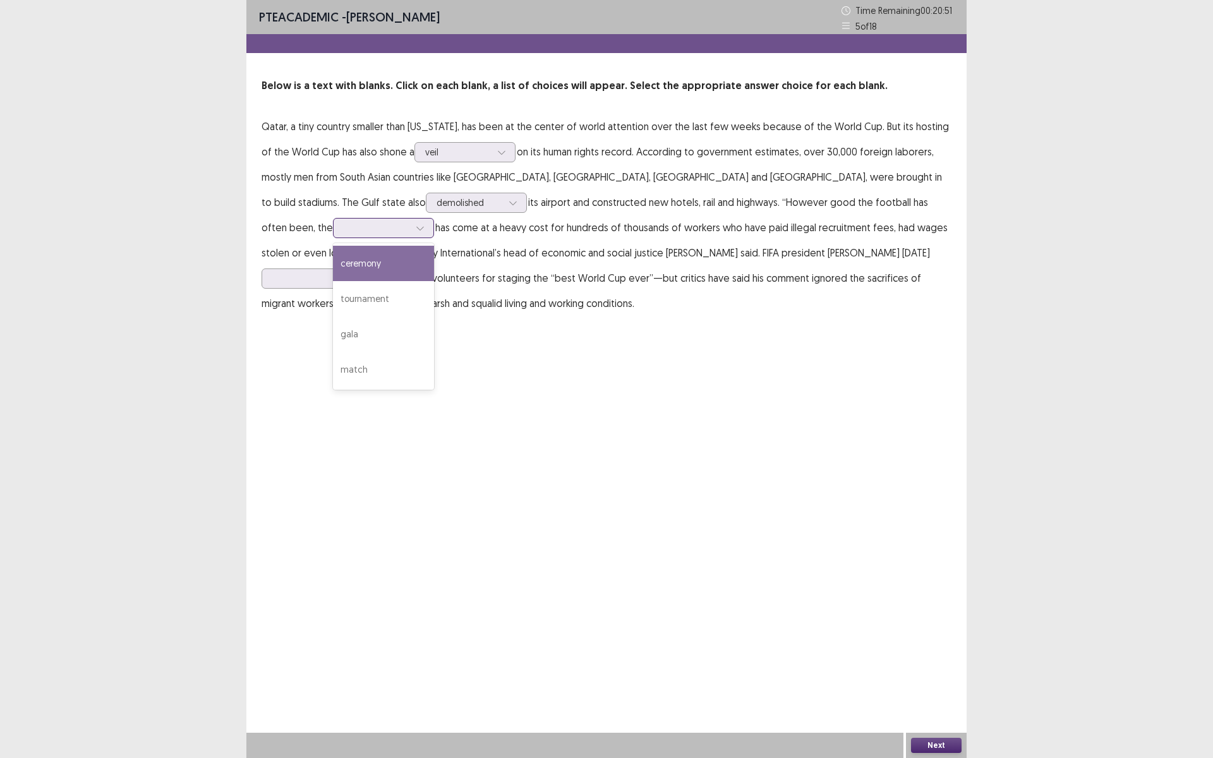
click at [409, 222] on div at bounding box center [377, 228] width 66 height 12
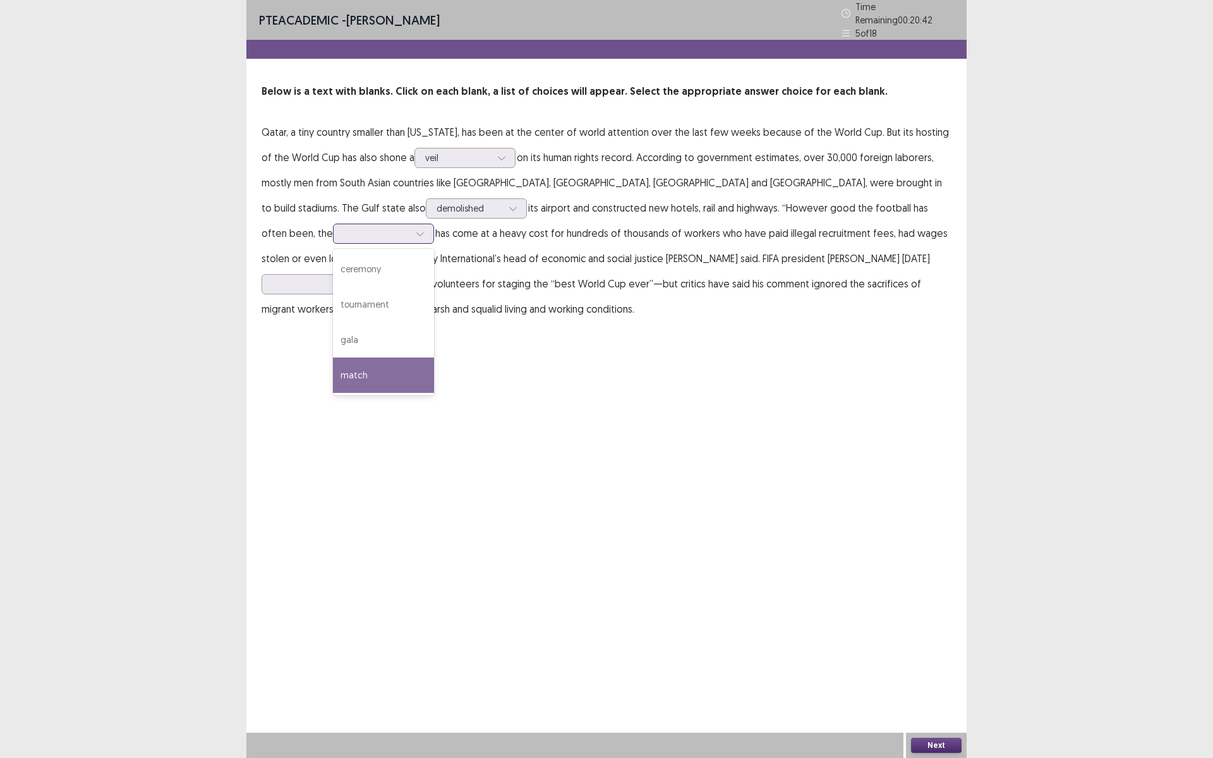
click at [434, 358] on div "match" at bounding box center [383, 375] width 101 height 35
click at [409, 227] on div at bounding box center [377, 233] width 66 height 12
click at [796, 265] on p "Qatar, a tiny country smaller than [US_STATE], has been at the center of world …" at bounding box center [607, 220] width 690 height 202
click at [339, 277] on div at bounding box center [305, 284] width 68 height 15
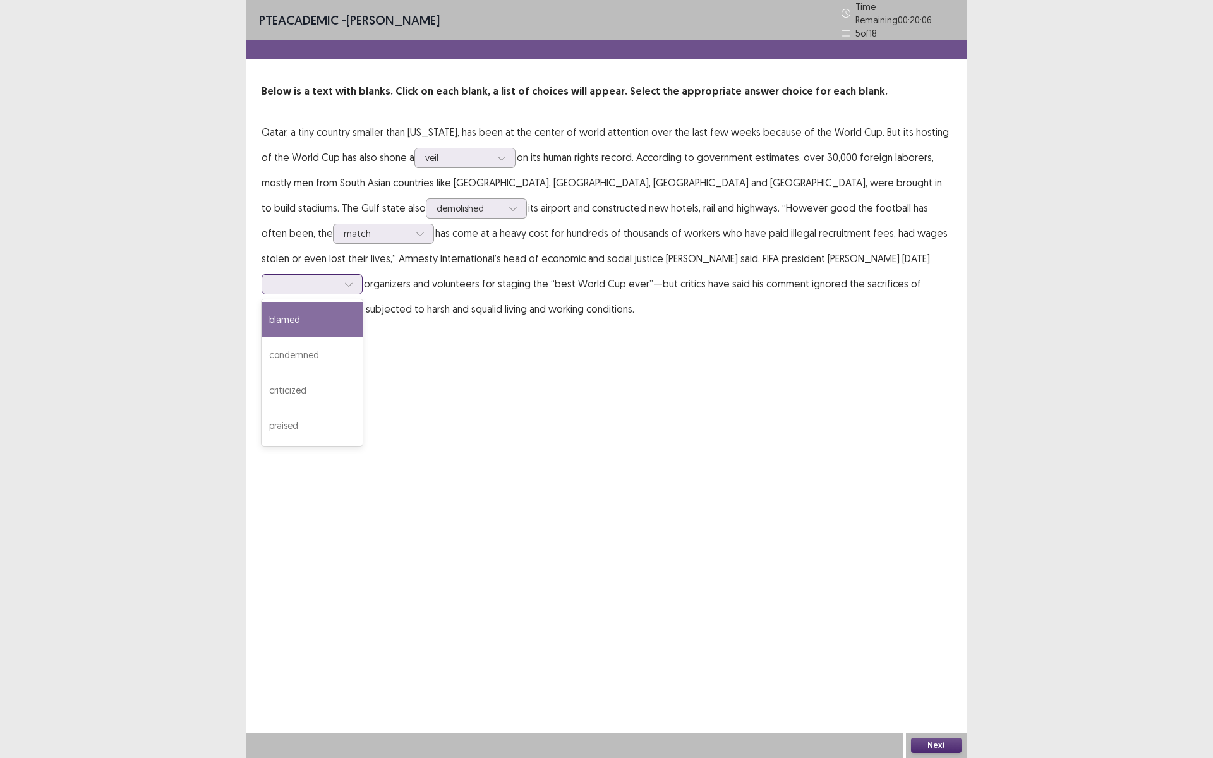
click at [363, 302] on div "blamed" at bounding box center [312, 319] width 101 height 35
click at [931, 639] on button "Next" at bounding box center [936, 745] width 51 height 15
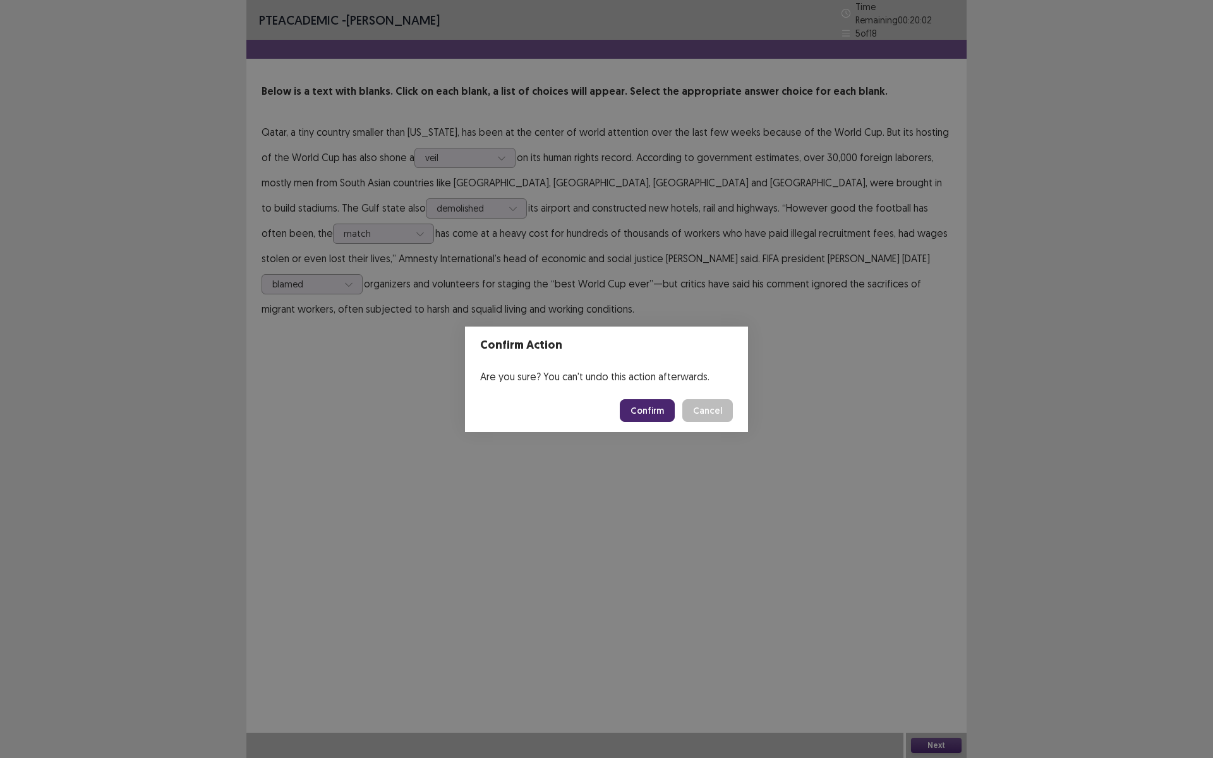
click at [649, 399] on div "Confirm Cancel" at bounding box center [676, 410] width 113 height 23
click at [649, 407] on button "Confirm" at bounding box center [647, 410] width 55 height 23
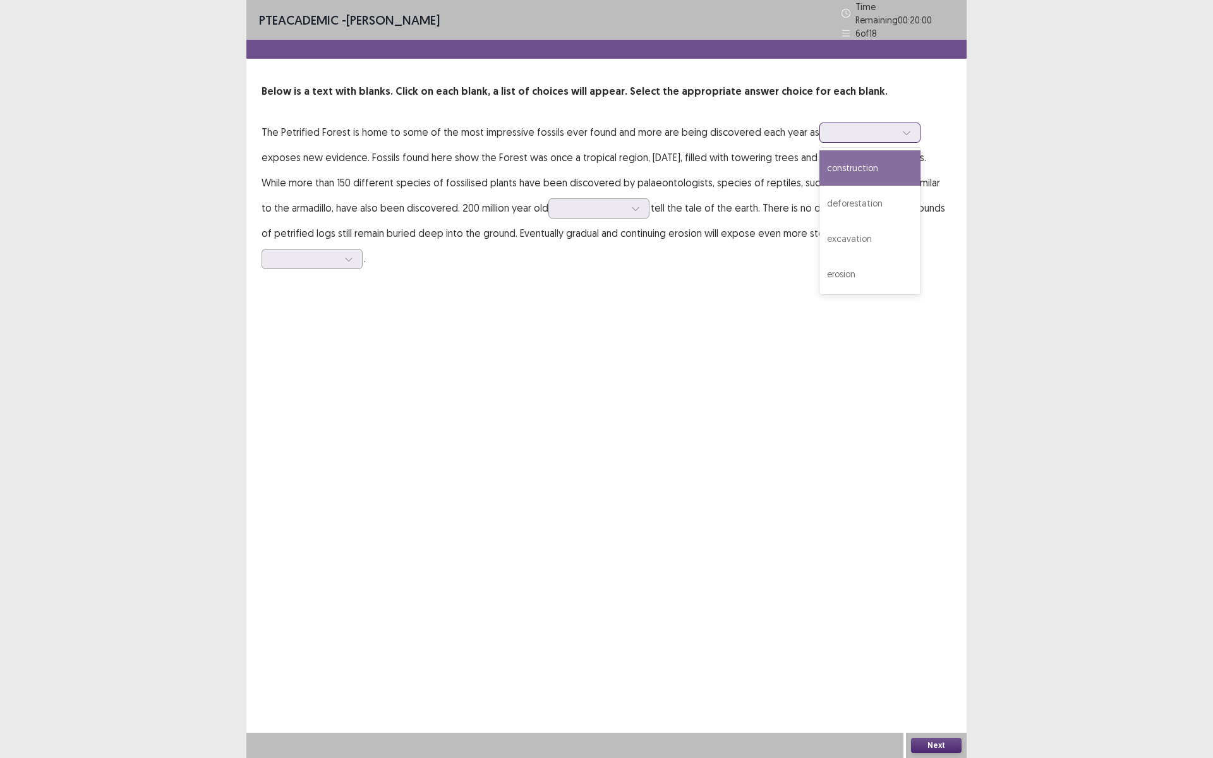
click at [841, 126] on div at bounding box center [863, 132] width 66 height 12
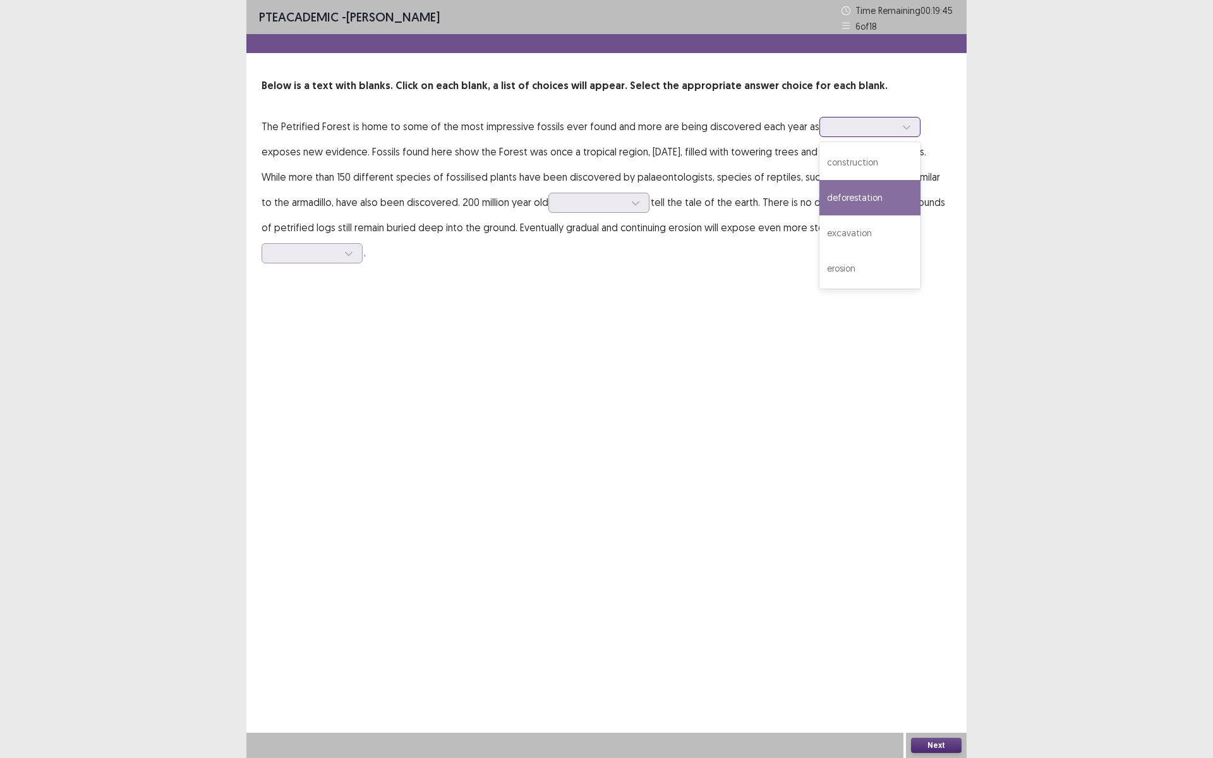
click at [848, 208] on div "deforestation" at bounding box center [869, 197] width 101 height 35
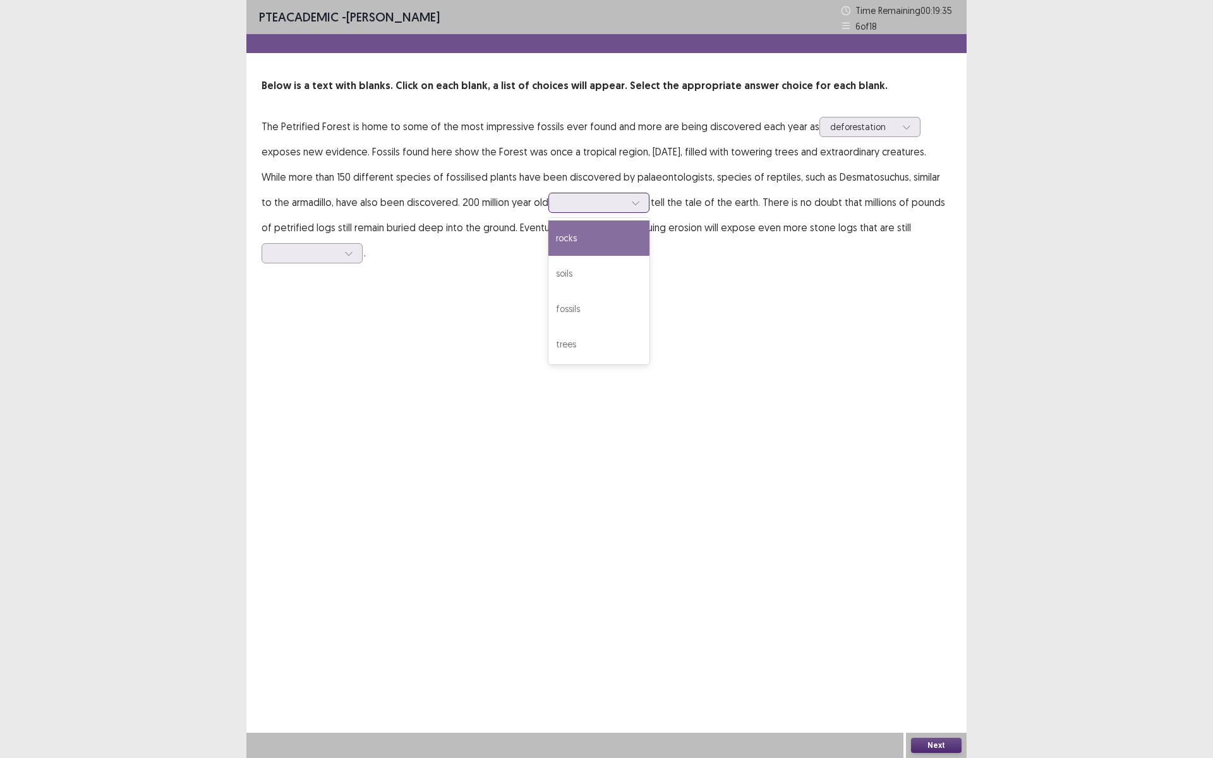
click at [601, 205] on div at bounding box center [592, 202] width 66 height 12
click at [582, 313] on div "fossils" at bounding box center [598, 308] width 101 height 35
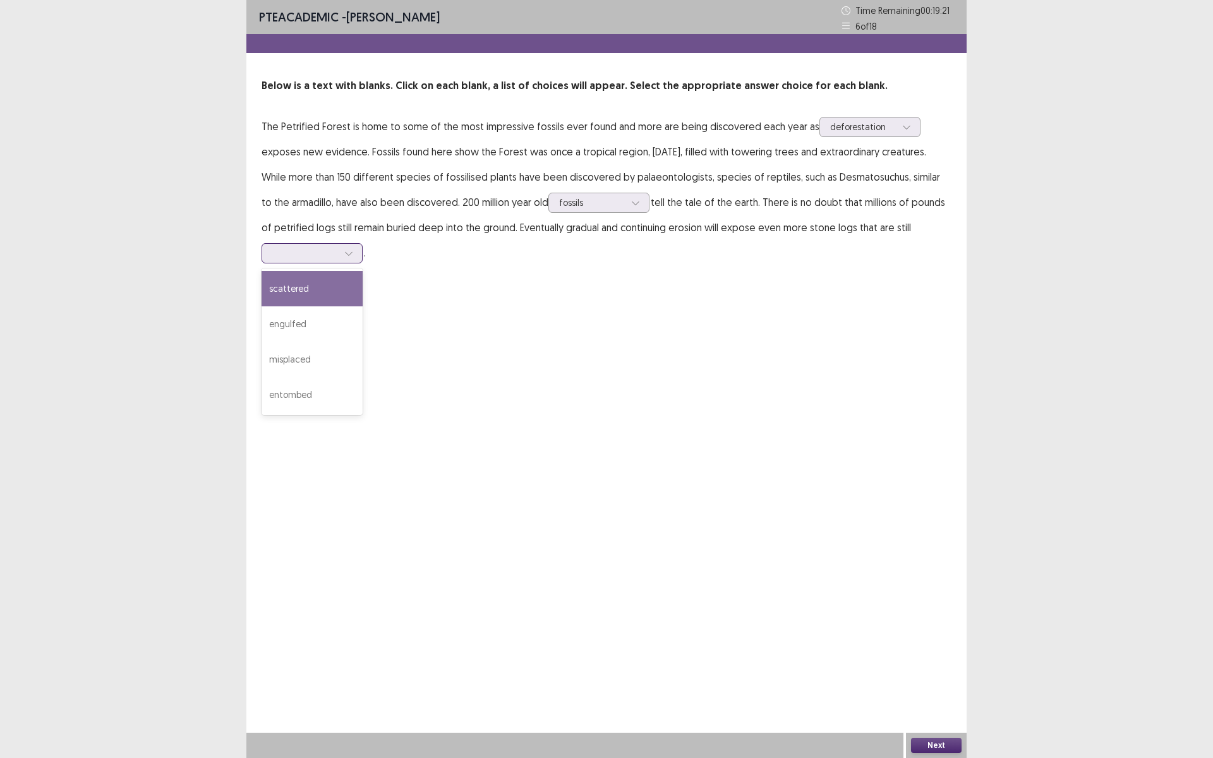
click at [298, 259] on div at bounding box center [305, 253] width 66 height 12
click at [306, 363] on div "misplaced" at bounding box center [312, 359] width 101 height 35
click at [930, 639] on button "Next" at bounding box center [936, 745] width 51 height 15
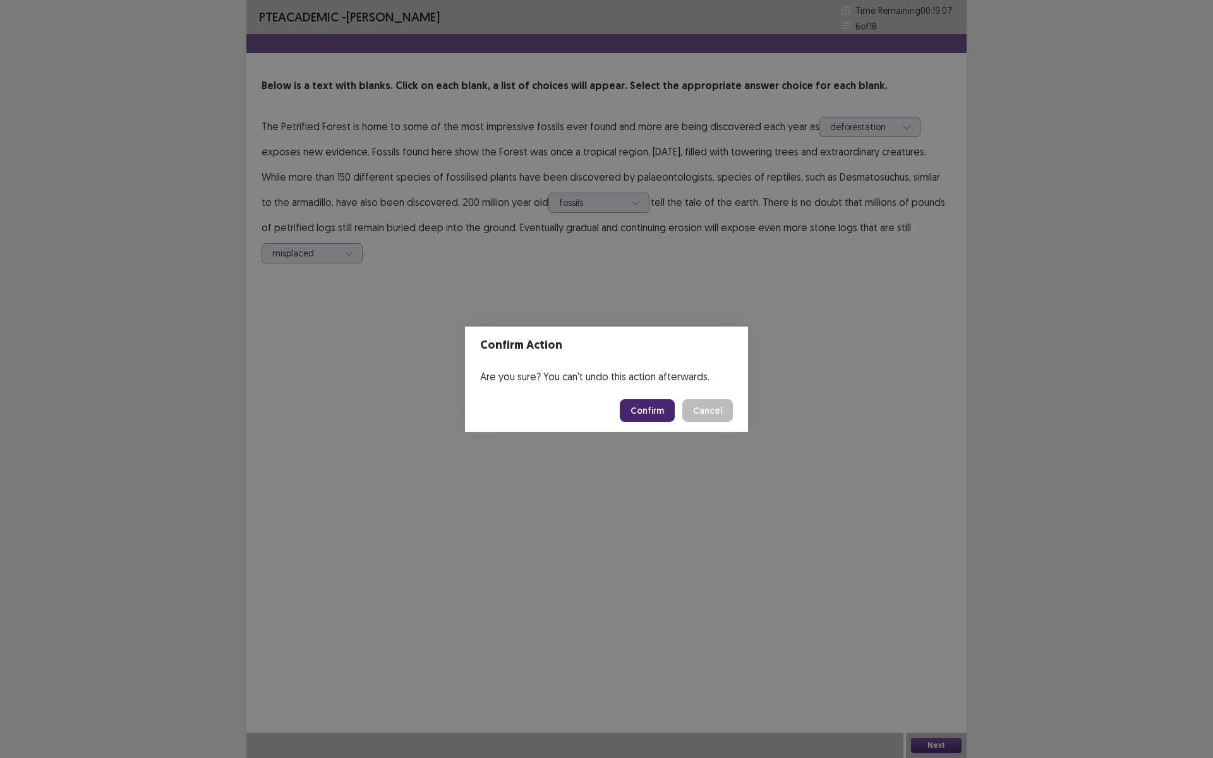
click at [649, 409] on button "Confirm" at bounding box center [647, 410] width 55 height 23
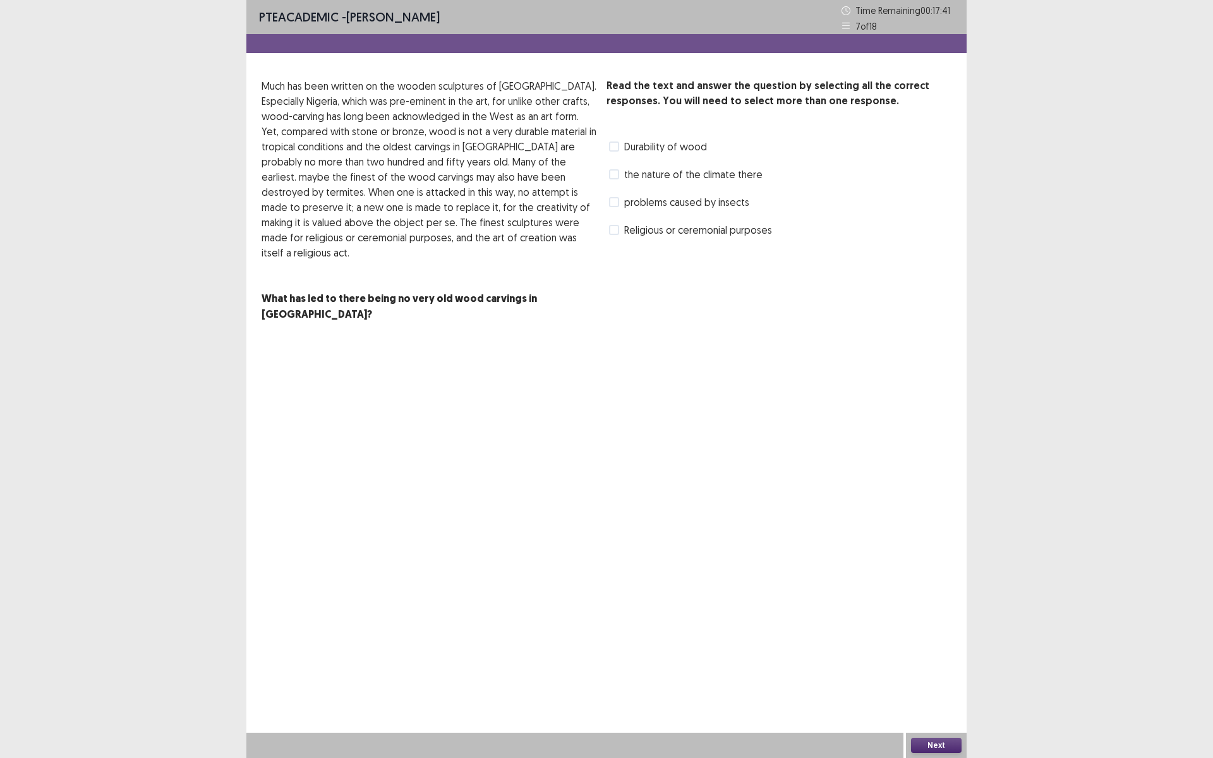
click at [643, 231] on span "Religious or ceremonial purposes" at bounding box center [698, 229] width 148 height 15
click at [653, 149] on span "Durability of wood" at bounding box center [665, 146] width 83 height 15
click at [934, 639] on button "Next" at bounding box center [936, 745] width 51 height 15
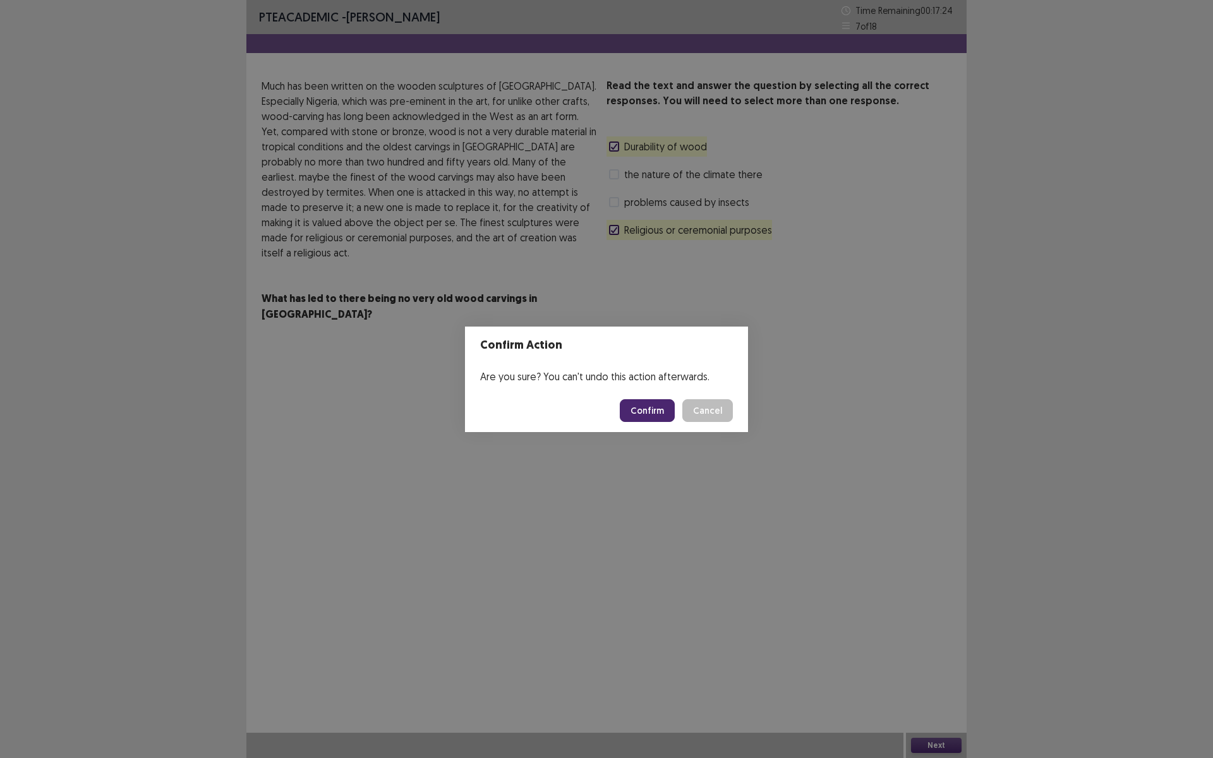
click at [665, 422] on footer "Confirm Cancel" at bounding box center [606, 410] width 283 height 43
click at [662, 411] on button "Confirm" at bounding box center [647, 410] width 55 height 23
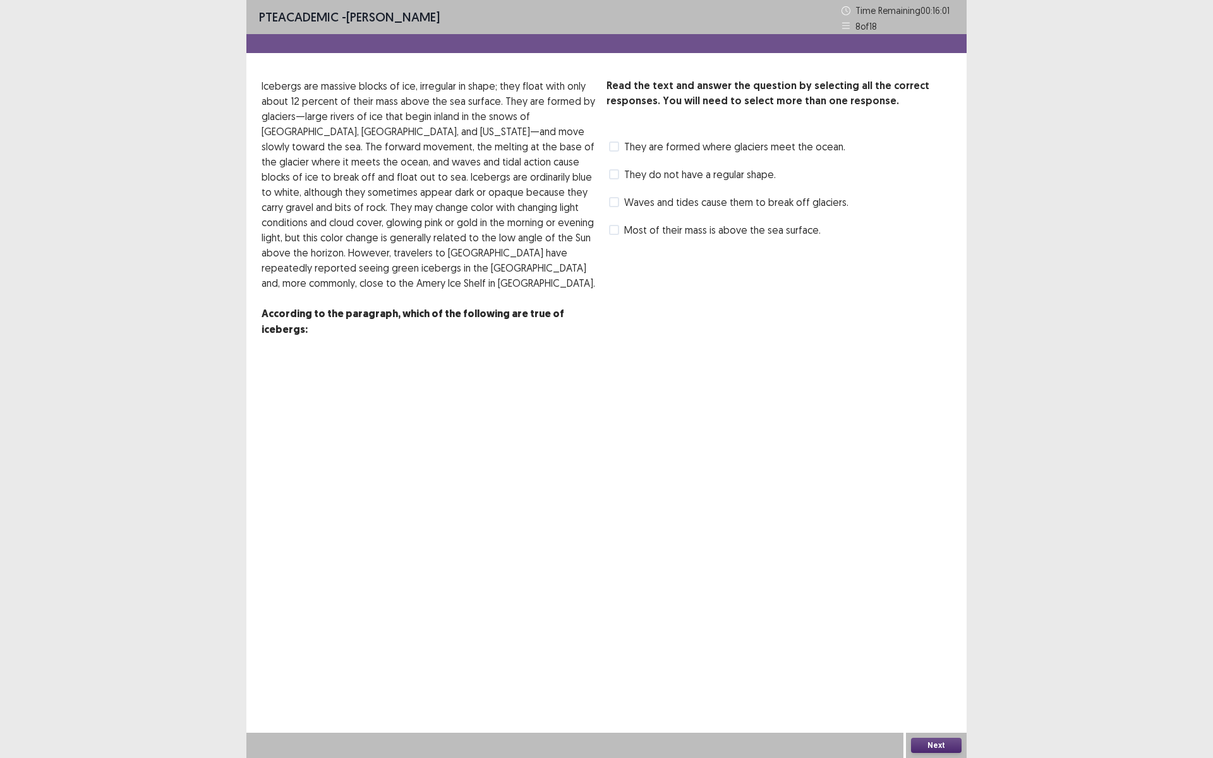
click at [640, 175] on span "They do not have a regular shape." at bounding box center [700, 174] width 152 height 15
click at [641, 202] on span "Waves and tides cause them to break off glaciers." at bounding box center [736, 202] width 224 height 15
click at [642, 145] on span "They are formed where glaciers meet the ocean." at bounding box center [734, 146] width 221 height 15
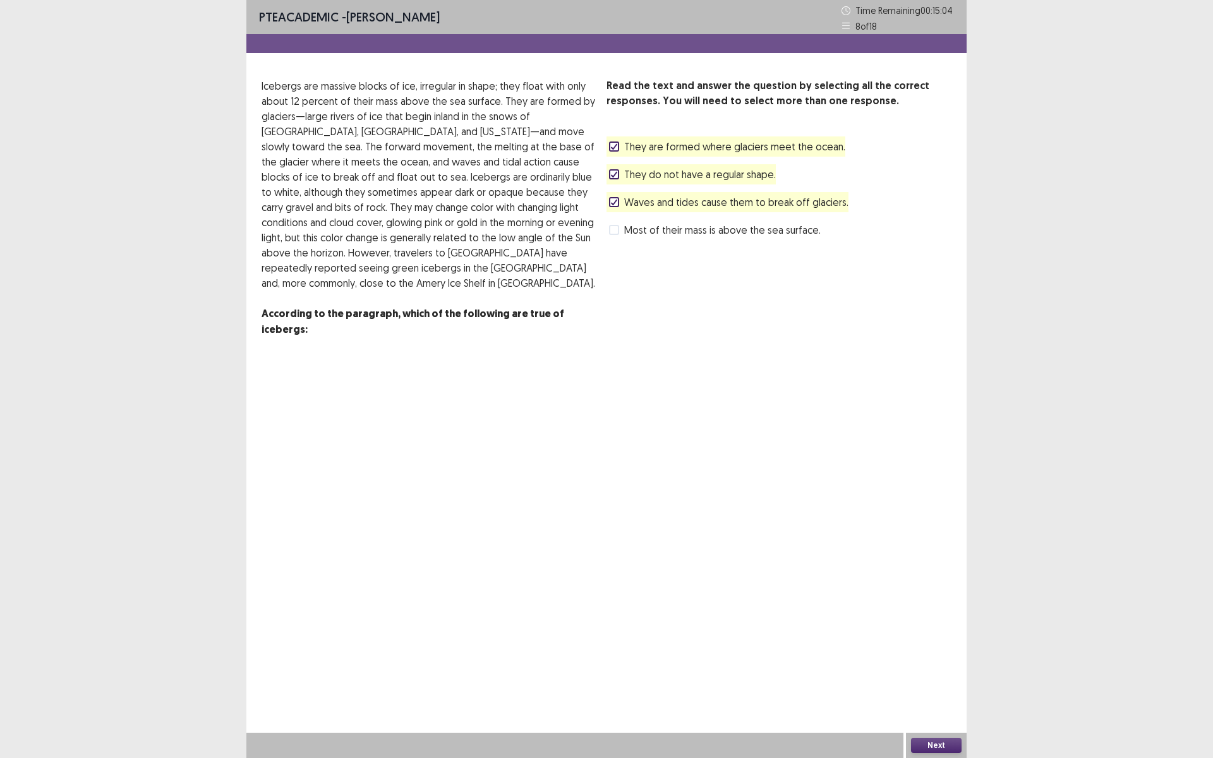
click at [944, 639] on button "Next" at bounding box center [936, 745] width 51 height 15
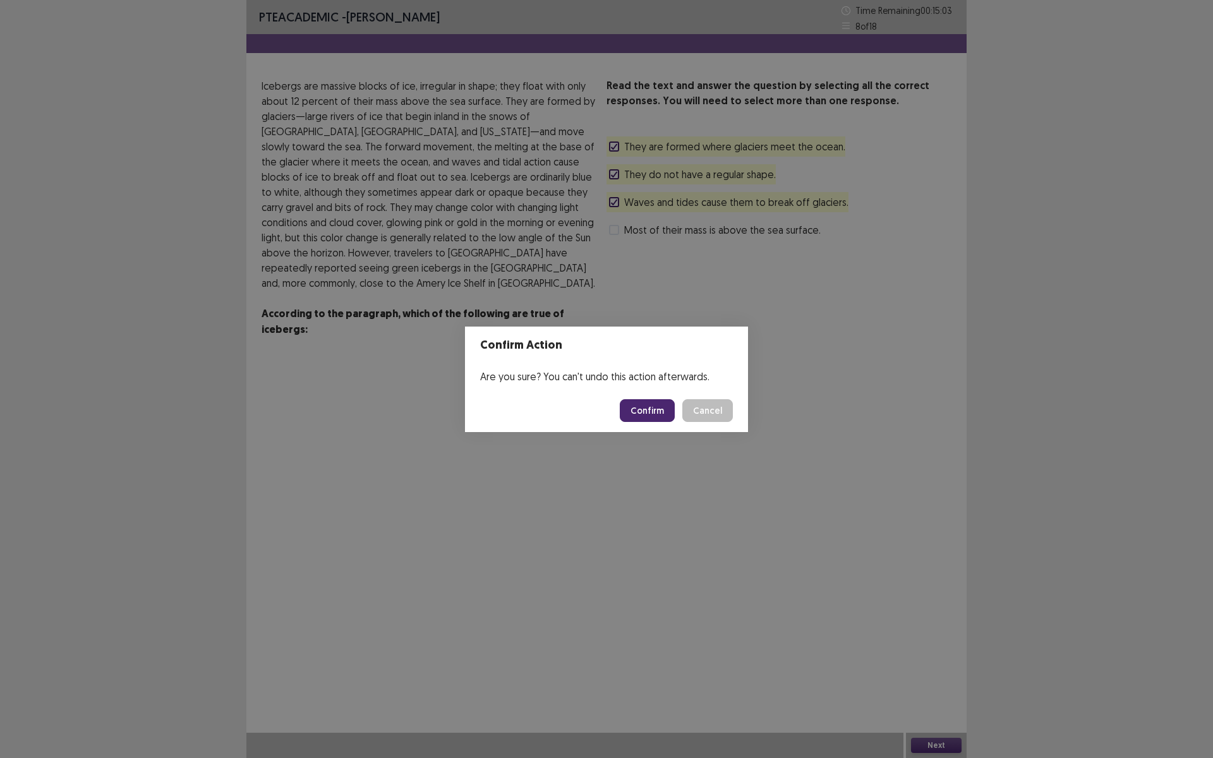
click at [653, 405] on button "Confirm" at bounding box center [647, 410] width 55 height 23
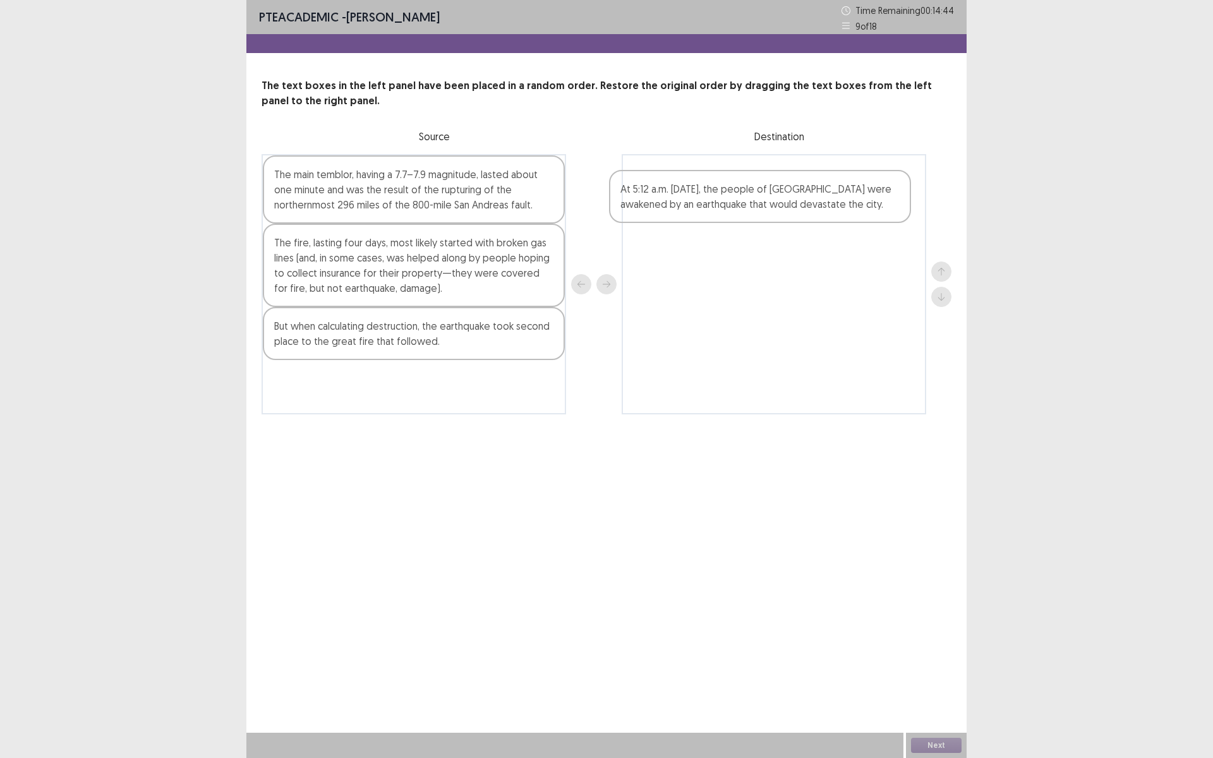
drag, startPoint x: 382, startPoint y: 256, endPoint x: 745, endPoint y: 202, distance: 367.2
click at [745, 202] on div "The main temblor, having a 7.7–7.9 magnitude, lasted about one minute and was t…" at bounding box center [607, 284] width 690 height 260
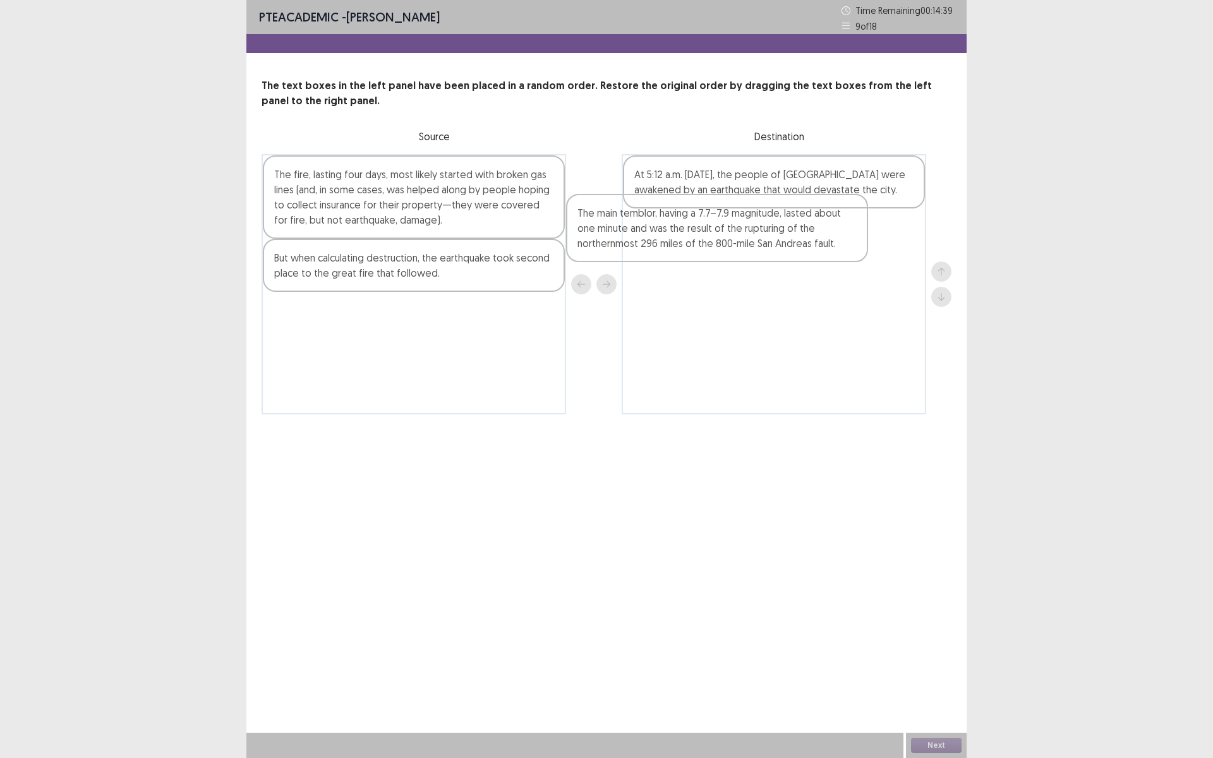
drag, startPoint x: 487, startPoint y: 184, endPoint x: 795, endPoint y: 223, distance: 310.8
click at [795, 223] on div "The main temblor, having a 7.7–7.9 magnitude, lasted about one minute and was t…" at bounding box center [607, 284] width 690 height 260
click at [455, 181] on div "The fire, lasting four days, most likely started with broken gas lines (and, in…" at bounding box center [414, 196] width 302 height 83
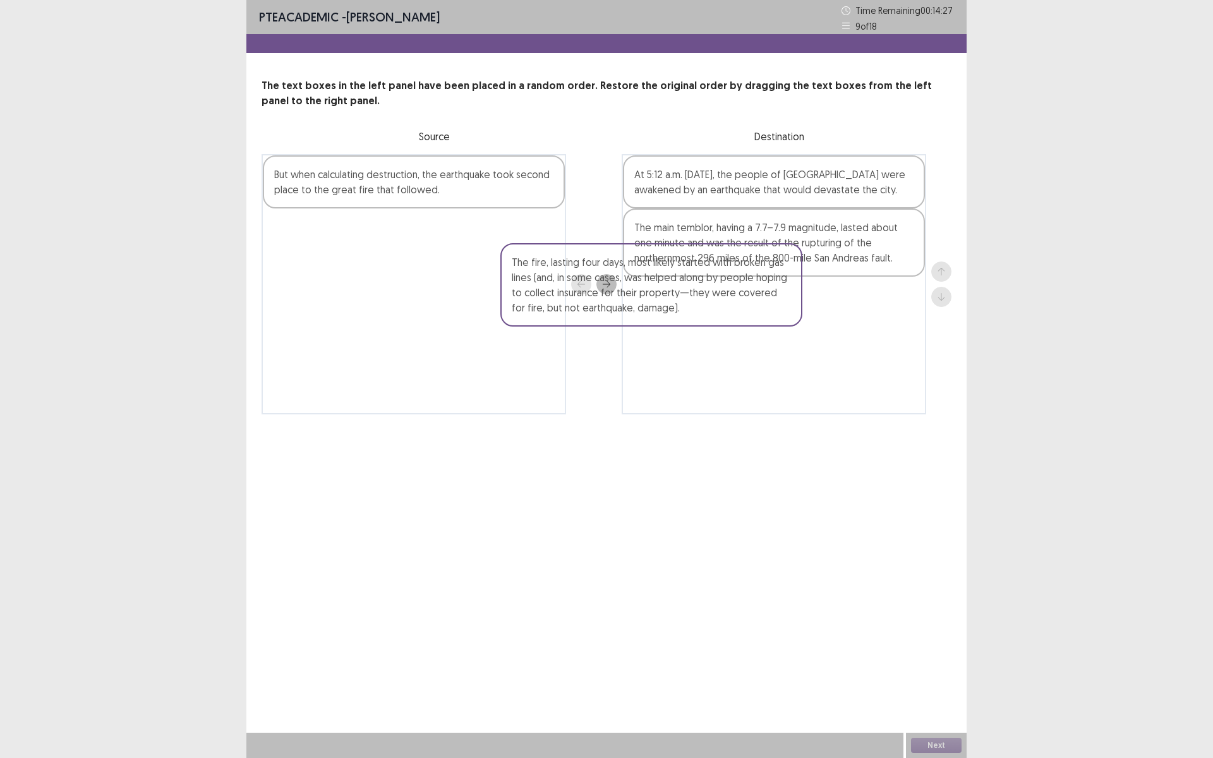
drag, startPoint x: 433, startPoint y: 223, endPoint x: 718, endPoint y: 319, distance: 300.1
click at [718, 319] on div "The fire, lasting four days, most likely started with broken gas lines (and, in…" at bounding box center [607, 284] width 690 height 260
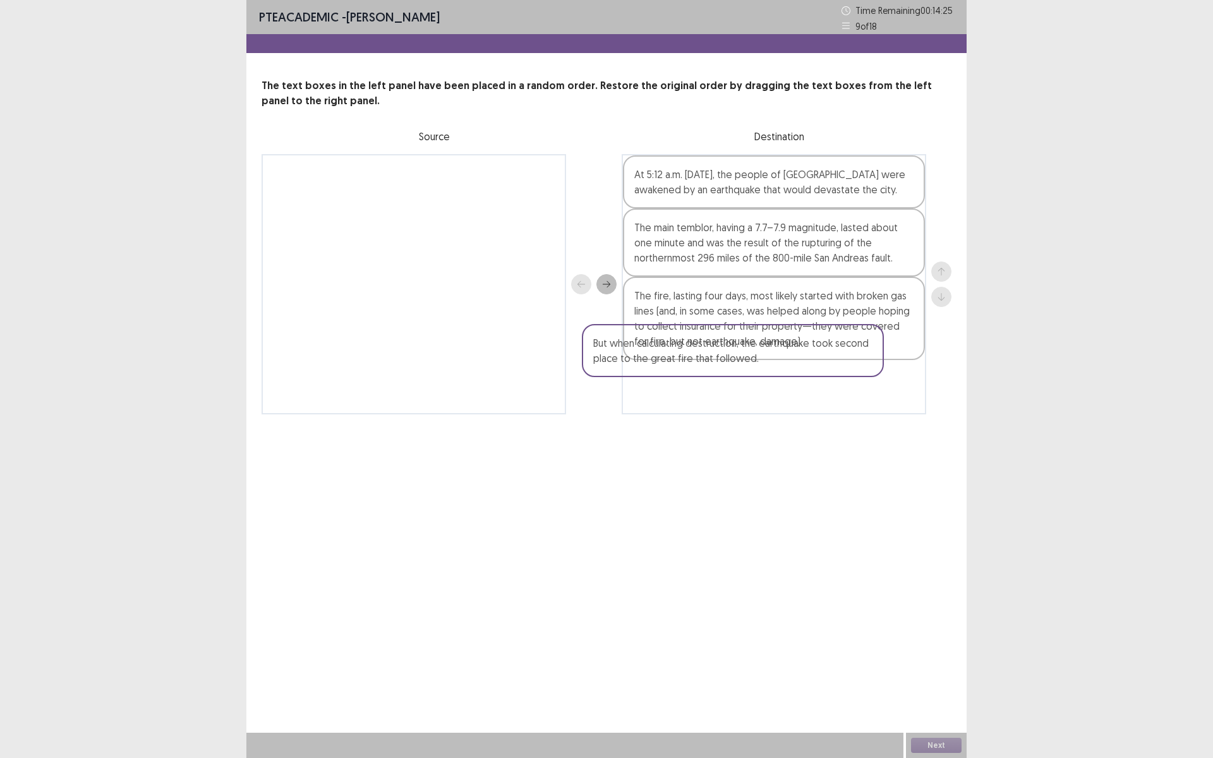
drag, startPoint x: 408, startPoint y: 186, endPoint x: 745, endPoint y: 368, distance: 383.0
click at [745, 368] on div "But when calculating destruction, the earthquake took second place to the great…" at bounding box center [607, 284] width 690 height 260
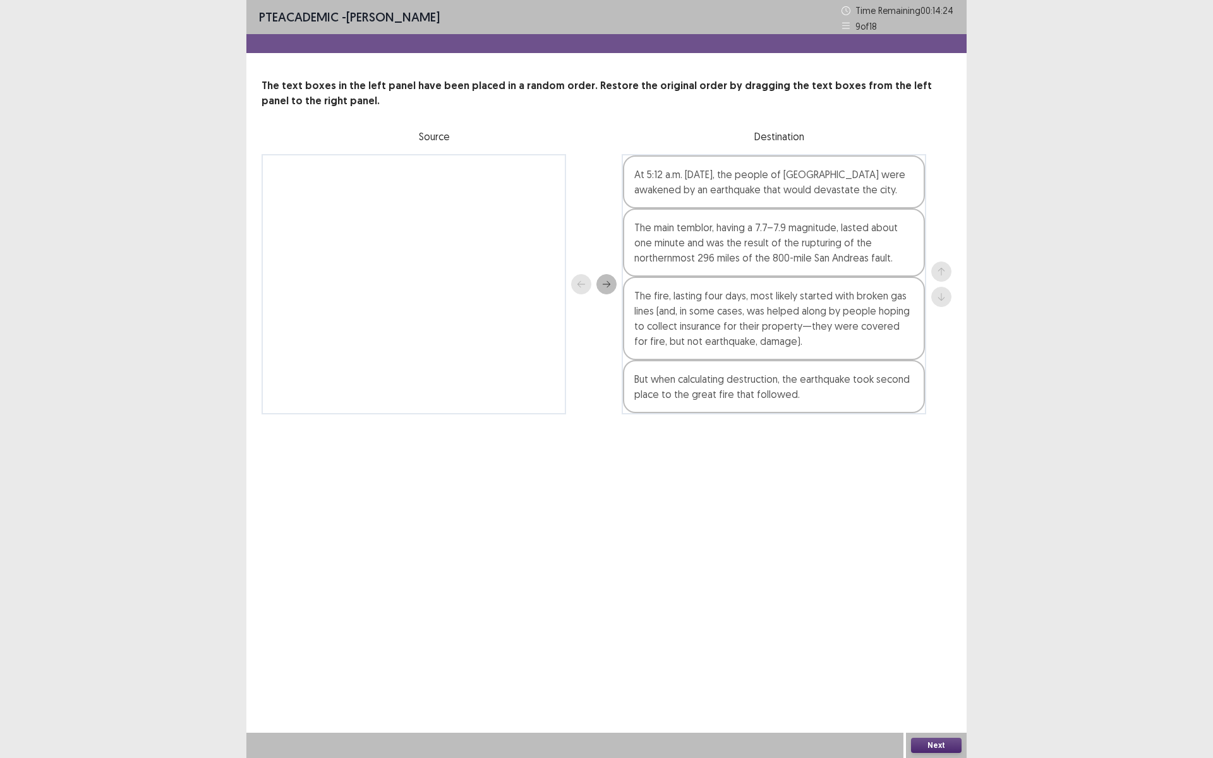
click at [943, 639] on button "Next" at bounding box center [936, 745] width 51 height 15
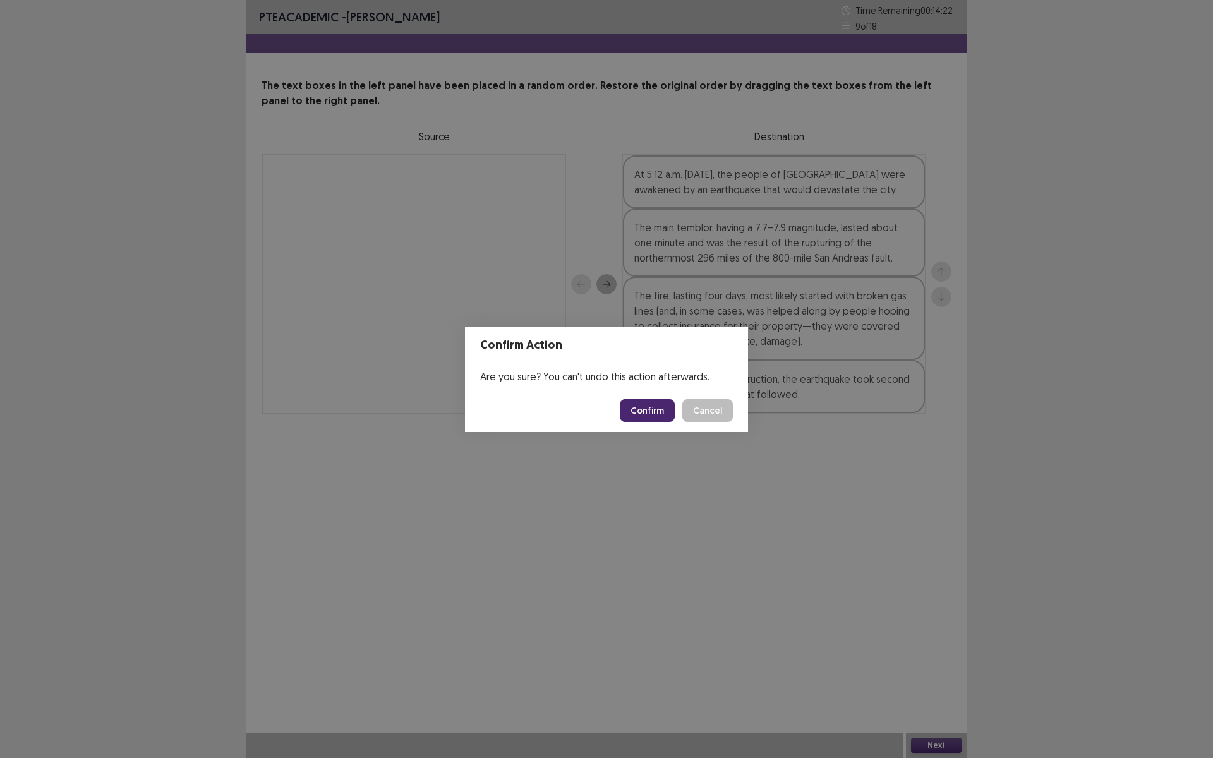
click at [642, 406] on button "Confirm" at bounding box center [647, 410] width 55 height 23
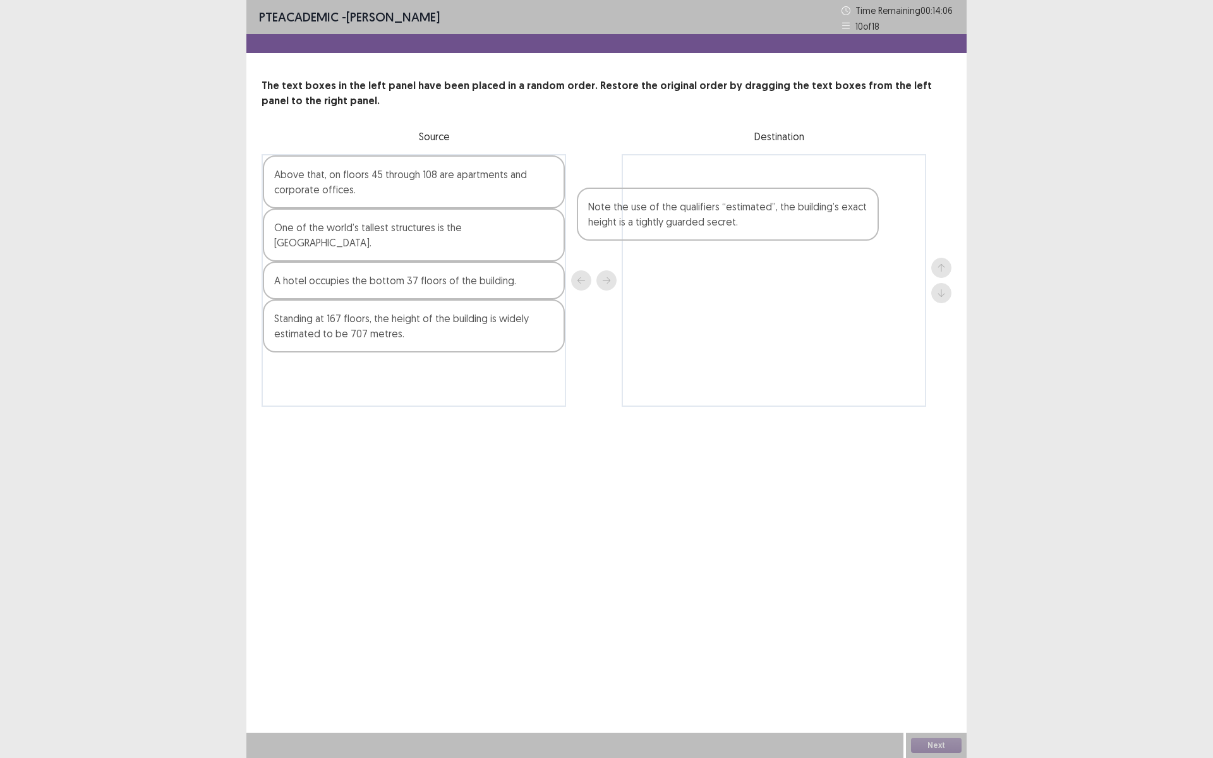
drag, startPoint x: 400, startPoint y: 319, endPoint x: 724, endPoint y: 221, distance: 338.6
click at [724, 221] on div "Above that, on floors 45 through 108 are apartments and corporate offices. One …" at bounding box center [607, 280] width 690 height 253
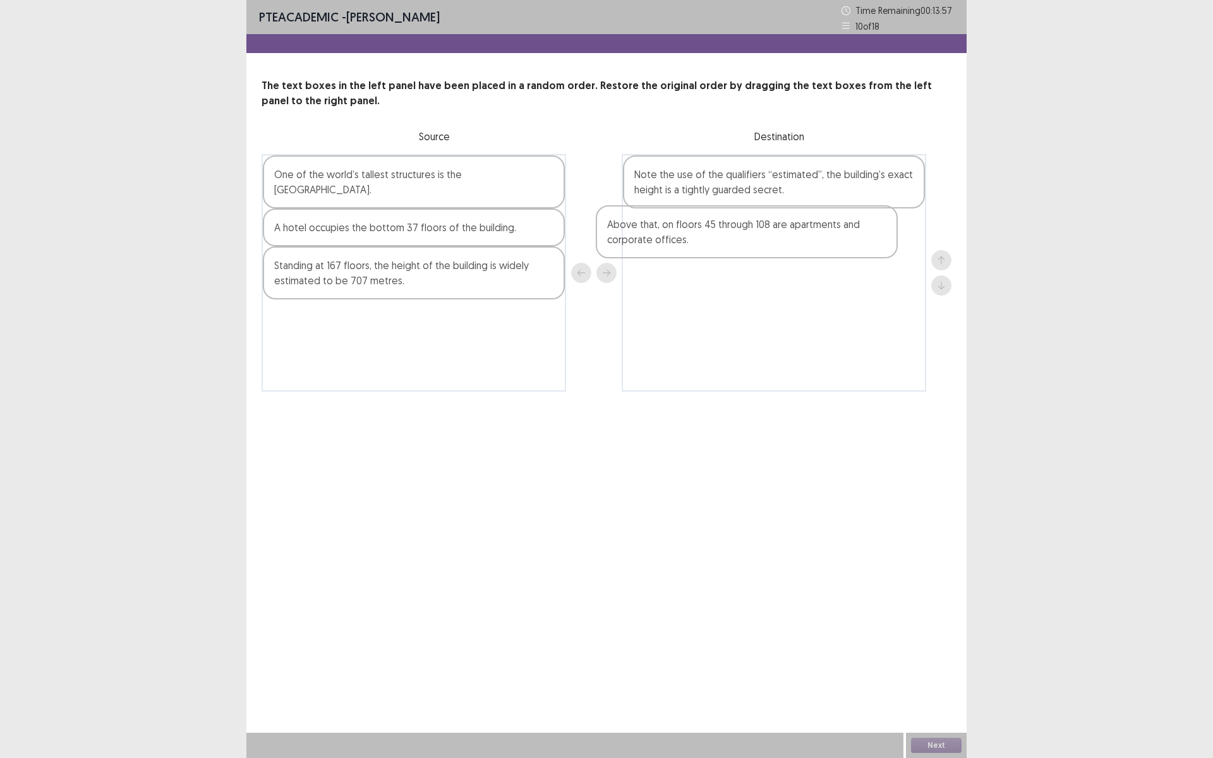
drag, startPoint x: 355, startPoint y: 188, endPoint x: 691, endPoint y: 238, distance: 339.8
click at [691, 238] on div "Above that, on floors 45 through 108 are apartments and corporate offices. One …" at bounding box center [607, 273] width 690 height 238
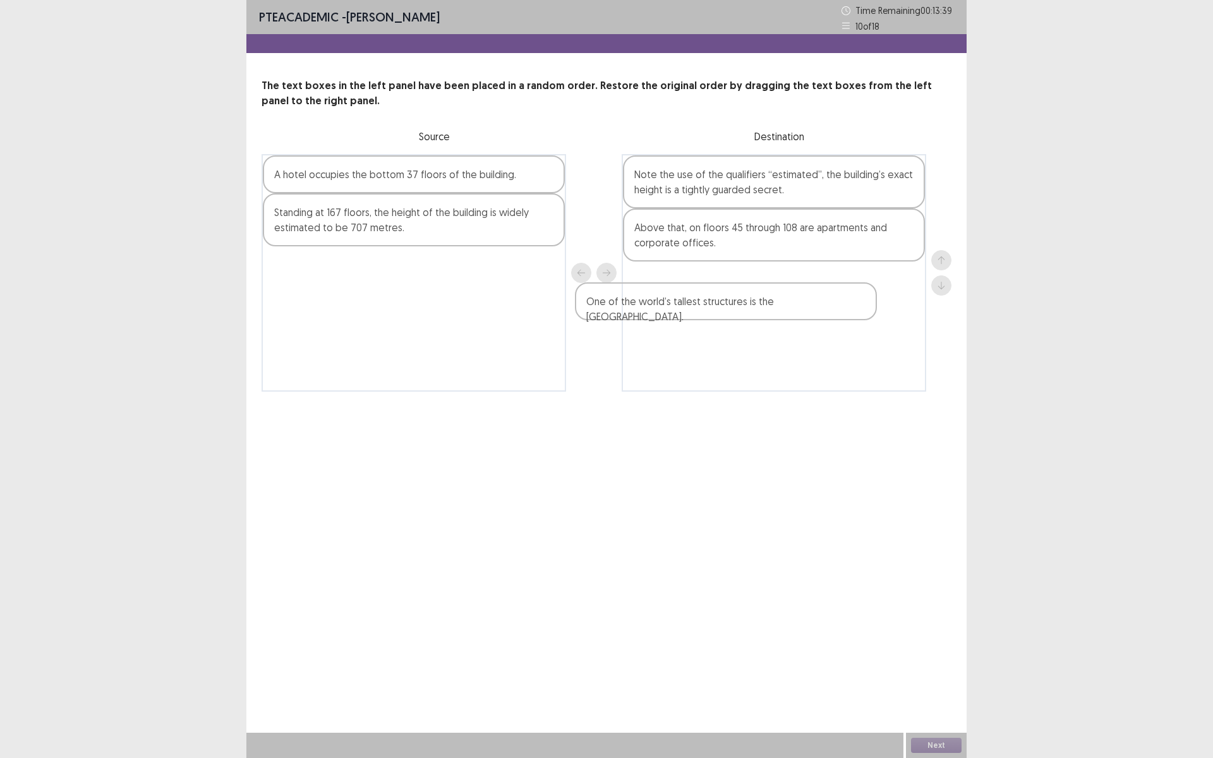
drag, startPoint x: 416, startPoint y: 178, endPoint x: 732, endPoint y: 306, distance: 340.9
click at [732, 306] on div "One of the world’s tallest structures is the [GEOGRAPHIC_DATA]. A hotel occupie…" at bounding box center [607, 273] width 690 height 238
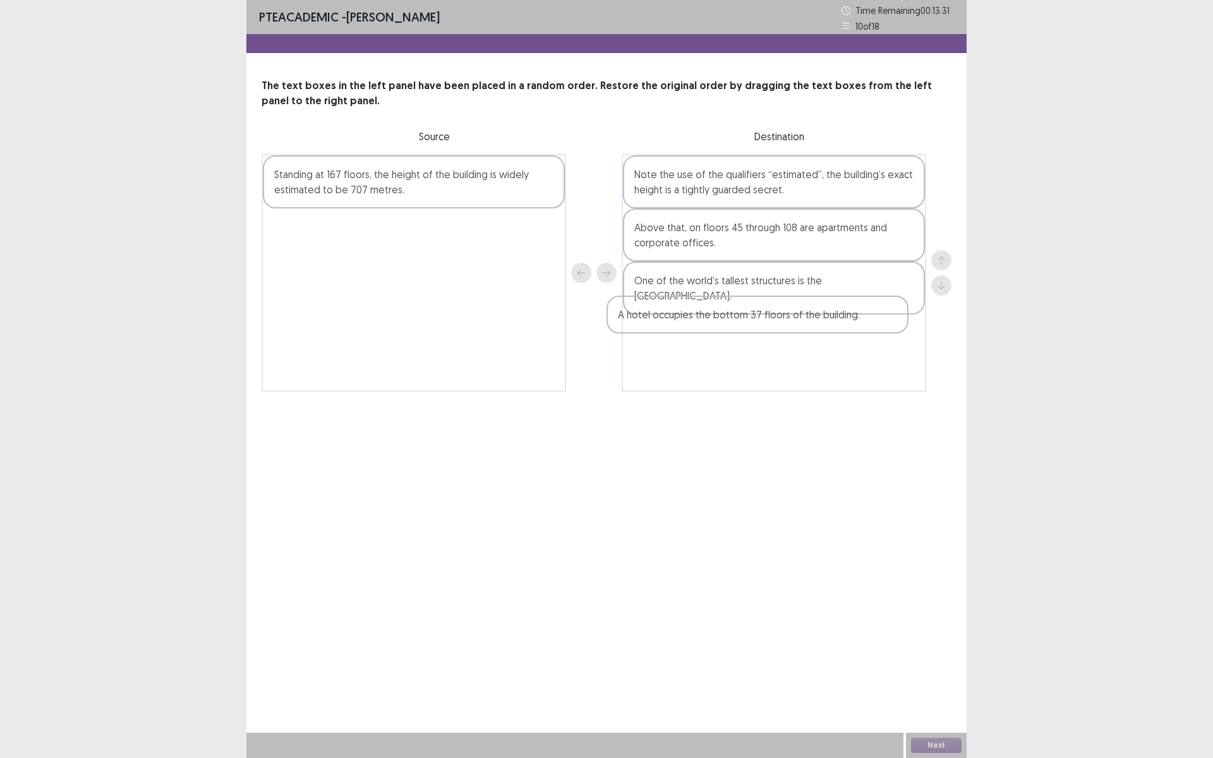
drag, startPoint x: 452, startPoint y: 181, endPoint x: 805, endPoint y: 321, distance: 379.2
click at [805, 321] on div "A hotel occupies the bottom 37 floors of the building. Standing at 167 floors, …" at bounding box center [607, 273] width 690 height 238
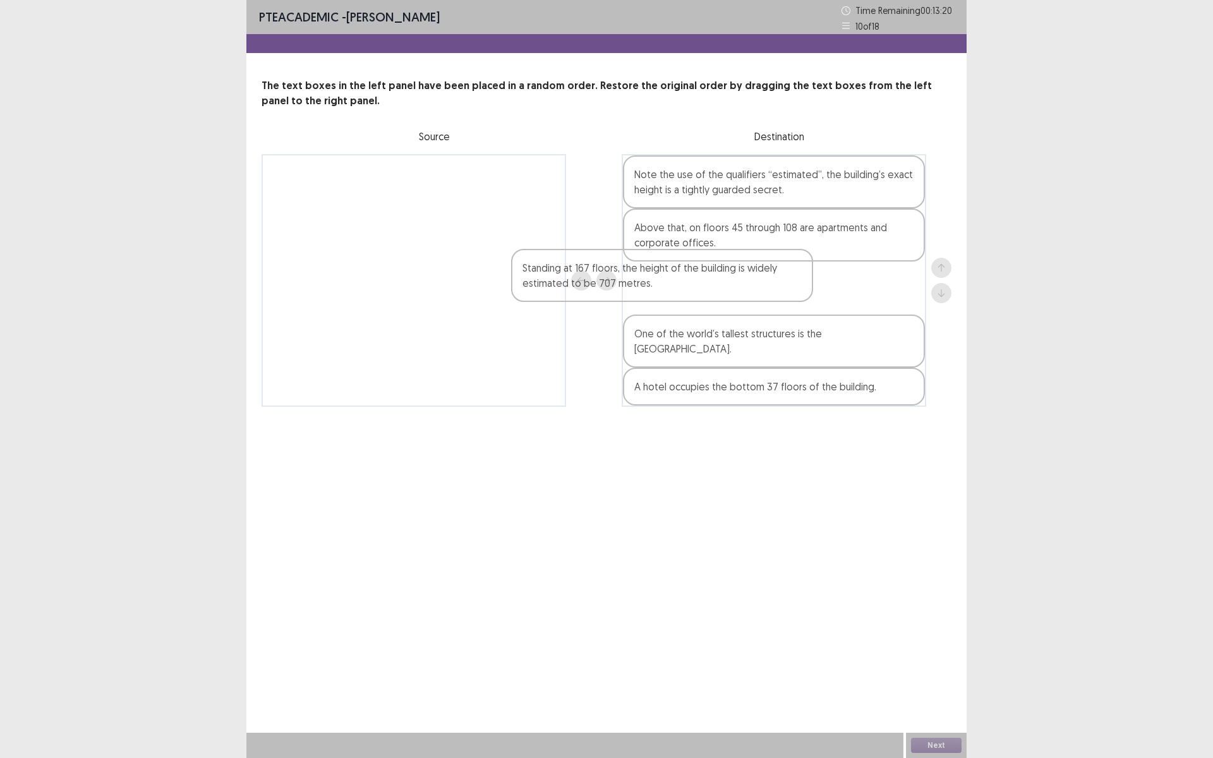
drag, startPoint x: 427, startPoint y: 196, endPoint x: 678, endPoint y: 286, distance: 267.0
click at [678, 286] on div "Standing at 167 floors, the height of the building is widely estimated to be 70…" at bounding box center [607, 280] width 690 height 253
click at [931, 639] on button "Next" at bounding box center [936, 745] width 51 height 15
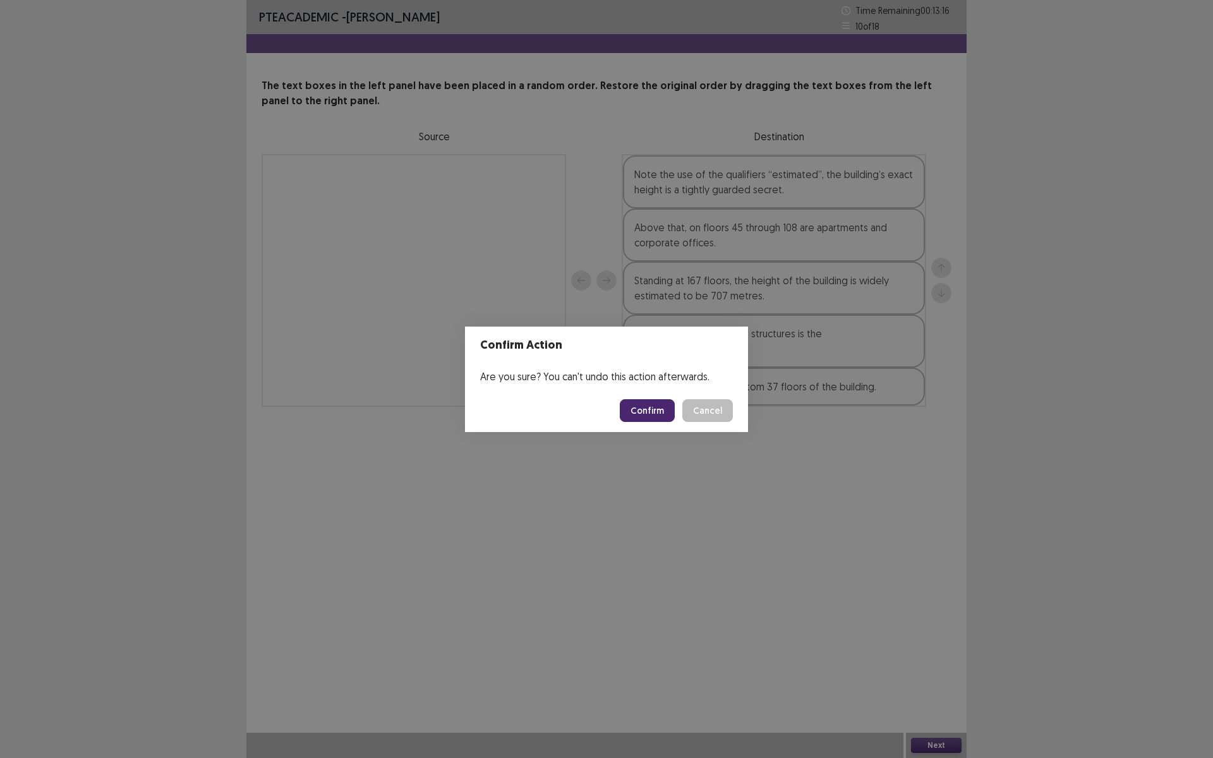
click at [650, 414] on button "Confirm" at bounding box center [647, 410] width 55 height 23
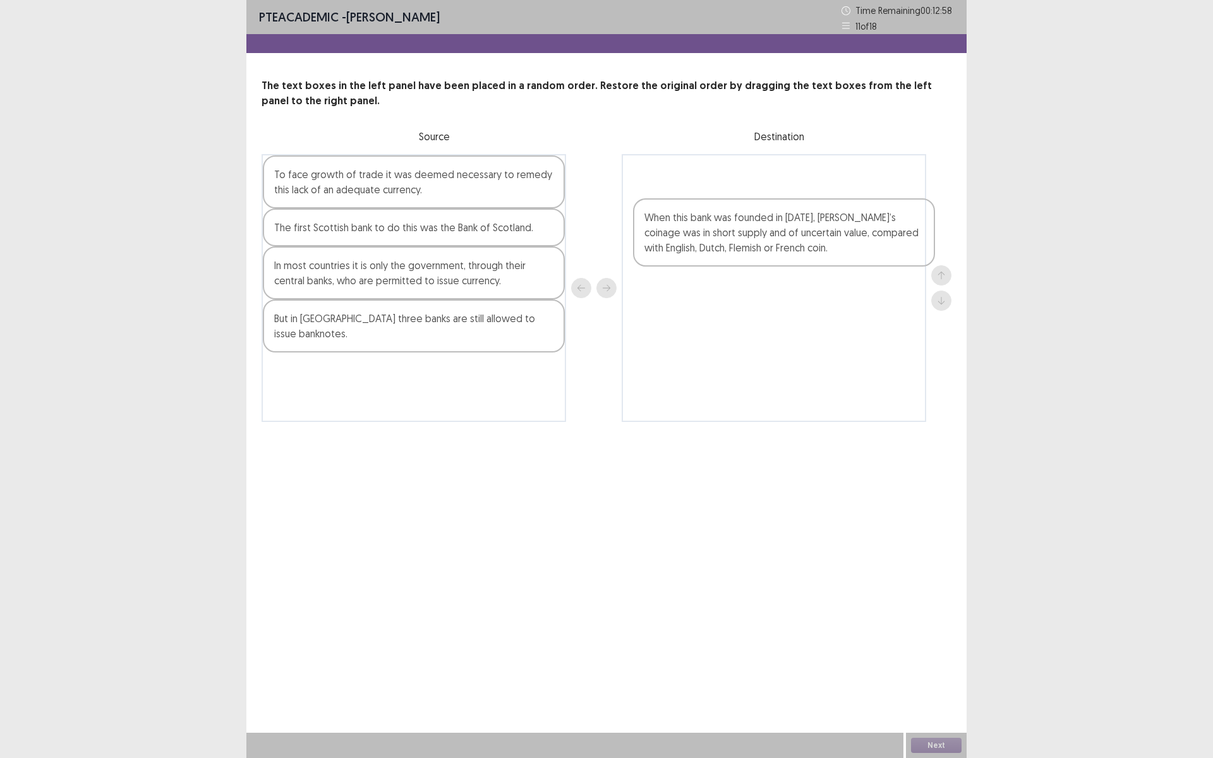
drag, startPoint x: 406, startPoint y: 376, endPoint x: 795, endPoint y: 237, distance: 412.6
click at [795, 237] on div "To face growth of trade it was deemed necessary to remedy this lack of an adequ…" at bounding box center [607, 288] width 690 height 268
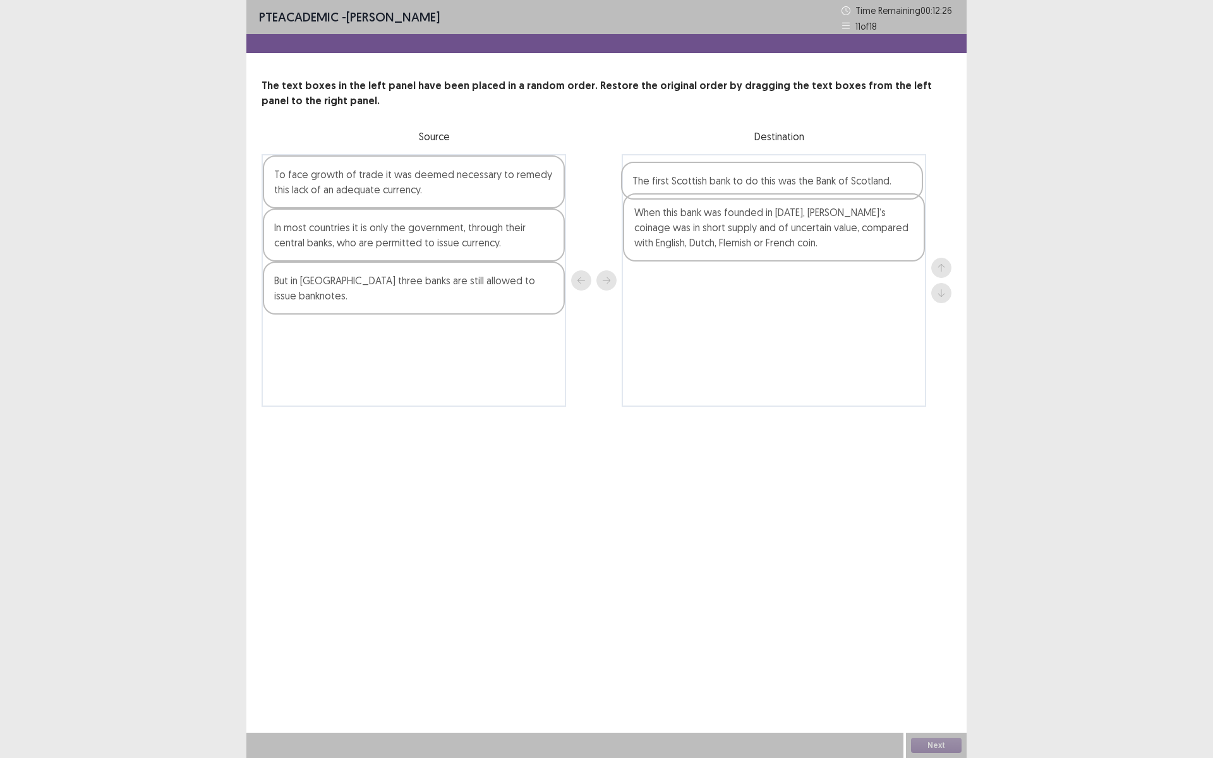
drag, startPoint x: 371, startPoint y: 236, endPoint x: 733, endPoint y: 190, distance: 364.4
click at [733, 190] on div "To face growth of trade it was deemed necessary to remedy this lack of an adequ…" at bounding box center [607, 280] width 690 height 253
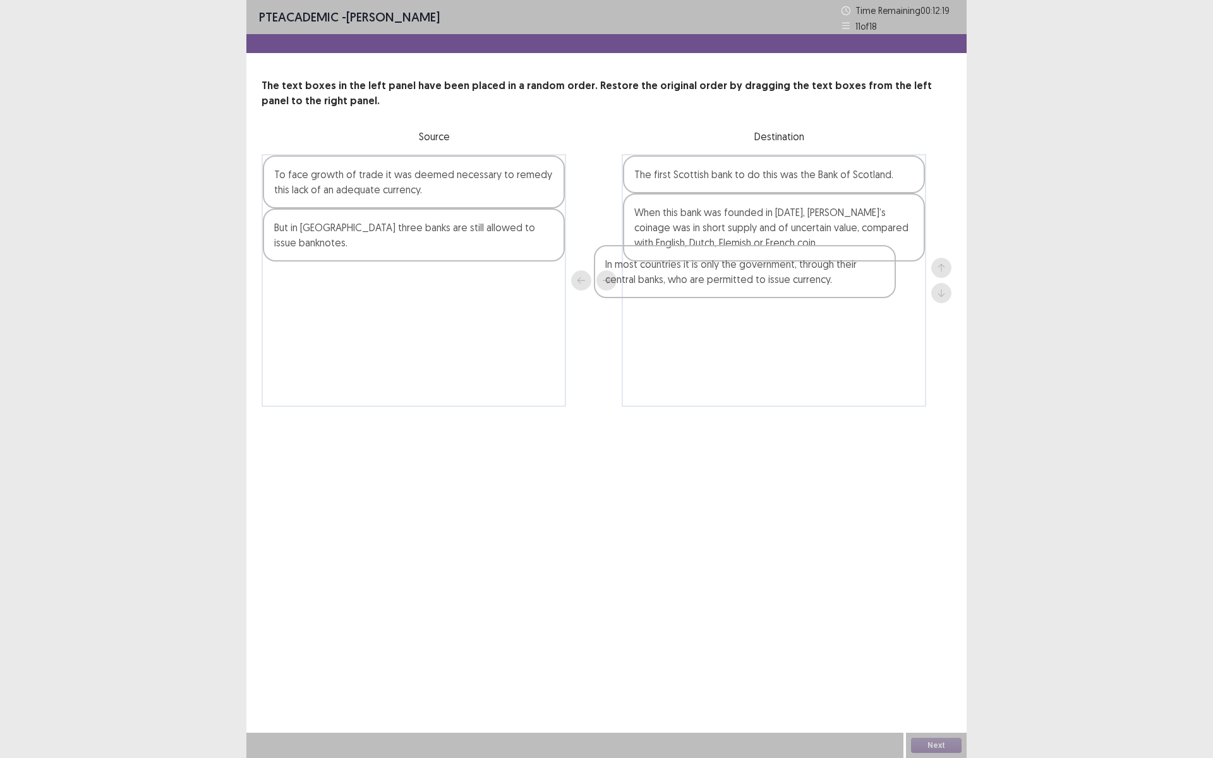
drag, startPoint x: 361, startPoint y: 241, endPoint x: 708, endPoint y: 278, distance: 348.8
click at [708, 278] on div "To face growth of trade it was deemed necessary to remedy this lack of an adequ…" at bounding box center [607, 280] width 690 height 253
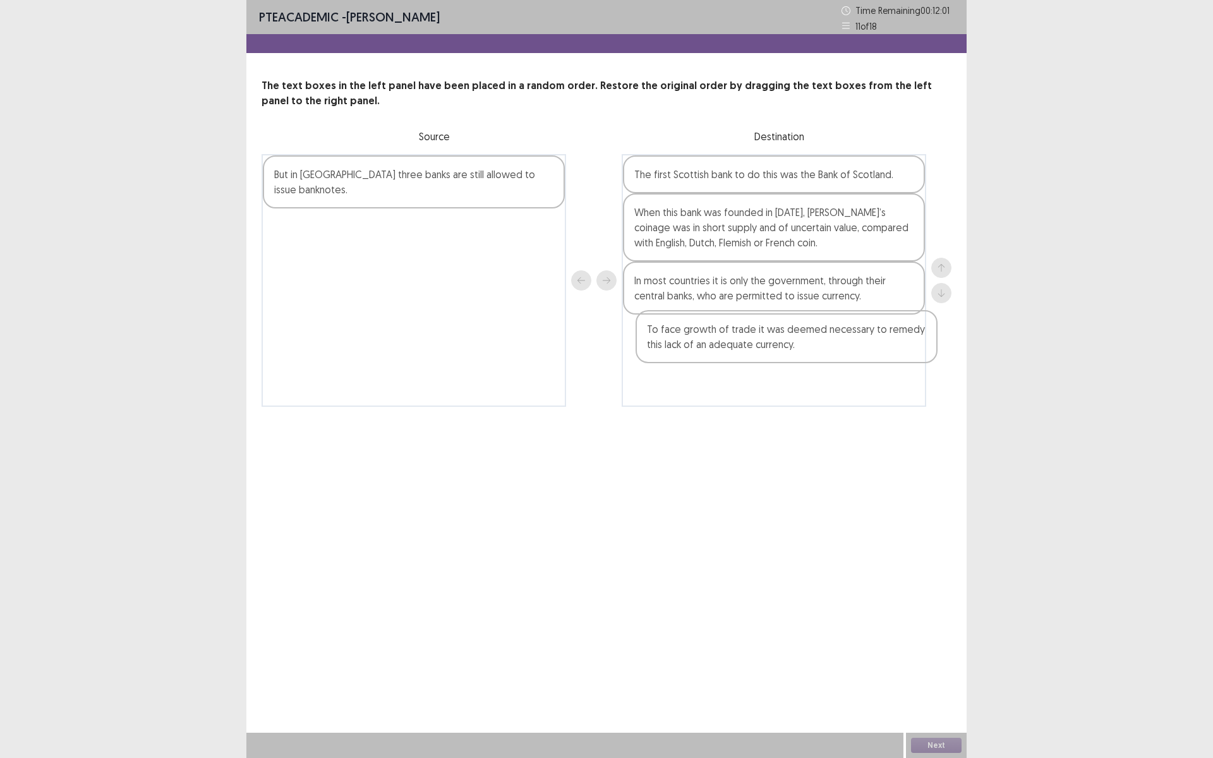
drag, startPoint x: 444, startPoint y: 194, endPoint x: 861, endPoint y: 371, distance: 453.2
click at [861, 371] on div "To face growth of trade it was deemed necessary to remedy this lack of an adequ…" at bounding box center [607, 280] width 690 height 253
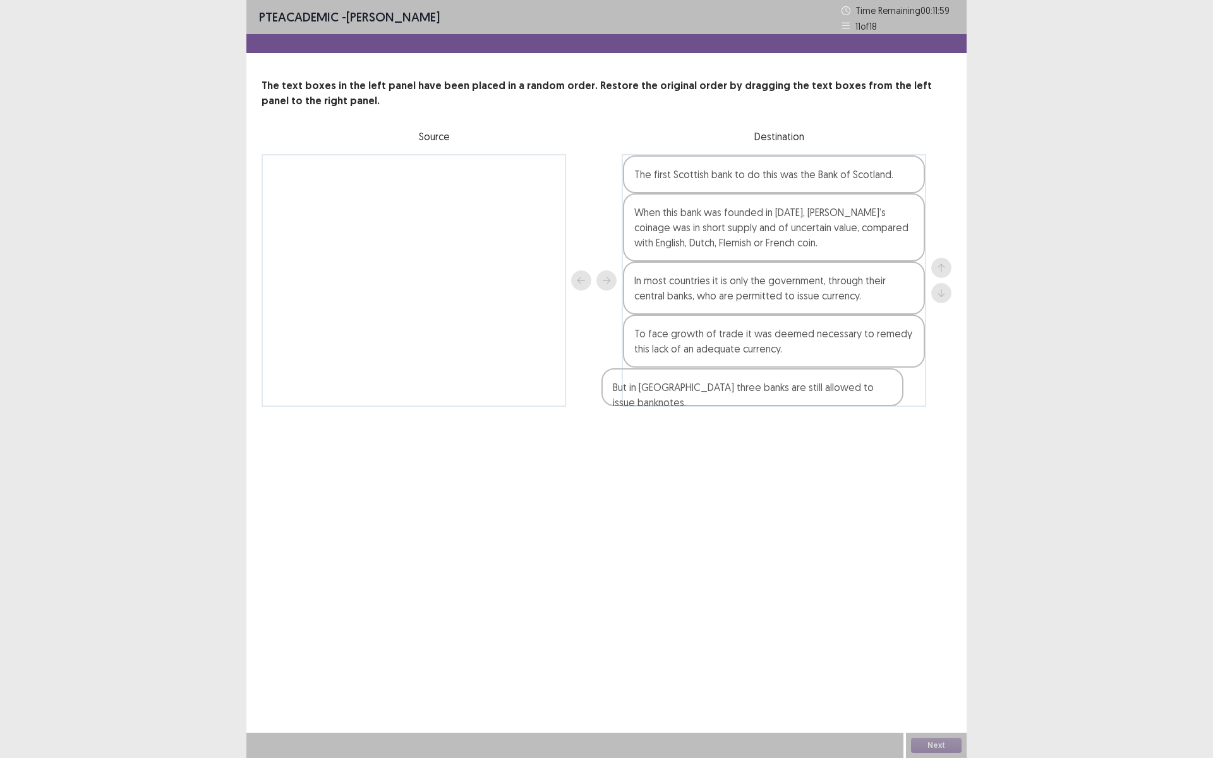
drag, startPoint x: 507, startPoint y: 172, endPoint x: 855, endPoint y: 393, distance: 412.4
click at [856, 395] on div "But in [GEOGRAPHIC_DATA] three banks are still allowed to issue banknotes. The …" at bounding box center [607, 280] width 690 height 253
click at [929, 639] on button "Next" at bounding box center [936, 745] width 51 height 15
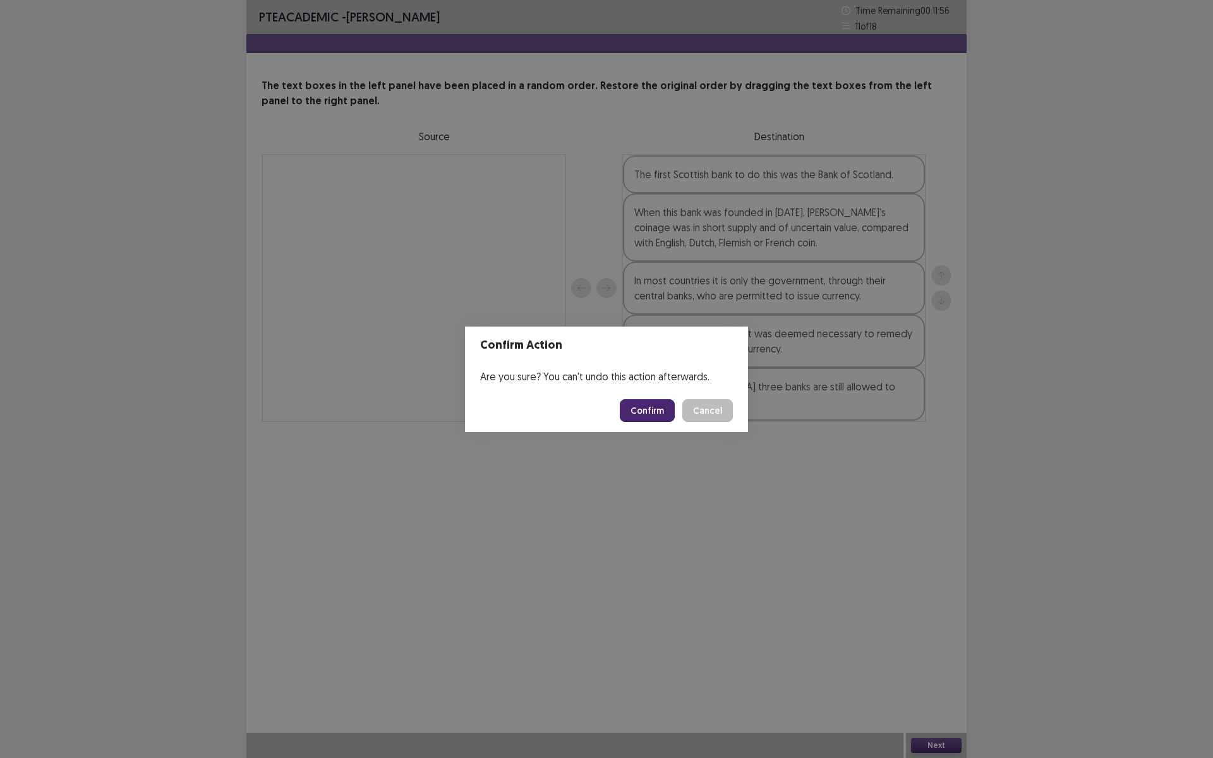
click at [651, 426] on footer "Confirm Cancel" at bounding box center [606, 410] width 283 height 43
click at [653, 413] on button "Confirm" at bounding box center [647, 410] width 55 height 23
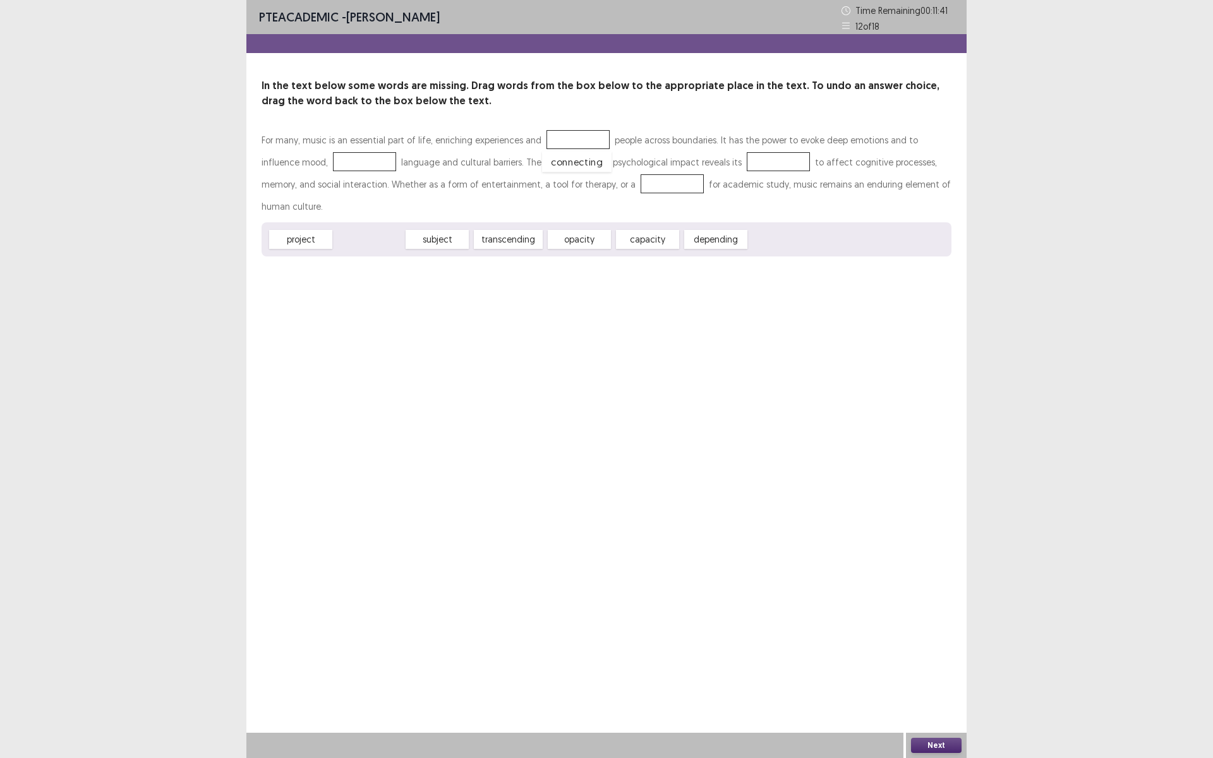
drag, startPoint x: 380, startPoint y: 215, endPoint x: 588, endPoint y: 137, distance: 221.9
drag, startPoint x: 584, startPoint y: 220, endPoint x: 732, endPoint y: 158, distance: 159.9
drag, startPoint x: 443, startPoint y: 215, endPoint x: 326, endPoint y: 160, distance: 129.2
drag, startPoint x: 293, startPoint y: 220, endPoint x: 613, endPoint y: 185, distance: 322.2
click at [935, 639] on button "Next" at bounding box center [936, 745] width 51 height 15
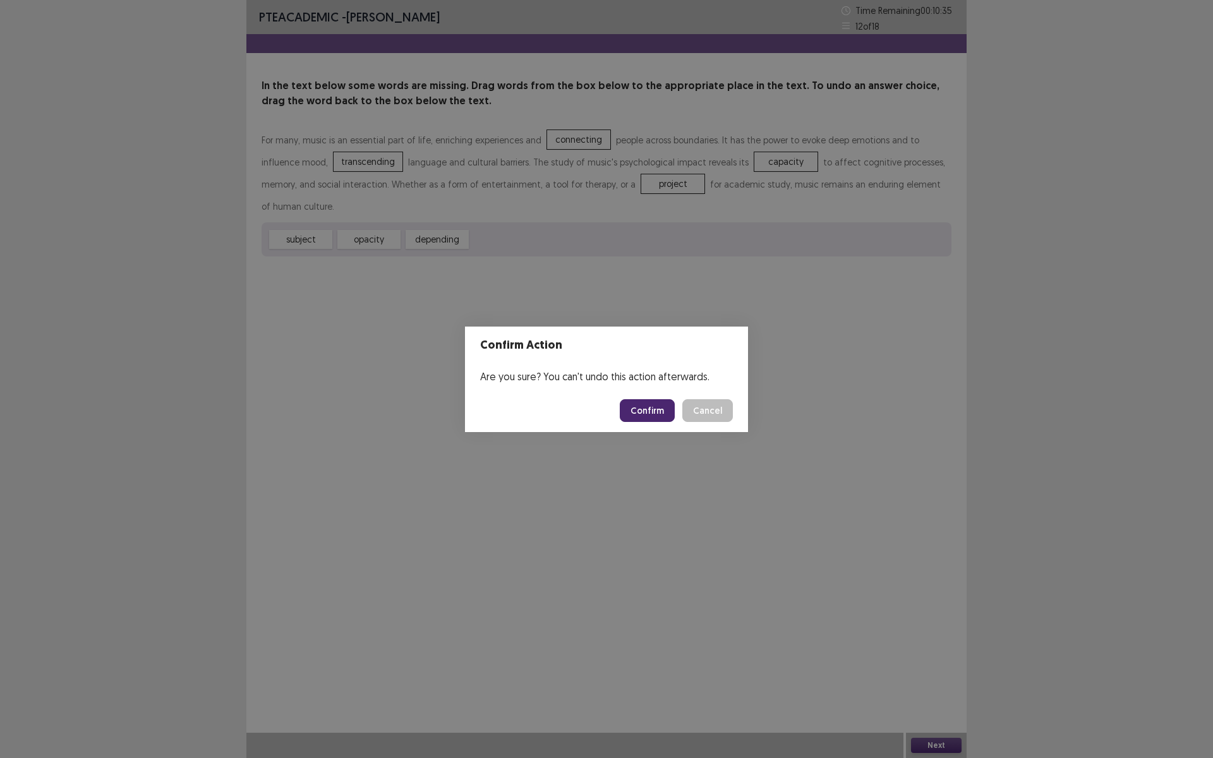
click at [675, 407] on button "Confirm" at bounding box center [647, 410] width 55 height 23
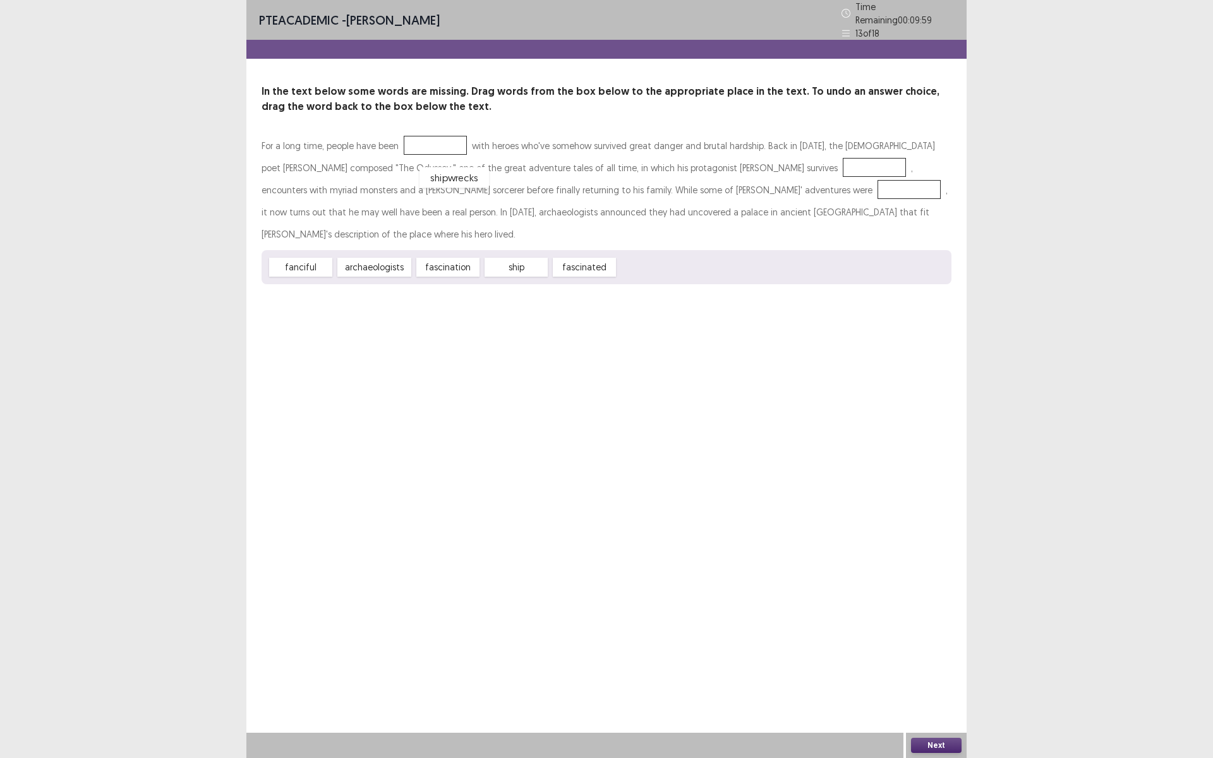
drag, startPoint x: 671, startPoint y: 244, endPoint x: 470, endPoint y: 152, distance: 221.1
drag, startPoint x: 502, startPoint y: 241, endPoint x: 723, endPoint y: 164, distance: 234.4
drag, startPoint x: 518, startPoint y: 240, endPoint x: 672, endPoint y: 186, distance: 163.2
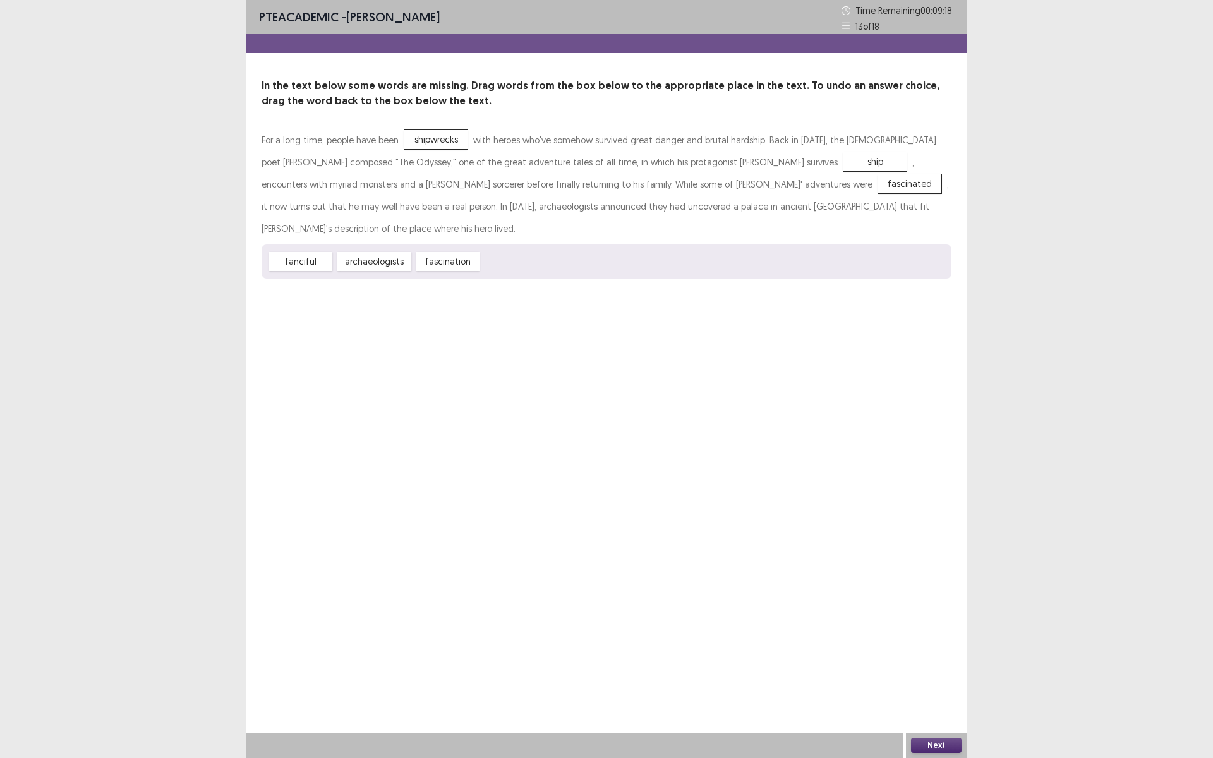
click at [935, 639] on button "Next" at bounding box center [936, 745] width 51 height 15
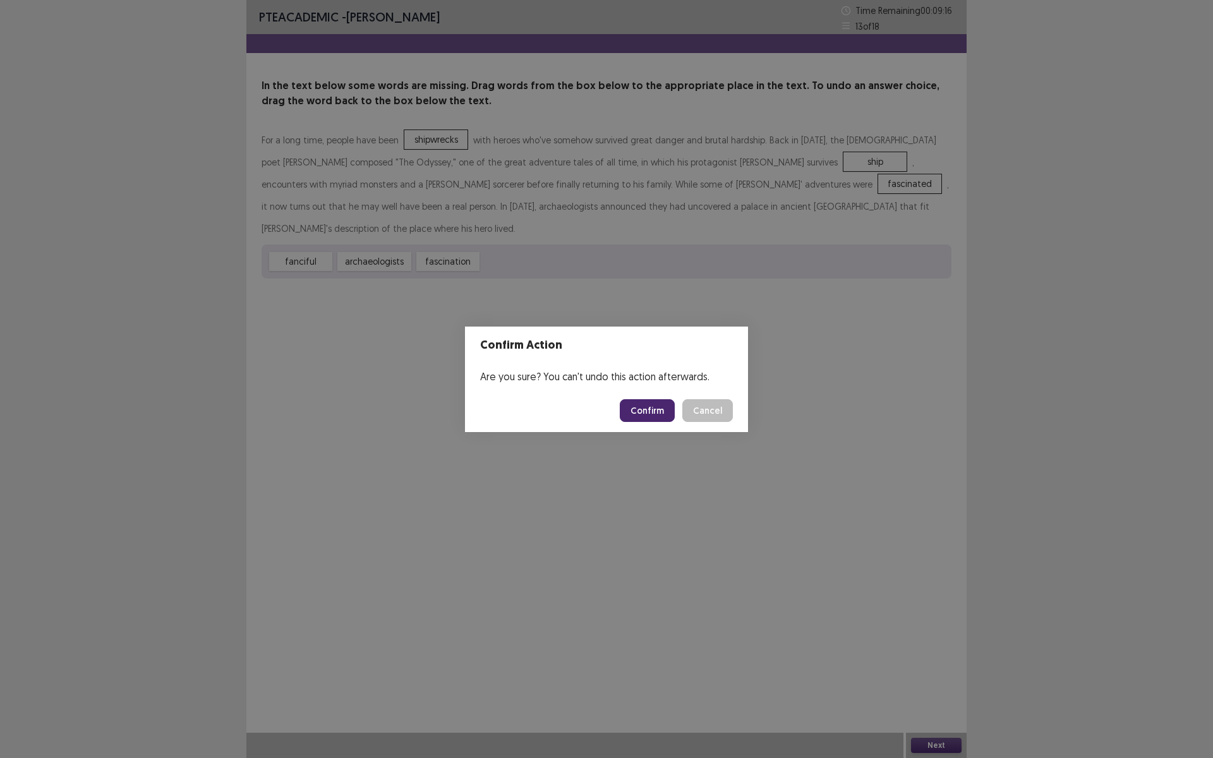
click at [640, 414] on button "Confirm" at bounding box center [647, 410] width 55 height 23
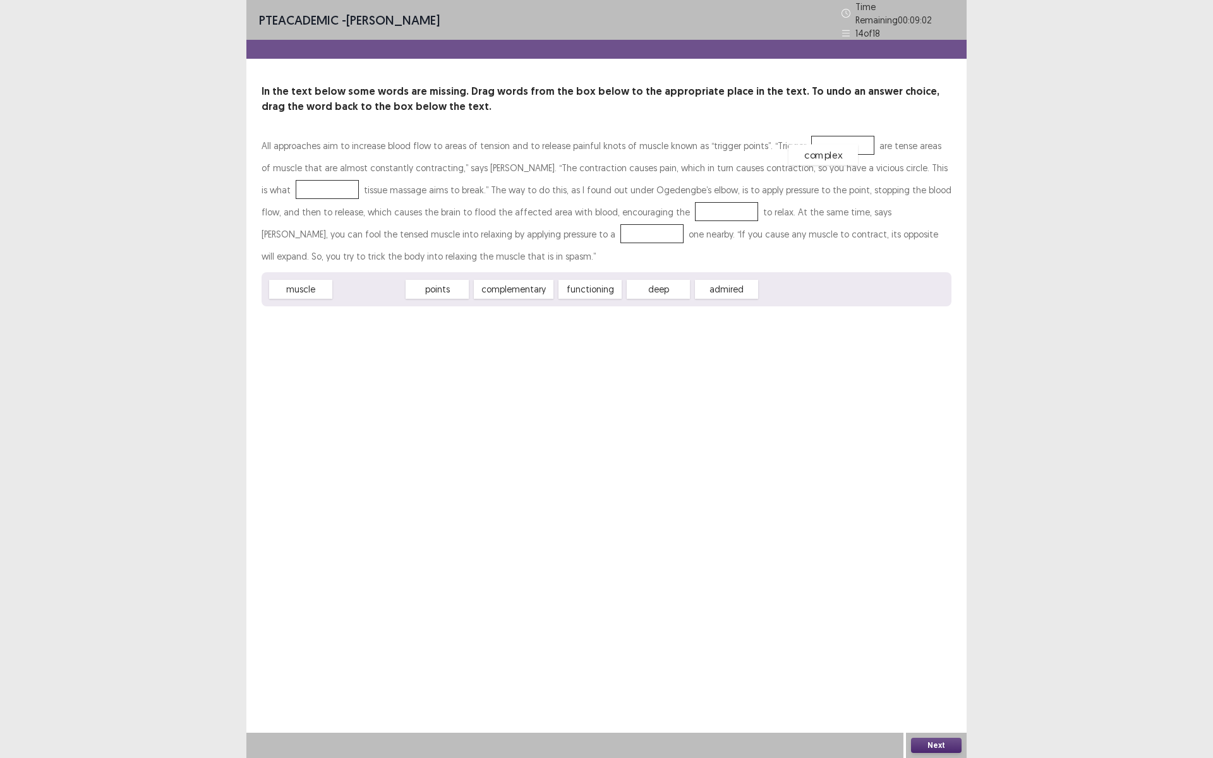
drag, startPoint x: 378, startPoint y: 287, endPoint x: 832, endPoint y: 152, distance: 473.7
drag, startPoint x: 307, startPoint y: 284, endPoint x: 816, endPoint y: 136, distance: 530.0
drag, startPoint x: 517, startPoint y: 285, endPoint x: 291, endPoint y: 186, distance: 246.7
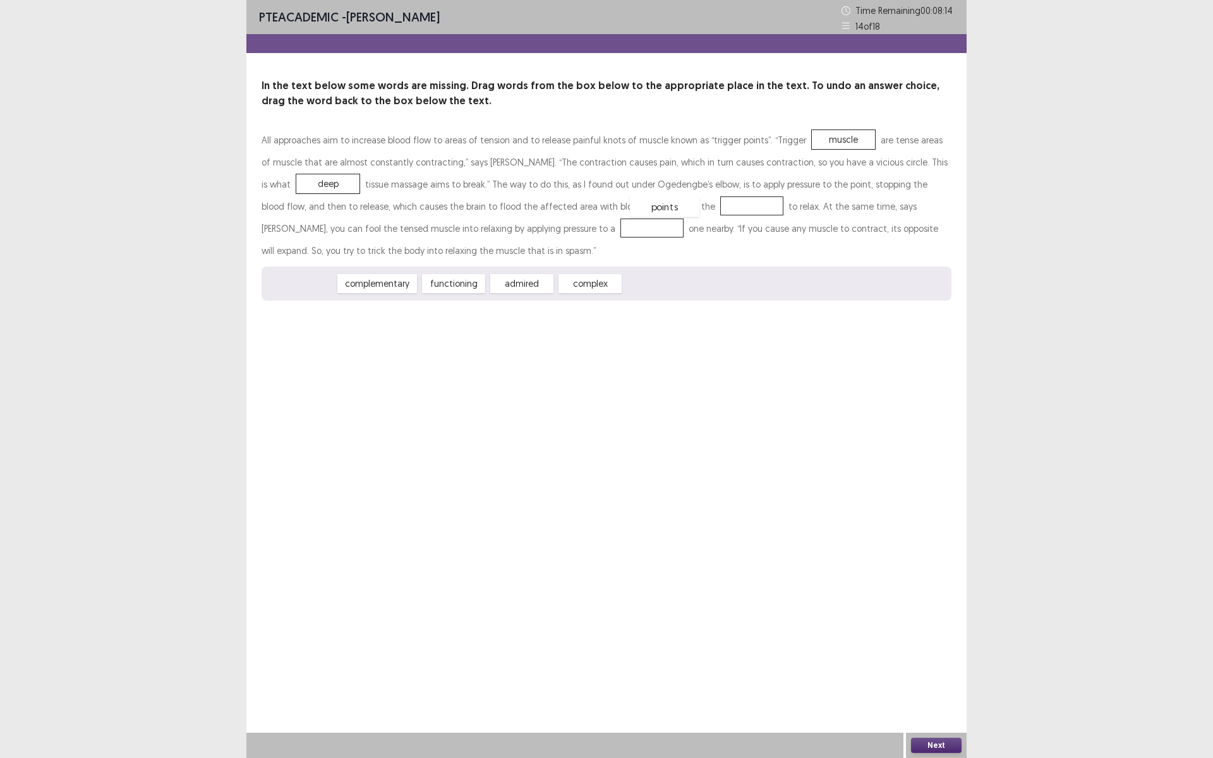
drag, startPoint x: 298, startPoint y: 286, endPoint x: 661, endPoint y: 208, distance: 372.0
drag, startPoint x: 825, startPoint y: 140, endPoint x: 673, endPoint y: 208, distance: 167.1
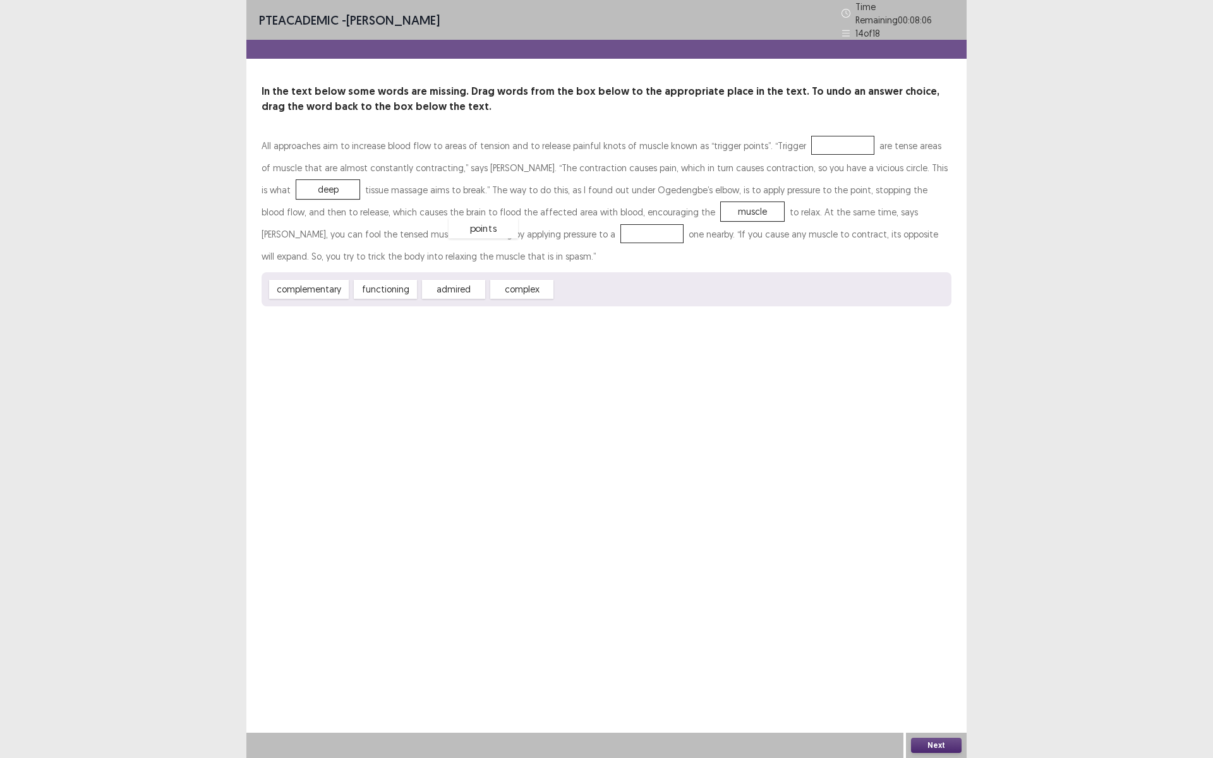
drag, startPoint x: 580, startPoint y: 280, endPoint x: 473, endPoint y: 219, distance: 123.1
click at [920, 639] on button "Next" at bounding box center [936, 745] width 51 height 15
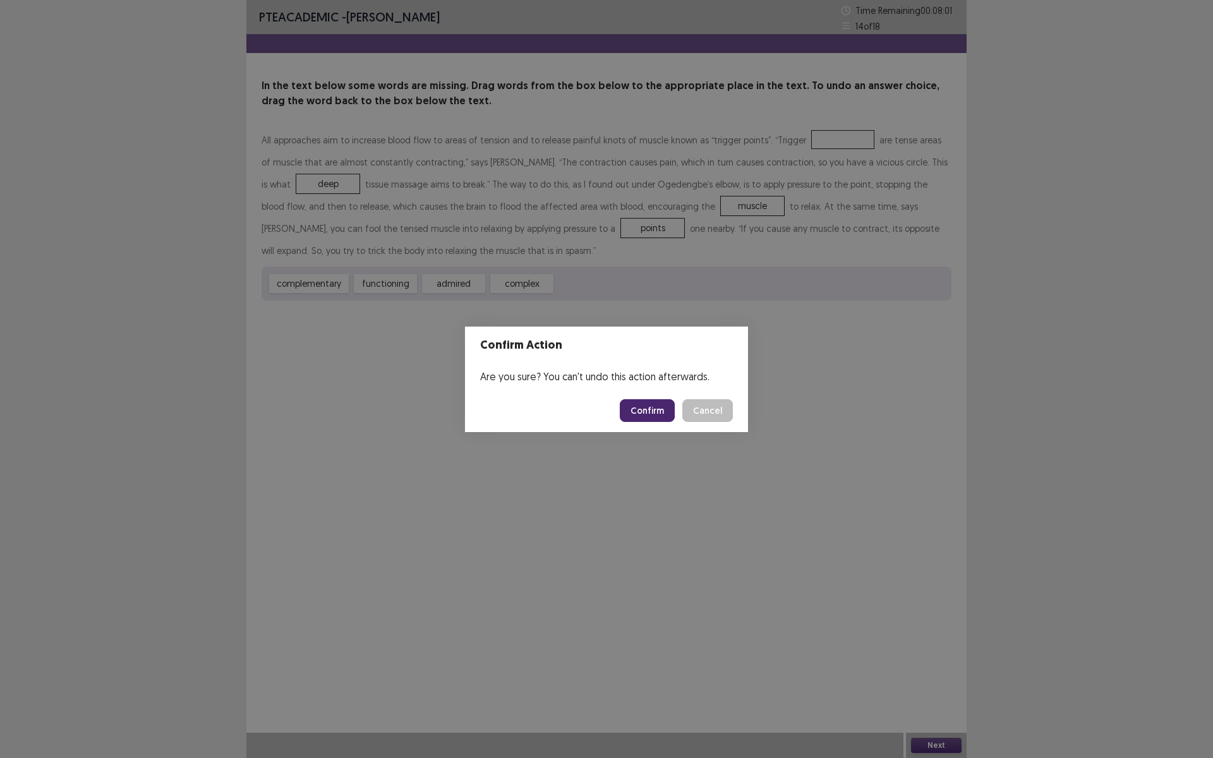
click at [632, 412] on button "Confirm" at bounding box center [647, 410] width 55 height 23
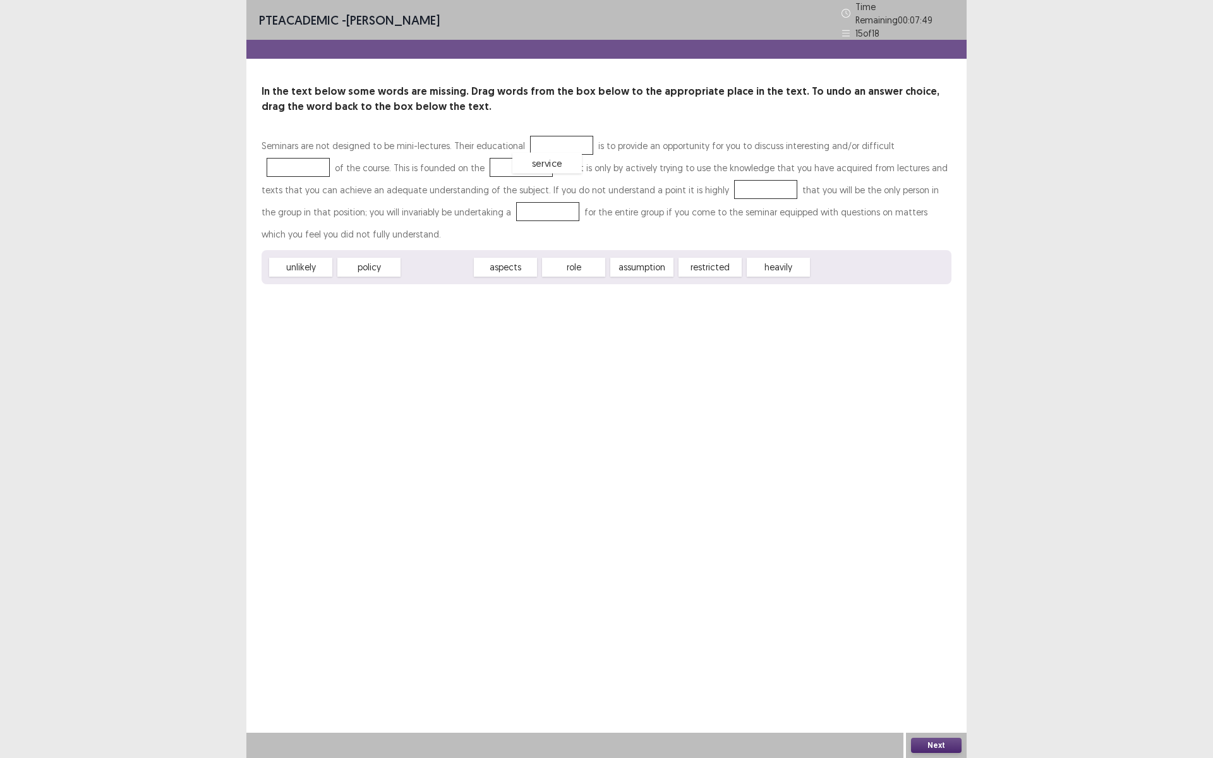
drag, startPoint x: 452, startPoint y: 242, endPoint x: 562, endPoint y: 138, distance: 151.5
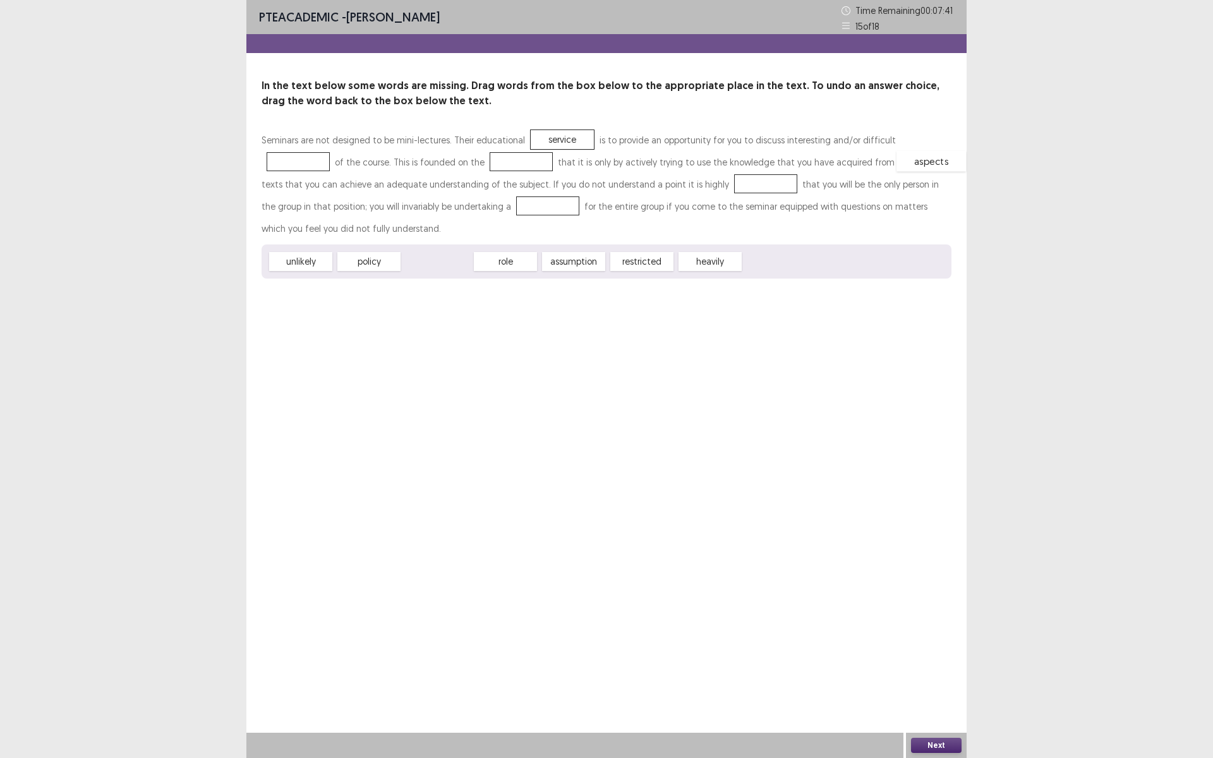
drag, startPoint x: 428, startPoint y: 242, endPoint x: 922, endPoint y: 142, distance: 504.1
drag, startPoint x: 373, startPoint y: 239, endPoint x: 443, endPoint y: 157, distance: 108.0
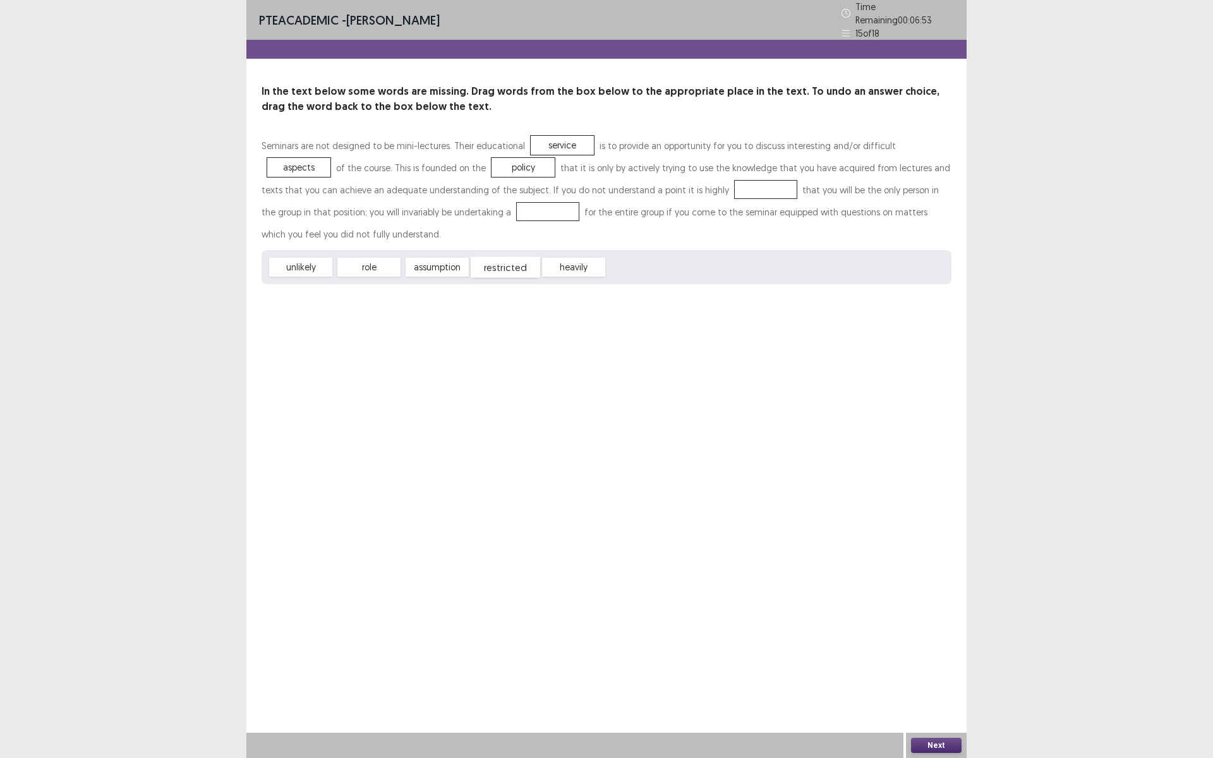
click at [484, 257] on span "restricted" at bounding box center [505, 267] width 69 height 21
drag, startPoint x: 313, startPoint y: 243, endPoint x: 644, endPoint y: 186, distance: 335.8
drag, startPoint x: 314, startPoint y: 245, endPoint x: 414, endPoint y: 214, distance: 104.5
click at [943, 639] on button "Next" at bounding box center [936, 745] width 51 height 15
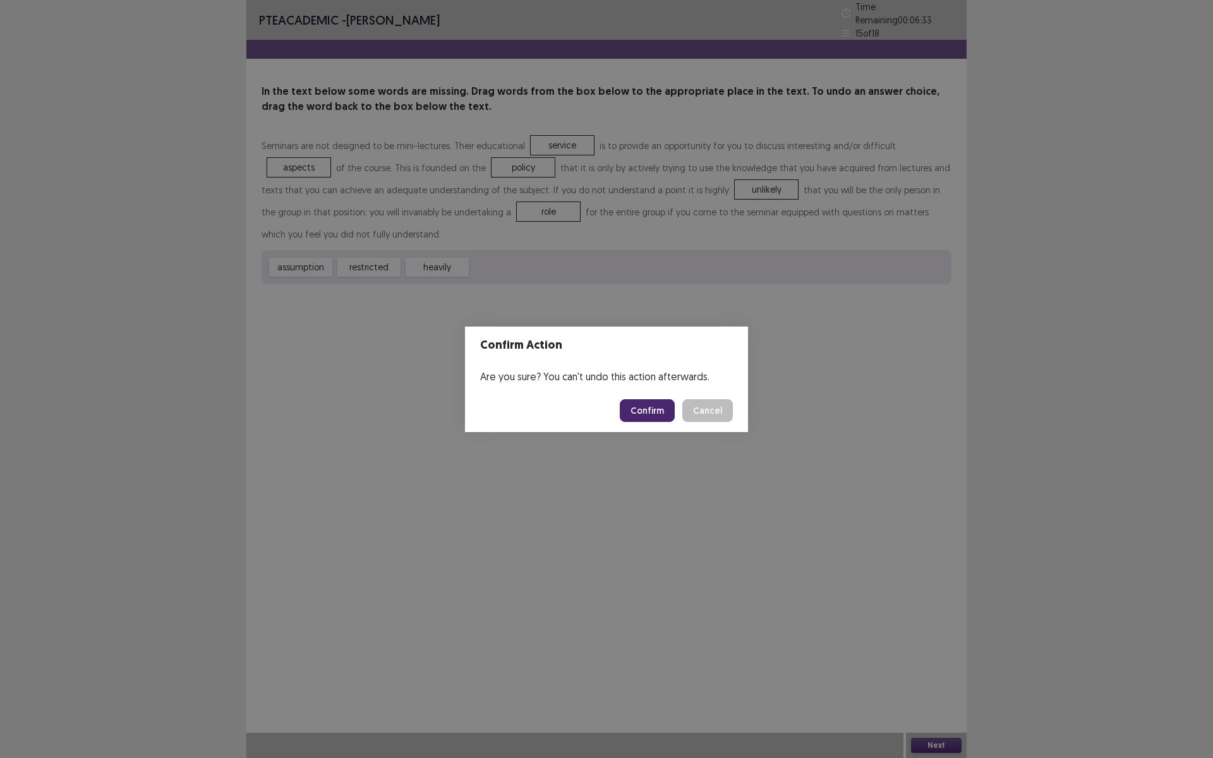
click at [647, 411] on button "Confirm" at bounding box center [647, 410] width 55 height 23
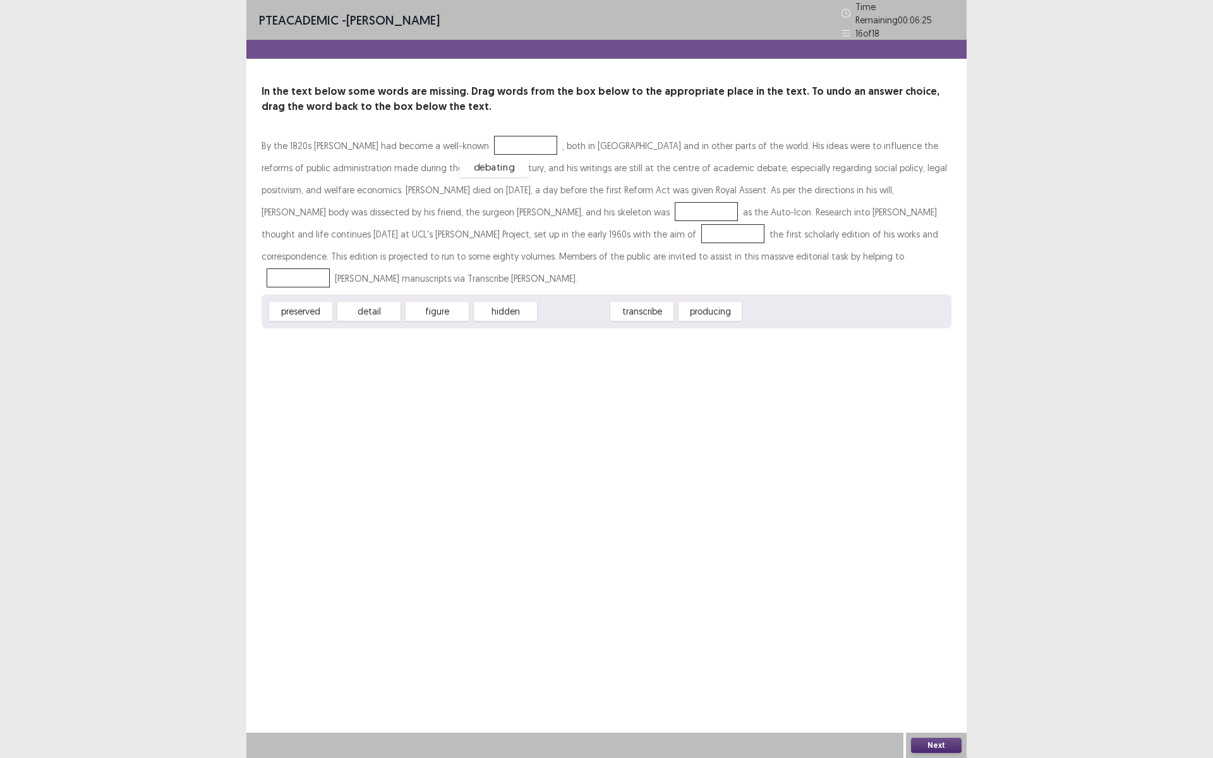
drag, startPoint x: 566, startPoint y: 280, endPoint x: 486, endPoint y: 136, distance: 165.1
drag, startPoint x: 305, startPoint y: 285, endPoint x: 543, endPoint y: 197, distance: 253.8
drag, startPoint x: 510, startPoint y: 288, endPoint x: 492, endPoint y: 232, distance: 59.1
drag, startPoint x: 494, startPoint y: 279, endPoint x: 635, endPoint y: 245, distance: 145.0
click at [942, 639] on button "Next" at bounding box center [936, 745] width 51 height 15
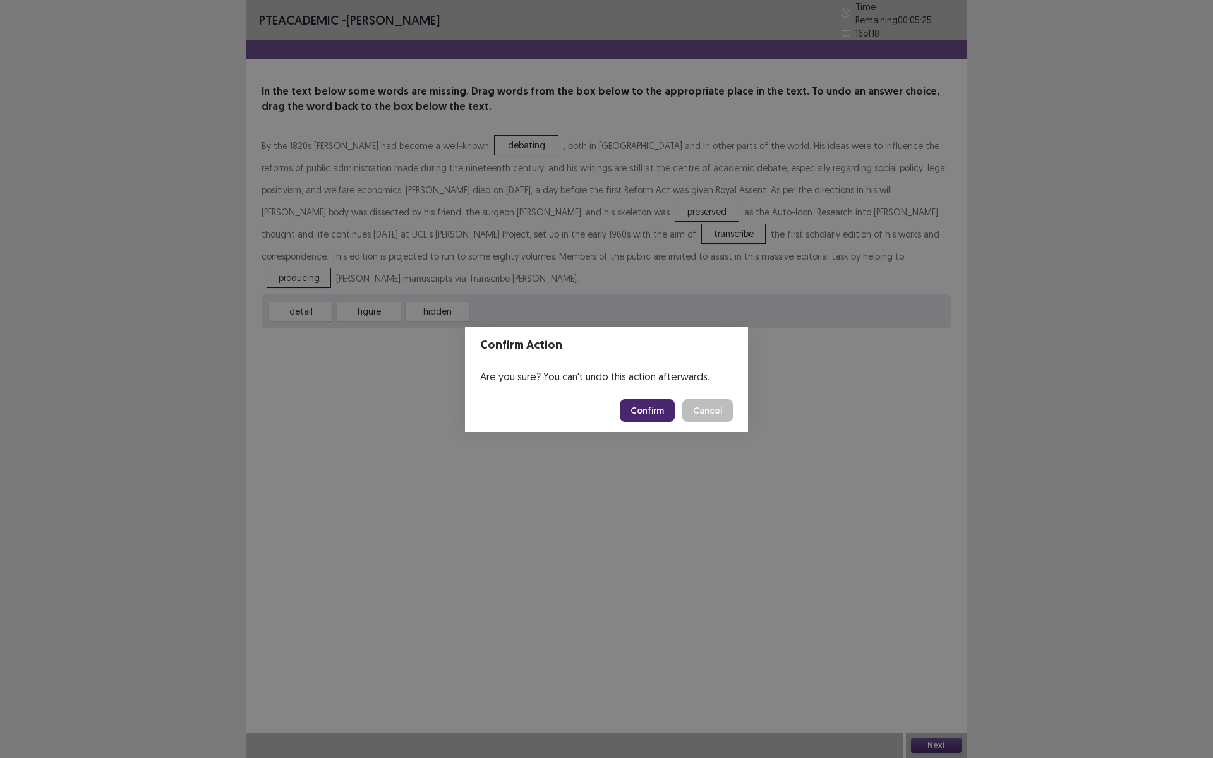
click at [652, 419] on button "Confirm" at bounding box center [647, 410] width 55 height 23
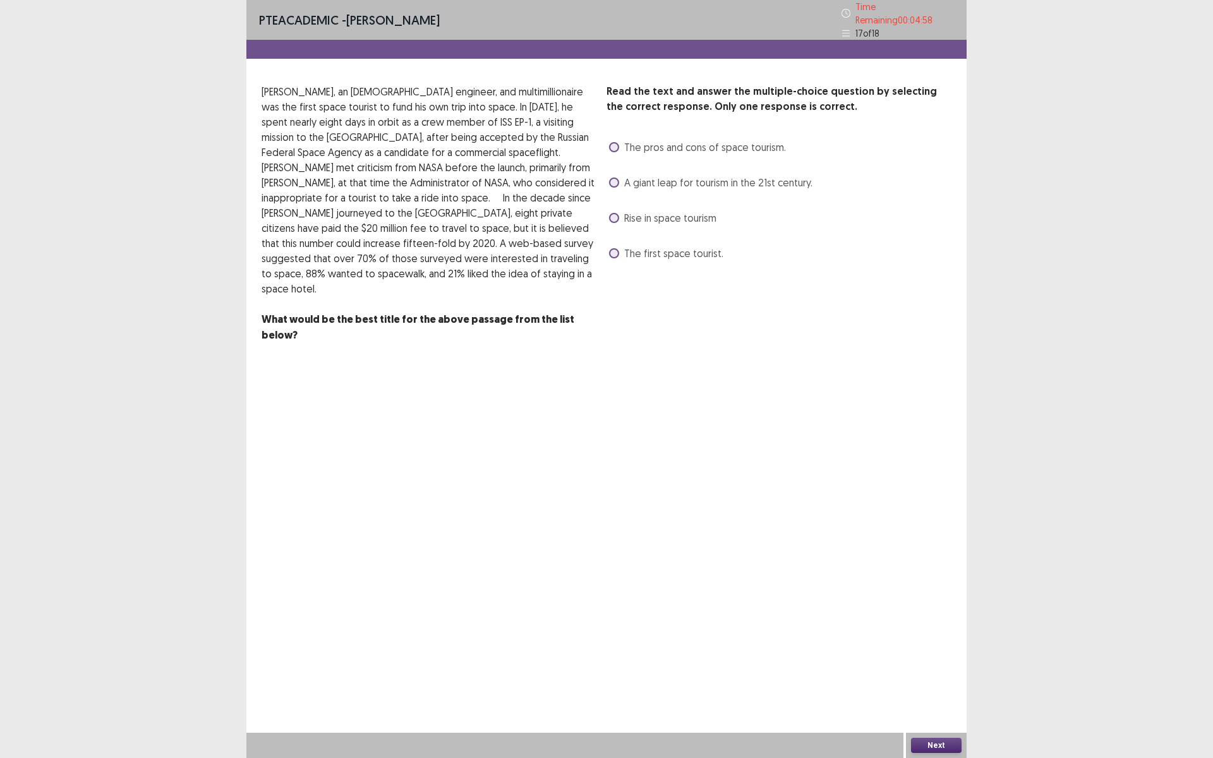
click at [671, 246] on span "The first space tourist." at bounding box center [673, 253] width 99 height 15
click at [944, 639] on button "Next" at bounding box center [936, 745] width 51 height 15
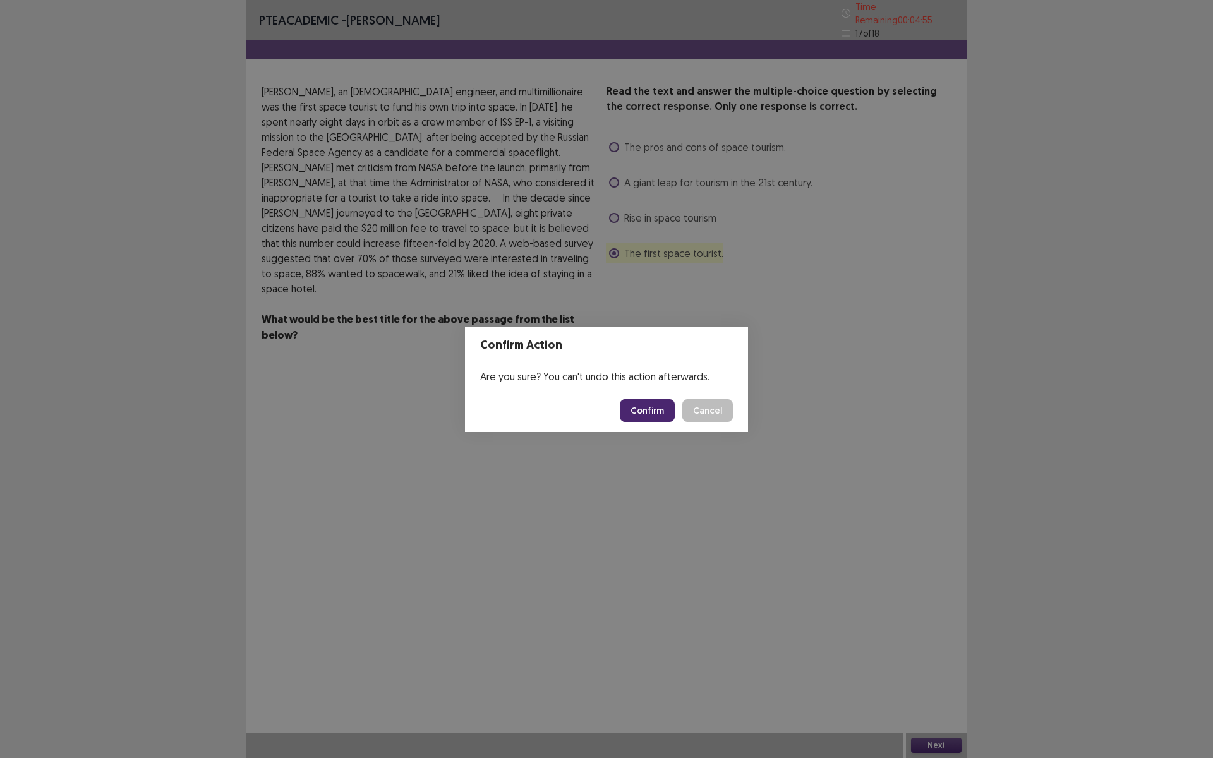
click at [653, 414] on button "Confirm" at bounding box center [647, 410] width 55 height 23
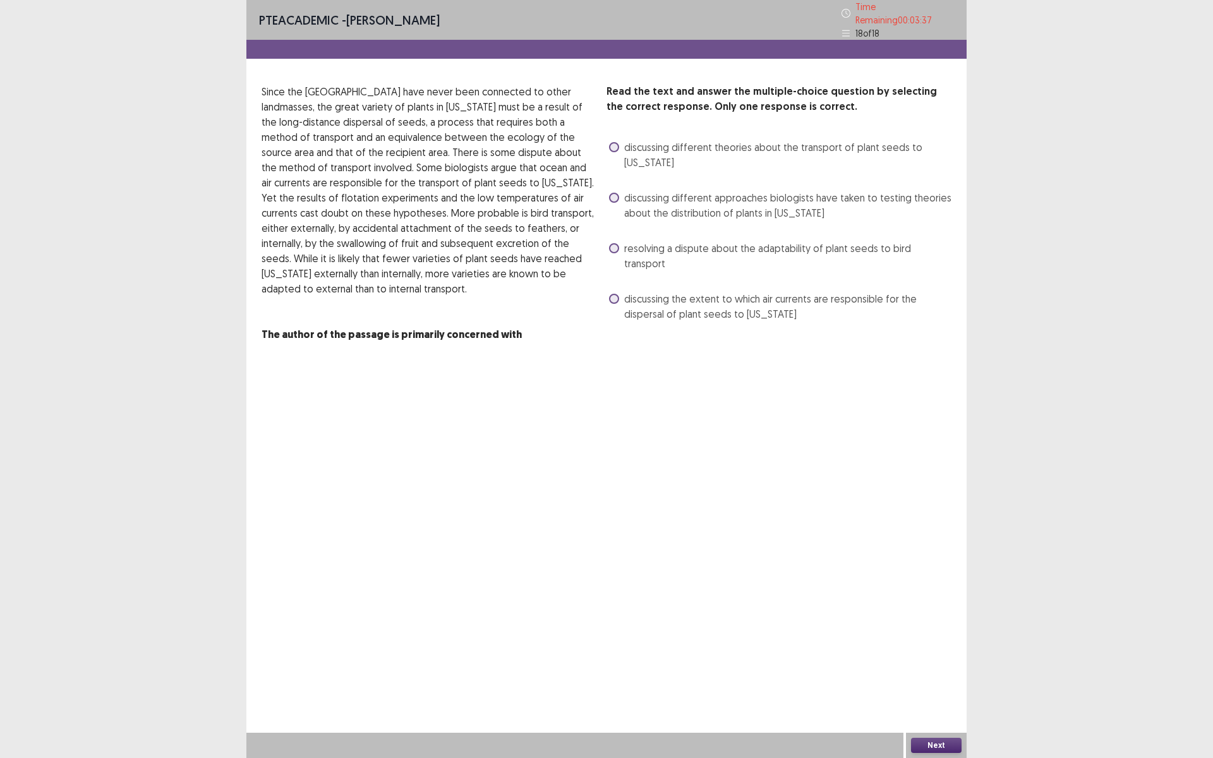
click at [680, 147] on span "discussing different theories about the transport of plant seeds to [US_STATE]" at bounding box center [787, 155] width 327 height 30
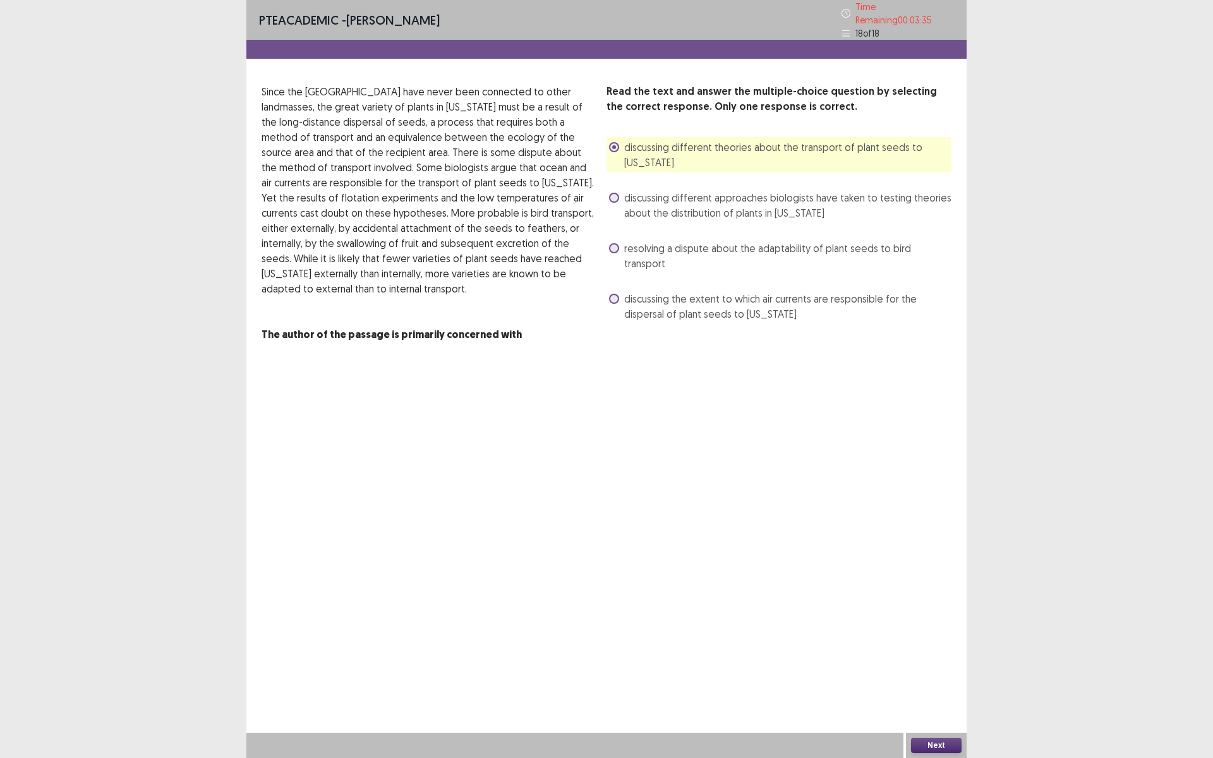
click at [926, 639] on button "Next" at bounding box center [936, 745] width 51 height 15
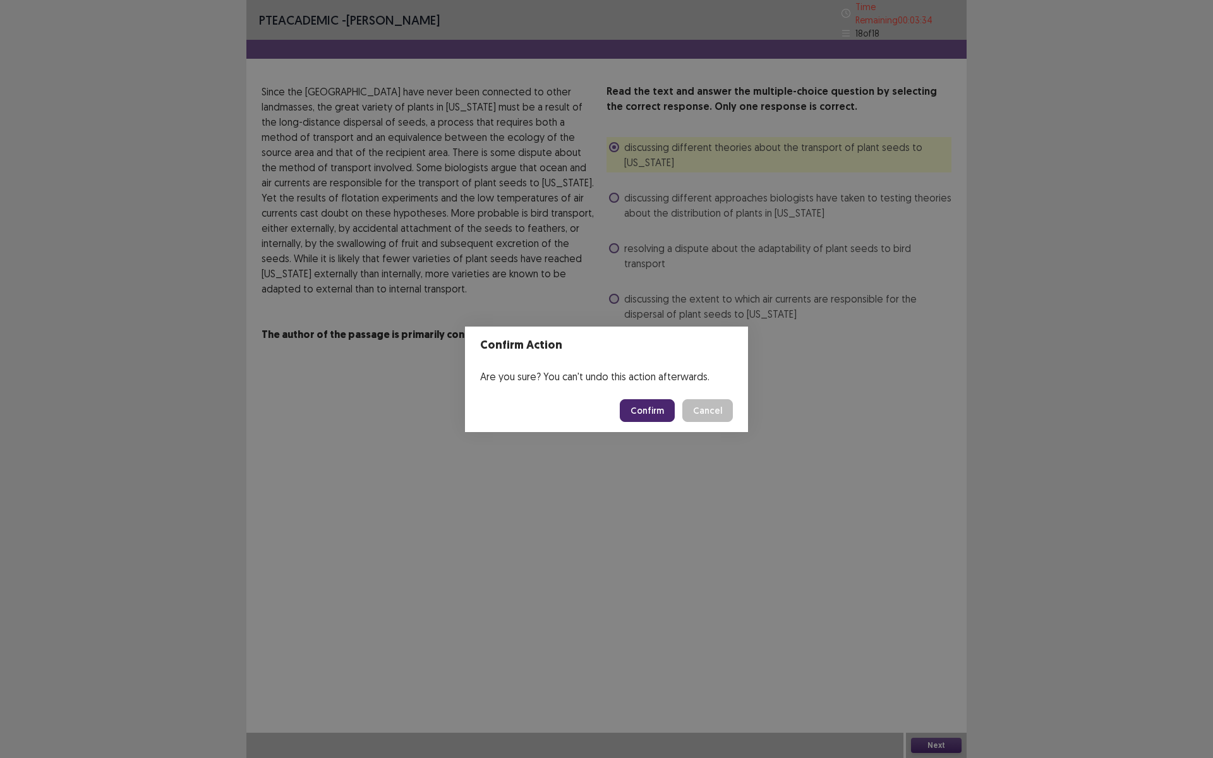
click at [661, 415] on button "Confirm" at bounding box center [647, 410] width 55 height 23
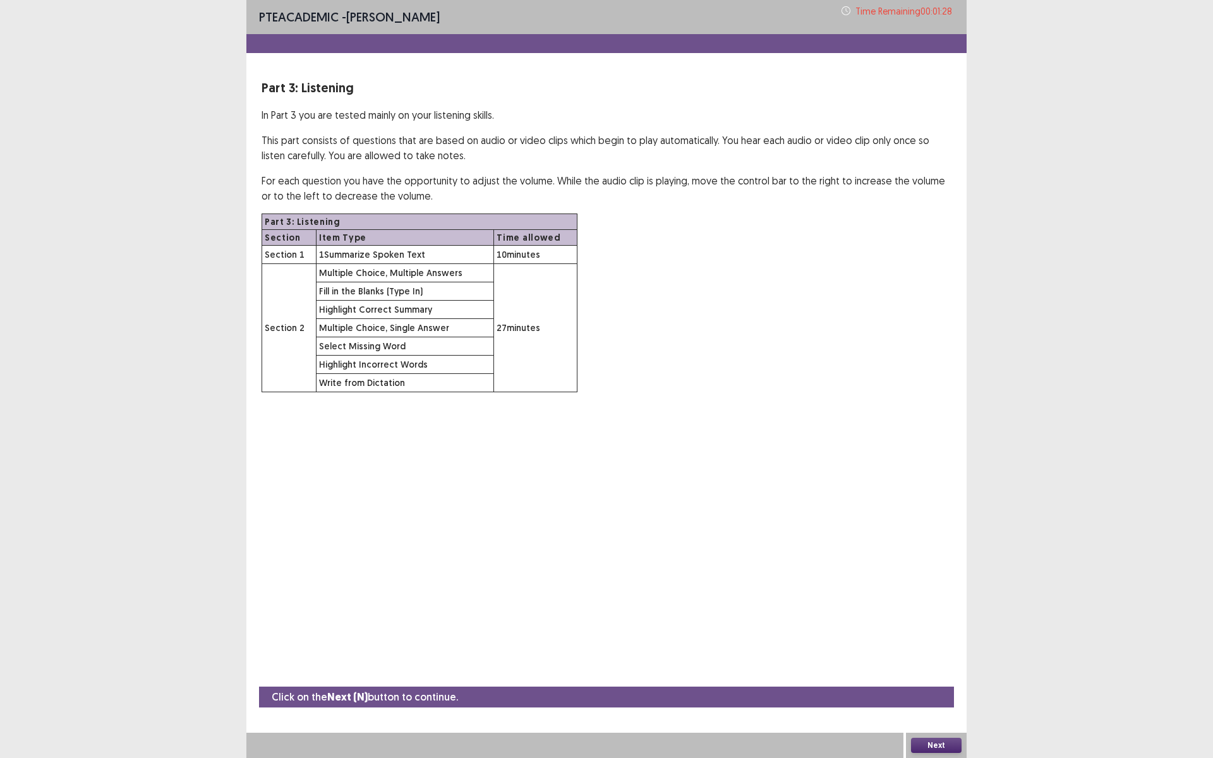
click at [944, 639] on button "Next" at bounding box center [936, 745] width 51 height 15
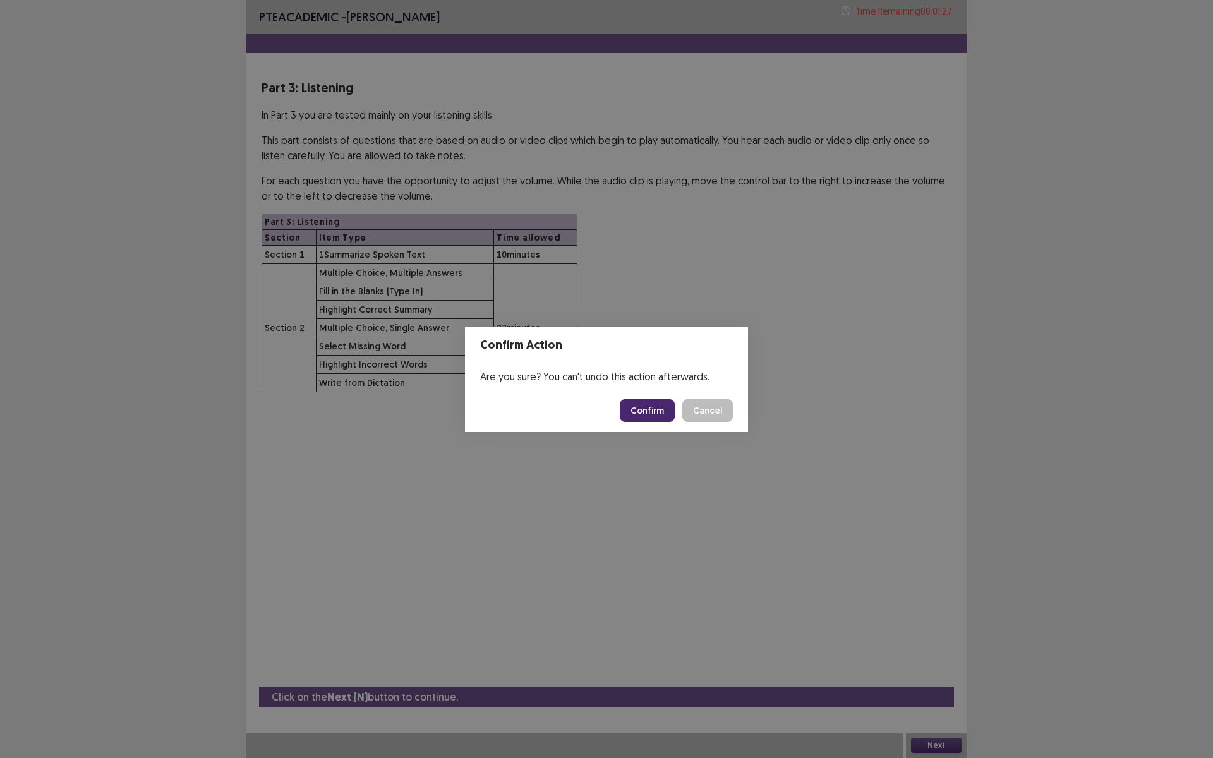
click at [662, 414] on button "Confirm" at bounding box center [647, 410] width 55 height 23
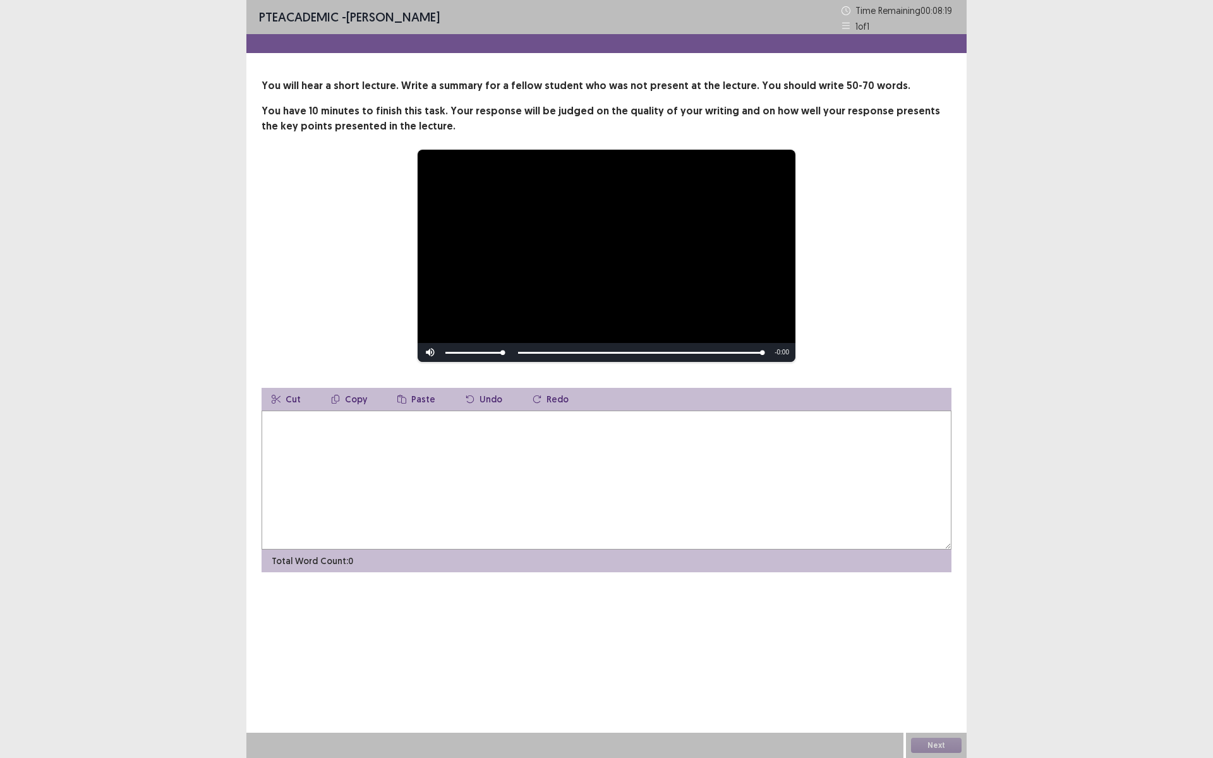
click at [382, 431] on textarea at bounding box center [607, 480] width 690 height 139
type textarea "*"
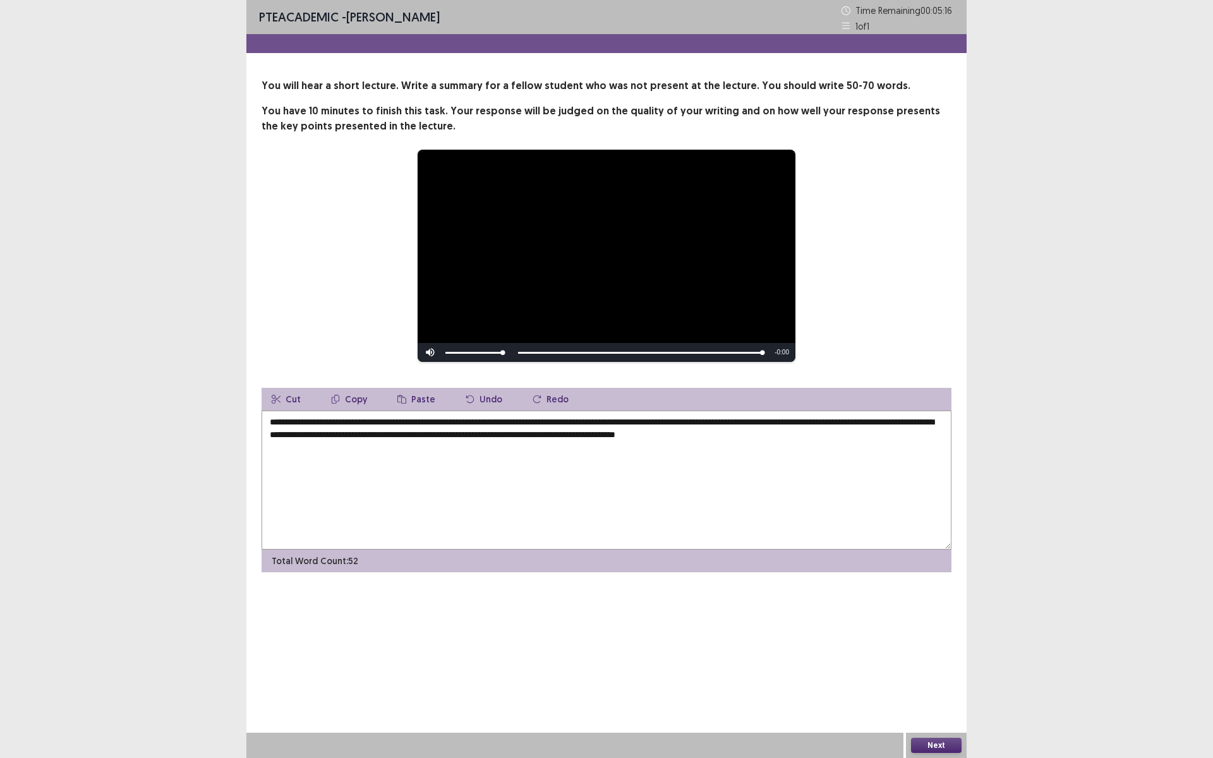
type textarea "**********"
click at [943, 639] on button "Next" at bounding box center [936, 745] width 51 height 15
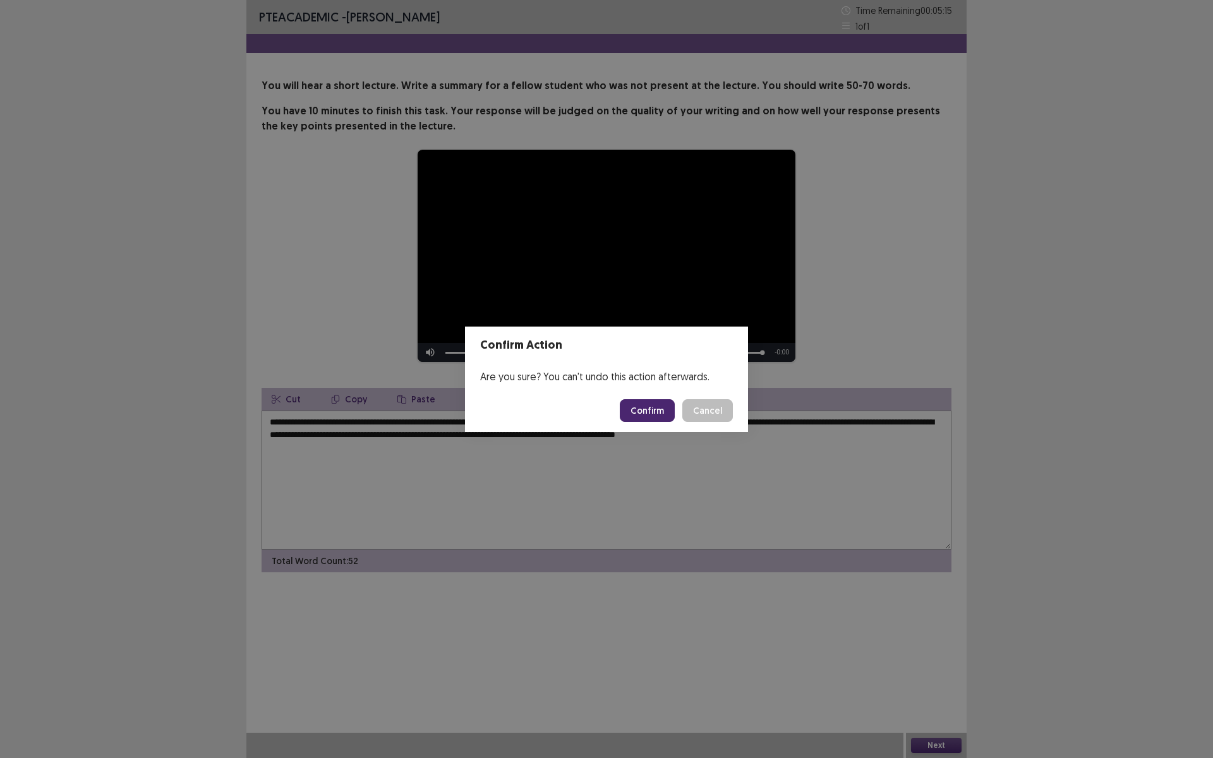
click at [645, 413] on button "Confirm" at bounding box center [647, 410] width 55 height 23
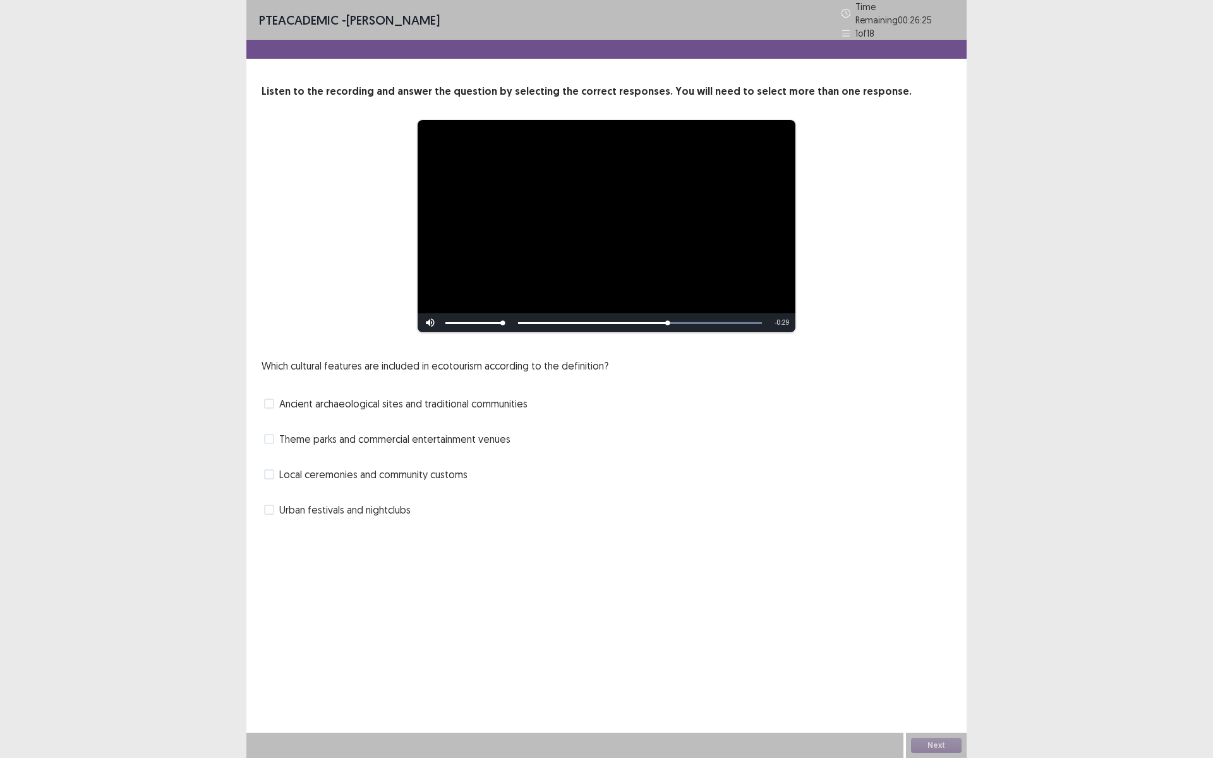
click at [373, 399] on span "Ancient archaeological sites and traditional communities" at bounding box center [403, 403] width 248 height 15
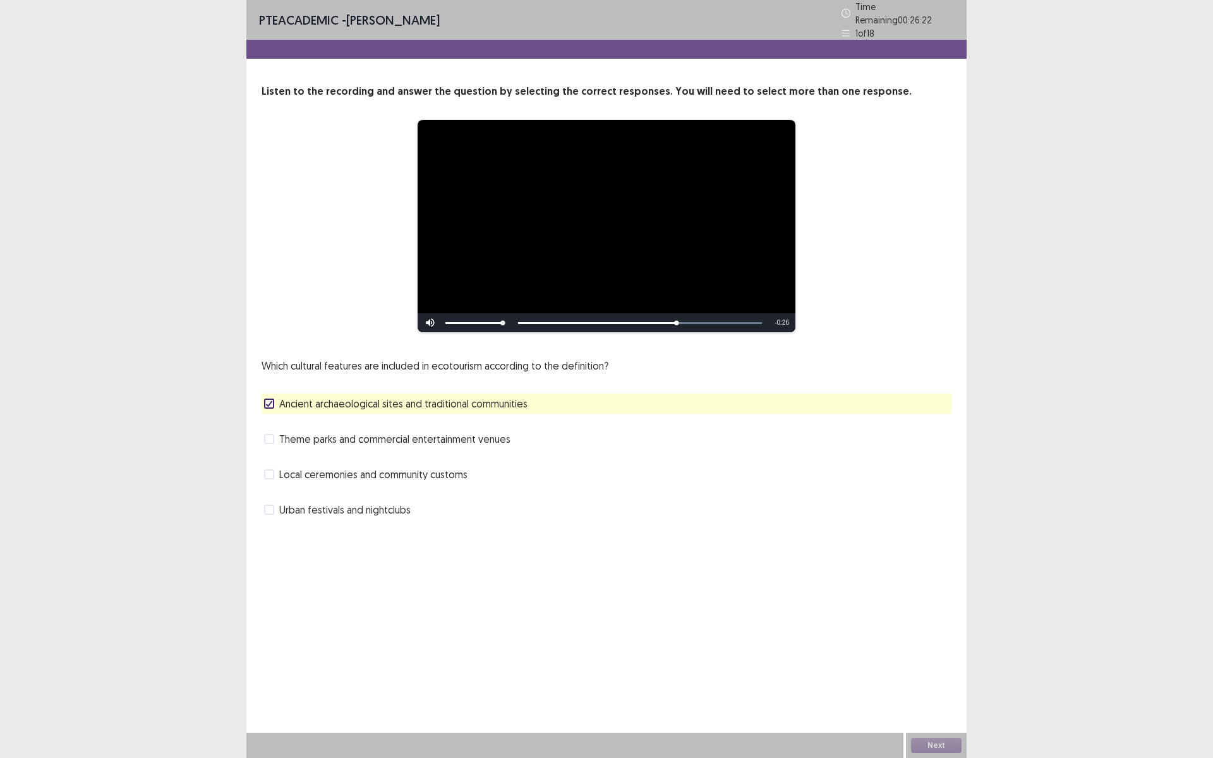
click at [350, 471] on span "Local ceremonies and community customs" at bounding box center [373, 474] width 188 height 15
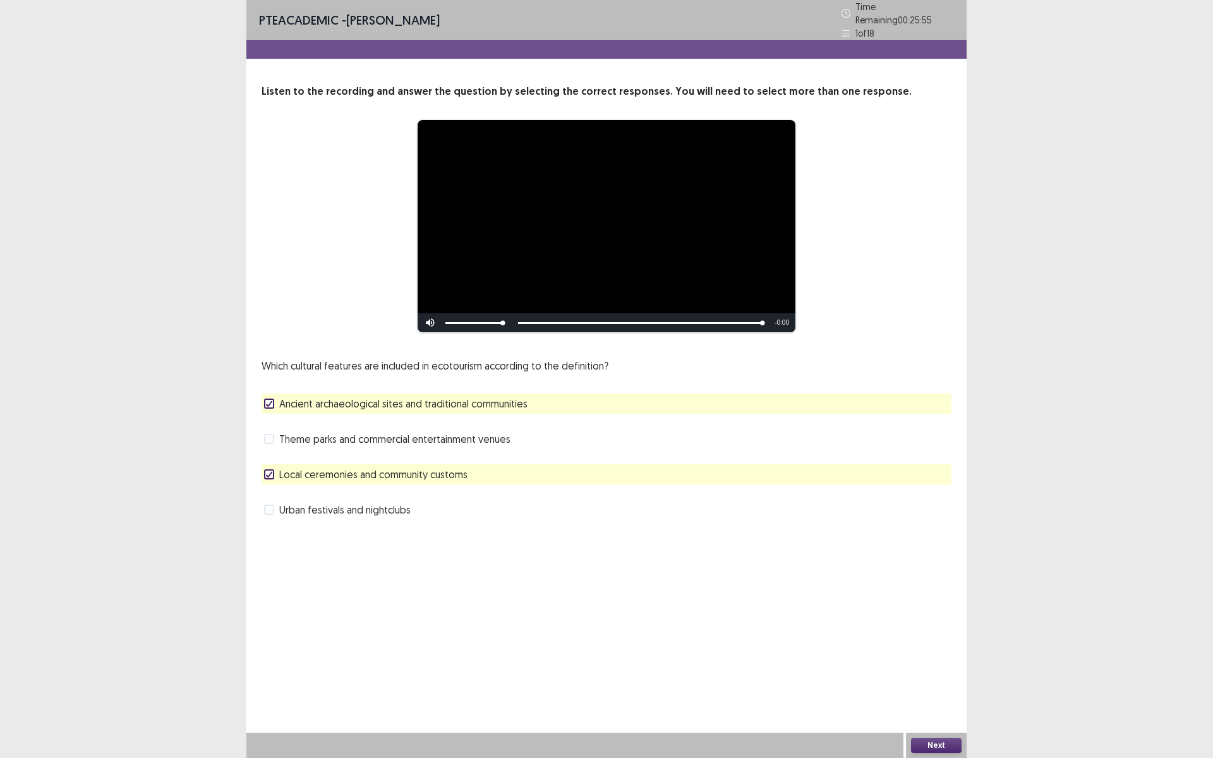
click at [934, 639] on button "Next" at bounding box center [936, 745] width 51 height 15
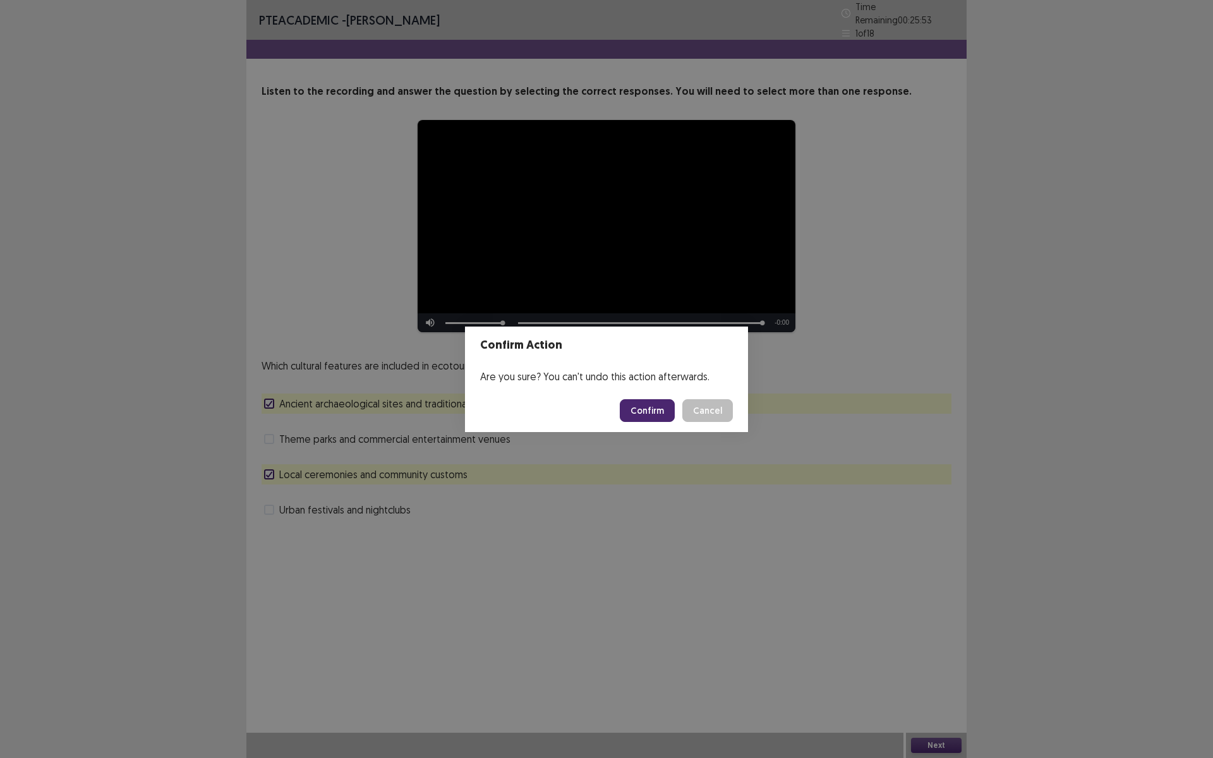
click at [648, 409] on button "Confirm" at bounding box center [647, 410] width 55 height 23
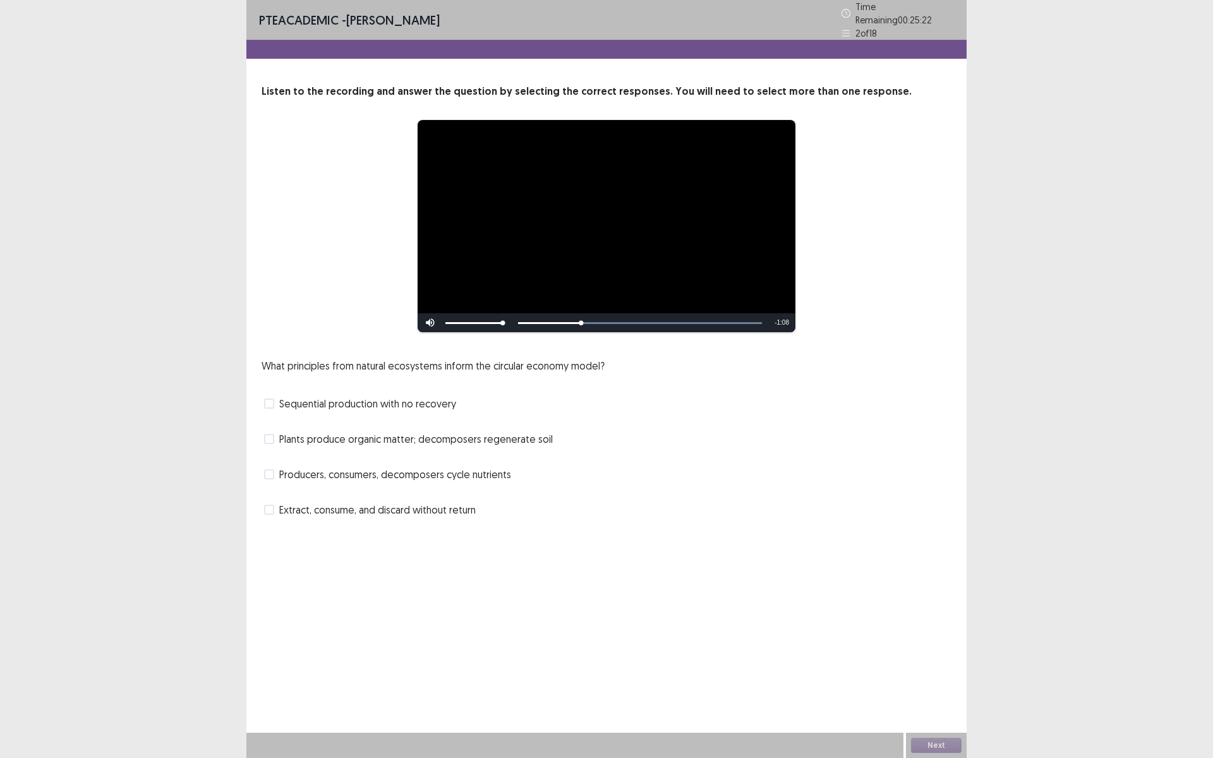
click at [342, 472] on span "Producers, consumers, decomposers cycle nutrients" at bounding box center [395, 474] width 232 height 15
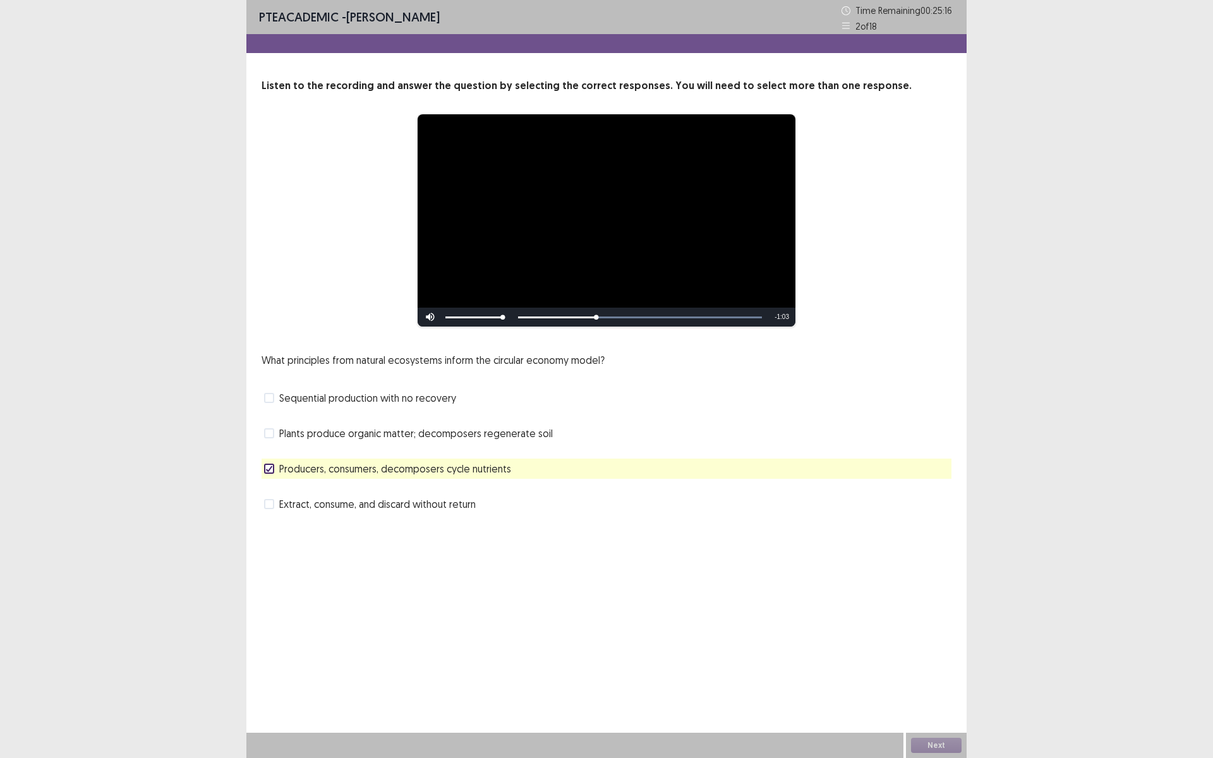
click at [337, 504] on span "Extract, consume, and discard without return" at bounding box center [377, 504] width 196 height 15
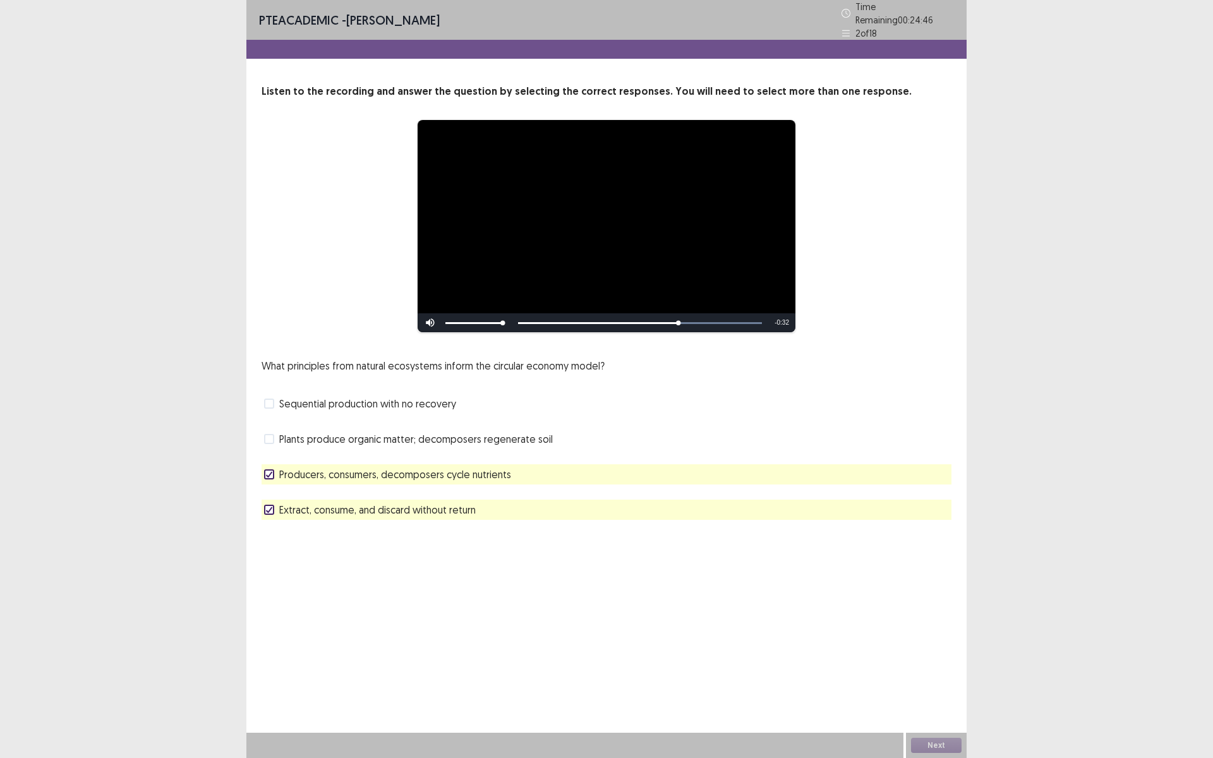
click at [346, 434] on span "Plants produce organic matter; decomposers regenerate soil" at bounding box center [416, 438] width 274 height 15
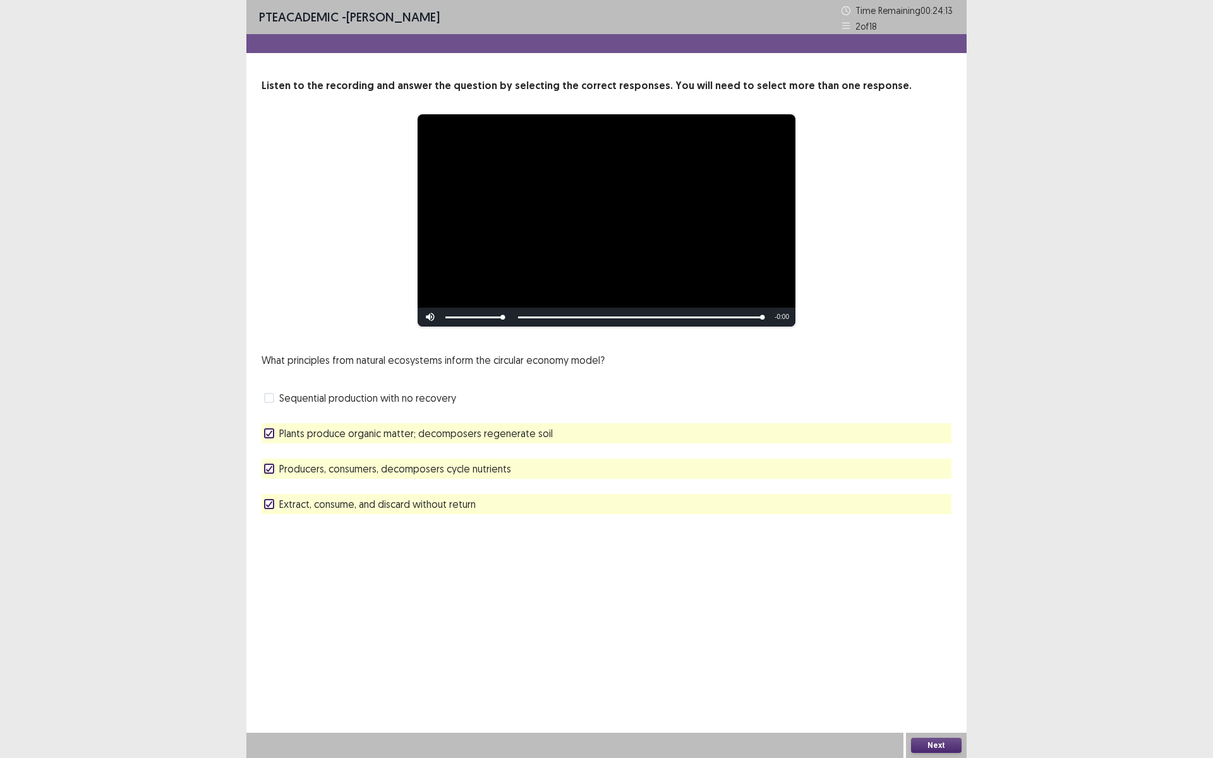
click at [926, 639] on button "Next" at bounding box center [936, 745] width 51 height 15
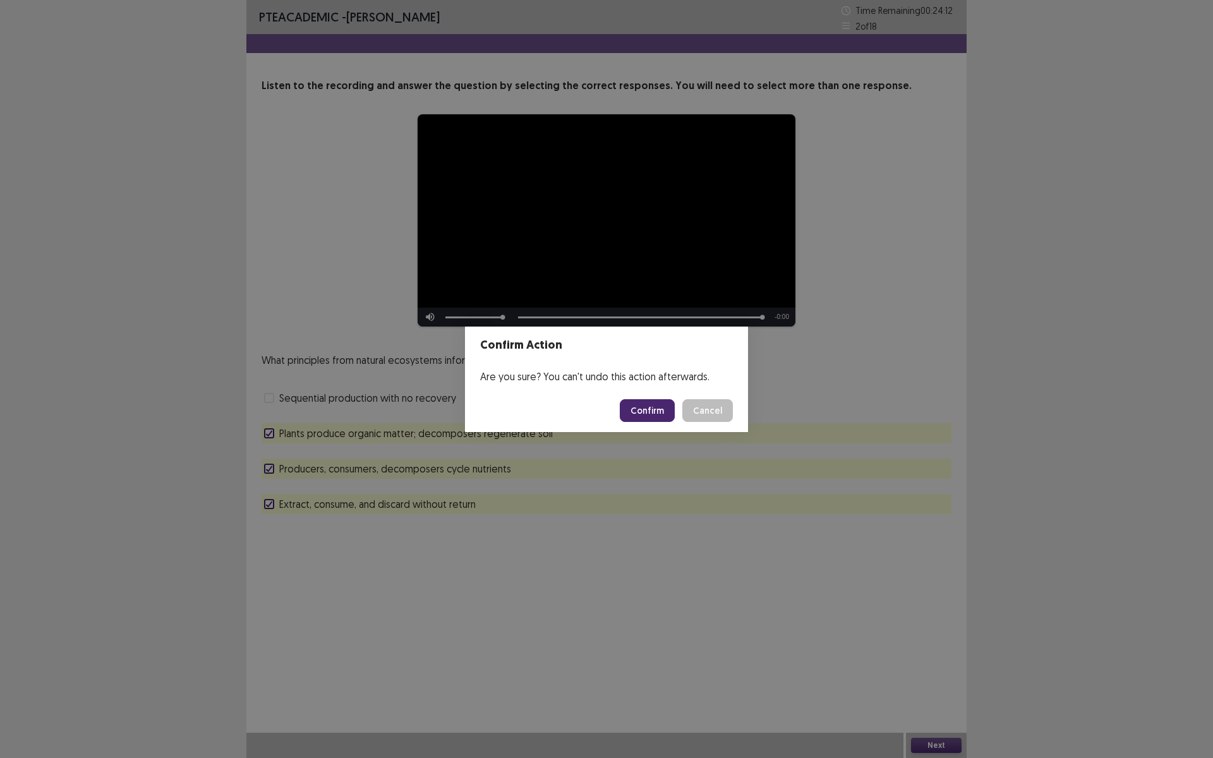
click at [635, 410] on button "Confirm" at bounding box center [647, 410] width 55 height 23
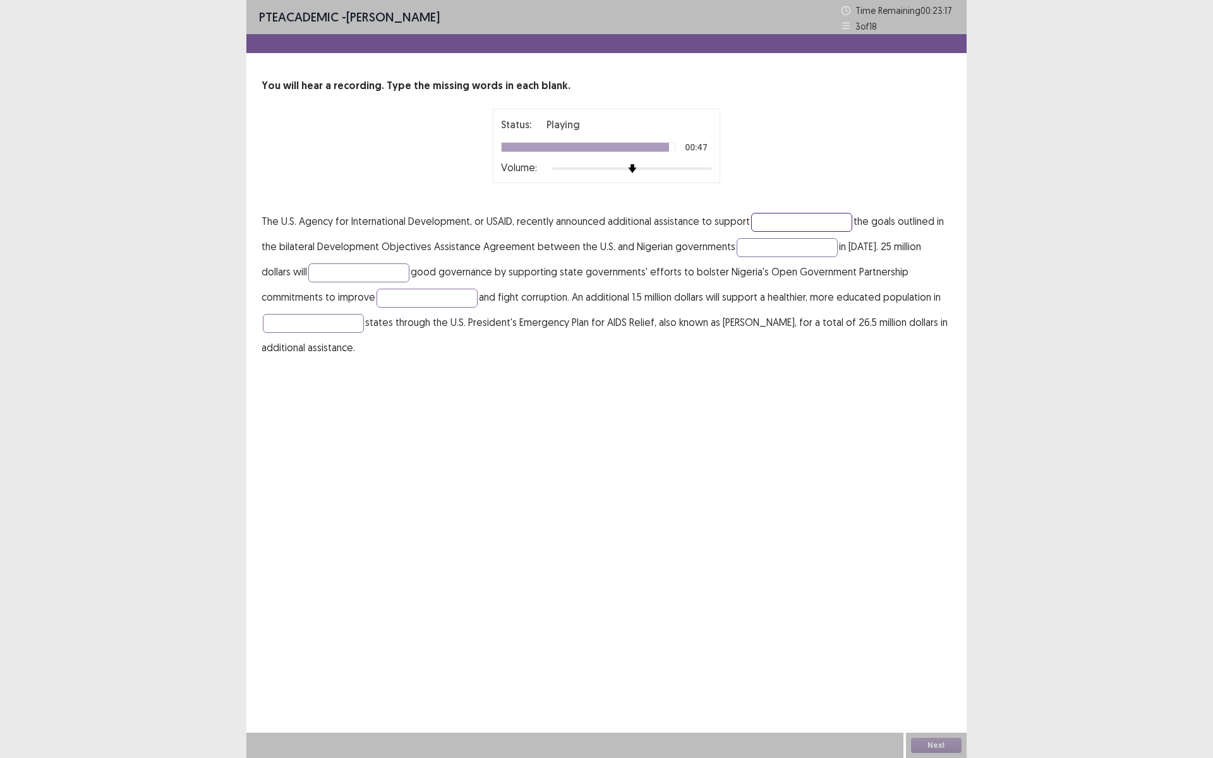
click at [812, 217] on input "text" at bounding box center [801, 222] width 101 height 19
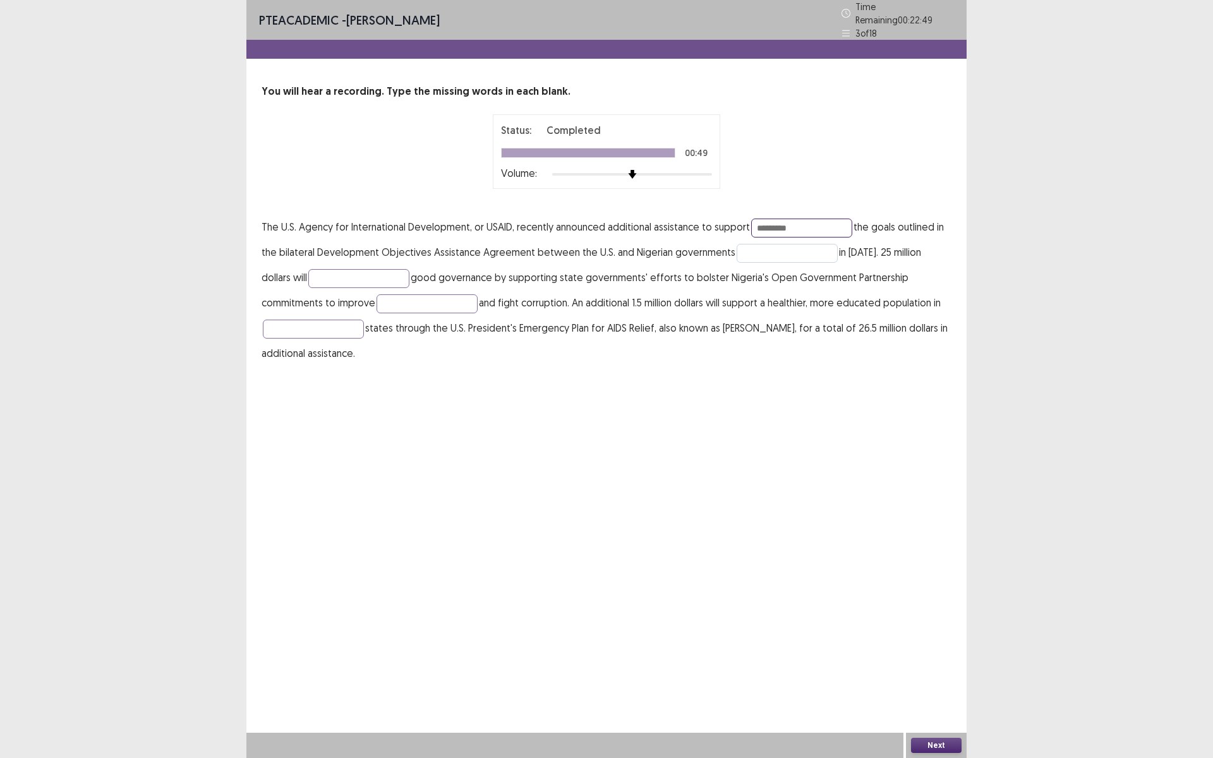
type input "*********"
click at [747, 244] on input "text" at bounding box center [787, 253] width 101 height 19
type input "******"
click at [325, 269] on input "text" at bounding box center [358, 278] width 101 height 19
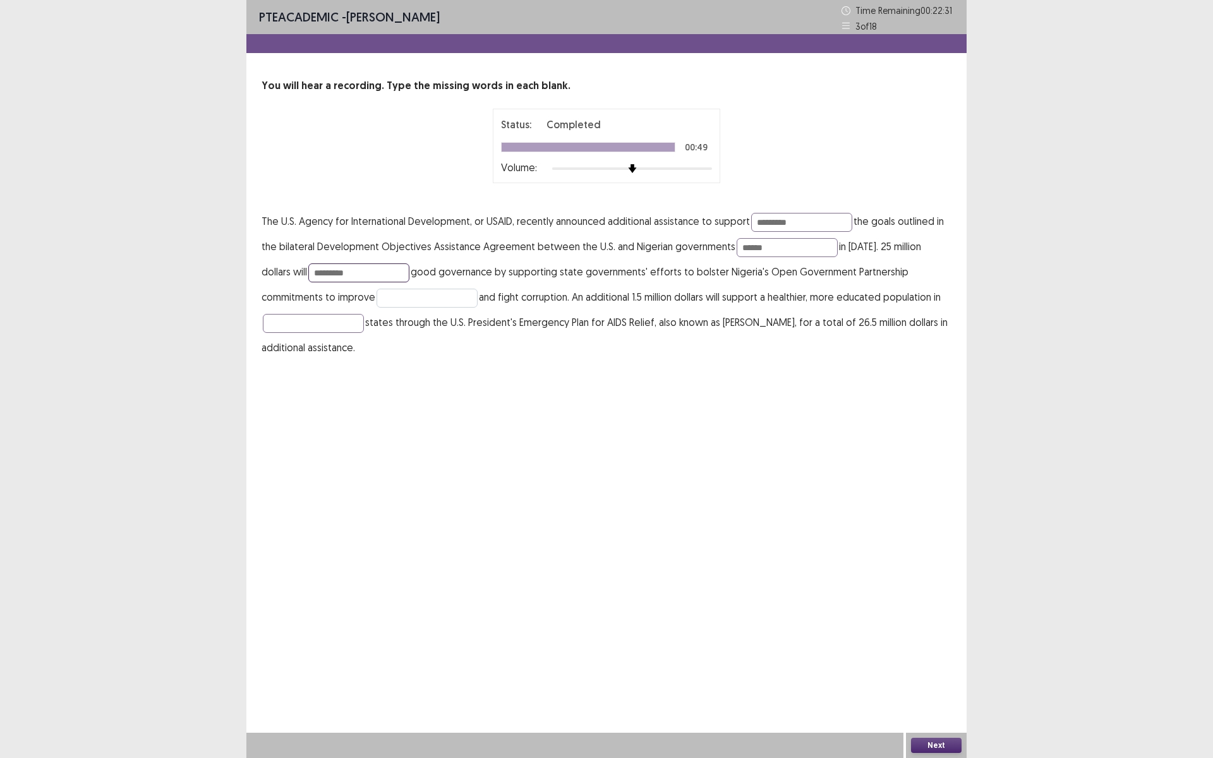
type input "*********"
click at [377, 302] on input "text" at bounding box center [427, 298] width 101 height 19
type input "**********"
click at [336, 321] on input "text" at bounding box center [313, 323] width 101 height 19
type input "******"
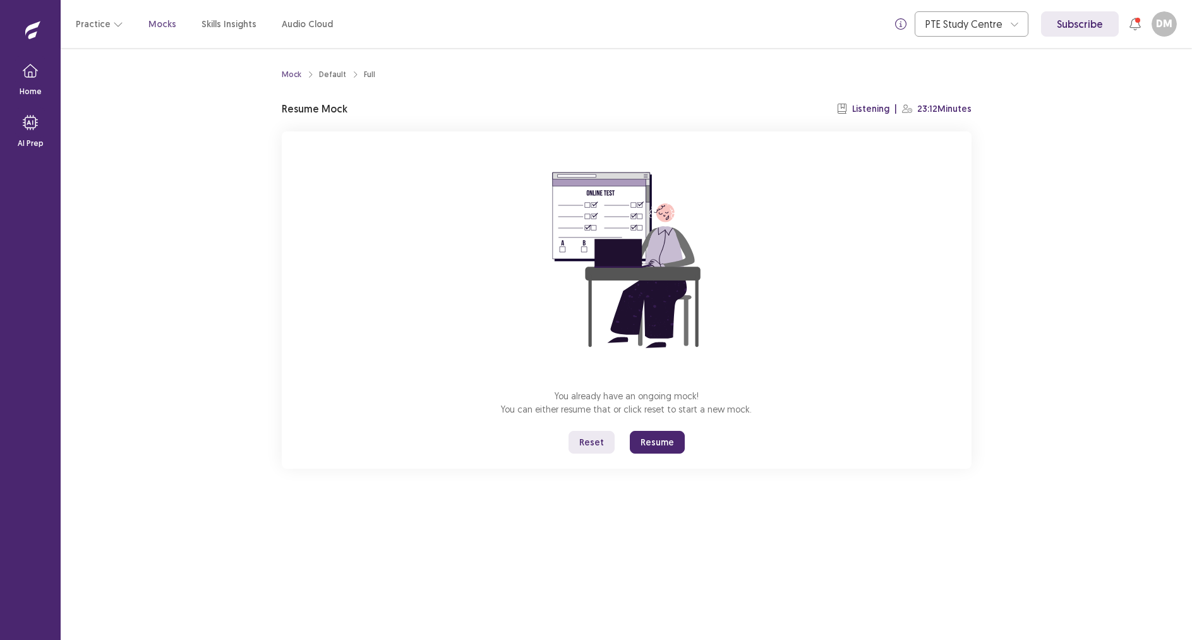
click at [656, 441] on button "Resume" at bounding box center [657, 442] width 55 height 23
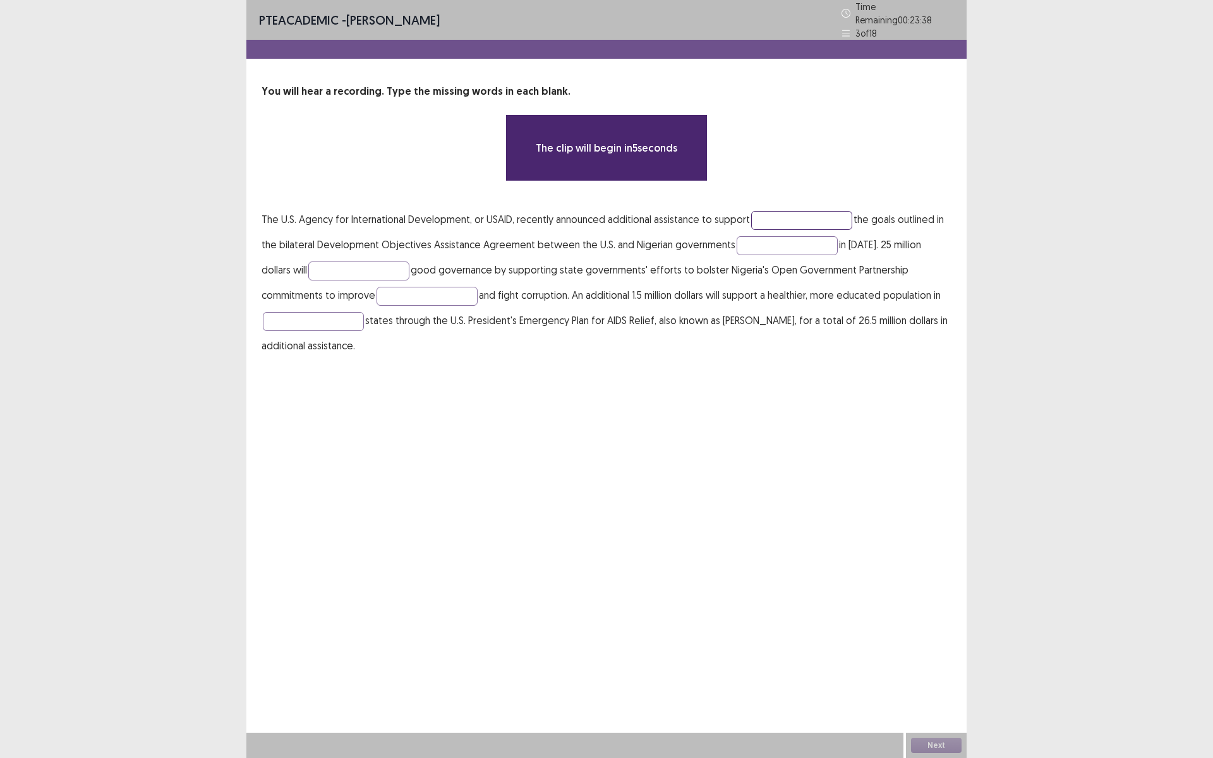
click at [759, 214] on input "text" at bounding box center [801, 220] width 101 height 19
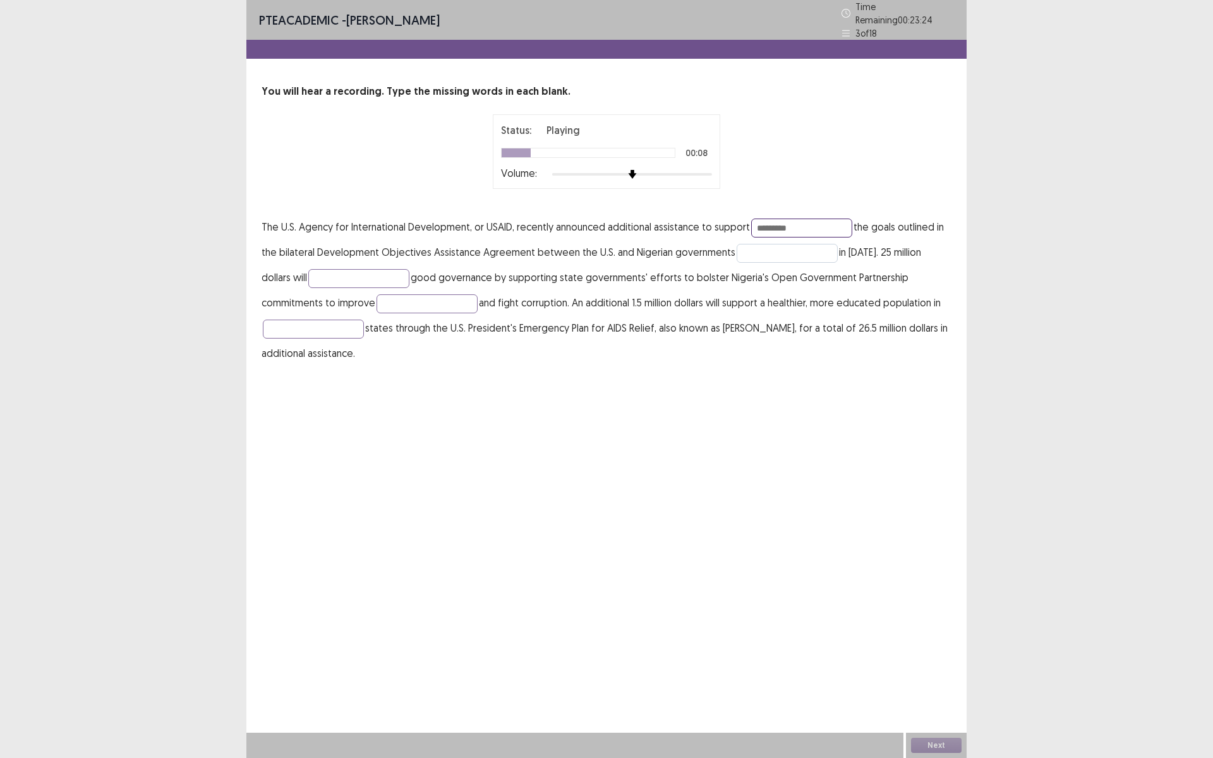
type input "*********"
click at [754, 248] on input "text" at bounding box center [787, 253] width 101 height 19
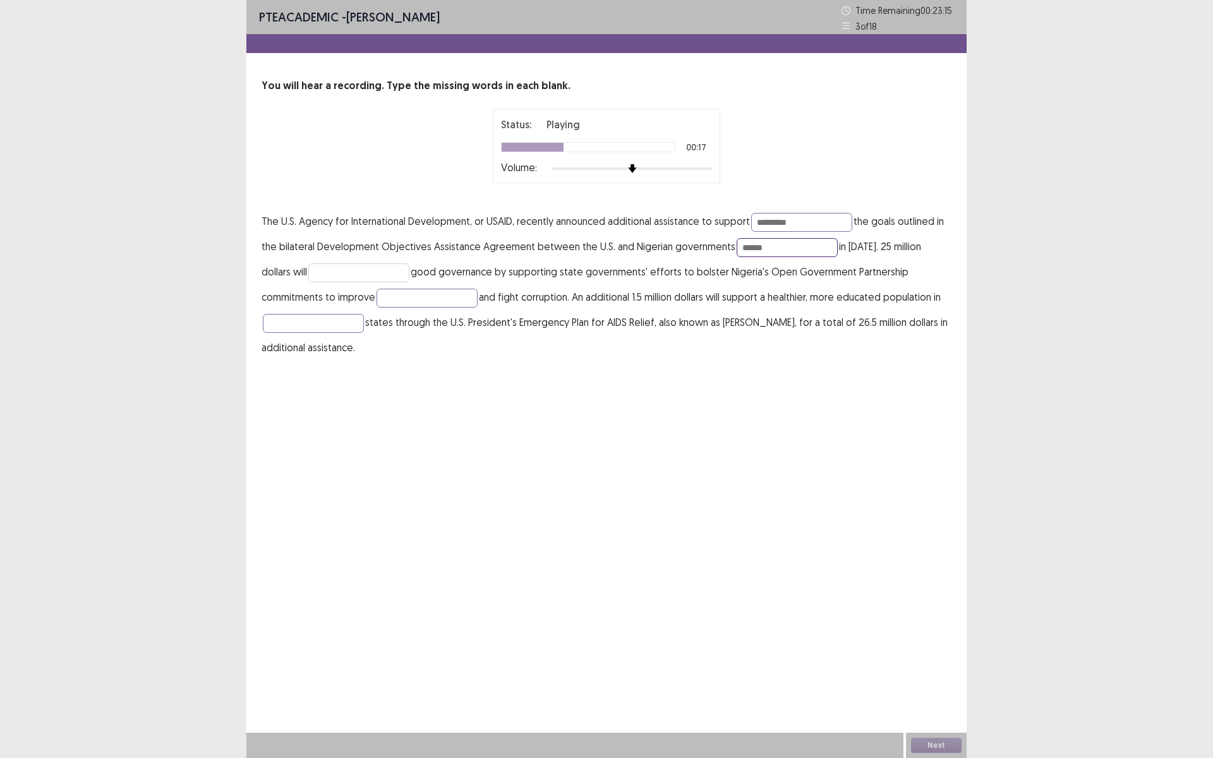
type input "******"
click at [345, 277] on input "text" at bounding box center [358, 272] width 101 height 19
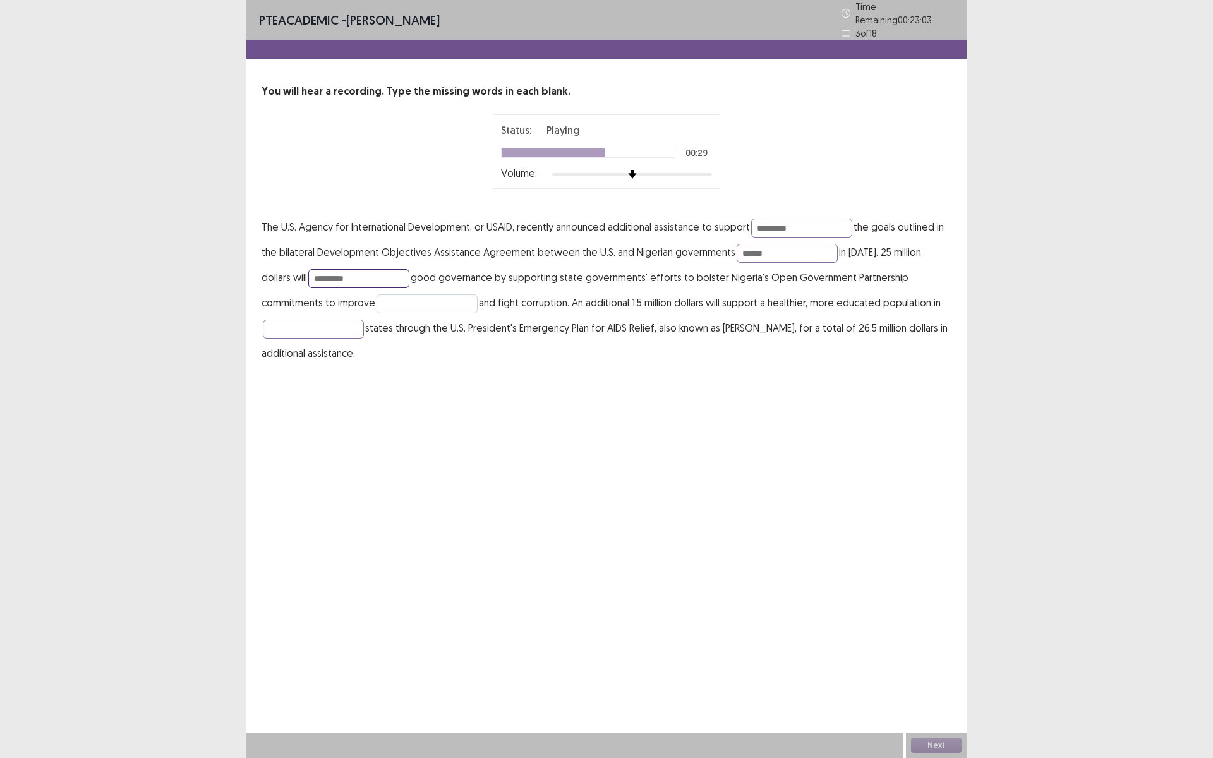
type input "*********"
click at [377, 296] on input "text" at bounding box center [427, 303] width 101 height 19
type input "**********"
click at [301, 327] on input "text" at bounding box center [313, 329] width 101 height 19
type input "********"
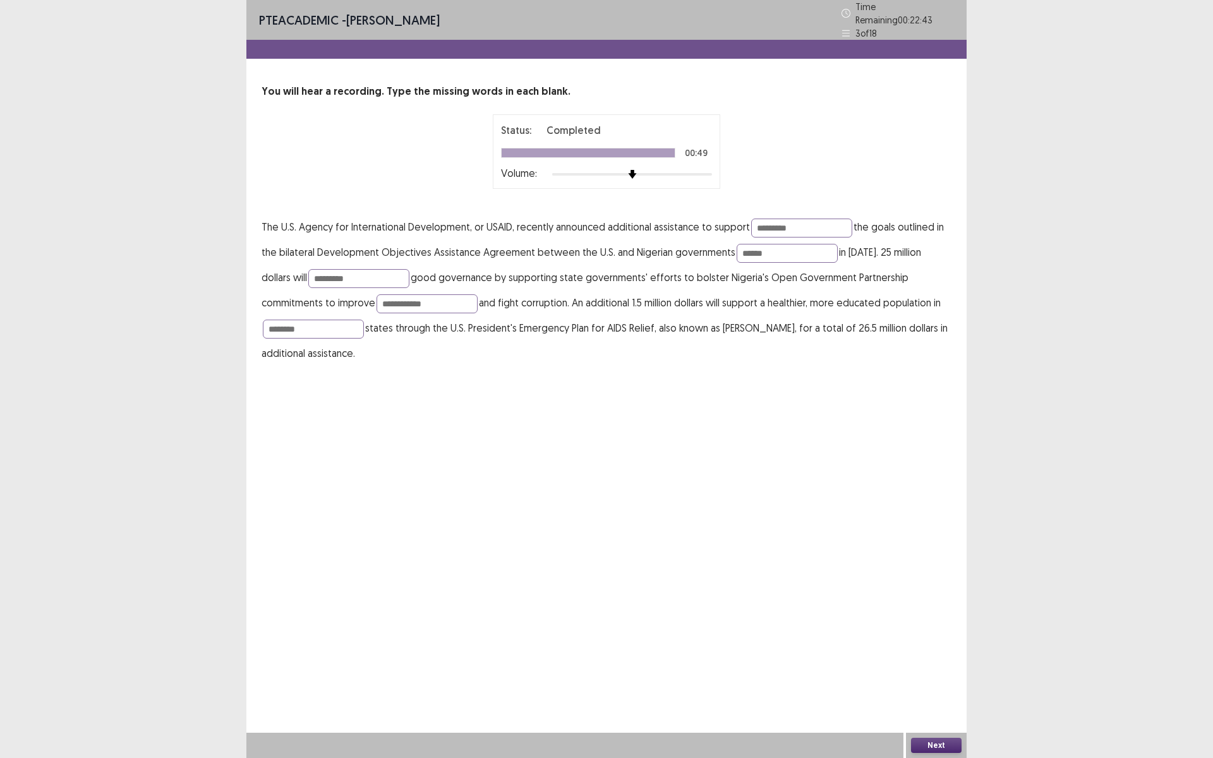
click at [928, 639] on button "Next" at bounding box center [936, 745] width 51 height 15
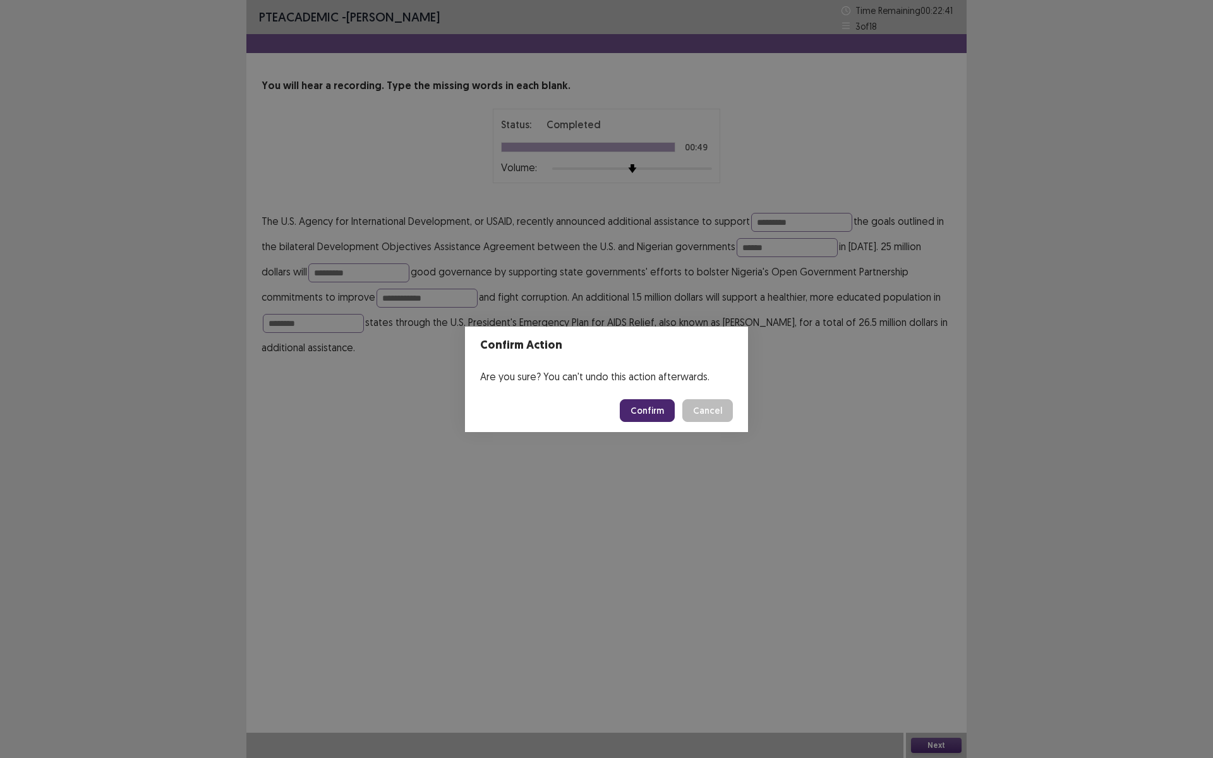
click at [670, 409] on button "Confirm" at bounding box center [647, 410] width 55 height 23
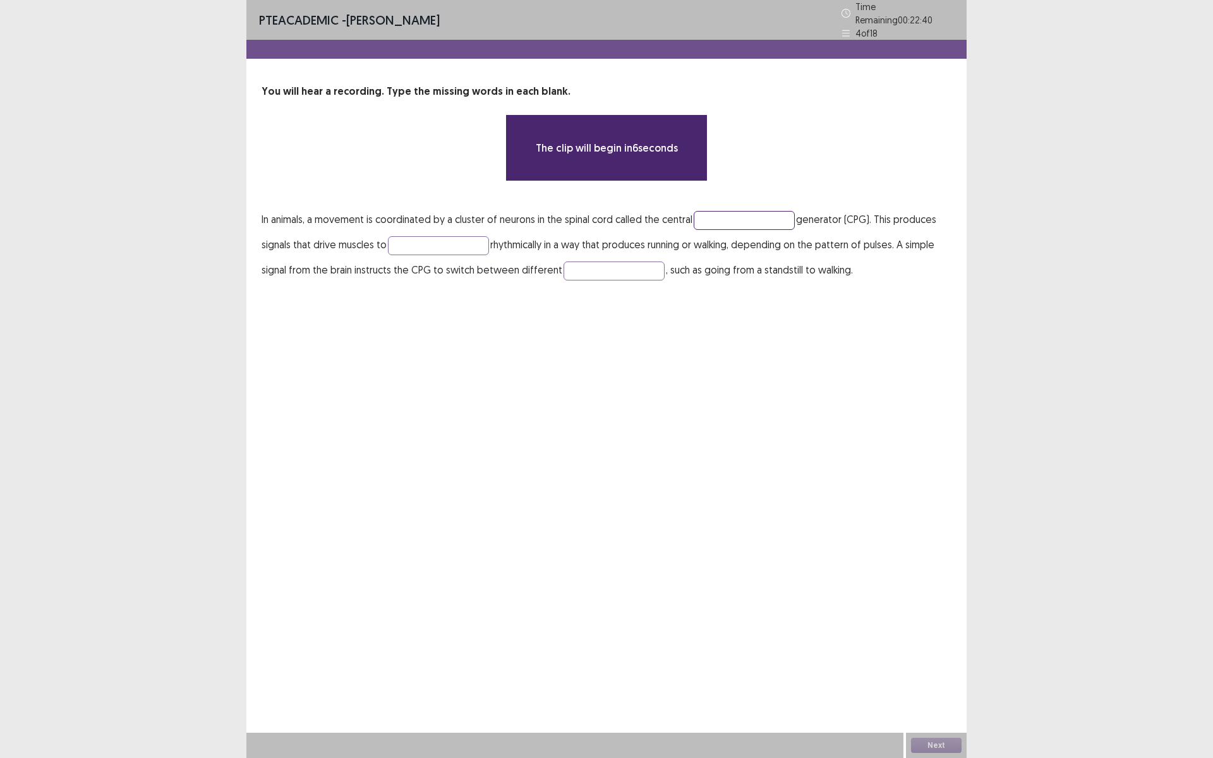
click at [778, 215] on input "text" at bounding box center [744, 220] width 101 height 19
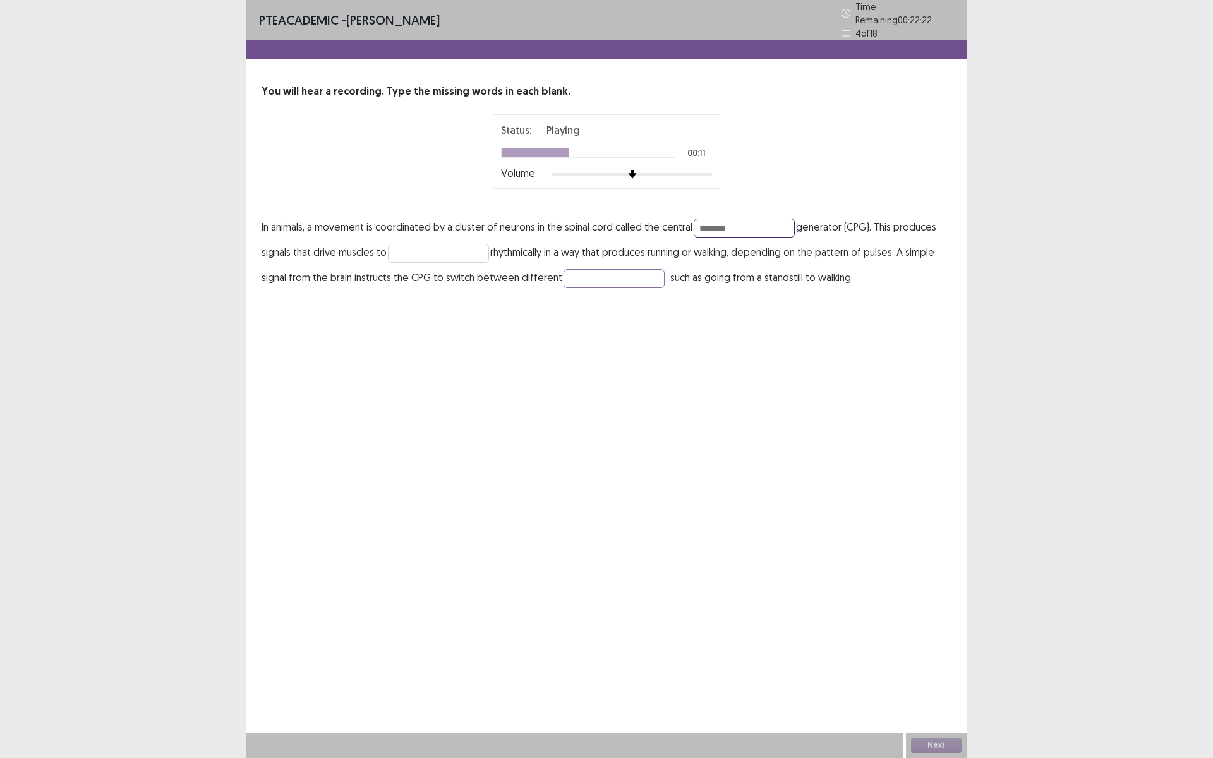
type input "********"
click at [457, 244] on input "text" at bounding box center [438, 253] width 101 height 19
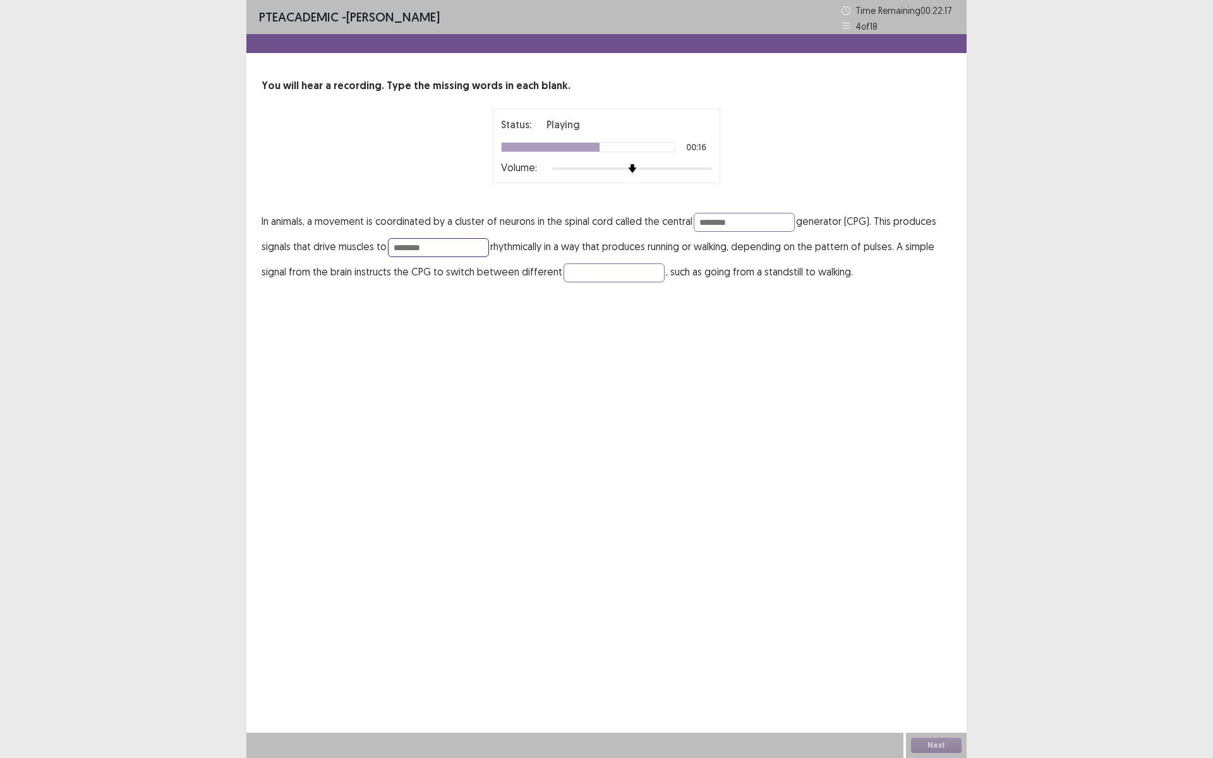
type input "********"
click at [665, 168] on img at bounding box center [664, 169] width 10 height 10
click at [592, 275] on input "text" at bounding box center [614, 272] width 101 height 19
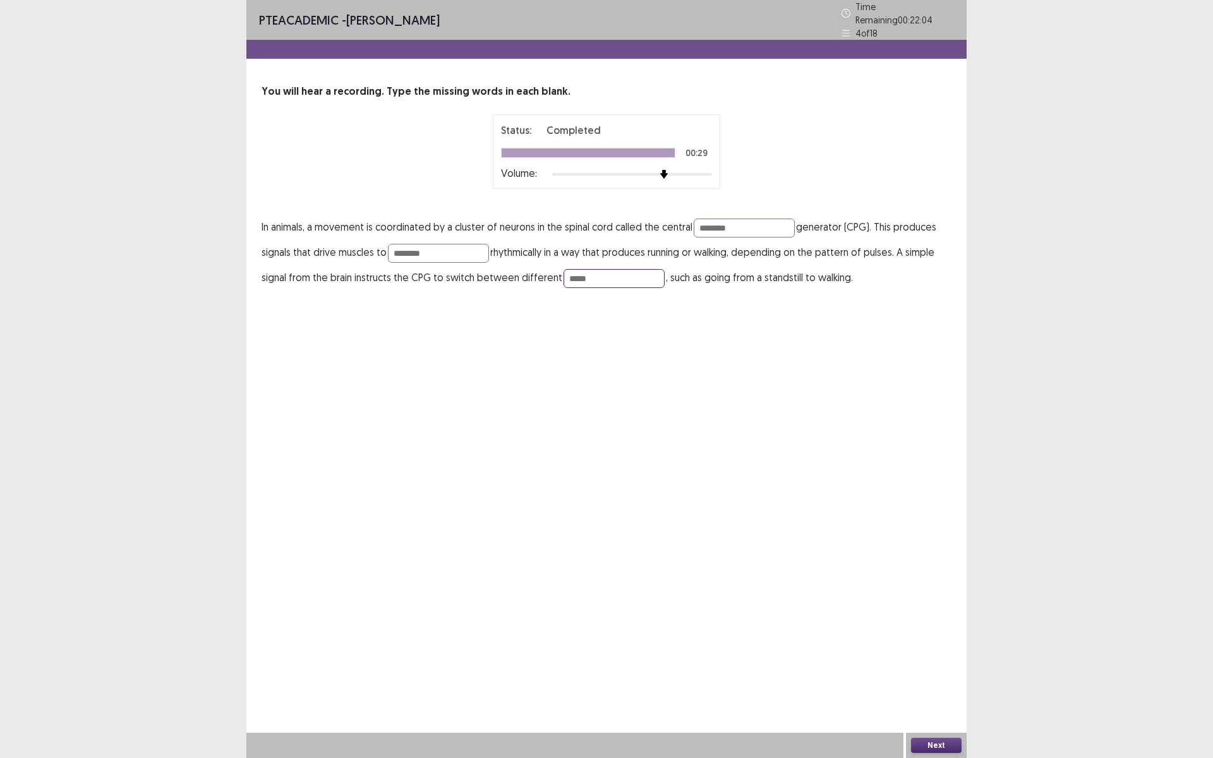
type input "*****"
click at [943, 639] on button "Next" at bounding box center [936, 745] width 51 height 15
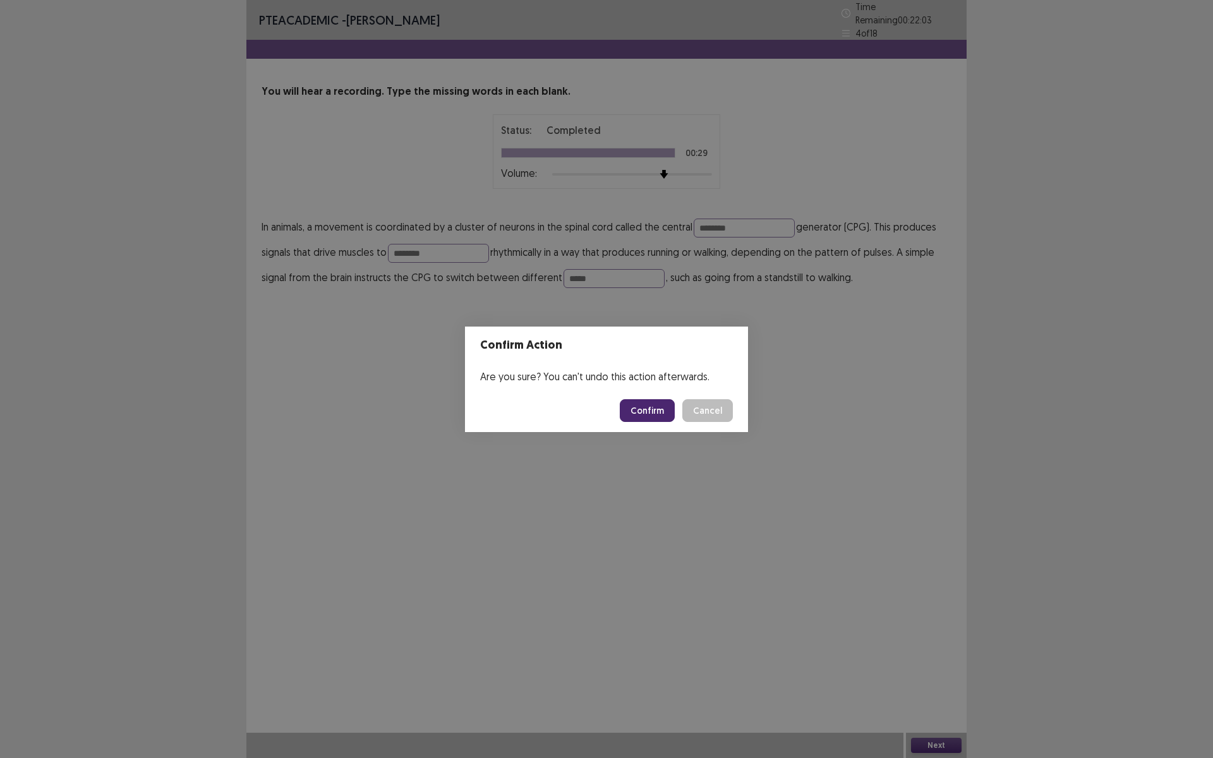
click at [647, 407] on button "Confirm" at bounding box center [647, 410] width 55 height 23
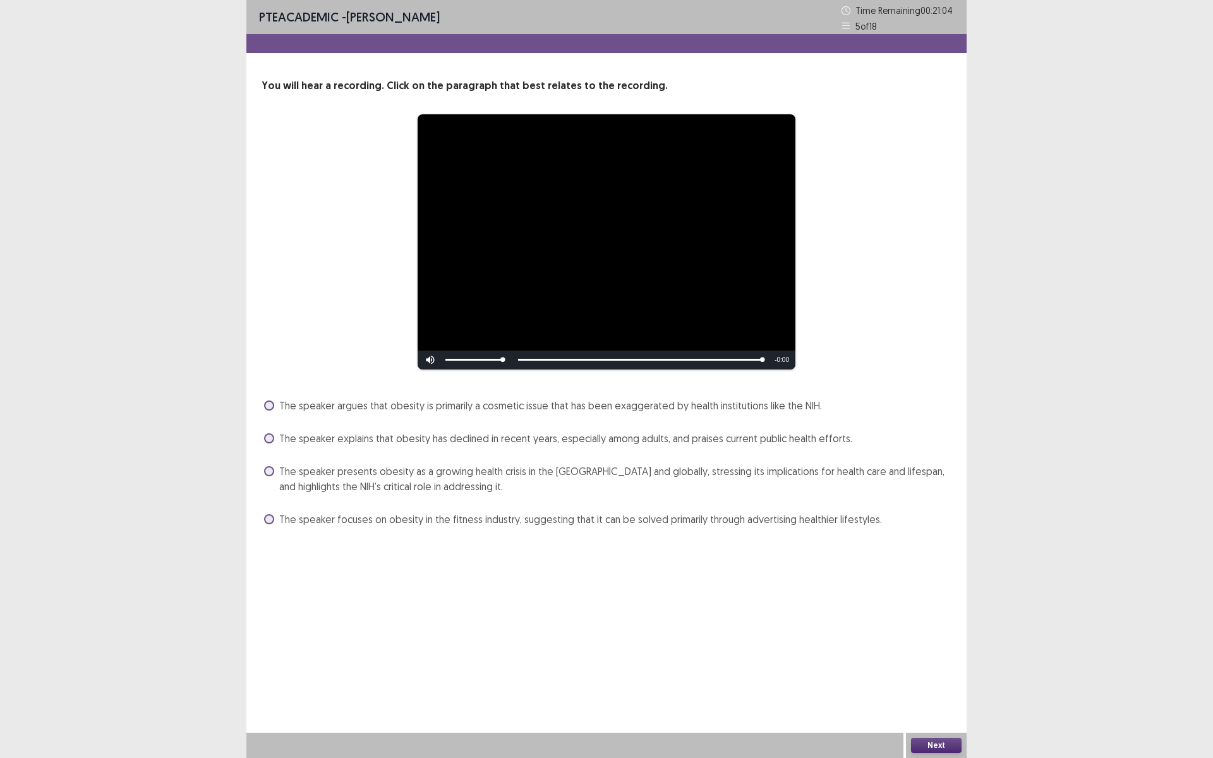
click at [455, 473] on span "The speaker presents obesity as a growing health crisis in the US and globally,…" at bounding box center [615, 479] width 672 height 30
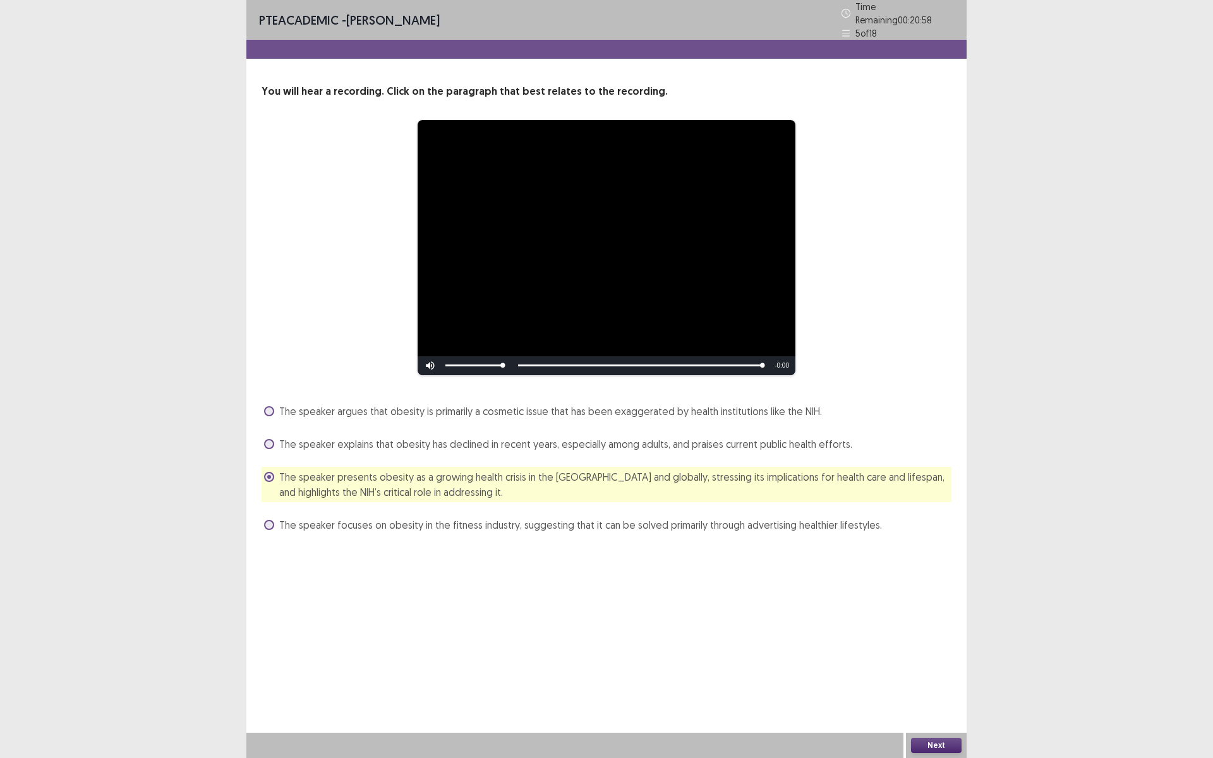
click at [788, 409] on span "The speaker argues that obesity is primarily a cosmetic issue that has been exa…" at bounding box center [550, 411] width 543 height 15
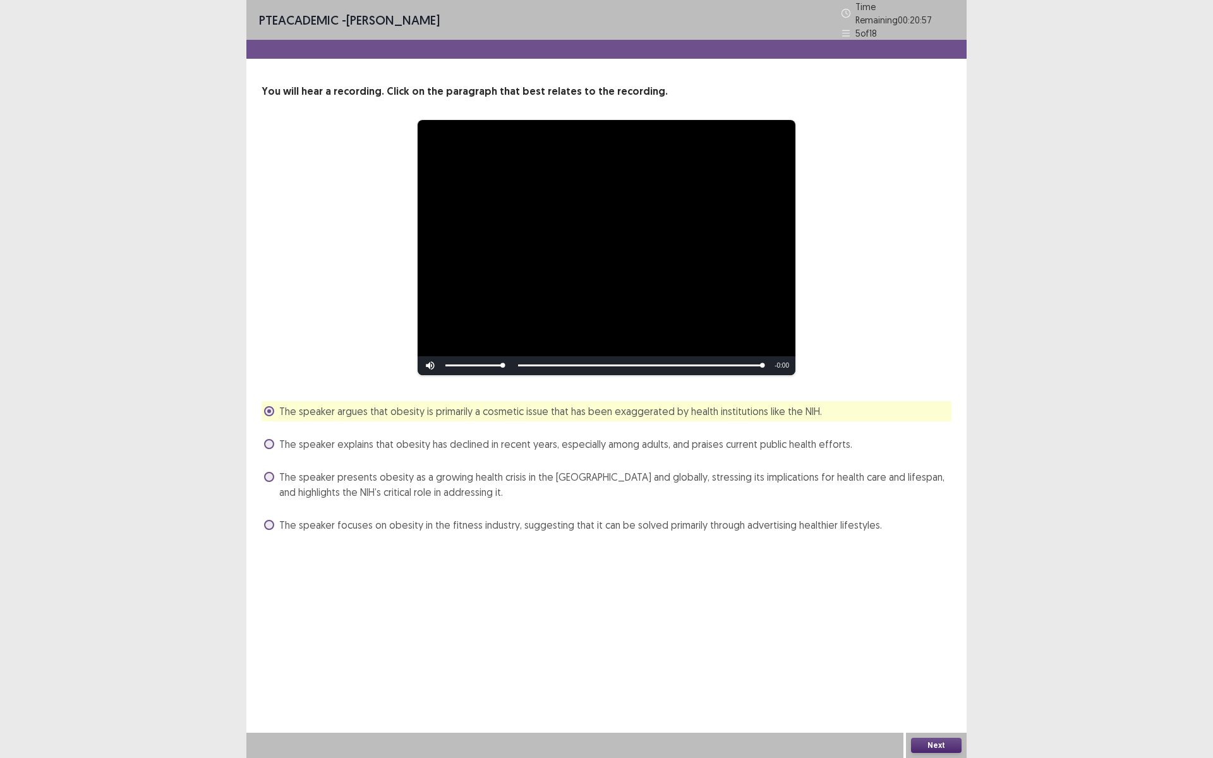
click at [949, 639] on button "Next" at bounding box center [936, 745] width 51 height 15
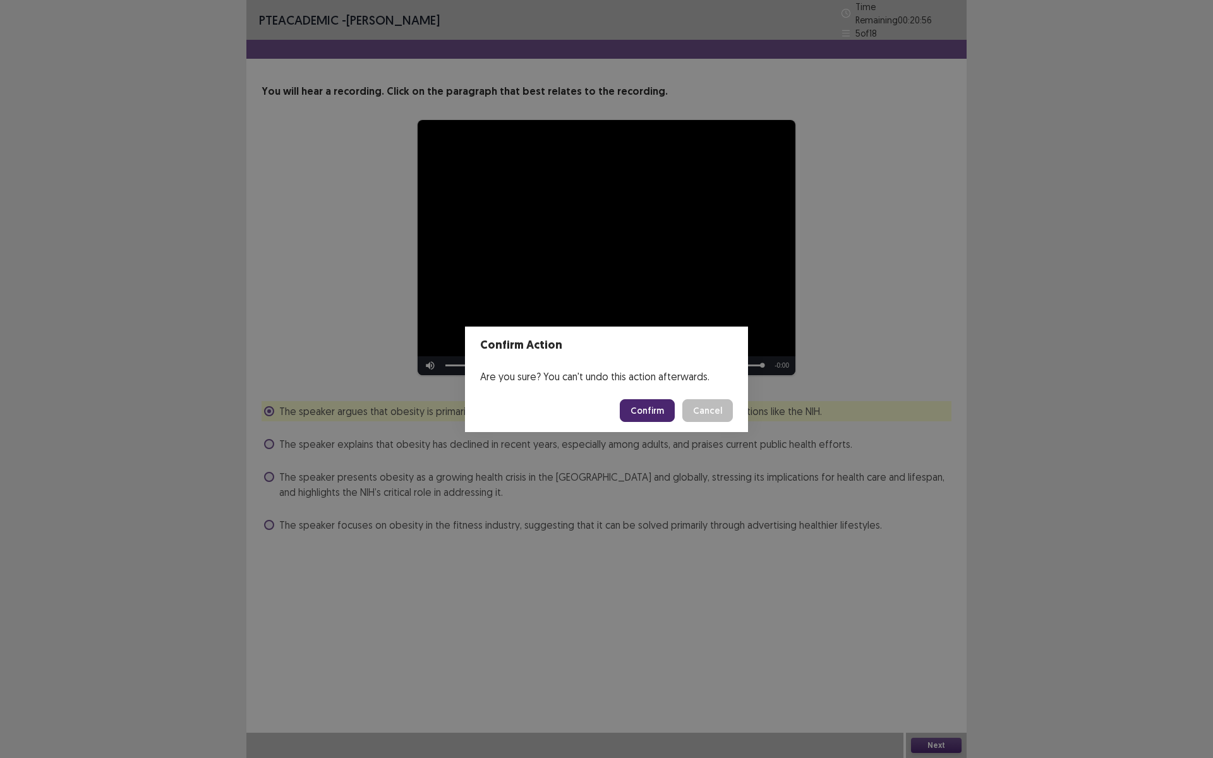
click at [651, 395] on footer "Confirm Cancel" at bounding box center [606, 410] width 283 height 43
click at [653, 404] on button "Confirm" at bounding box center [647, 410] width 55 height 23
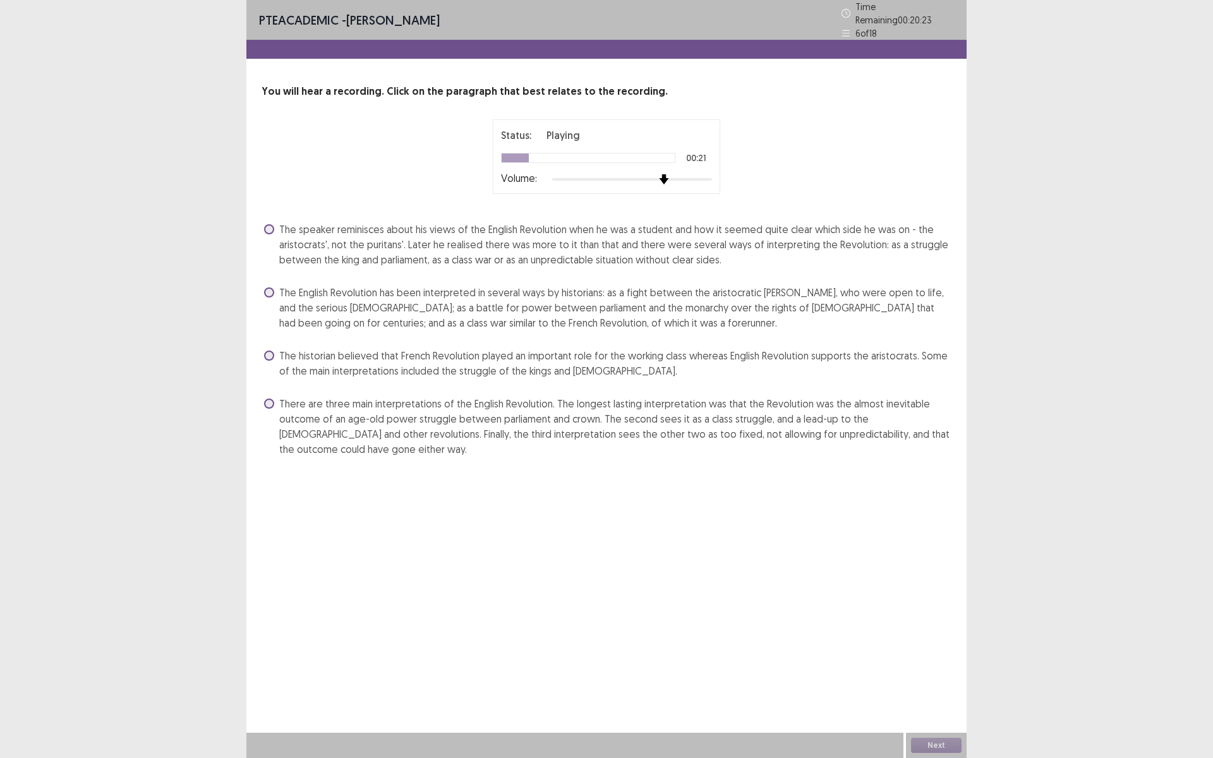
click at [660, 174] on img at bounding box center [664, 179] width 10 height 10
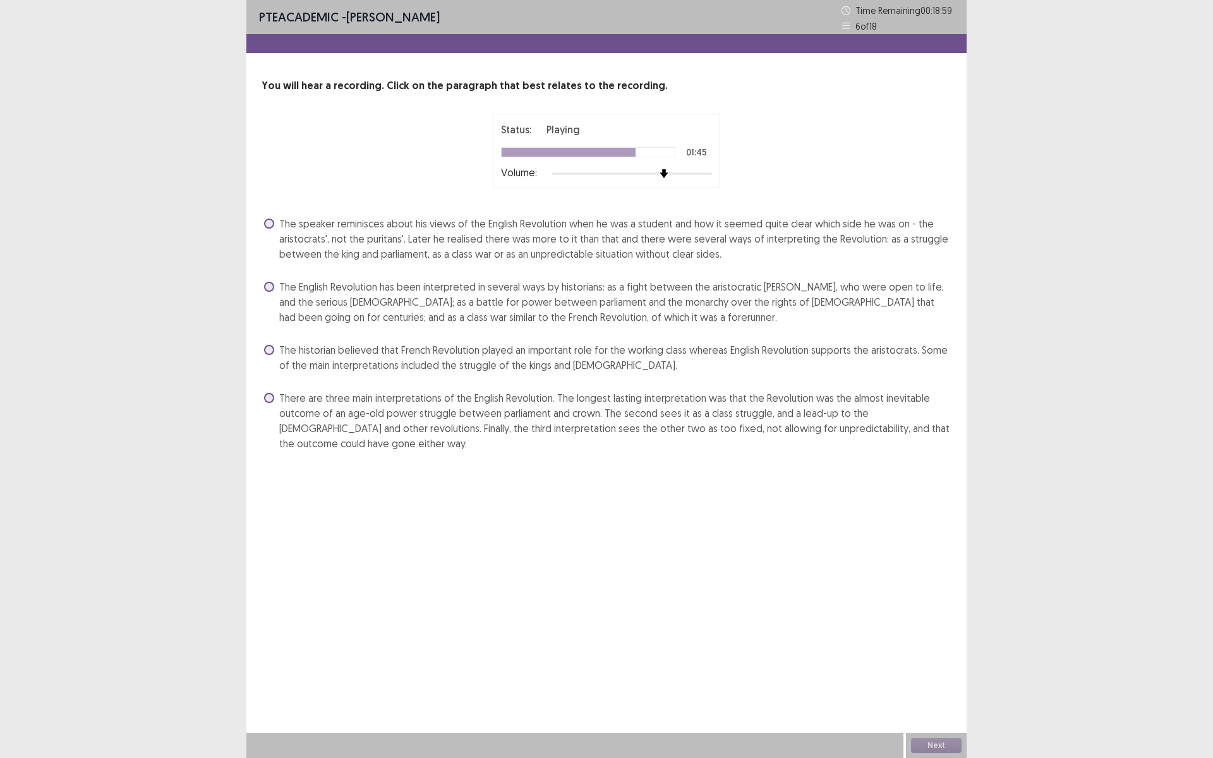
click at [497, 407] on span "There are three main interpretations of the English Revolution. The longest las…" at bounding box center [615, 420] width 672 height 61
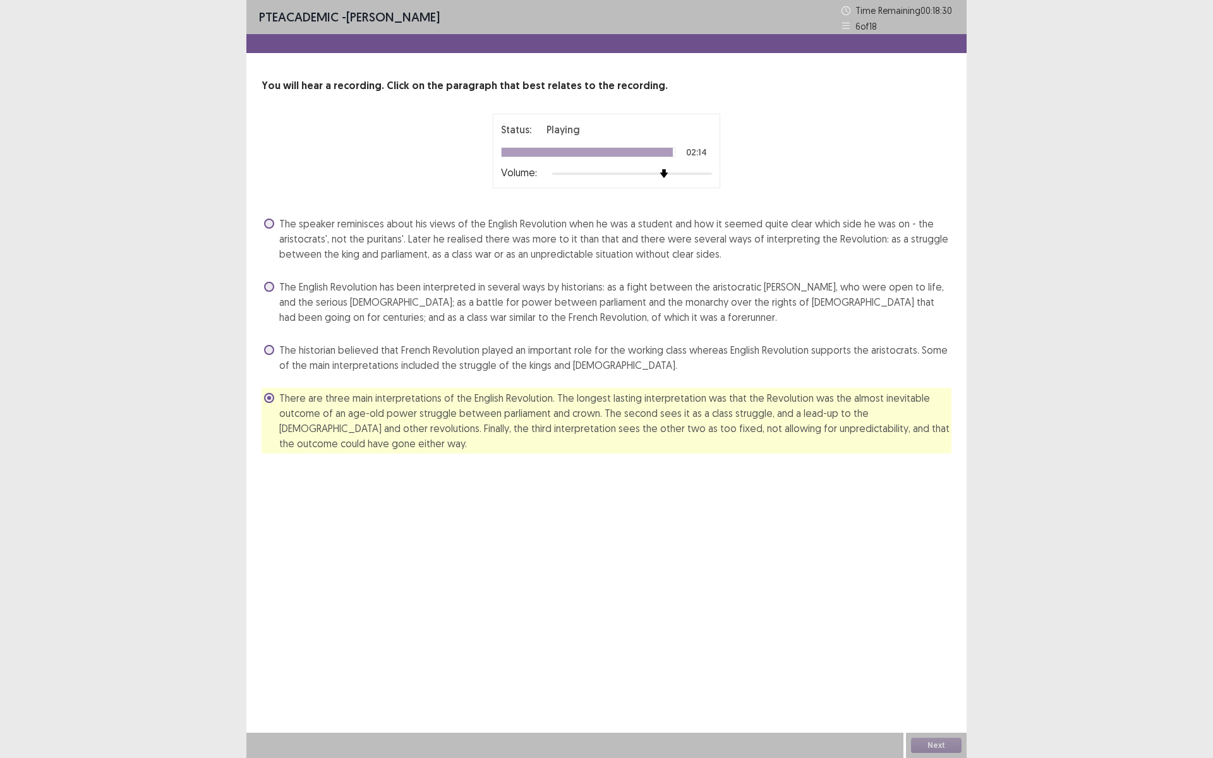
click at [563, 368] on span "The historian believed that French Revolution played an important role for the …" at bounding box center [615, 357] width 672 height 30
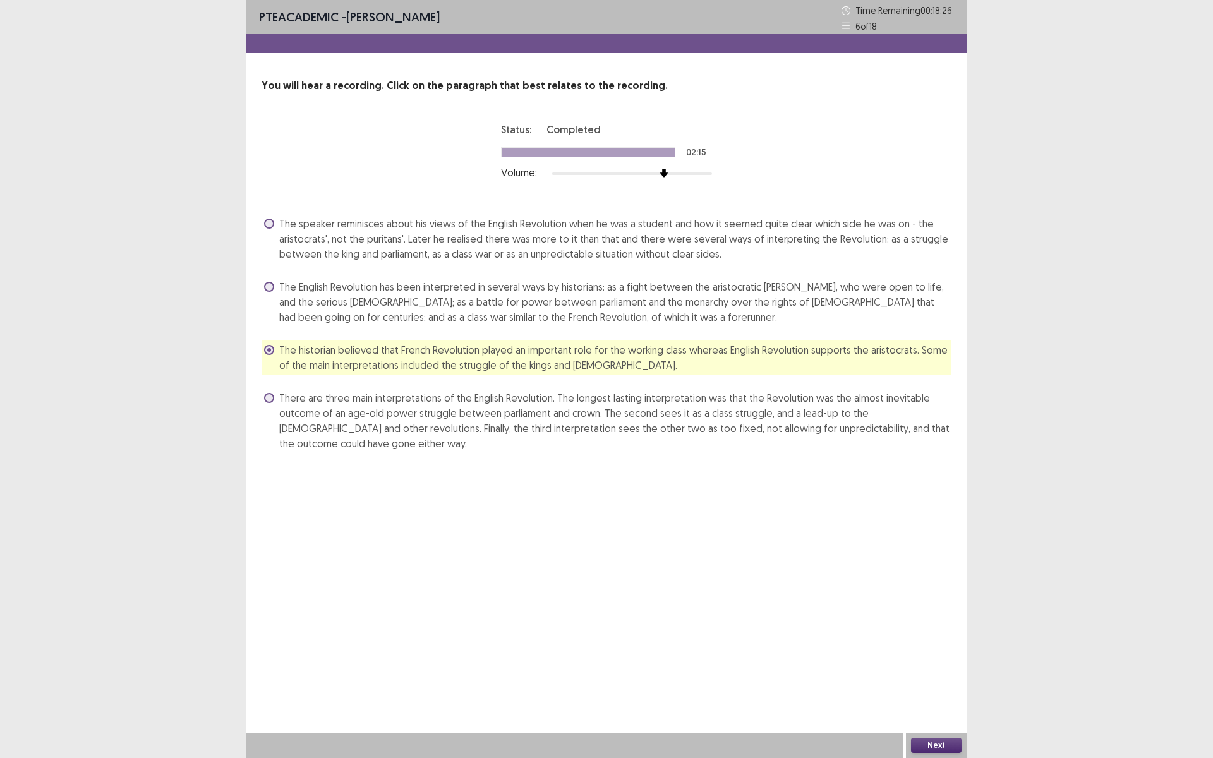
click at [931, 639] on button "Next" at bounding box center [936, 745] width 51 height 15
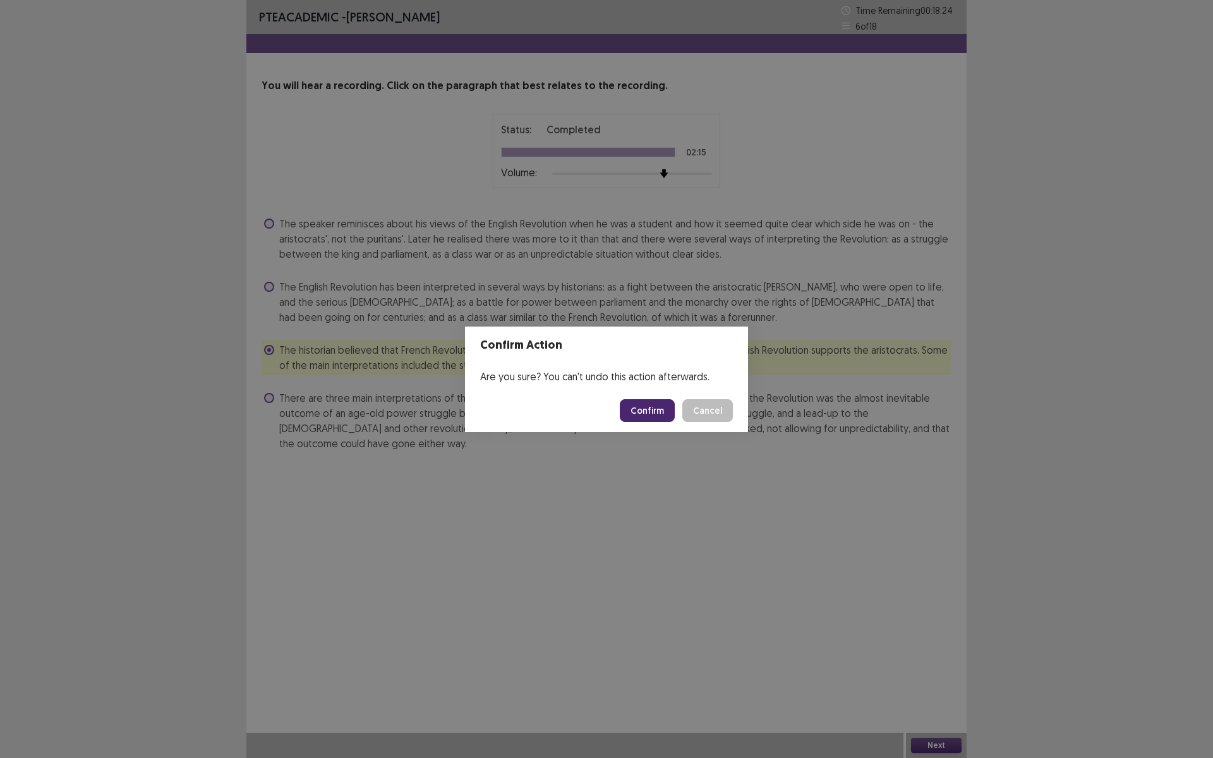
click at [660, 409] on button "Confirm" at bounding box center [647, 410] width 55 height 23
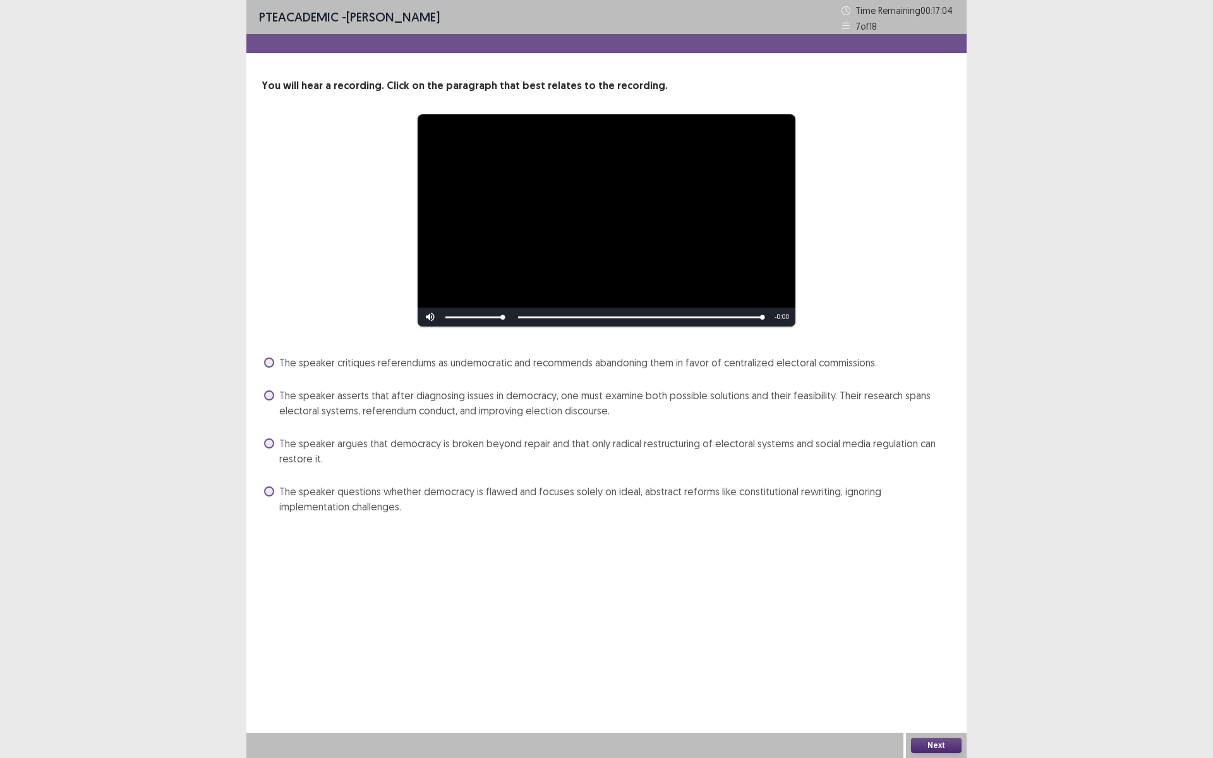
click at [474, 369] on span "The speaker critiques referendums as undemocratic and recommends abandoning the…" at bounding box center [578, 362] width 598 height 15
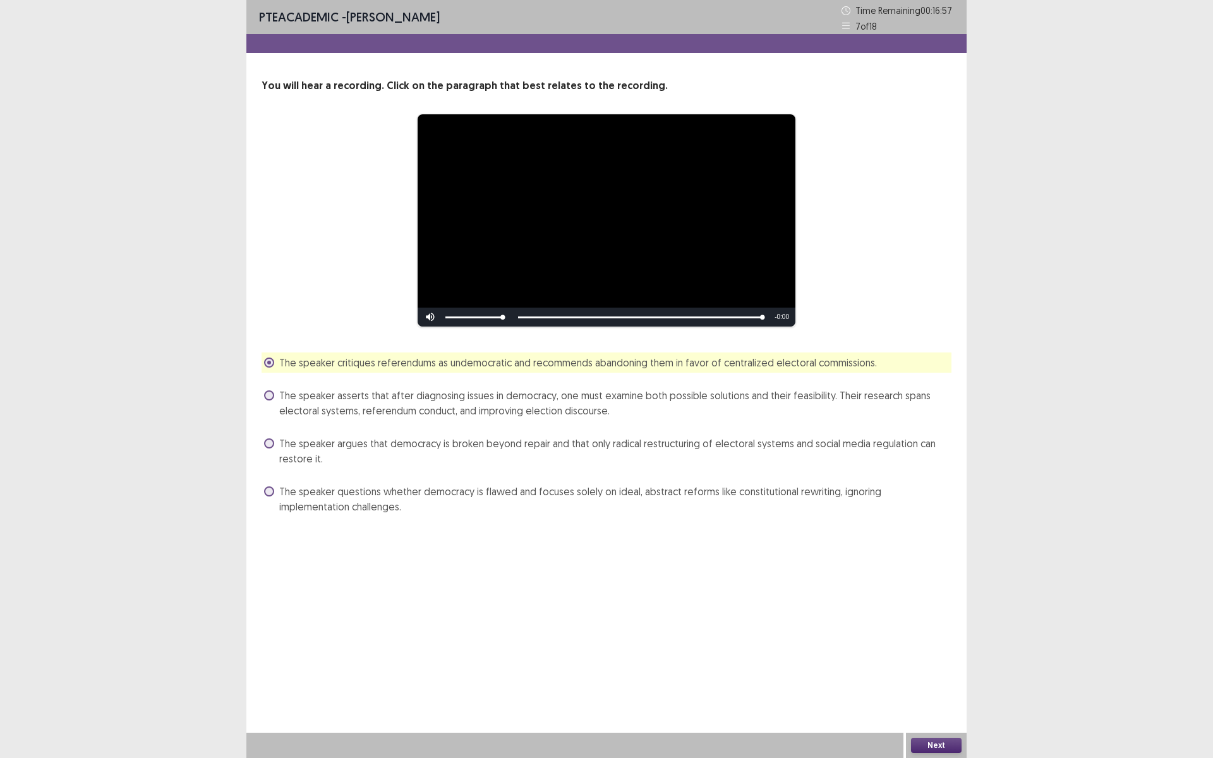
click at [843, 448] on span "The speaker argues that democracy is broken beyond repair and that only radical…" at bounding box center [615, 451] width 672 height 30
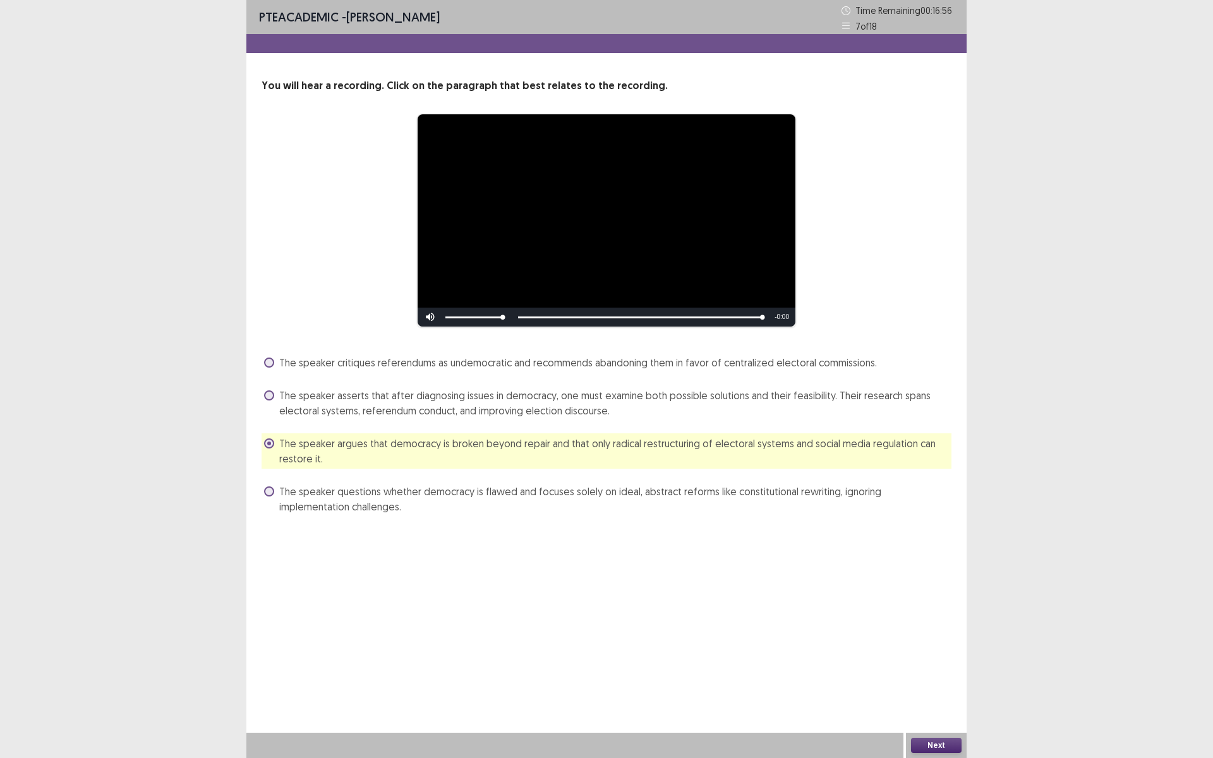
click at [938, 639] on button "Next" at bounding box center [936, 745] width 51 height 15
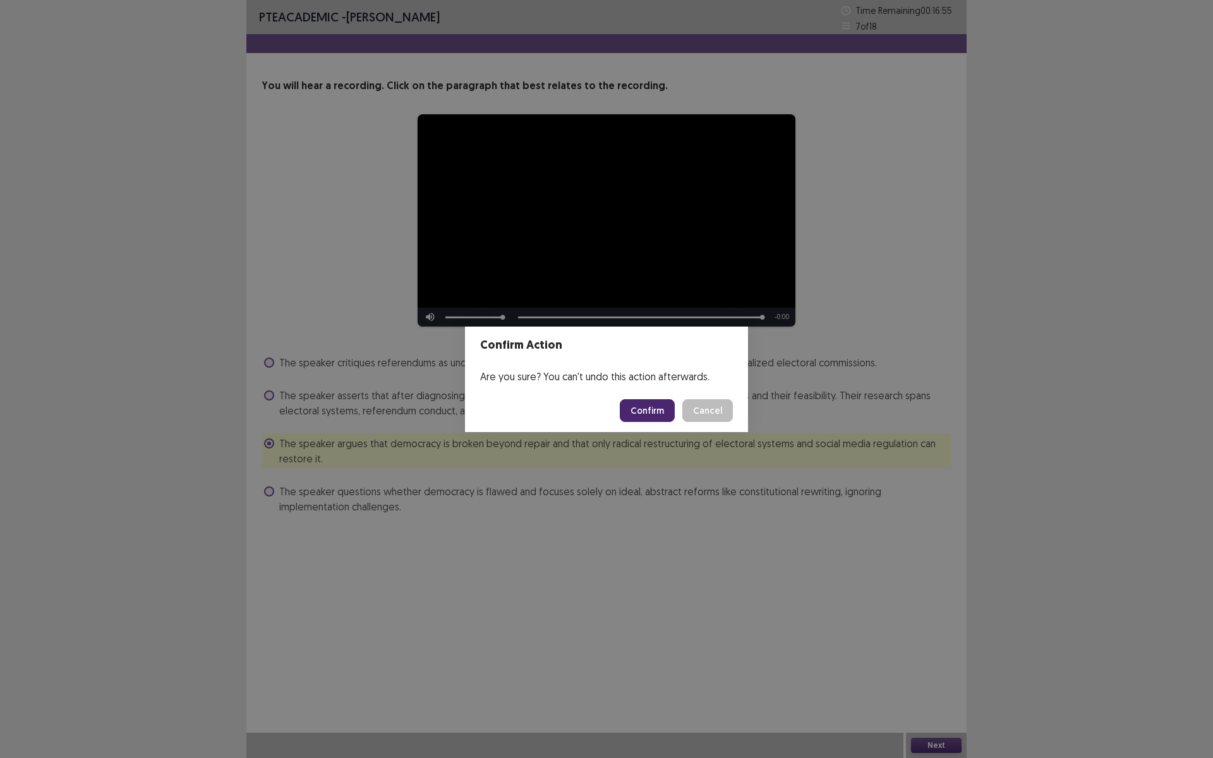
click at [666, 414] on button "Confirm" at bounding box center [647, 410] width 55 height 23
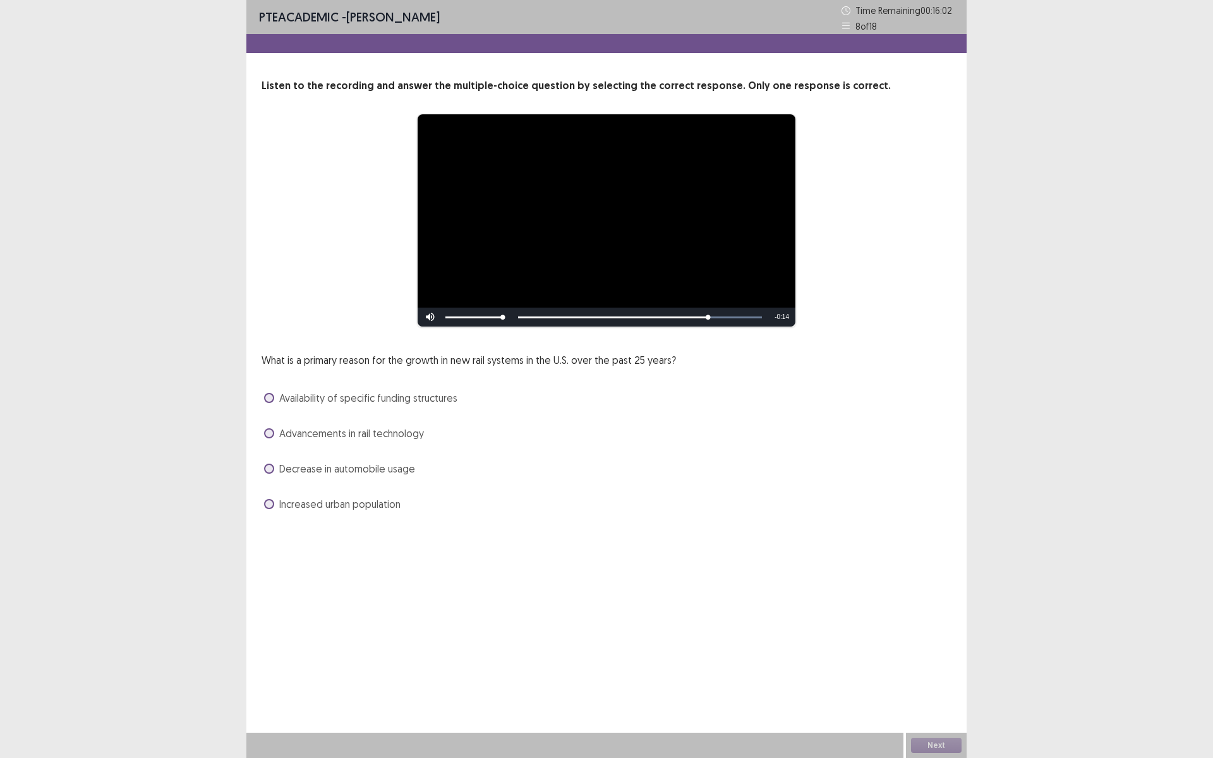
click at [378, 433] on span "Advancements in rail technology" at bounding box center [351, 433] width 145 height 15
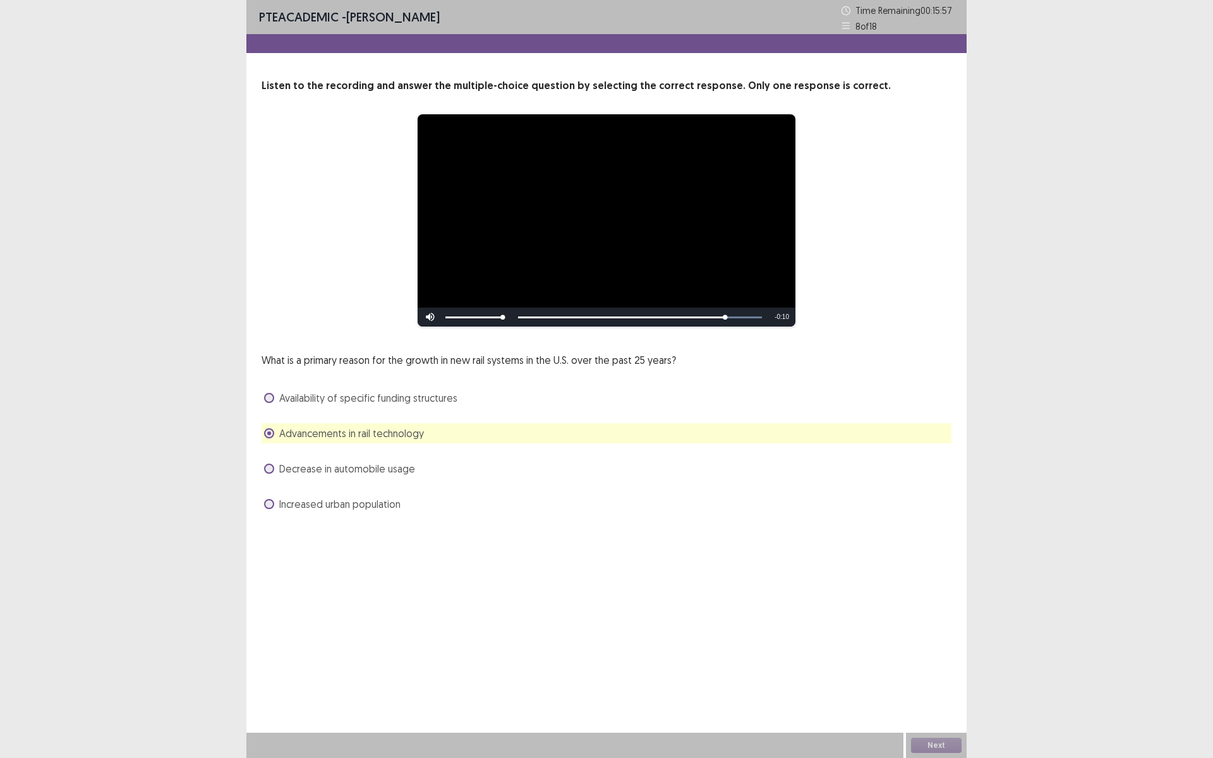
click at [359, 498] on span "Increased urban population" at bounding box center [339, 504] width 121 height 15
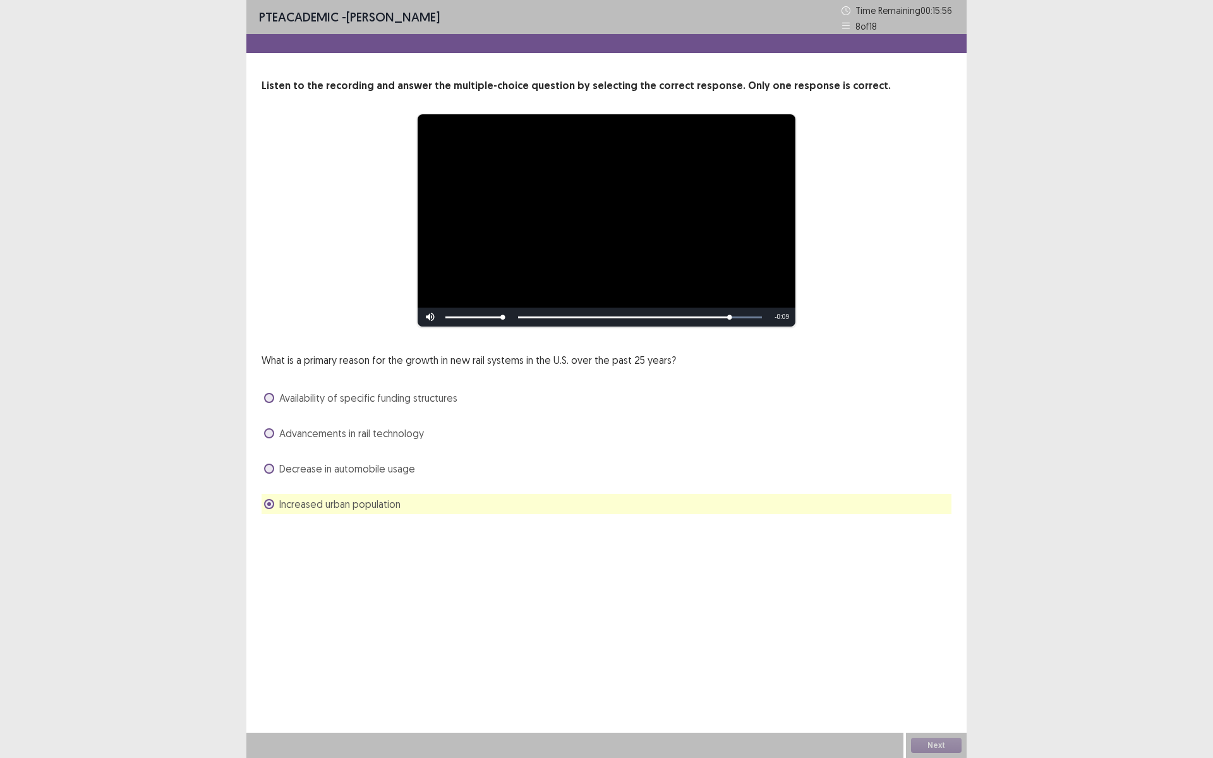
click at [364, 442] on div "Advancements in rail technology" at bounding box center [607, 433] width 690 height 20
click at [371, 431] on span "Advancements in rail technology" at bounding box center [351, 433] width 145 height 15
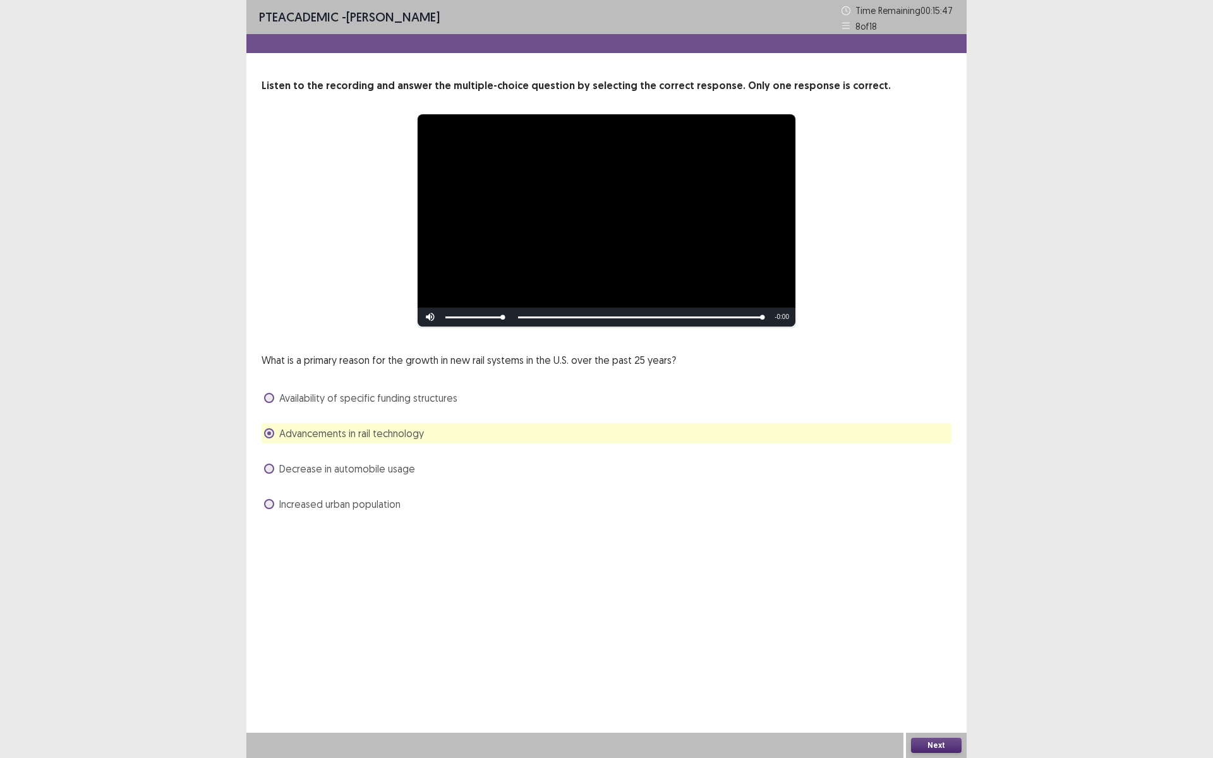
click at [927, 639] on button "Next" at bounding box center [936, 745] width 51 height 15
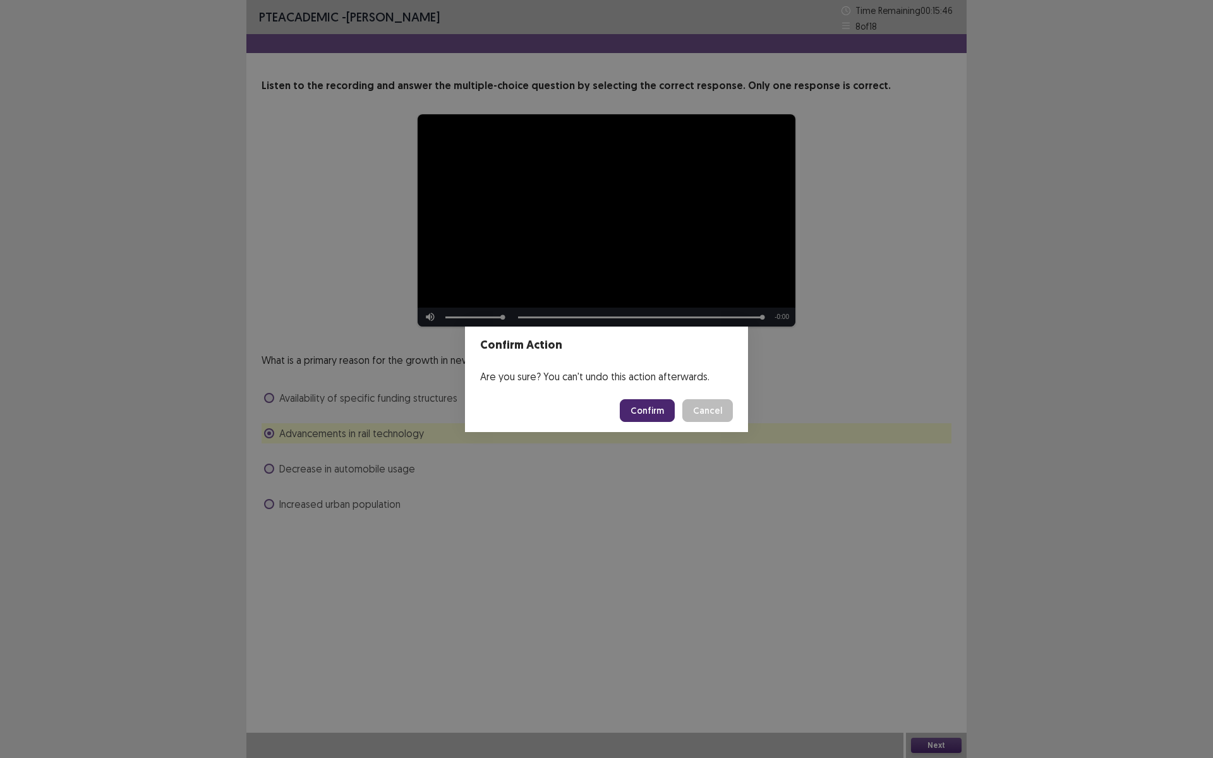
click at [649, 404] on button "Confirm" at bounding box center [647, 410] width 55 height 23
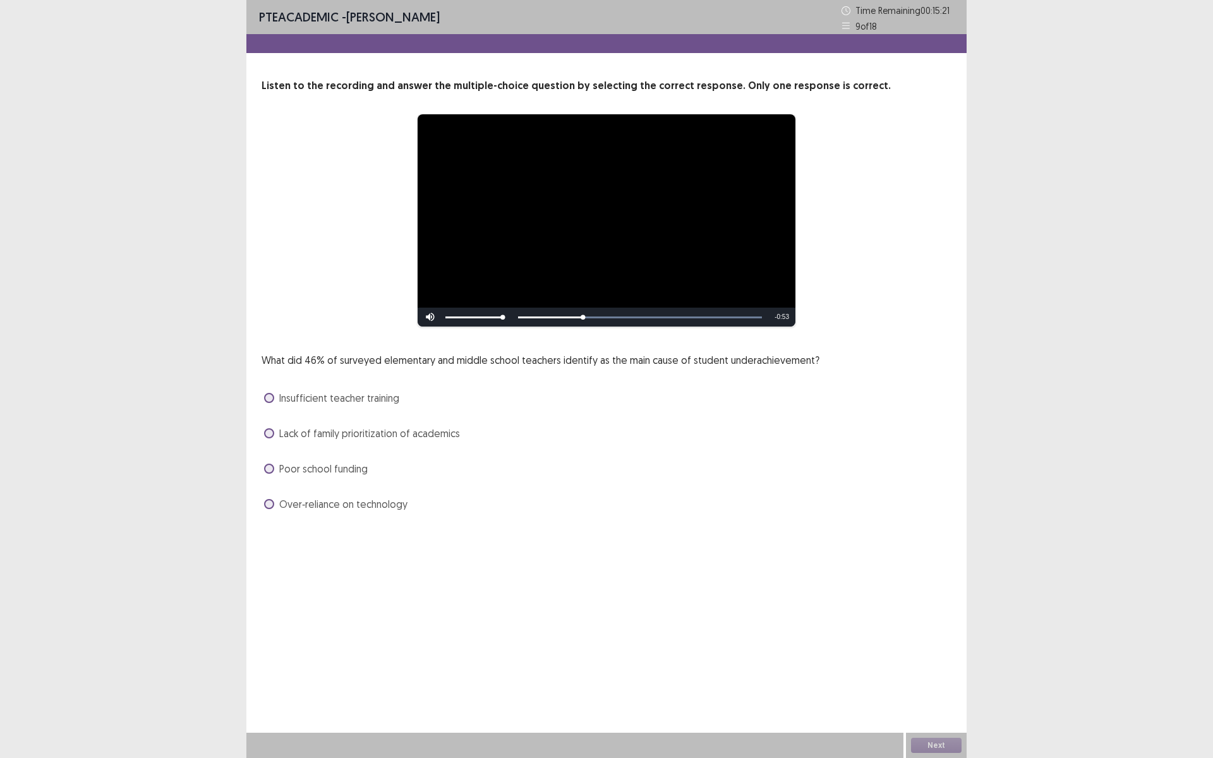
click at [358, 437] on span "Lack of family prioritization of academics" at bounding box center [369, 433] width 181 height 15
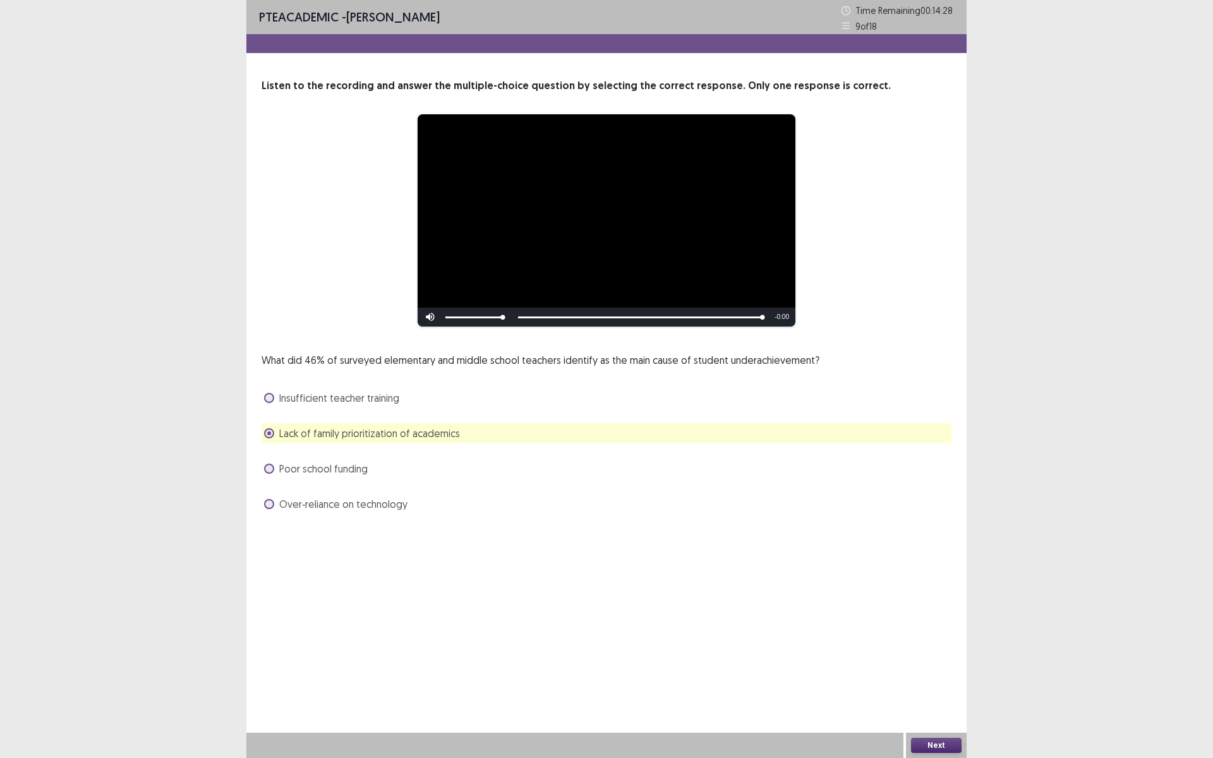
click at [926, 639] on button "Next" at bounding box center [936, 745] width 51 height 15
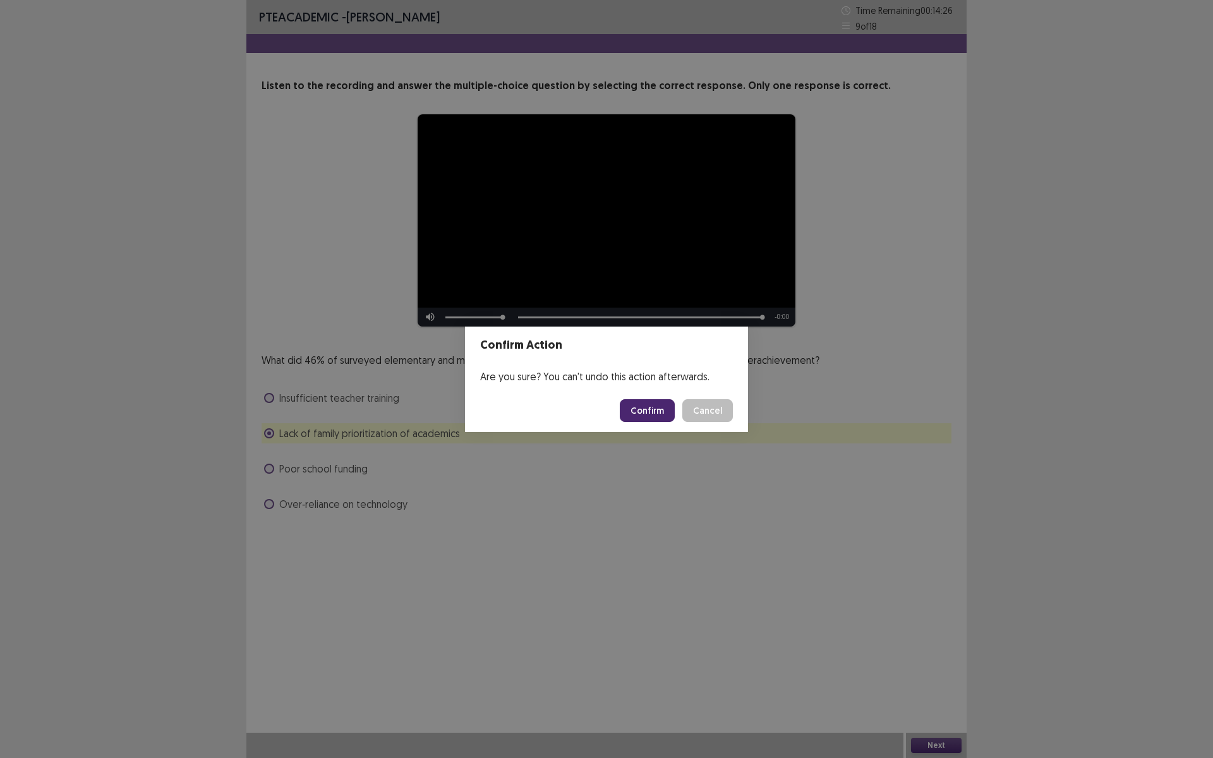
click at [639, 409] on button "Confirm" at bounding box center [647, 410] width 55 height 23
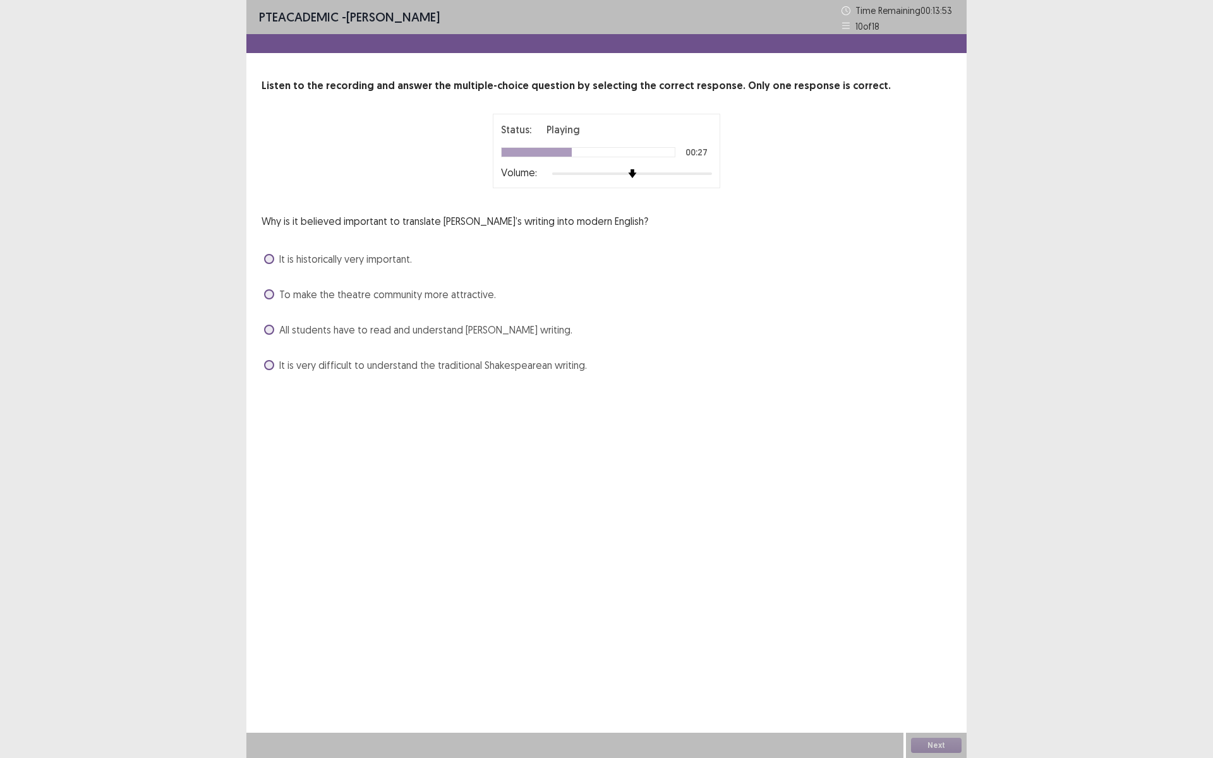
click at [398, 363] on span "It is very difficult to understand the traditional Shakespearean writing." at bounding box center [433, 365] width 308 height 15
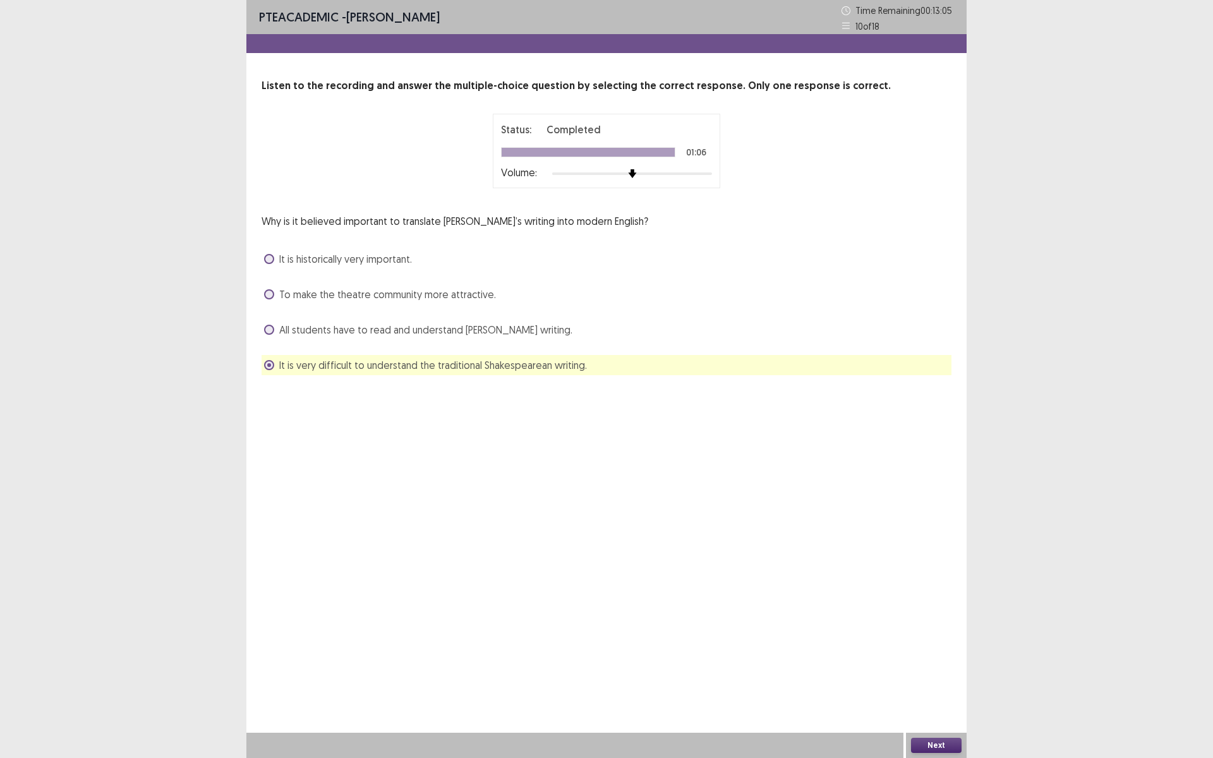
click at [927, 639] on button "Next" at bounding box center [936, 745] width 51 height 15
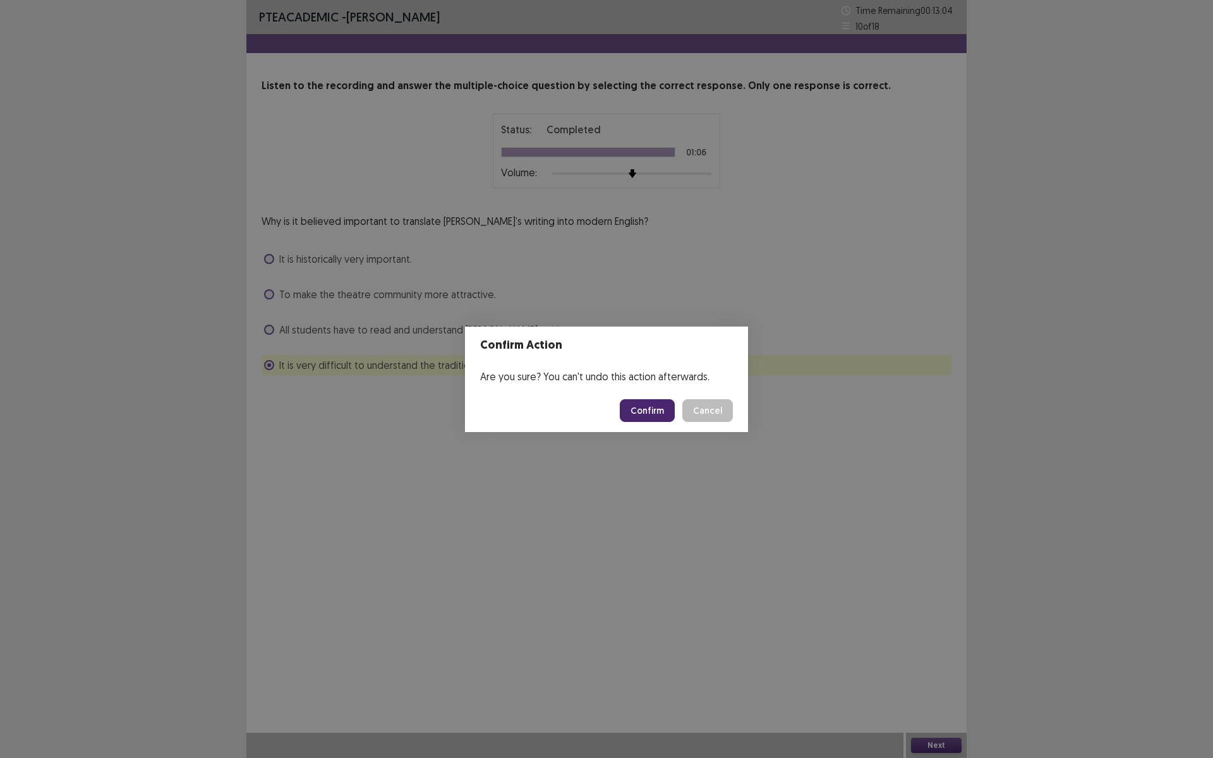
click at [644, 405] on button "Confirm" at bounding box center [647, 410] width 55 height 23
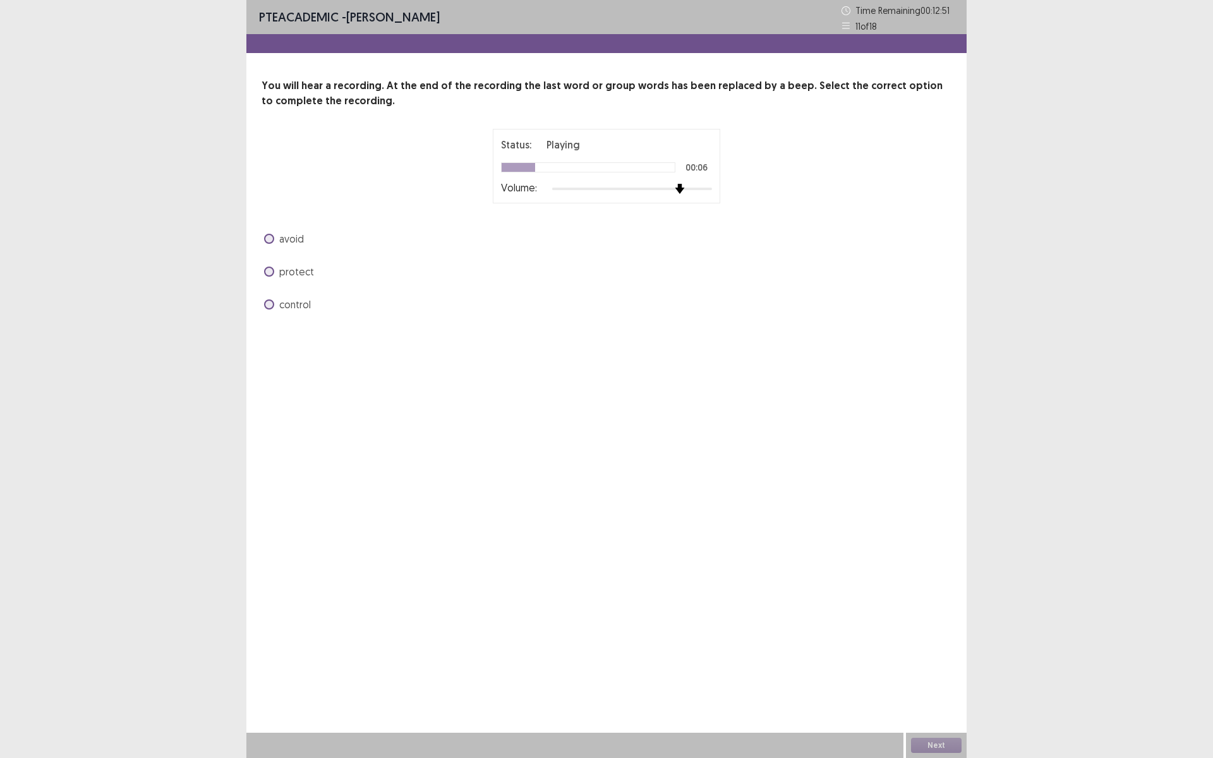
click at [686, 191] on div at bounding box center [632, 189] width 160 height 10
click at [670, 186] on div at bounding box center [632, 189] width 160 height 10
click at [291, 239] on span "avoid" at bounding box center [291, 238] width 25 height 15
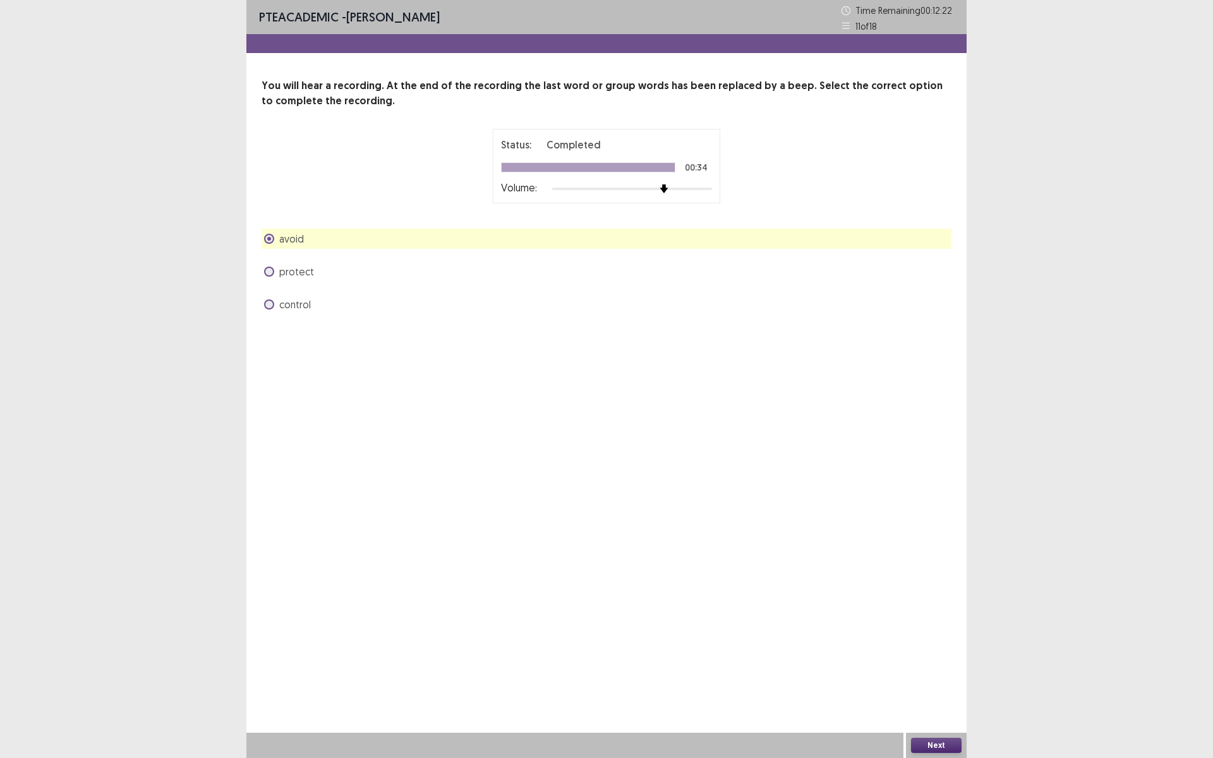
click at [291, 302] on span "control" at bounding box center [295, 304] width 32 height 15
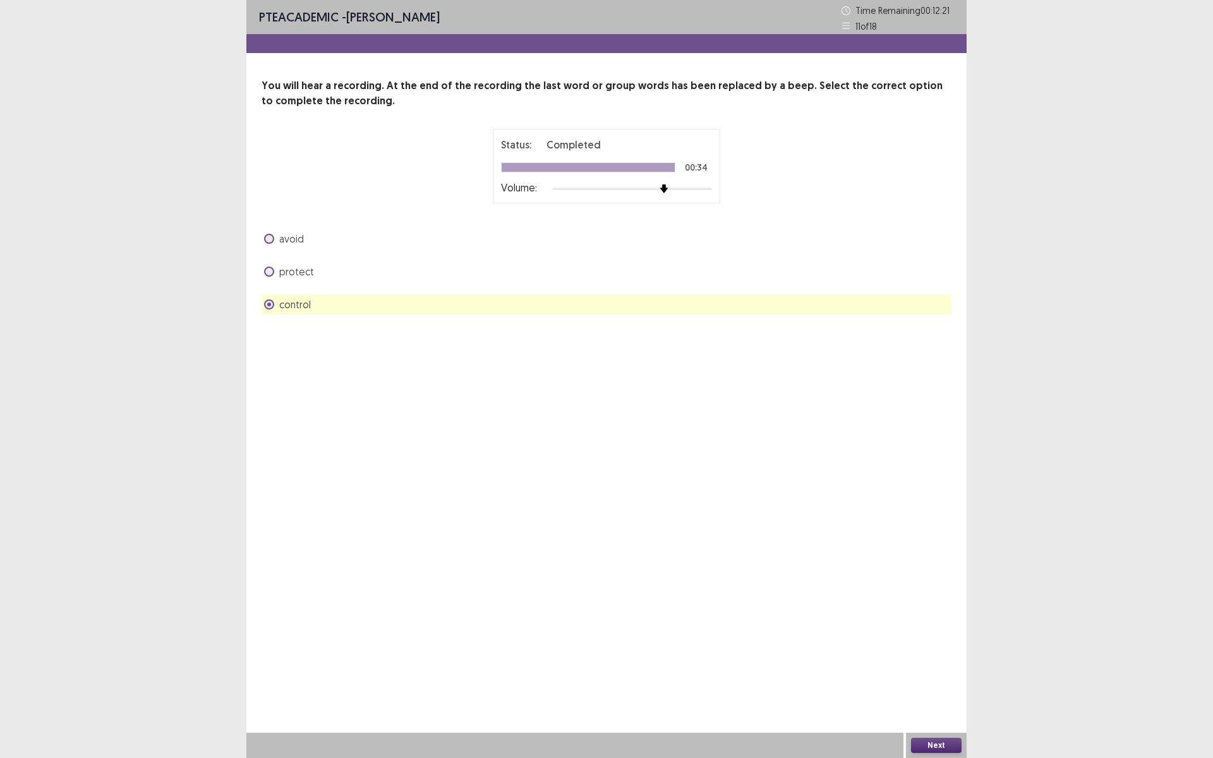
click at [933, 639] on button "Next" at bounding box center [936, 745] width 51 height 15
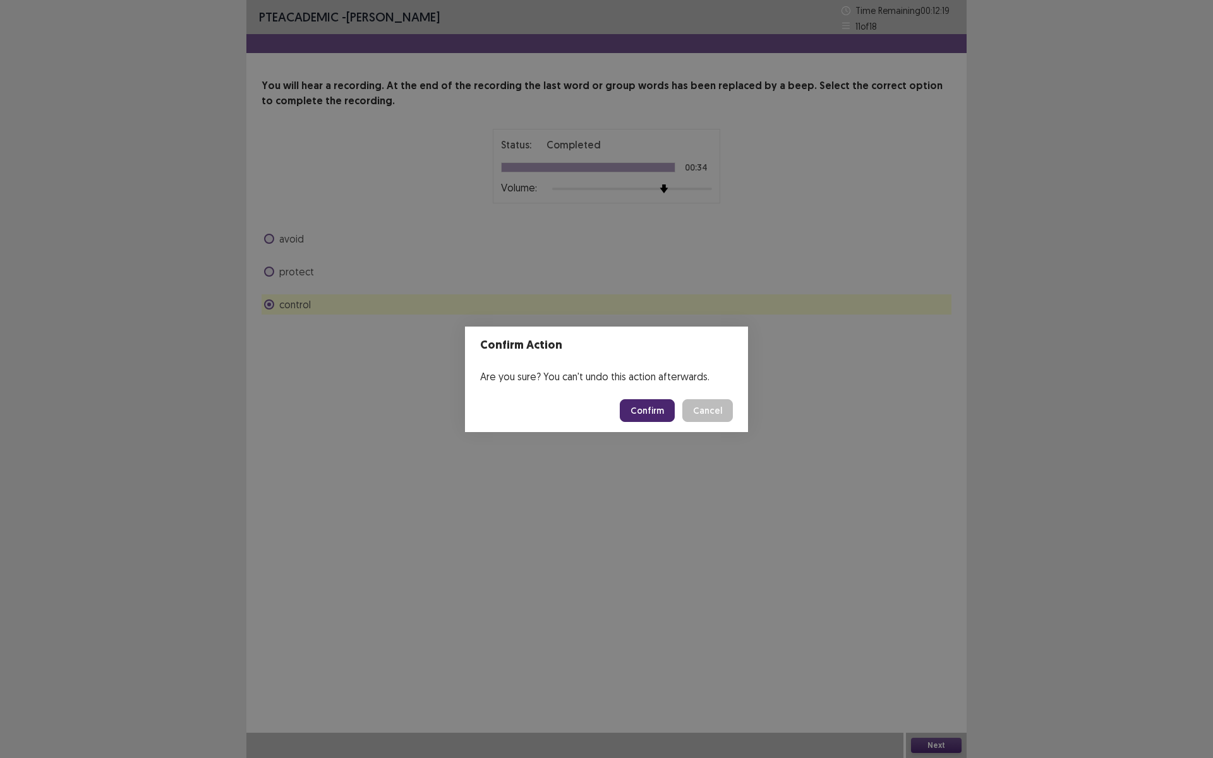
click at [647, 413] on button "Confirm" at bounding box center [647, 410] width 55 height 23
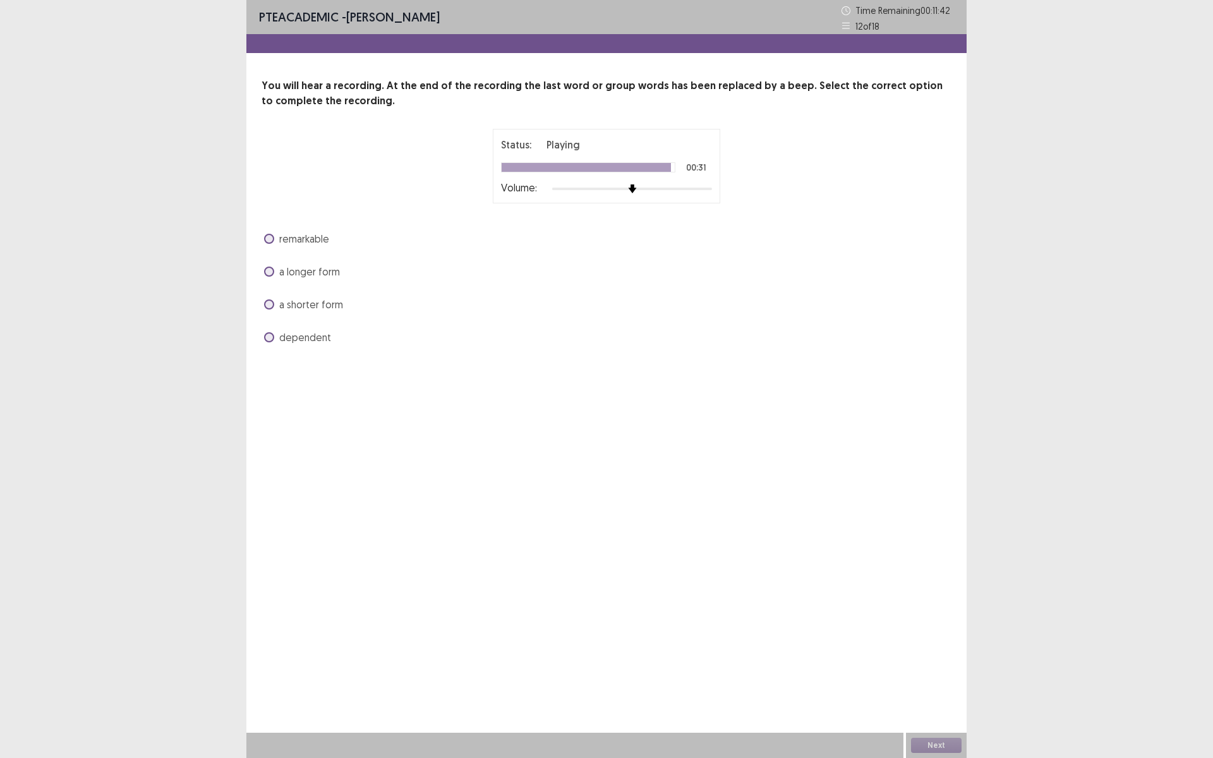
click at [306, 300] on span "a shorter form" at bounding box center [311, 304] width 64 height 15
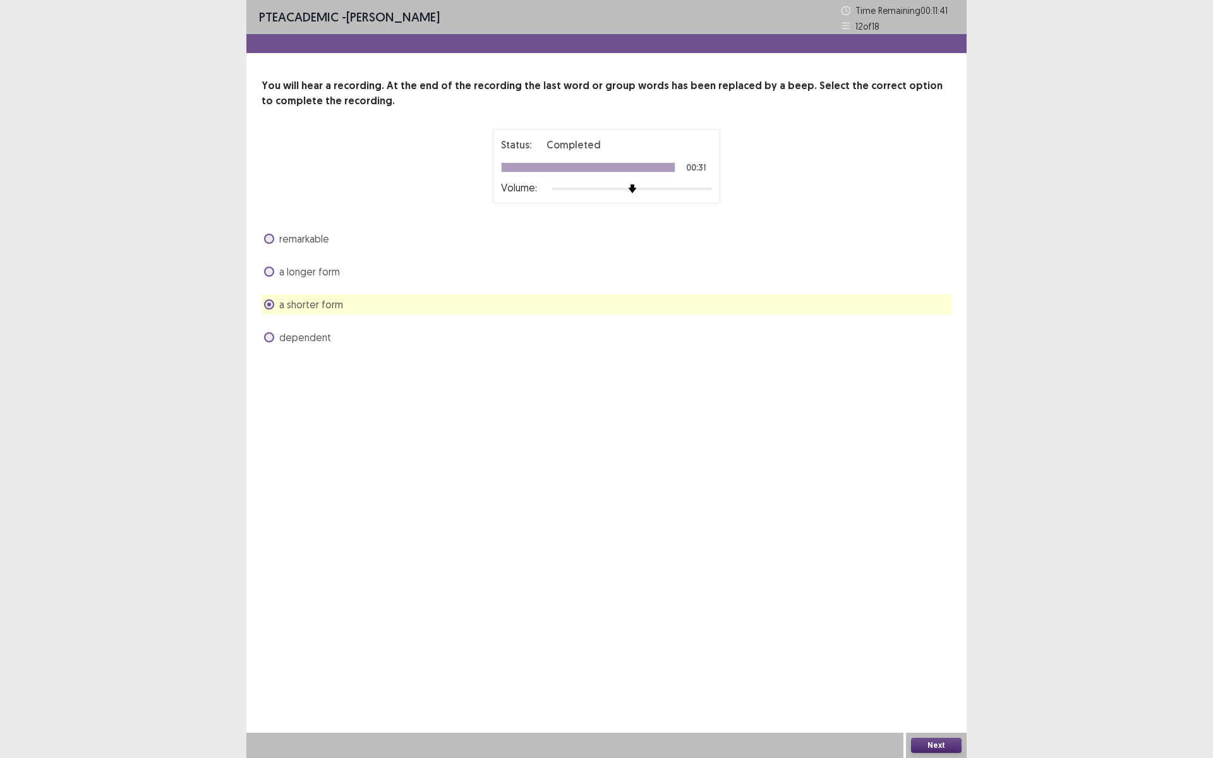
click at [924, 639] on button "Next" at bounding box center [936, 745] width 51 height 15
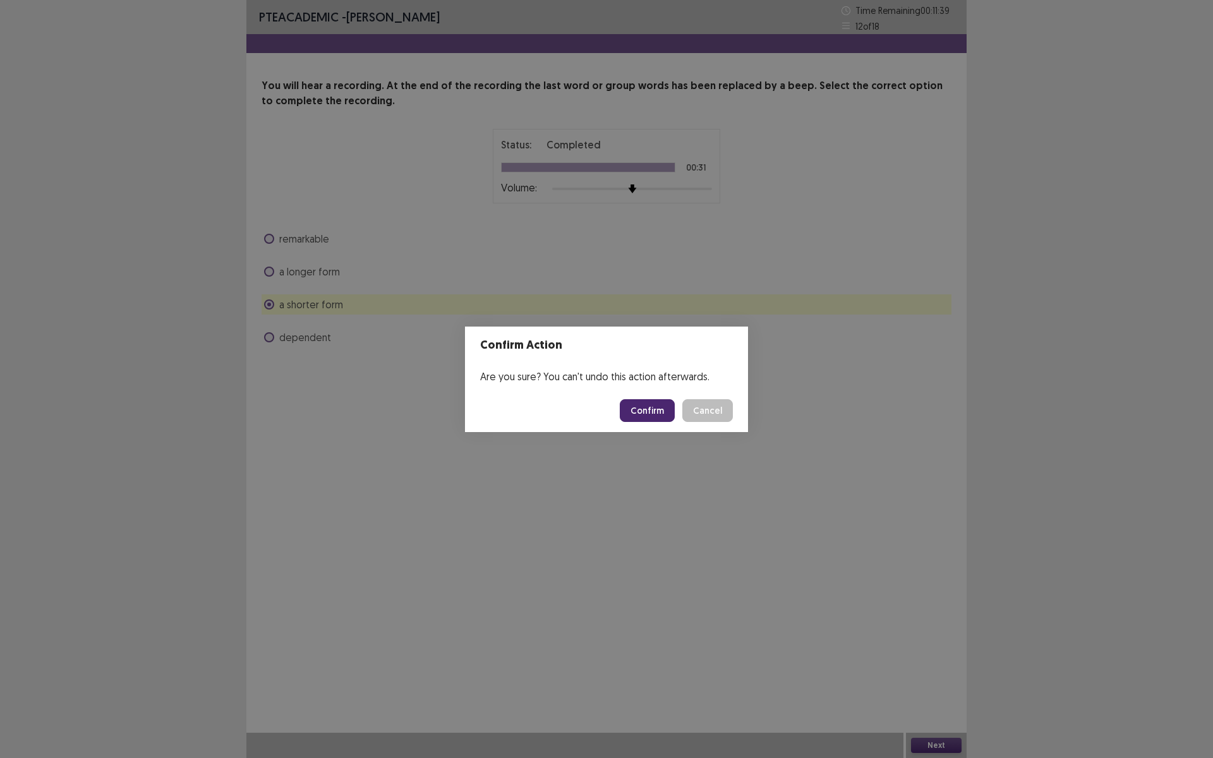
click at [649, 408] on button "Confirm" at bounding box center [647, 410] width 55 height 23
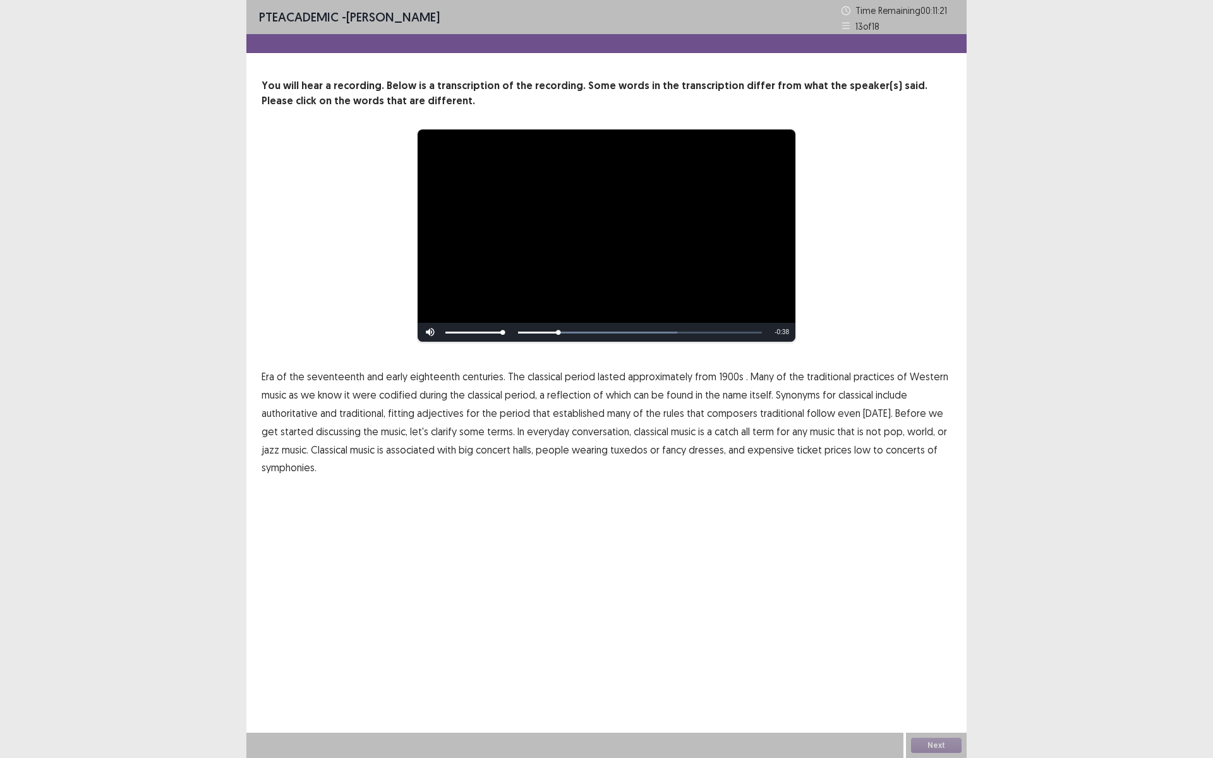
click at [719, 377] on span "1900s" at bounding box center [731, 376] width 25 height 15
click at [593, 431] on span "conversation," at bounding box center [601, 431] width 59 height 15
click at [611, 433] on p "Era of the seventeenth and early eighteenth centuries. The classical period las…" at bounding box center [607, 422] width 690 height 109
click at [596, 433] on span "conversation," at bounding box center [601, 431] width 59 height 15
click at [715, 430] on span "catch" at bounding box center [727, 431] width 24 height 15
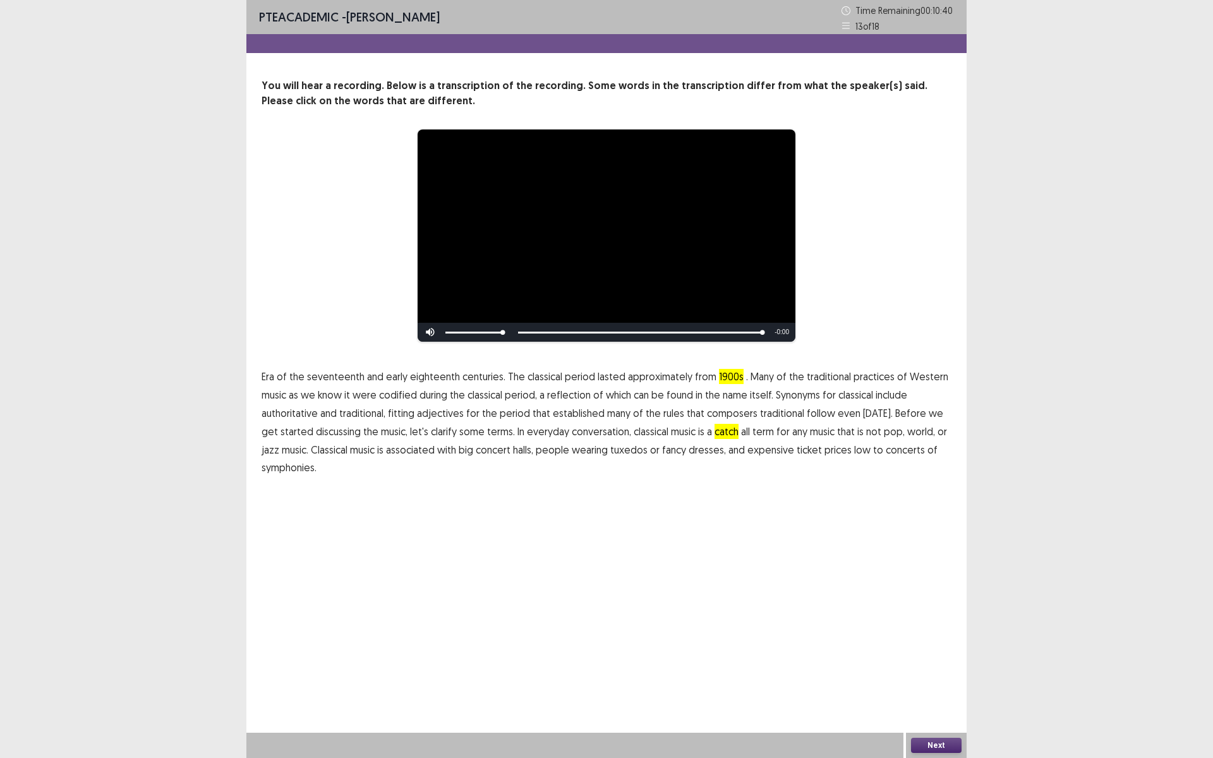
click at [334, 375] on span "seventeenth" at bounding box center [335, 376] width 57 height 15
click at [369, 375] on span "and" at bounding box center [375, 376] width 16 height 15
click at [391, 375] on span "early" at bounding box center [396, 376] width 21 height 15
click at [442, 382] on span "eighteenth" at bounding box center [435, 376] width 50 height 15
click at [476, 377] on span "centuries." at bounding box center [483, 376] width 43 height 15
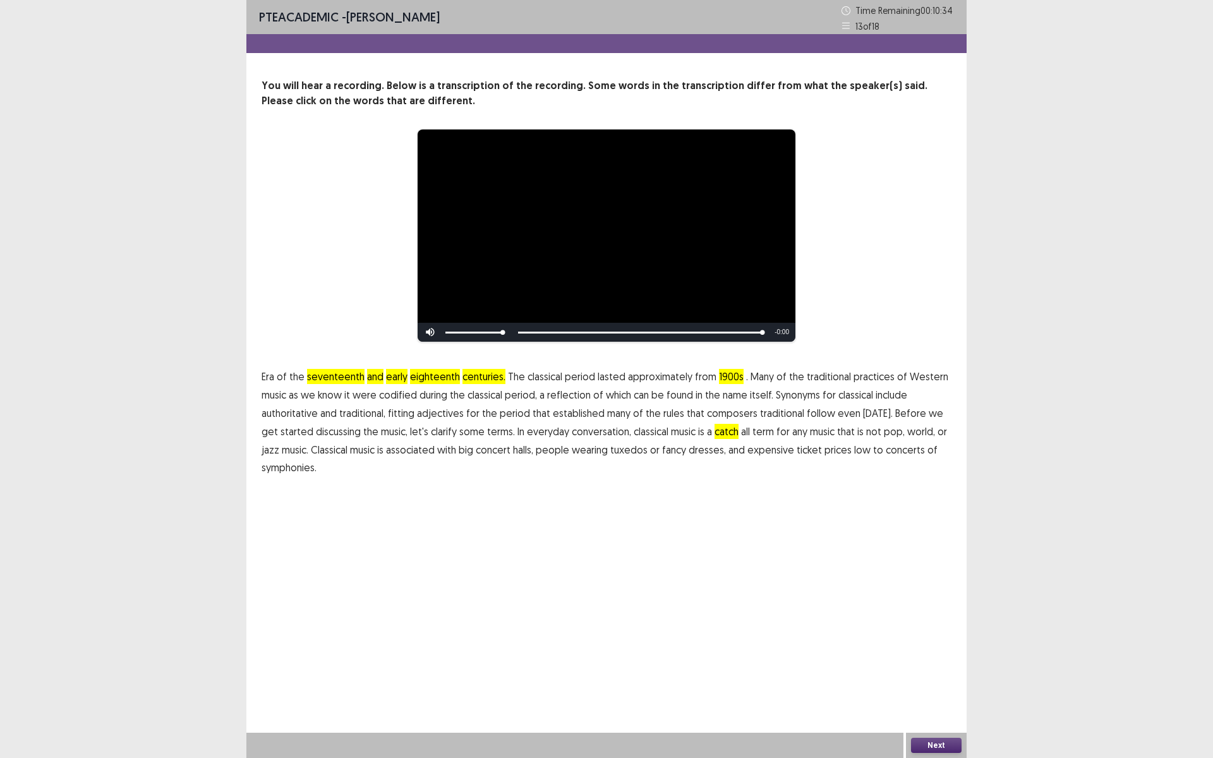
click at [944, 639] on button "Next" at bounding box center [936, 745] width 51 height 15
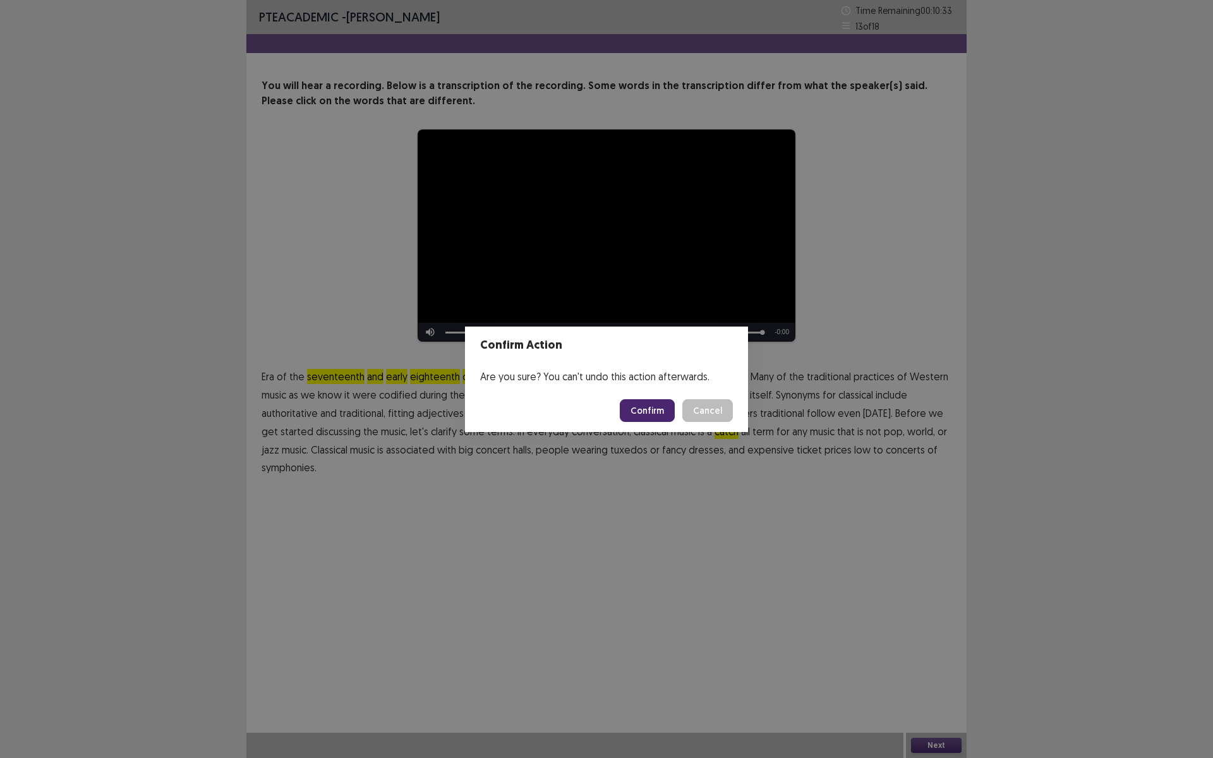
click at [654, 411] on button "Confirm" at bounding box center [647, 410] width 55 height 23
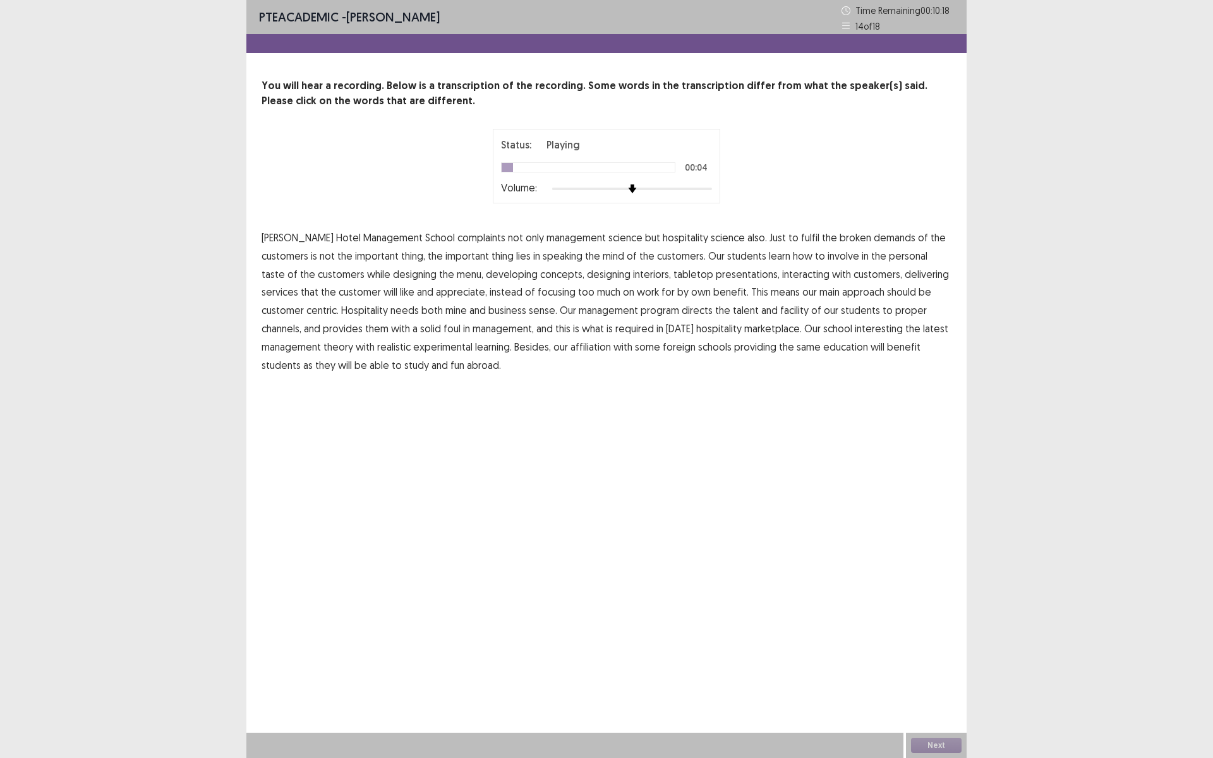
click at [459, 240] on span "complaints" at bounding box center [481, 237] width 48 height 15
click at [840, 241] on span "broken" at bounding box center [856, 237] width 32 height 15
click at [543, 253] on span "speaking" at bounding box center [563, 255] width 40 height 15
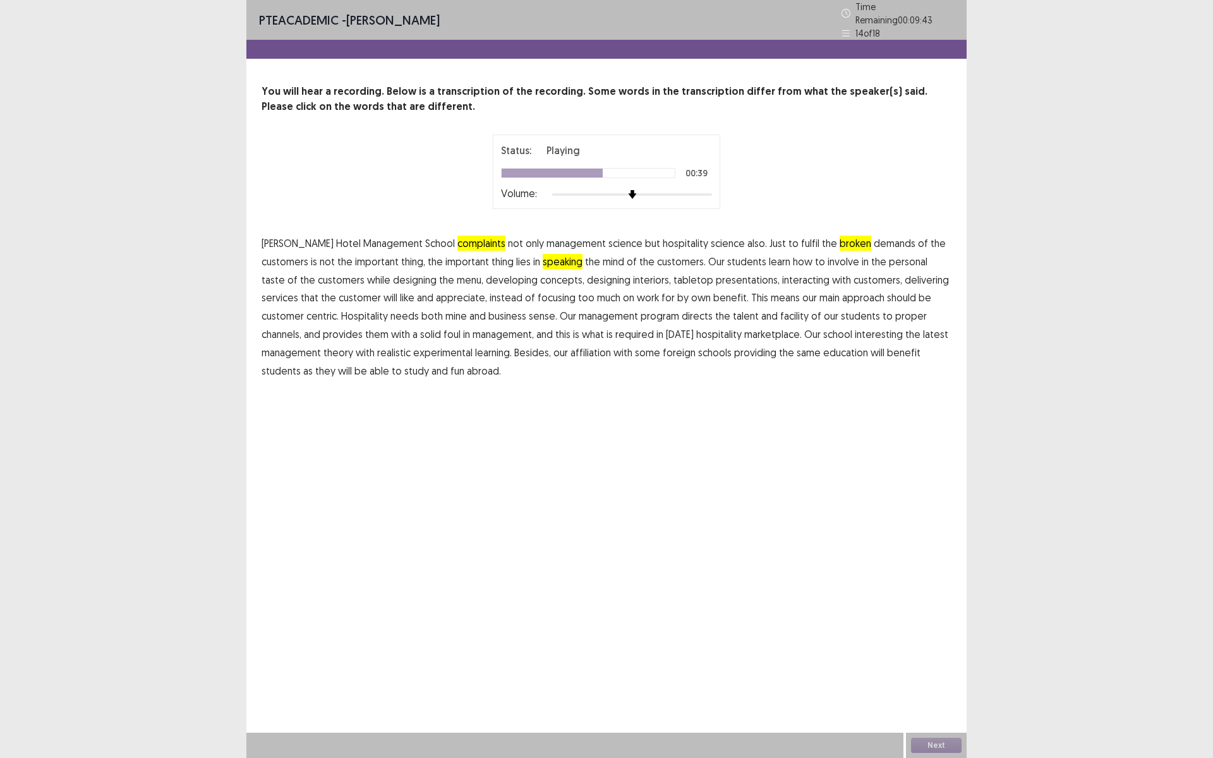
click at [445, 311] on span "mine" at bounding box center [455, 315] width 21 height 15
click at [780, 311] on span "facility" at bounding box center [794, 315] width 28 height 15
click at [443, 329] on span "foul" at bounding box center [451, 334] width 17 height 15
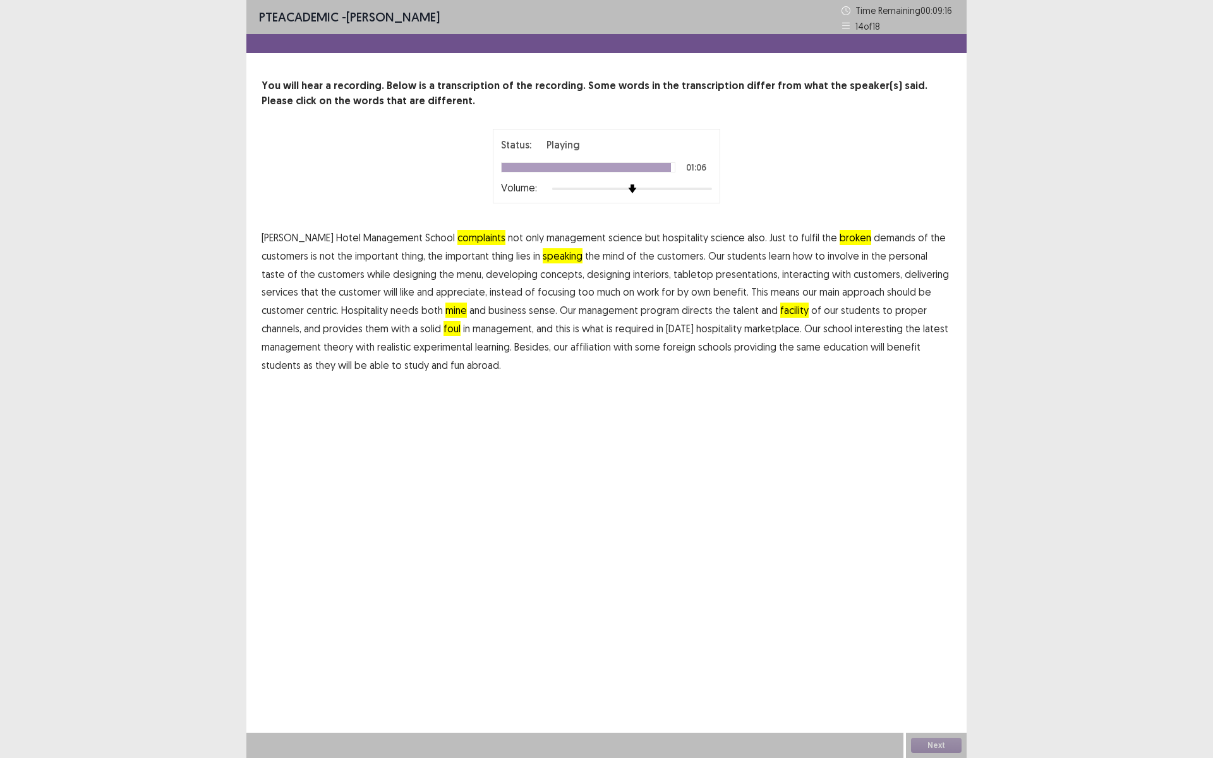
click at [450, 366] on span "fun" at bounding box center [457, 365] width 14 height 15
click at [431, 363] on span "and" at bounding box center [439, 365] width 16 height 15
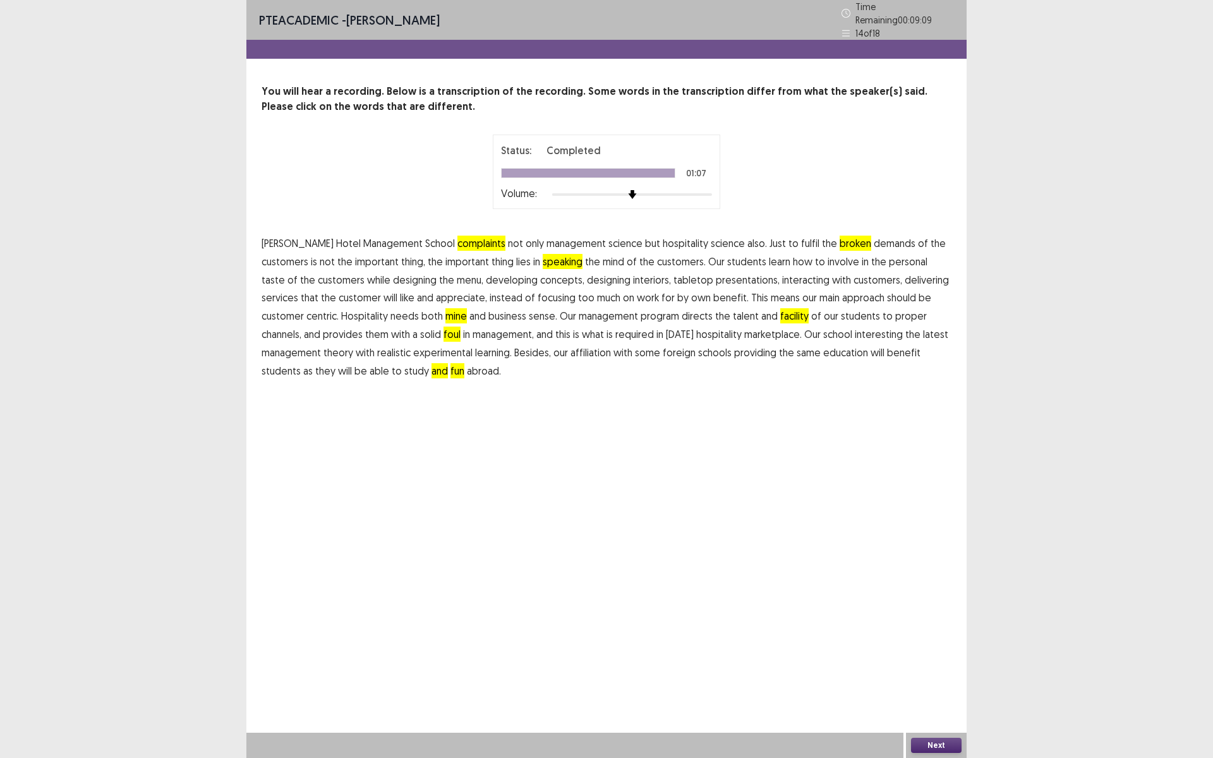
click at [431, 366] on span "and" at bounding box center [439, 370] width 16 height 15
click at [932, 639] on button "Next" at bounding box center [936, 745] width 51 height 15
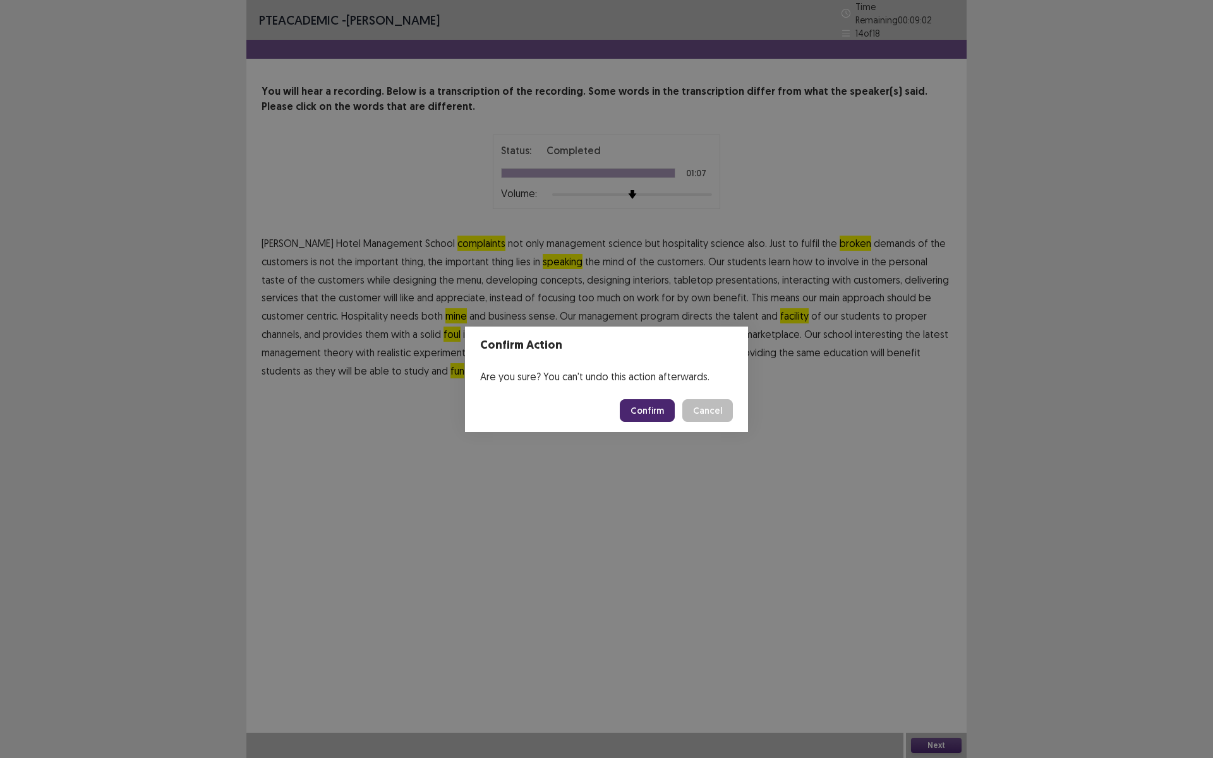
click at [652, 405] on button "Confirm" at bounding box center [647, 410] width 55 height 23
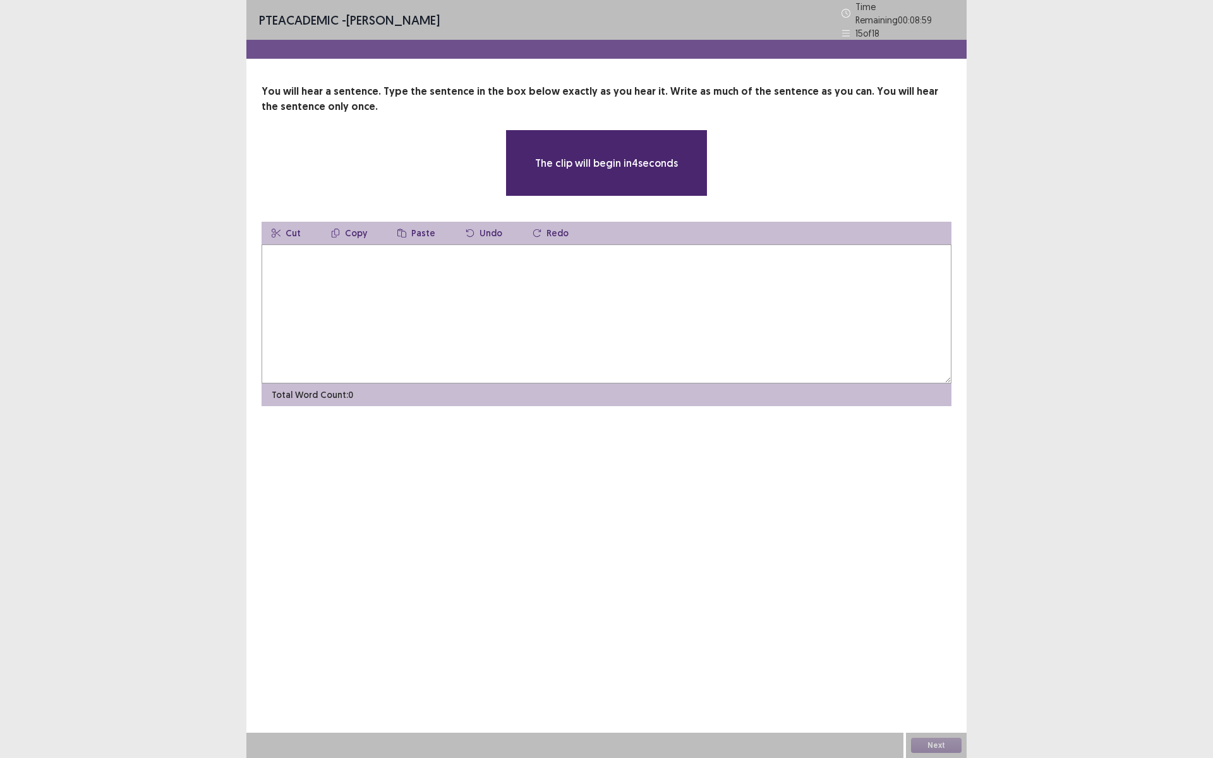
click at [378, 268] on textarea at bounding box center [607, 313] width 690 height 139
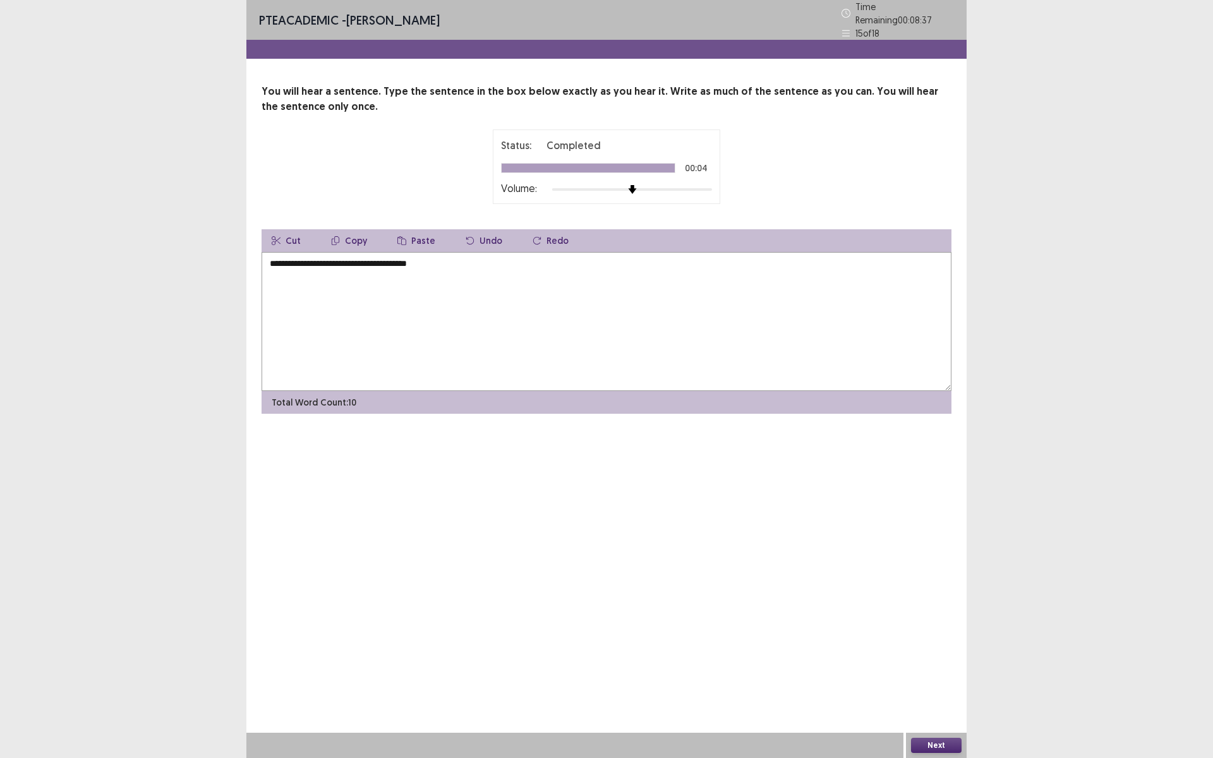
click at [275, 258] on textarea "**********" at bounding box center [607, 321] width 690 height 139
type textarea "**********"
click at [922, 639] on button "Next" at bounding box center [936, 745] width 51 height 15
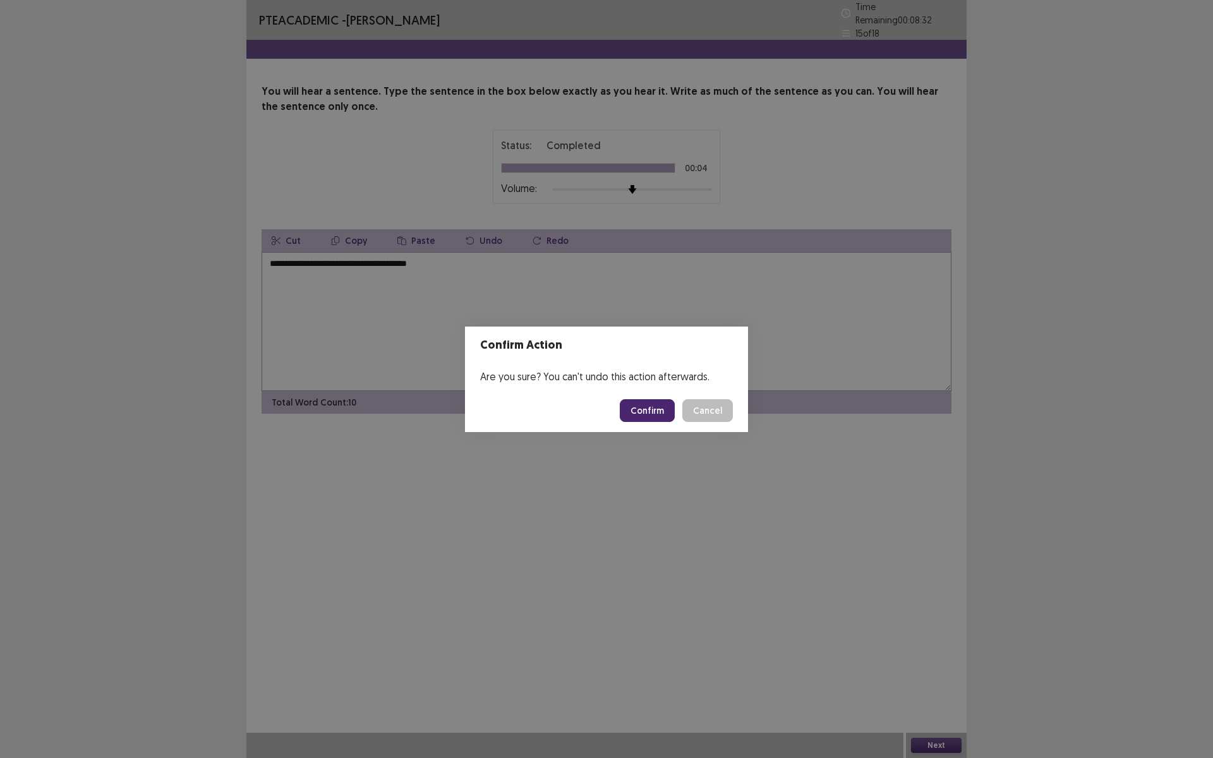
click at [651, 408] on button "Confirm" at bounding box center [647, 410] width 55 height 23
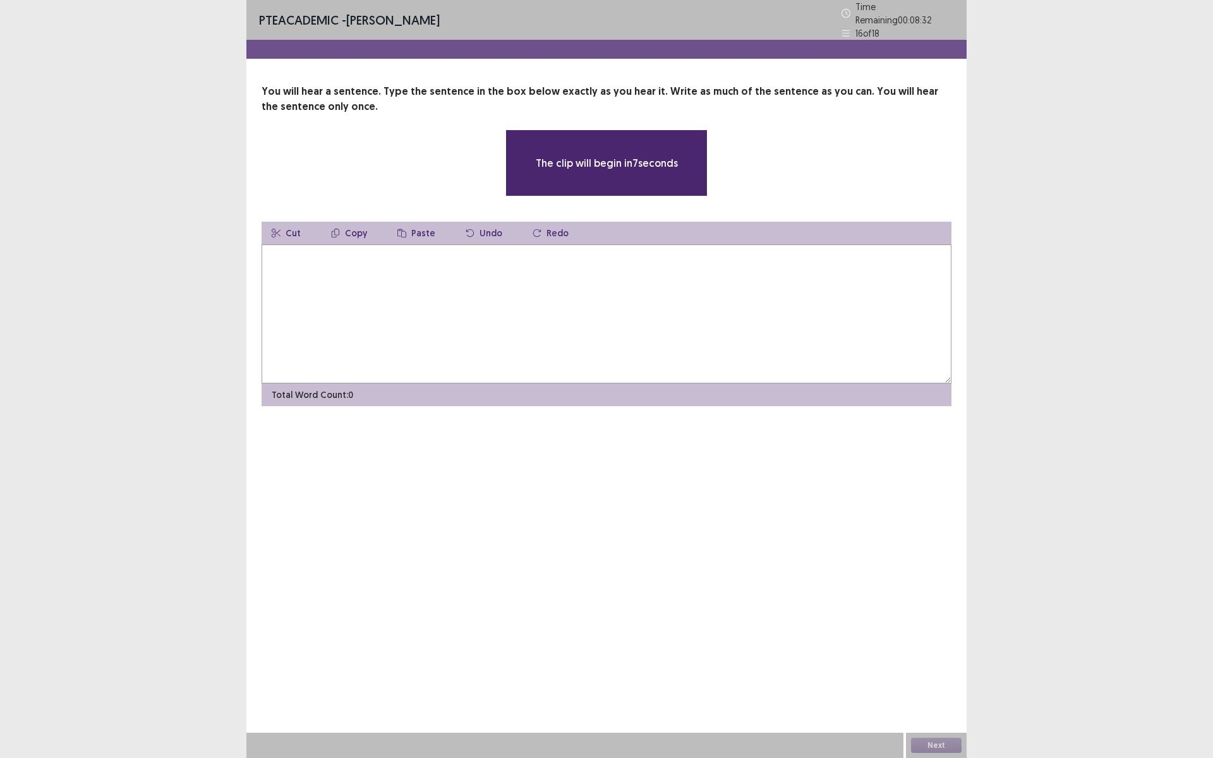
click at [419, 279] on textarea at bounding box center [607, 313] width 690 height 139
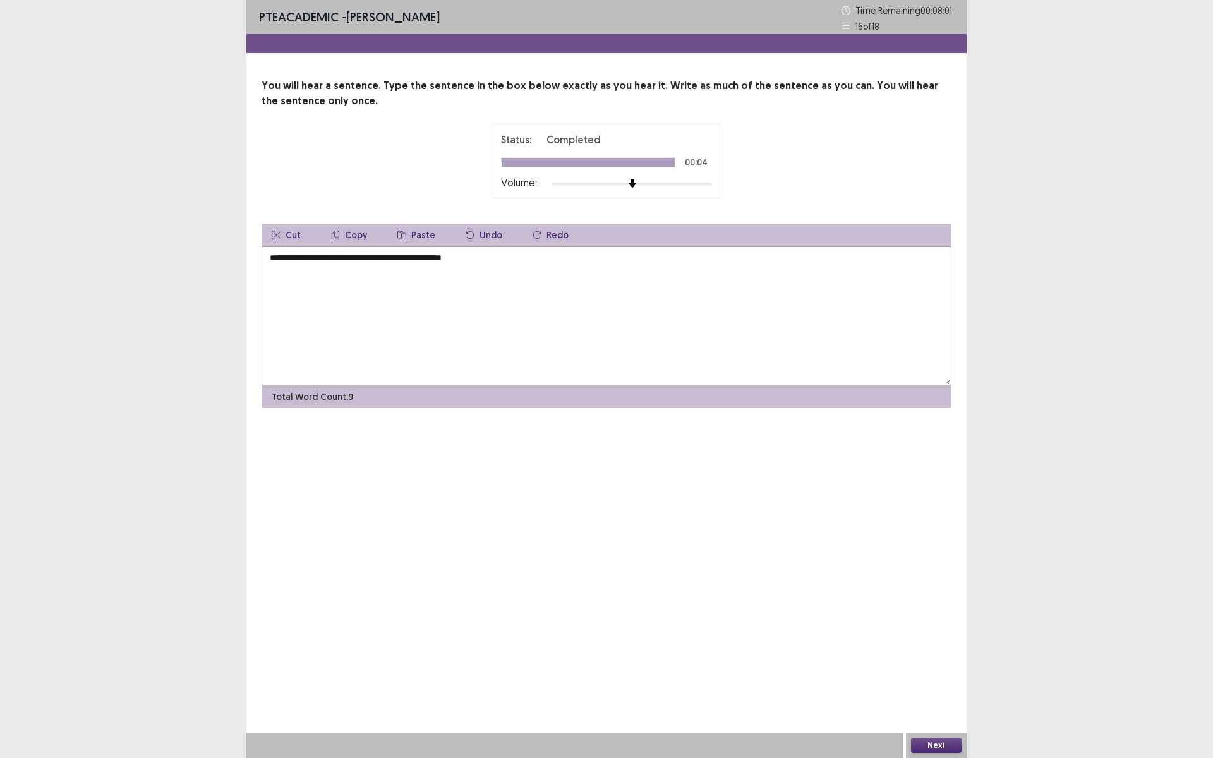
type textarea "**********"
click at [942, 639] on button "Next" at bounding box center [936, 745] width 51 height 15
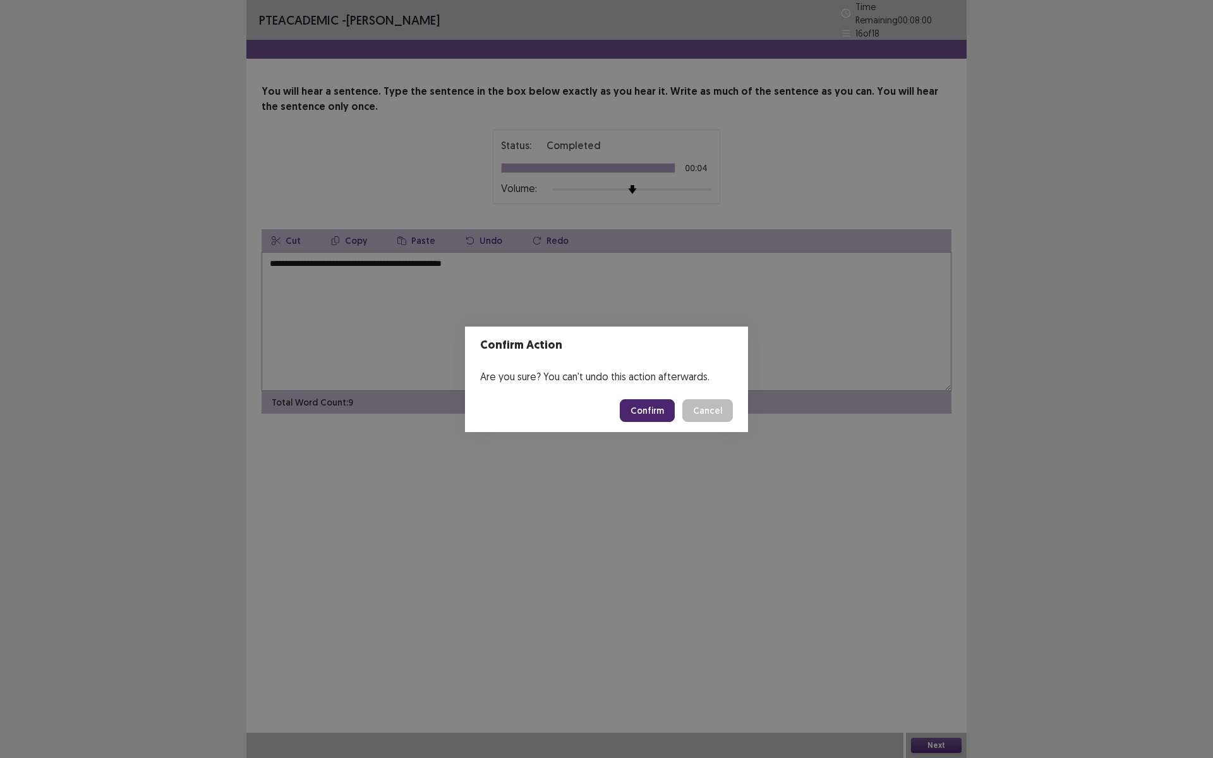
click at [646, 407] on button "Confirm" at bounding box center [647, 410] width 55 height 23
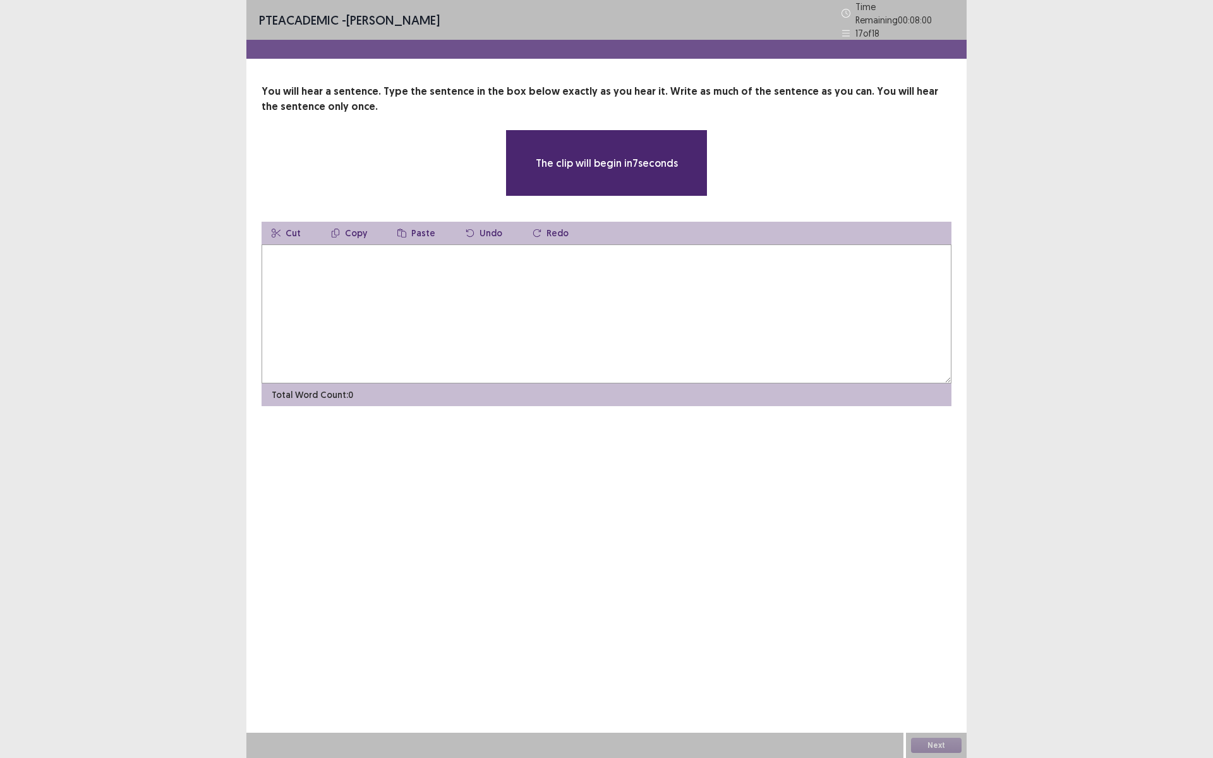
click at [458, 284] on textarea at bounding box center [607, 313] width 690 height 139
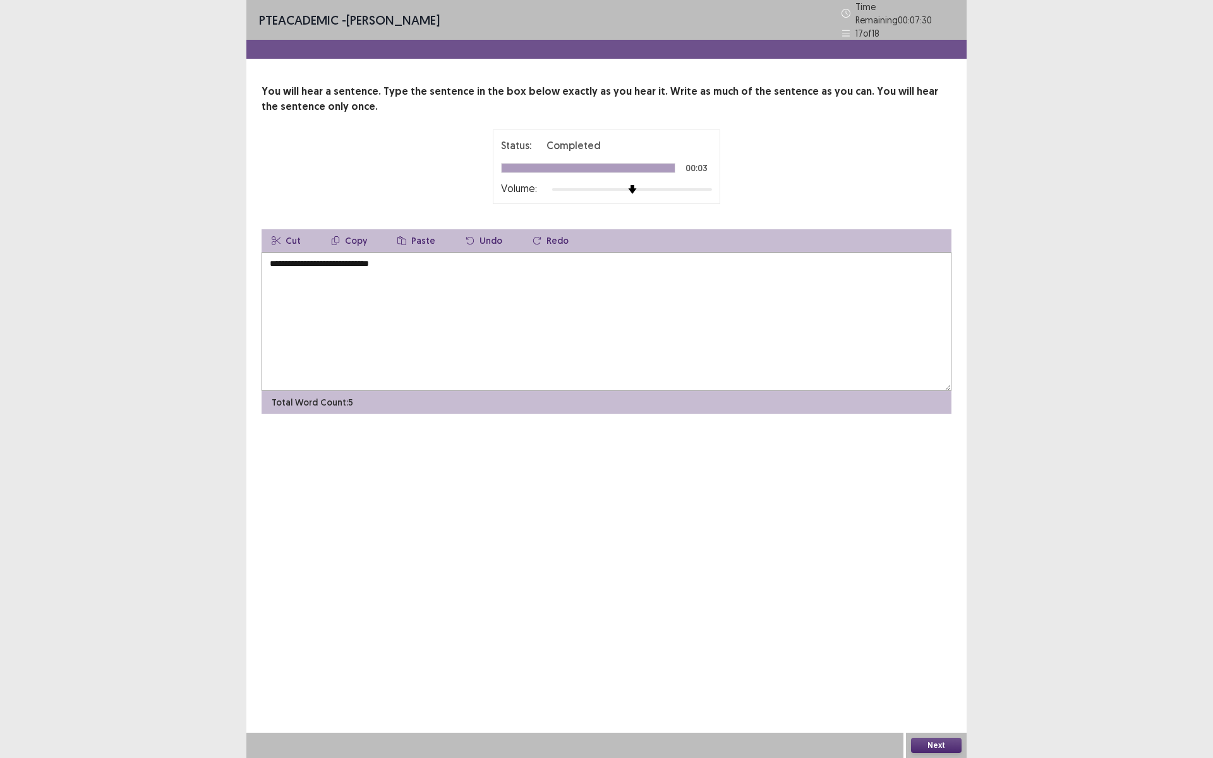
type textarea "**********"
click at [940, 639] on button "Next" at bounding box center [936, 745] width 51 height 15
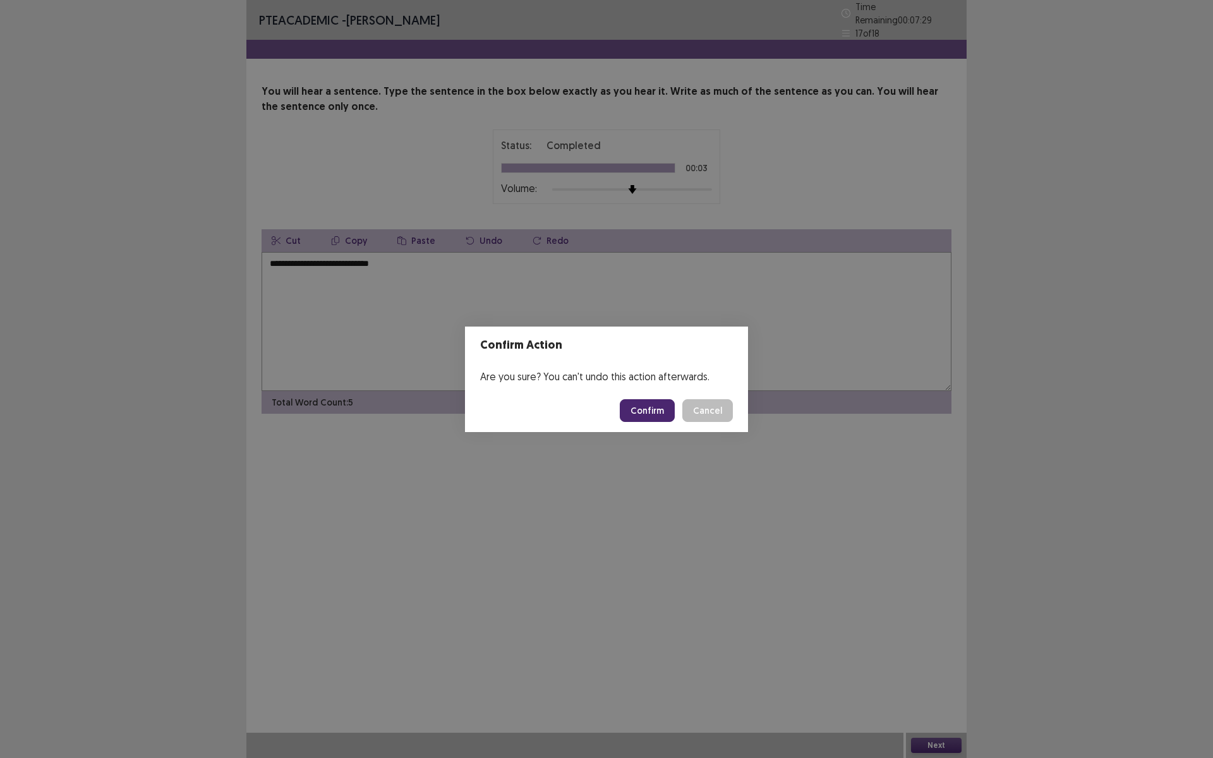
click at [639, 409] on button "Confirm" at bounding box center [647, 410] width 55 height 23
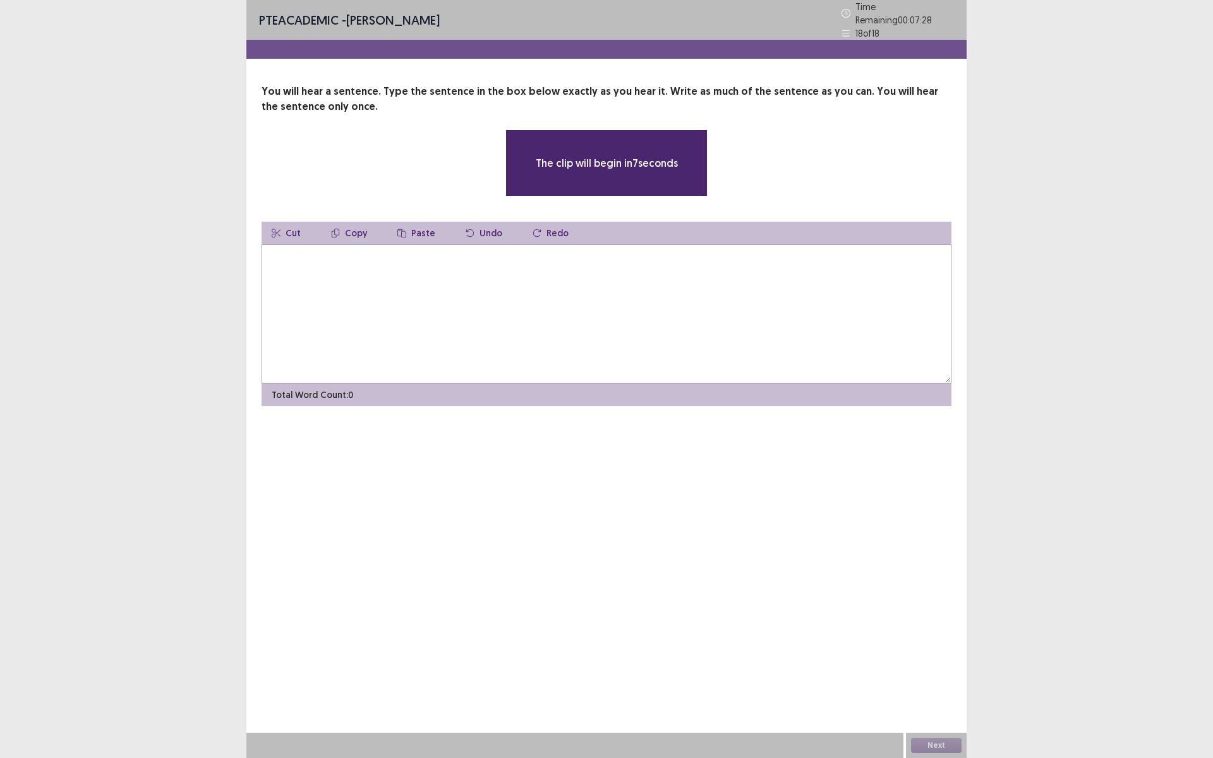
click at [383, 299] on textarea at bounding box center [607, 313] width 690 height 139
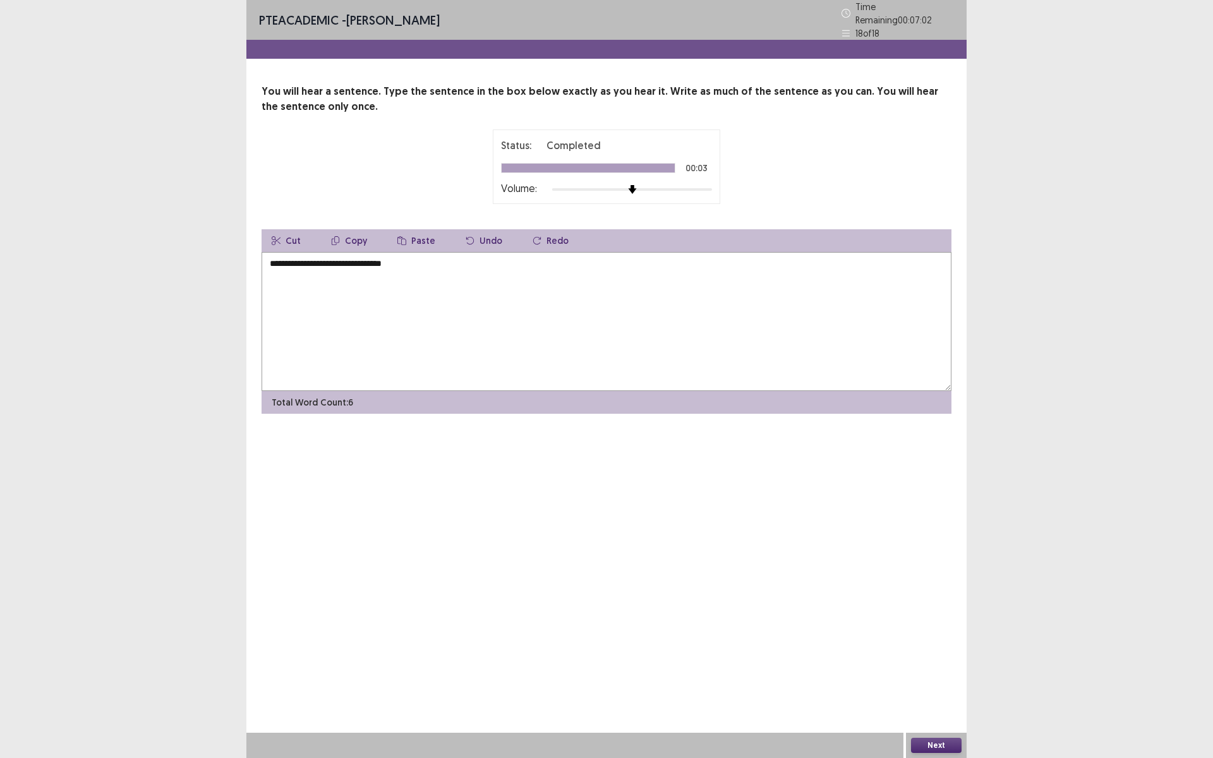
type textarea "**********"
click at [929, 639] on button "Next" at bounding box center [936, 745] width 51 height 15
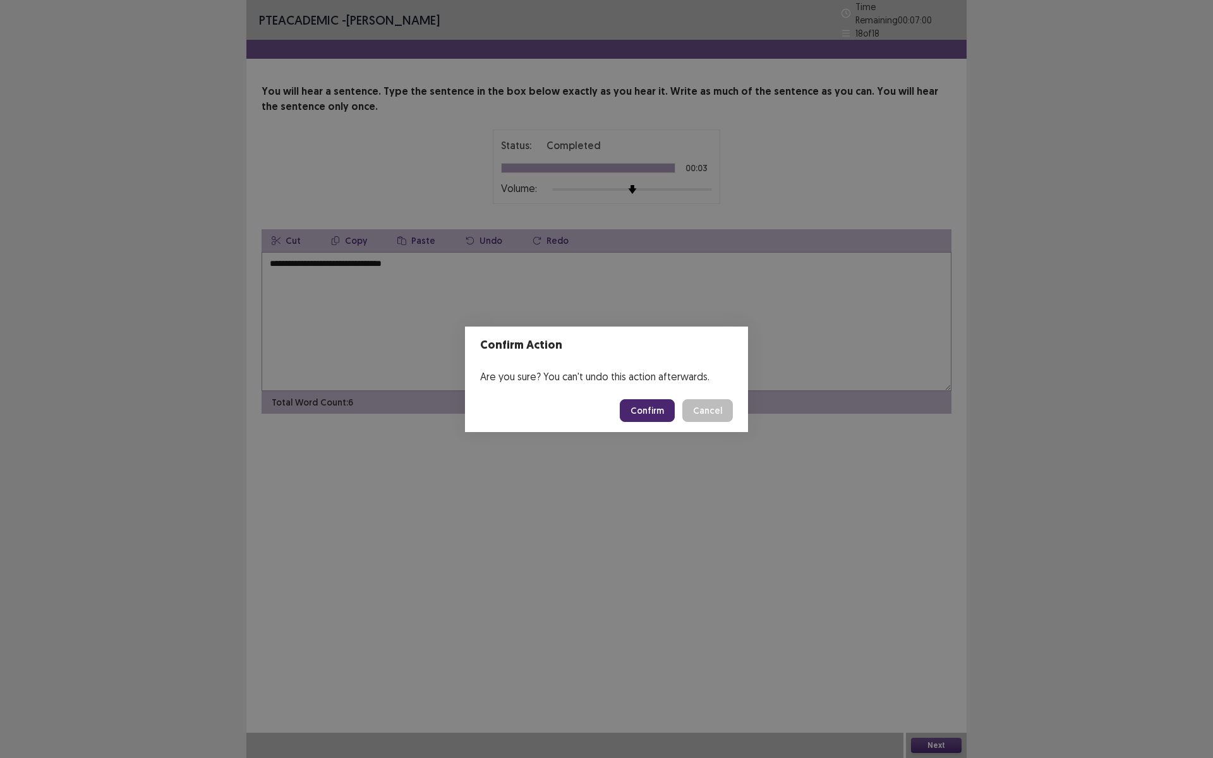
click at [656, 411] on button "Confirm" at bounding box center [647, 410] width 55 height 23
